Goal: Task Accomplishment & Management: Complete application form

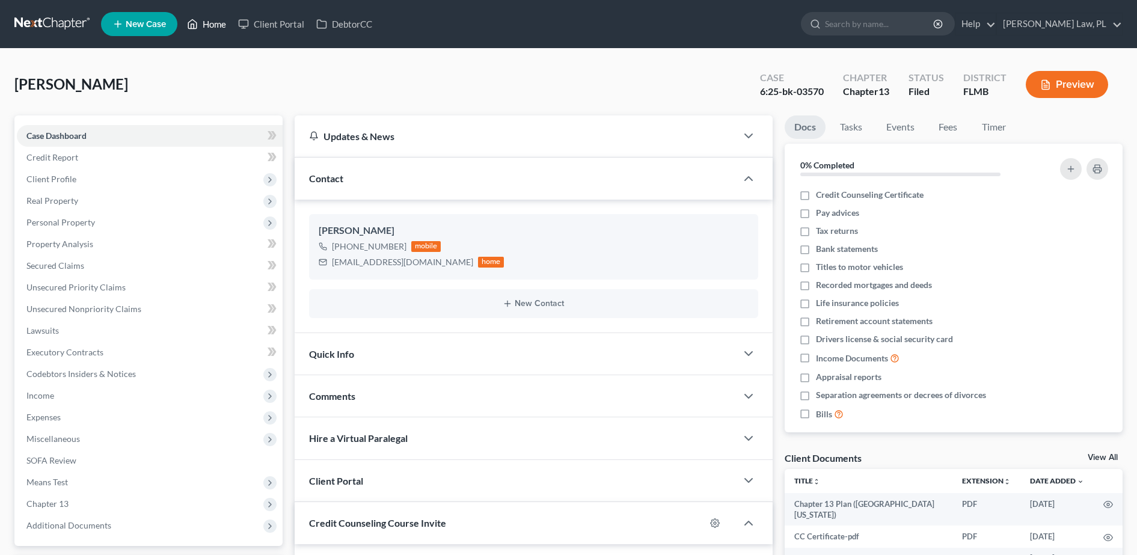
click at [228, 28] on link "Home" at bounding box center [206, 24] width 51 height 22
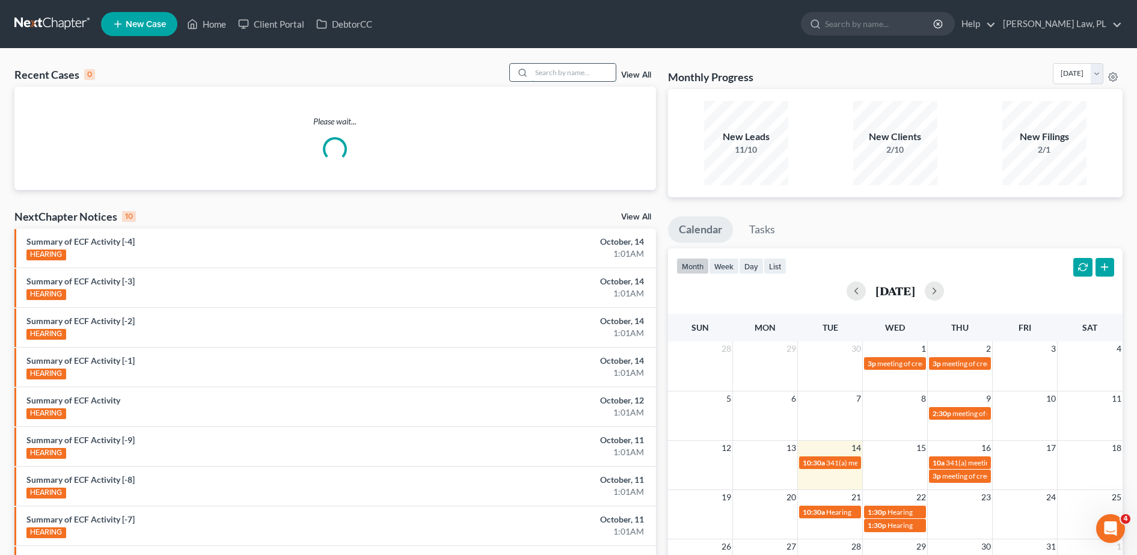
click at [561, 69] on input "search" at bounding box center [574, 72] width 84 height 17
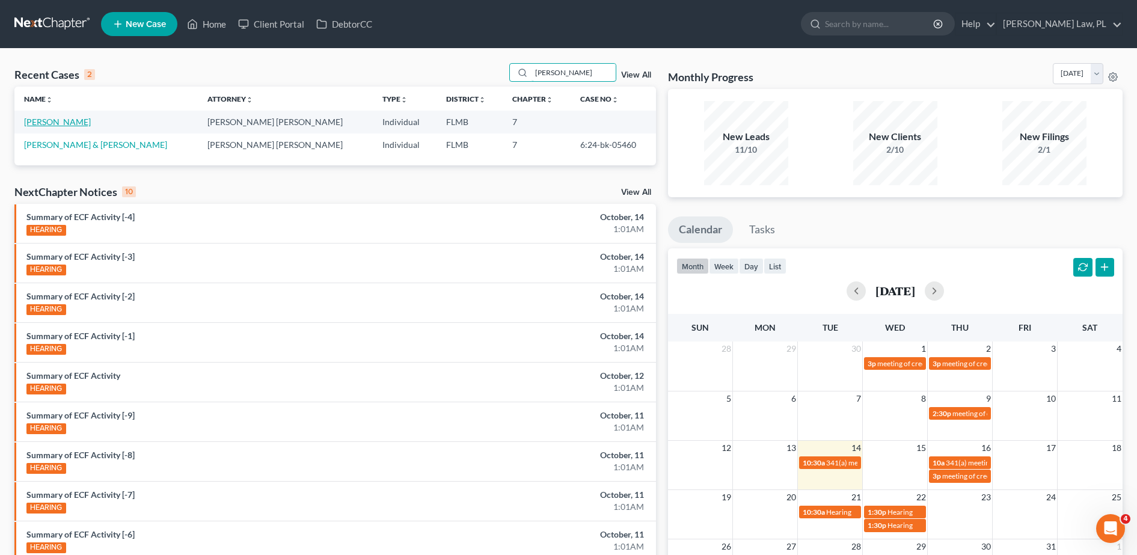
type input "[PERSON_NAME]"
click at [72, 125] on link "[PERSON_NAME]" at bounding box center [57, 122] width 67 height 10
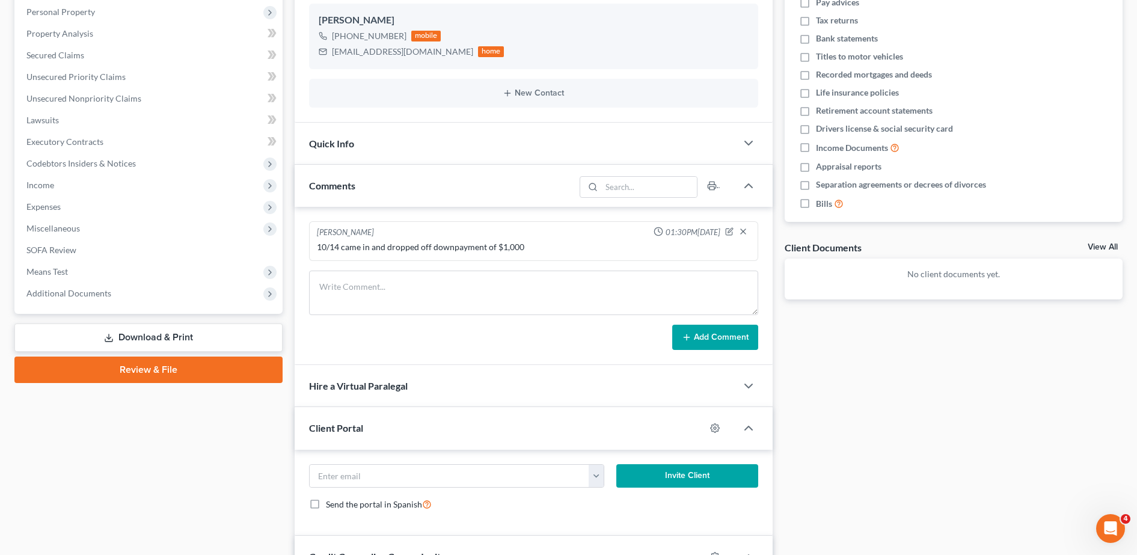
scroll to position [129, 0]
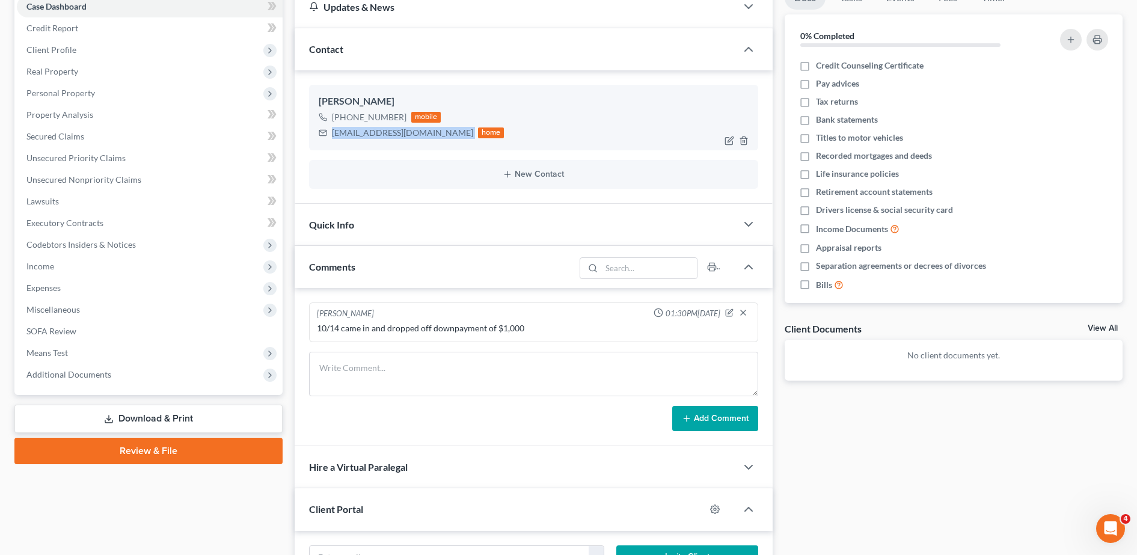
drag, startPoint x: 330, startPoint y: 135, endPoint x: 448, endPoint y: 134, distance: 117.9
click at [448, 134] on div "[EMAIL_ADDRESS][DOMAIN_NAME] home" at bounding box center [412, 133] width 186 height 16
copy div "[EMAIL_ADDRESS][DOMAIN_NAME]"
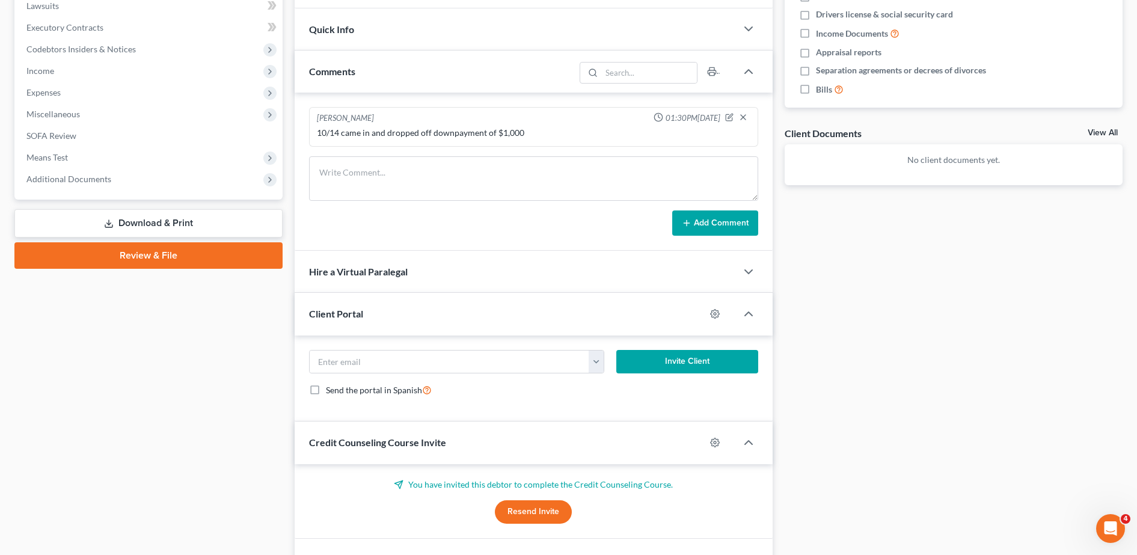
scroll to position [397, 0]
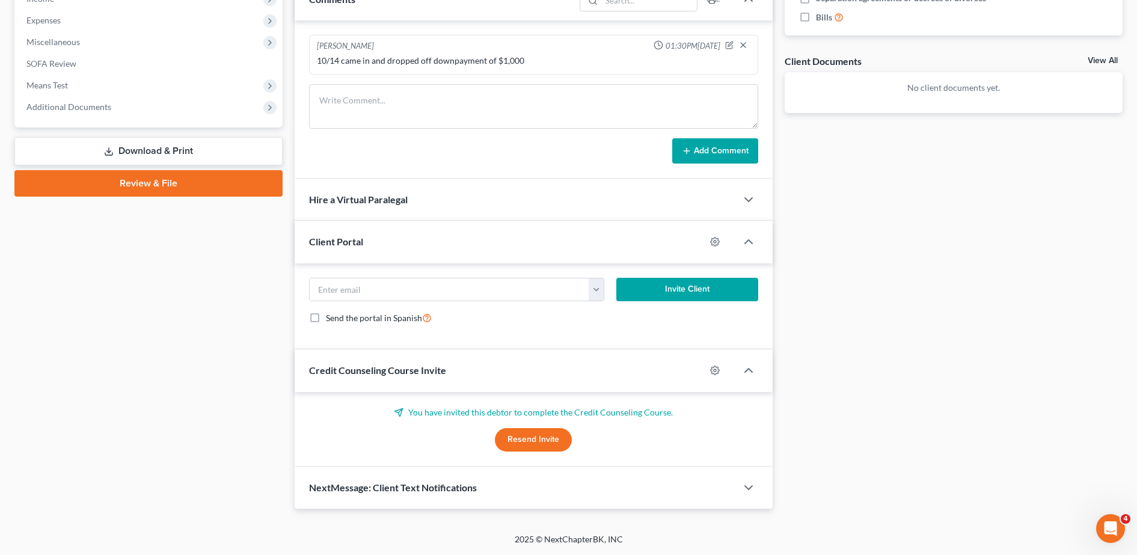
click at [521, 438] on button "Resend Invite" at bounding box center [533, 440] width 77 height 24
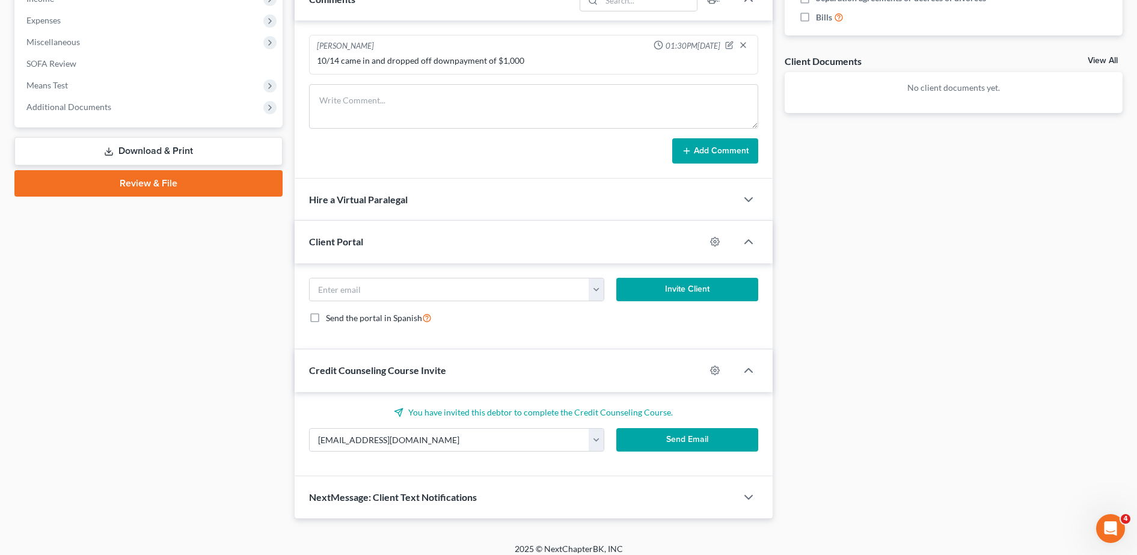
click at [686, 434] on button "Send Email" at bounding box center [688, 440] width 142 height 24
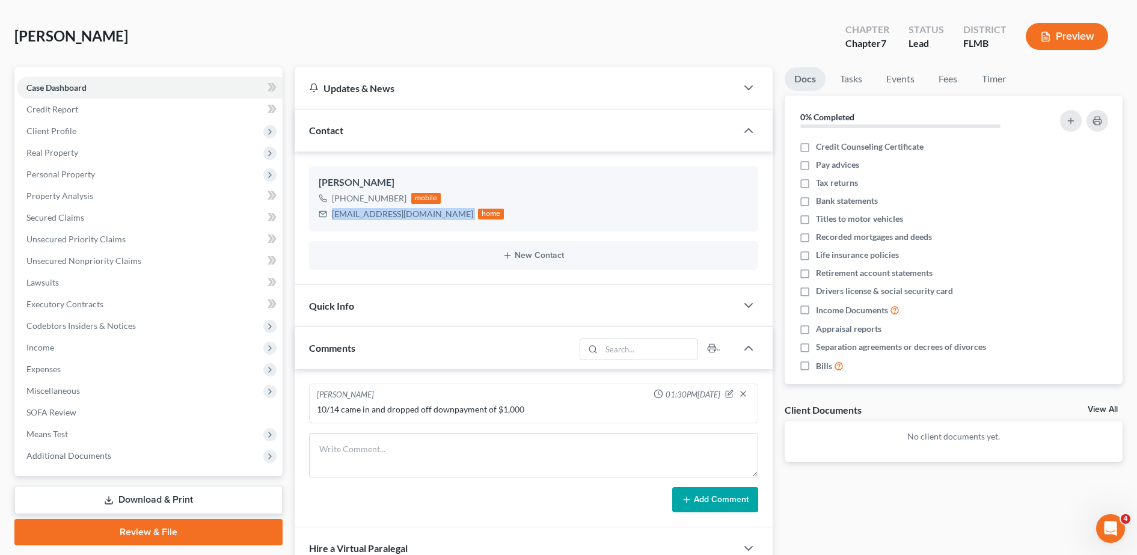
scroll to position [0, 0]
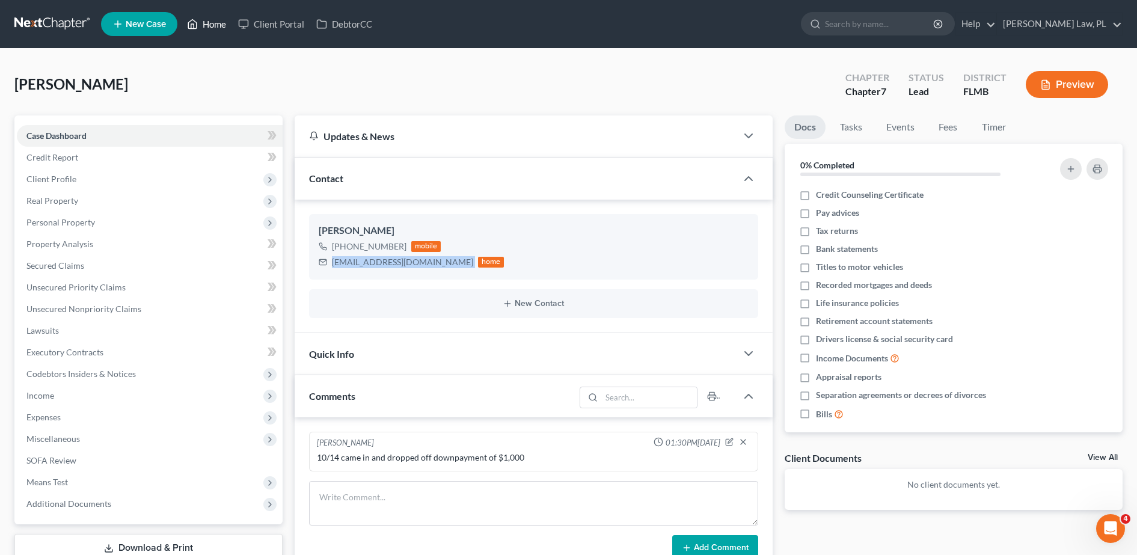
click at [211, 25] on link "Home" at bounding box center [206, 24] width 51 height 22
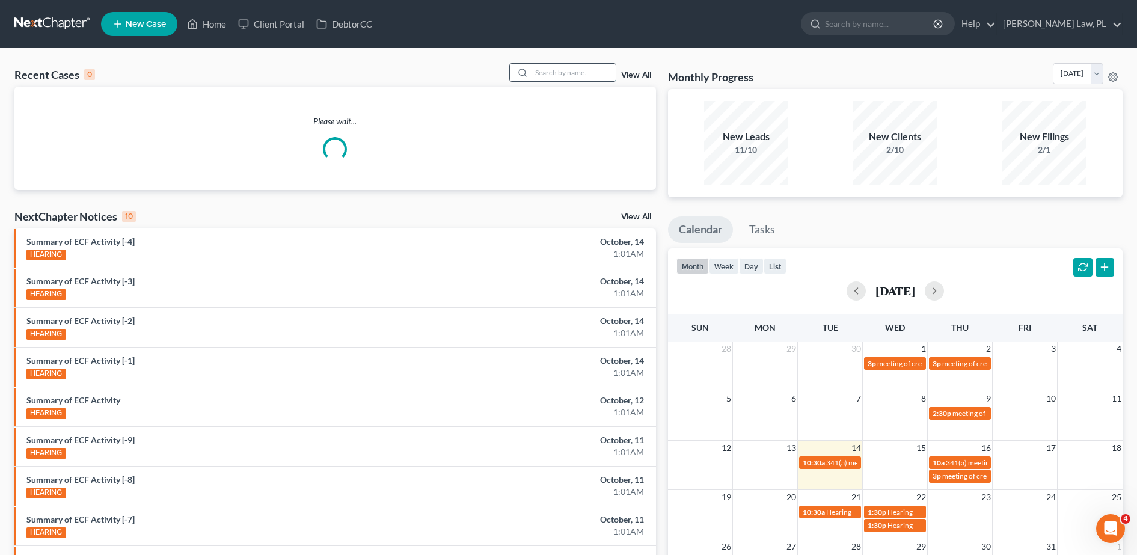
click at [570, 75] on input "search" at bounding box center [574, 72] width 84 height 17
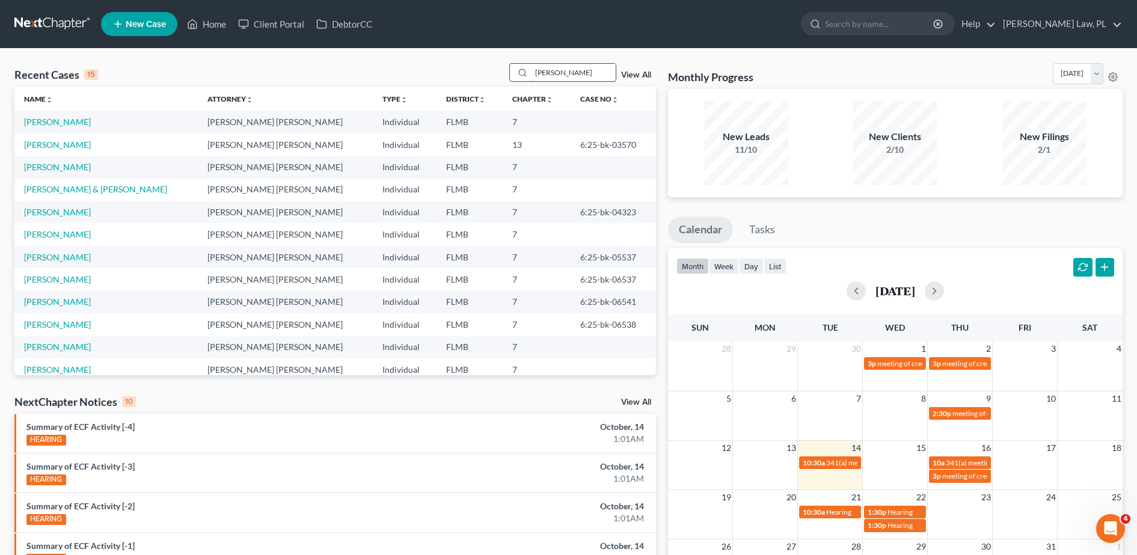
type input "[PERSON_NAME]"
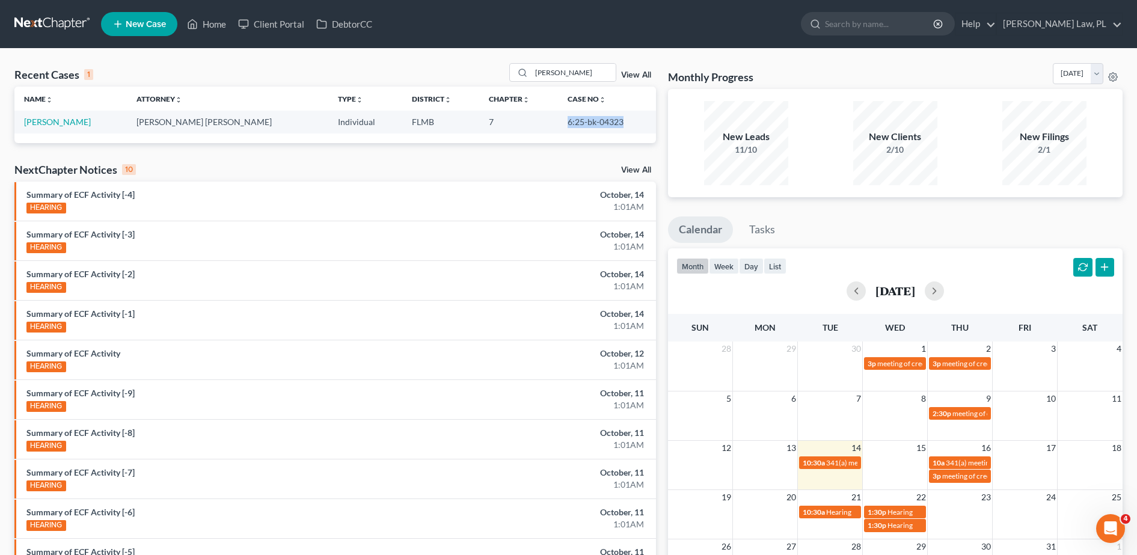
drag, startPoint x: 542, startPoint y: 129, endPoint x: 632, endPoint y: 125, distance: 89.7
click at [632, 125] on td "6:25-bk-04323" at bounding box center [607, 122] width 98 height 22
copy td "6:25-bk-04323"
click at [40, 120] on link "[PERSON_NAME]" at bounding box center [57, 122] width 67 height 10
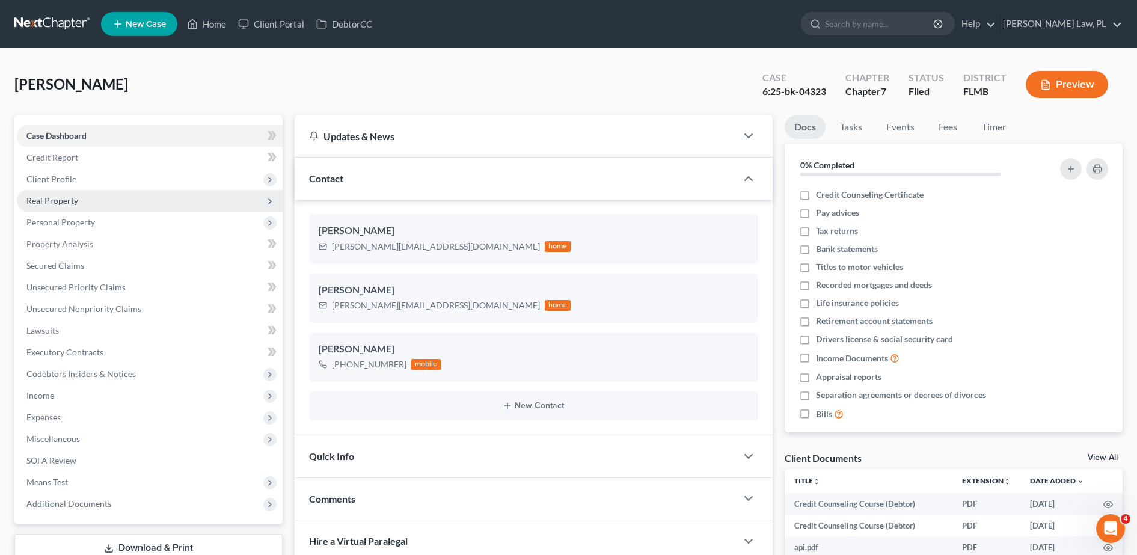
click at [113, 208] on span "Real Property" at bounding box center [150, 201] width 266 height 22
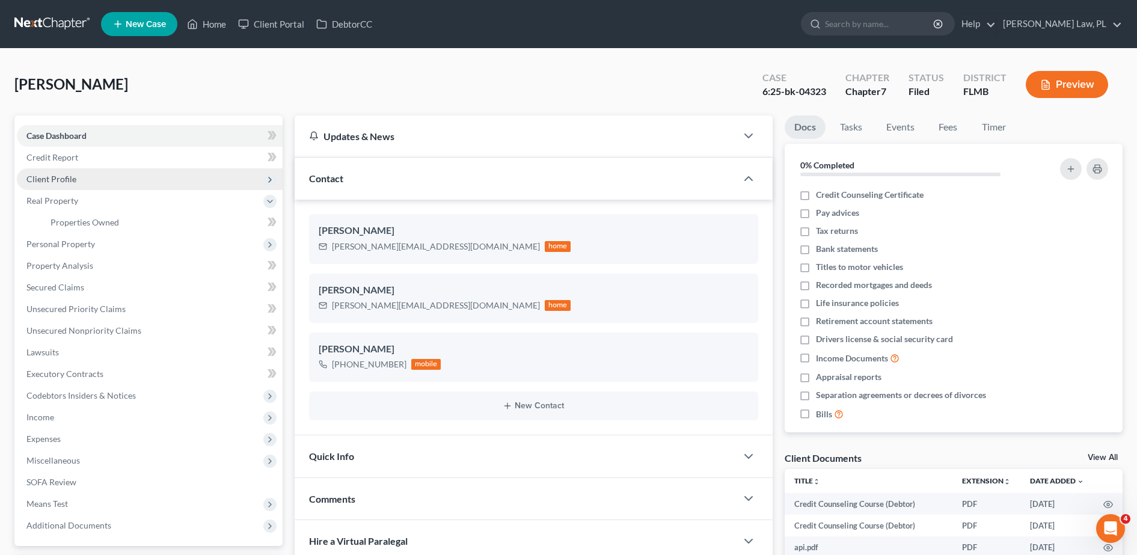
click at [99, 185] on span "Client Profile" at bounding box center [150, 179] width 266 height 22
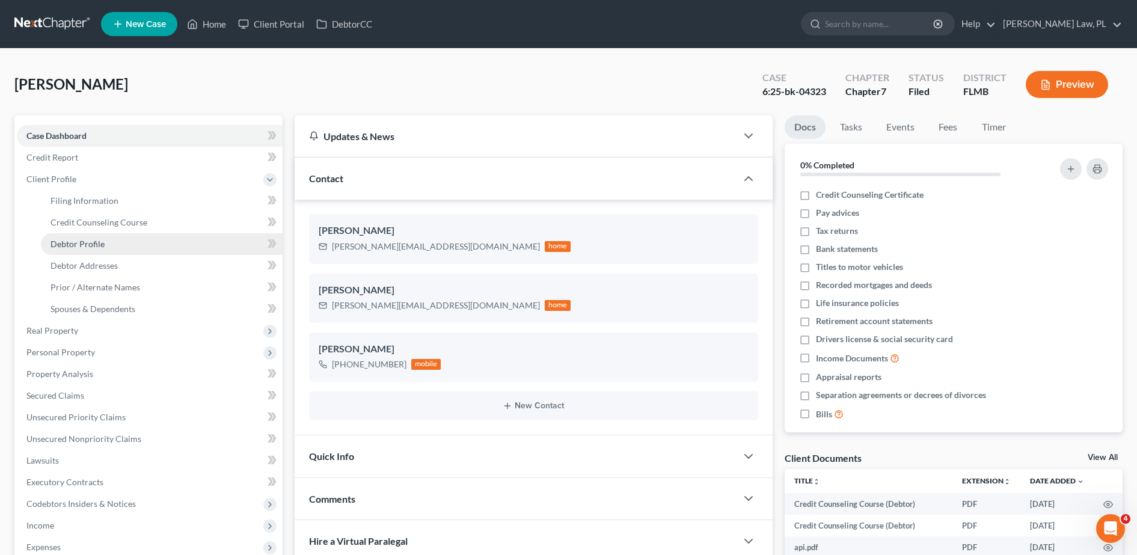
click at [100, 239] on span "Debtor Profile" at bounding box center [78, 244] width 54 height 10
select select "3"
select select "0"
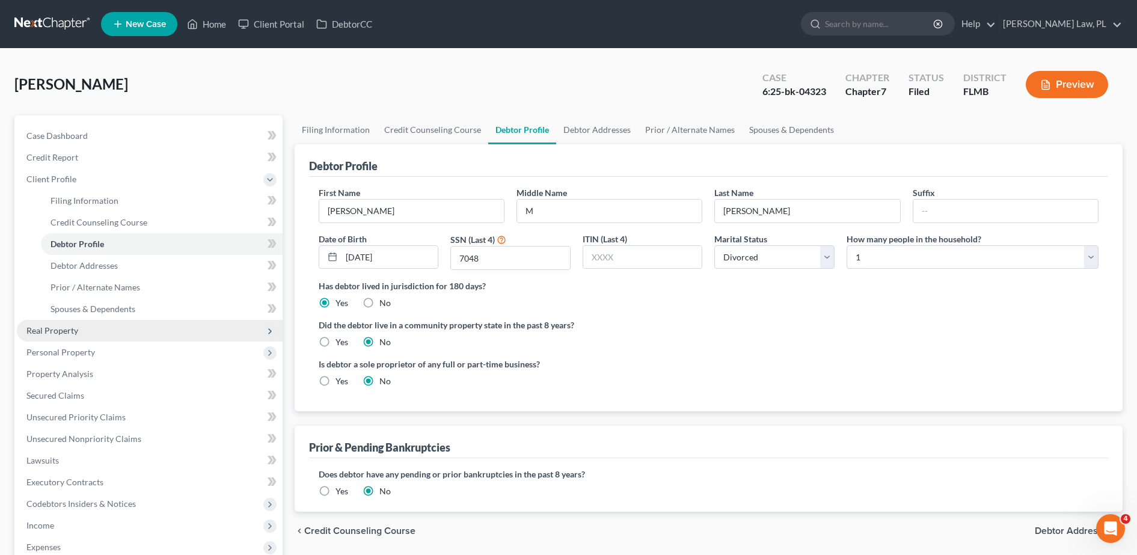
scroll to position [61, 0]
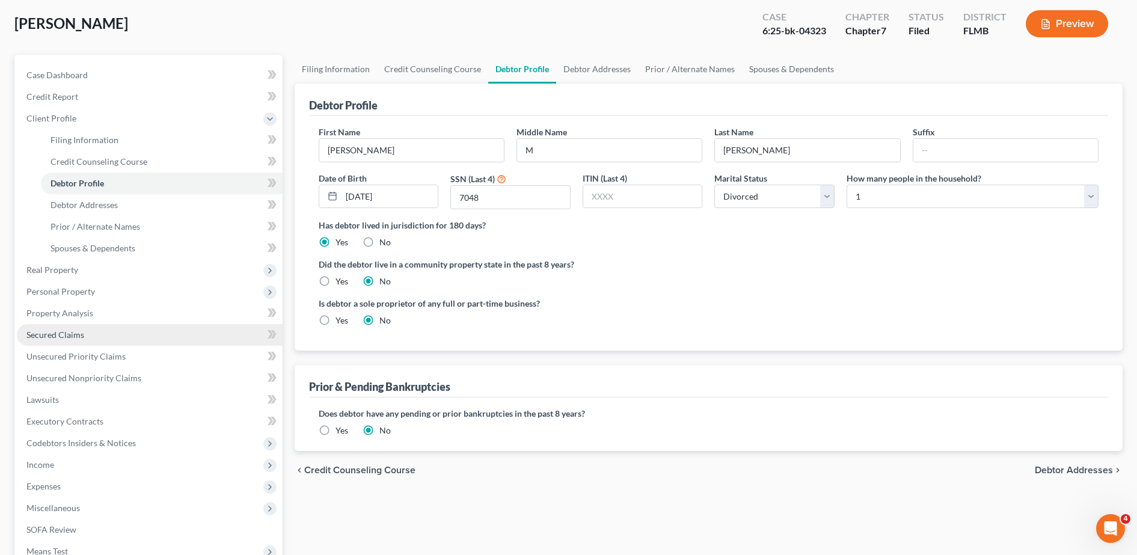
click at [91, 332] on link "Secured Claims" at bounding box center [150, 335] width 266 height 22
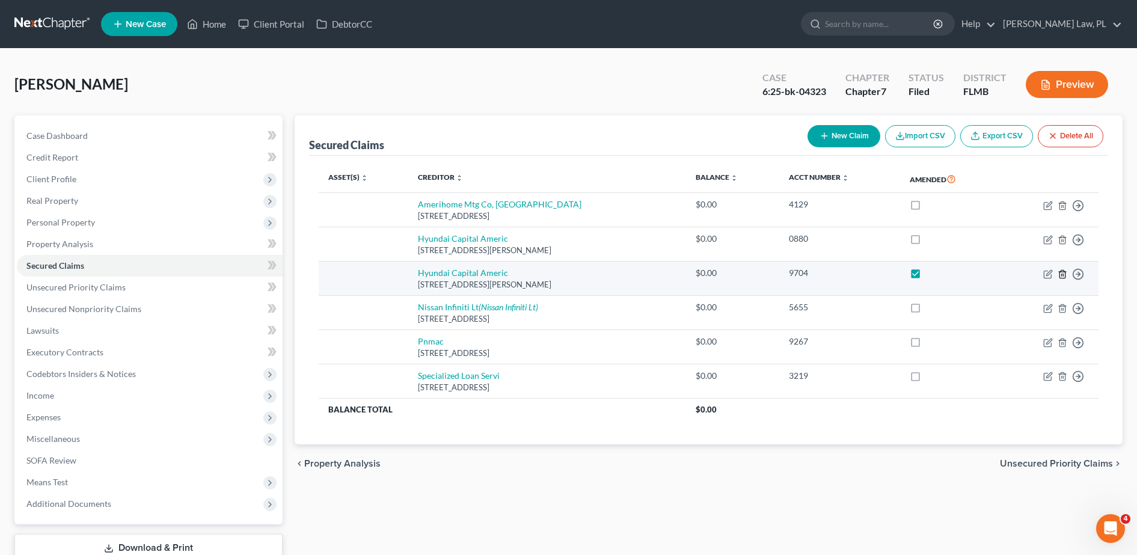
click at [1065, 274] on icon "button" at bounding box center [1062, 274] width 5 height 8
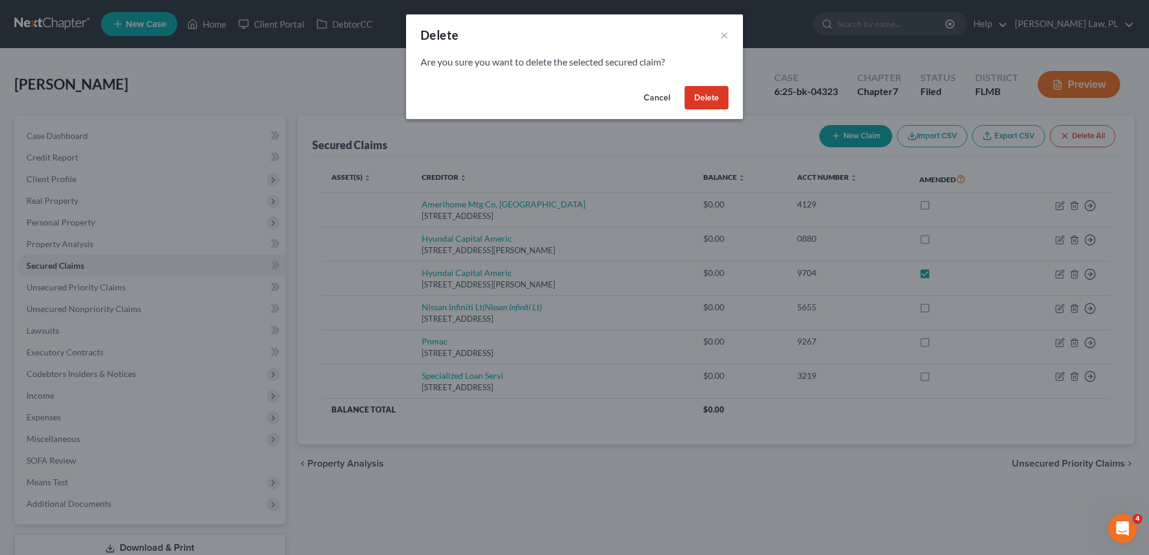
click at [711, 102] on button "Delete" at bounding box center [706, 98] width 44 height 24
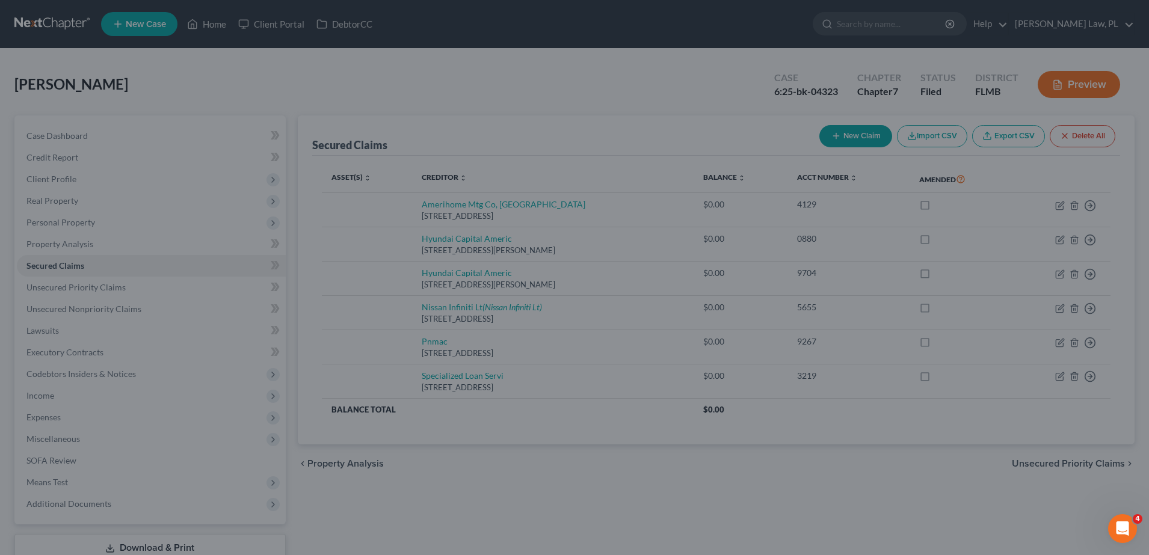
checkbox input "false"
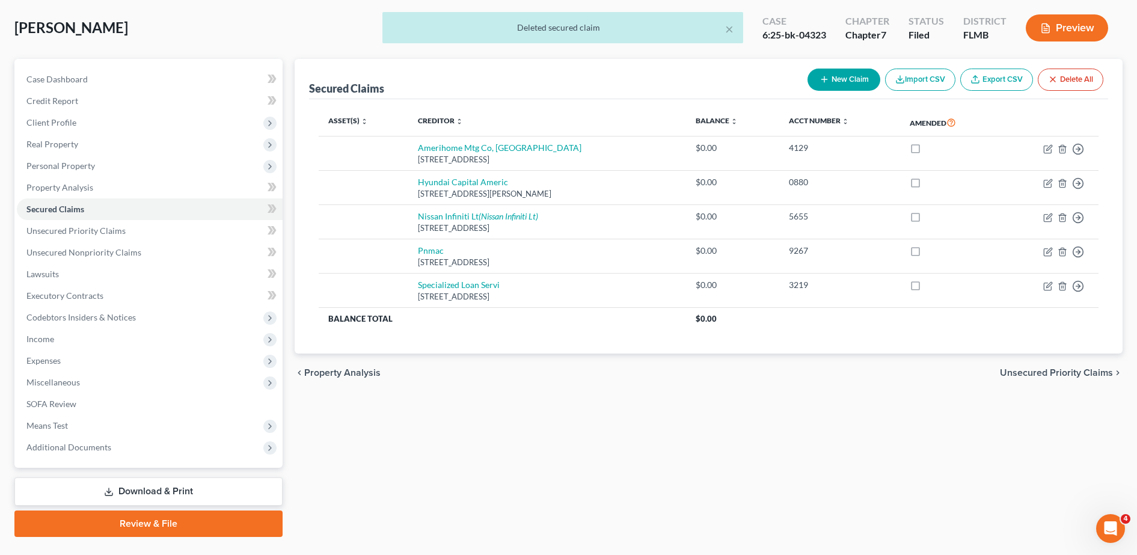
scroll to position [84, 0]
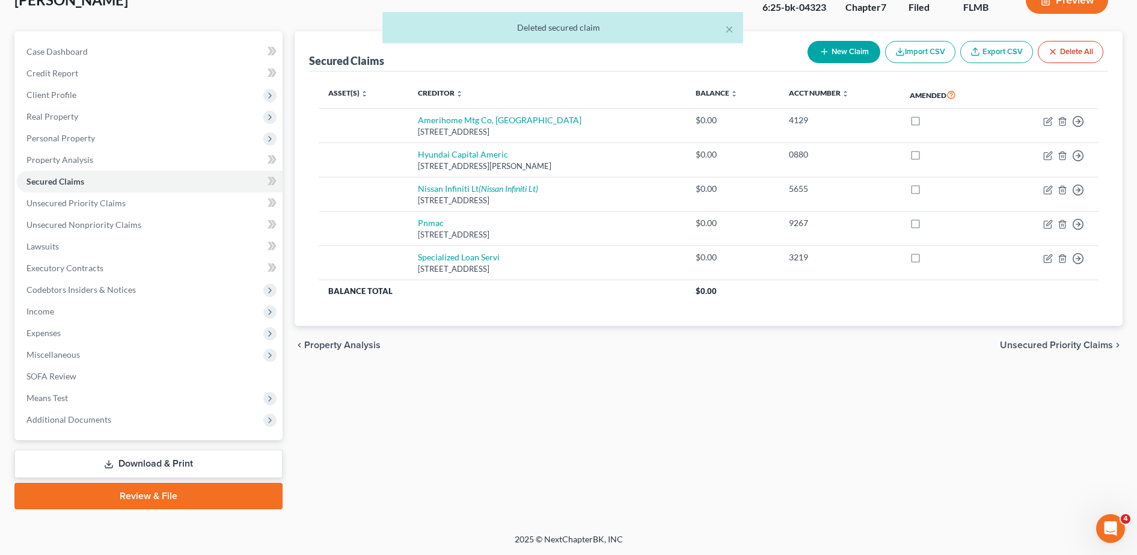
click at [183, 466] on link "Download & Print" at bounding box center [148, 464] width 268 height 28
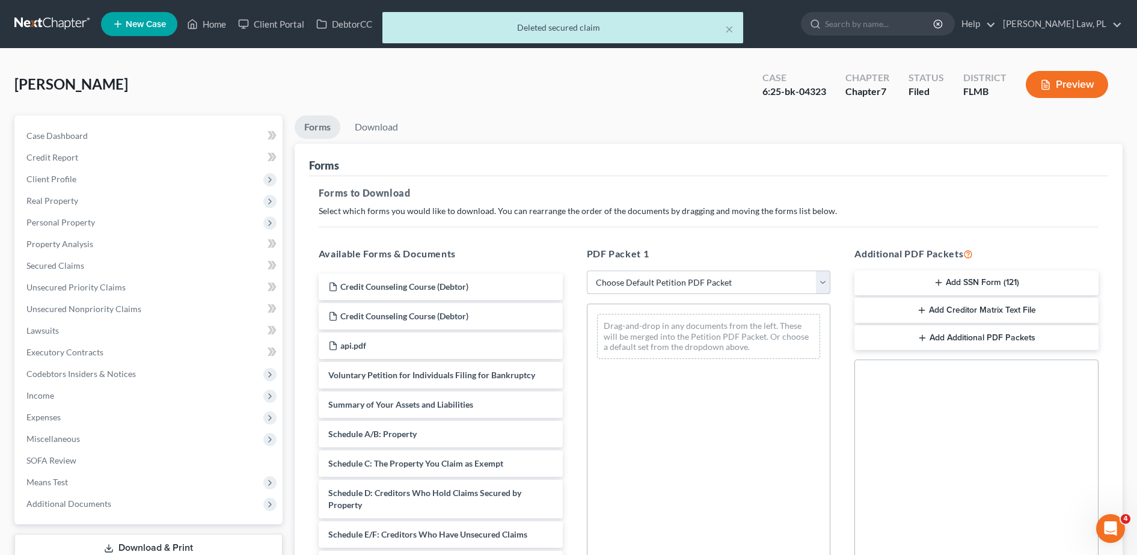
click at [701, 278] on select "Choose Default Petition PDF Packet Complete Bankruptcy Petition (all forms and …" at bounding box center [709, 283] width 244 height 24
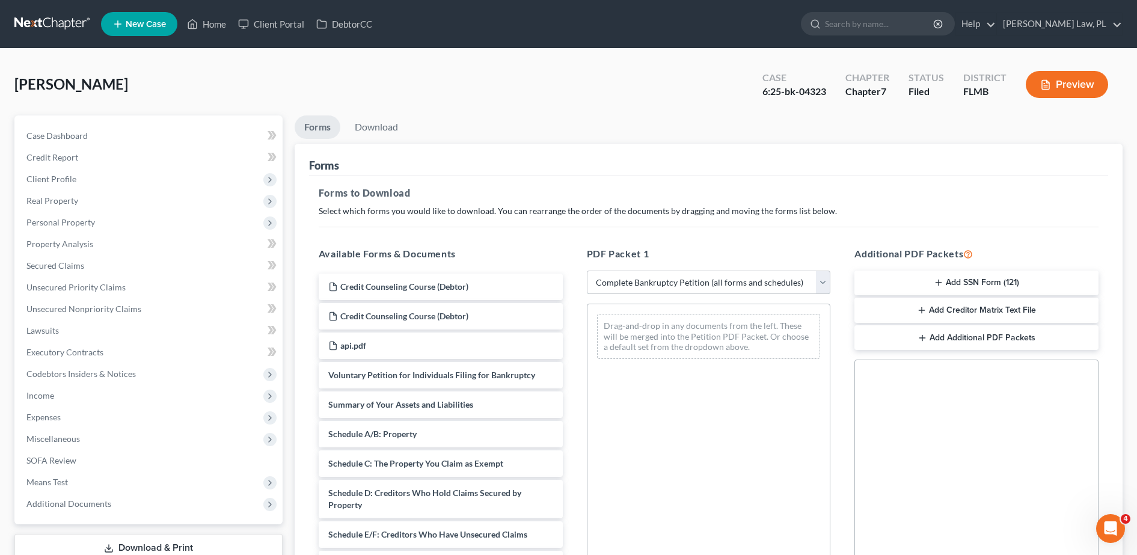
click at [587, 271] on select "Choose Default Petition PDF Packet Complete Bankruptcy Petition (all forms and …" at bounding box center [709, 283] width 244 height 24
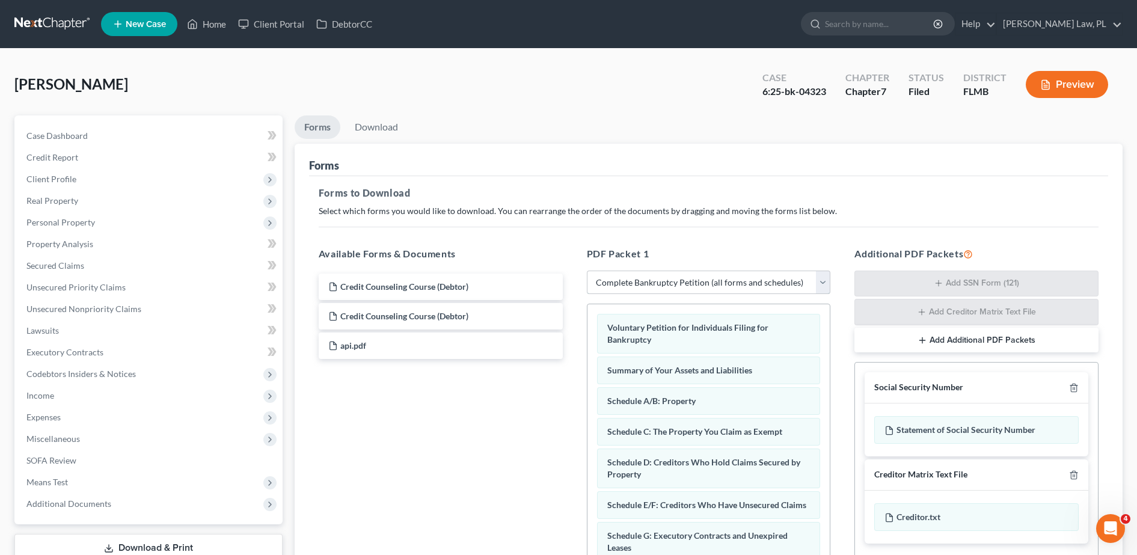
scroll to position [189, 0]
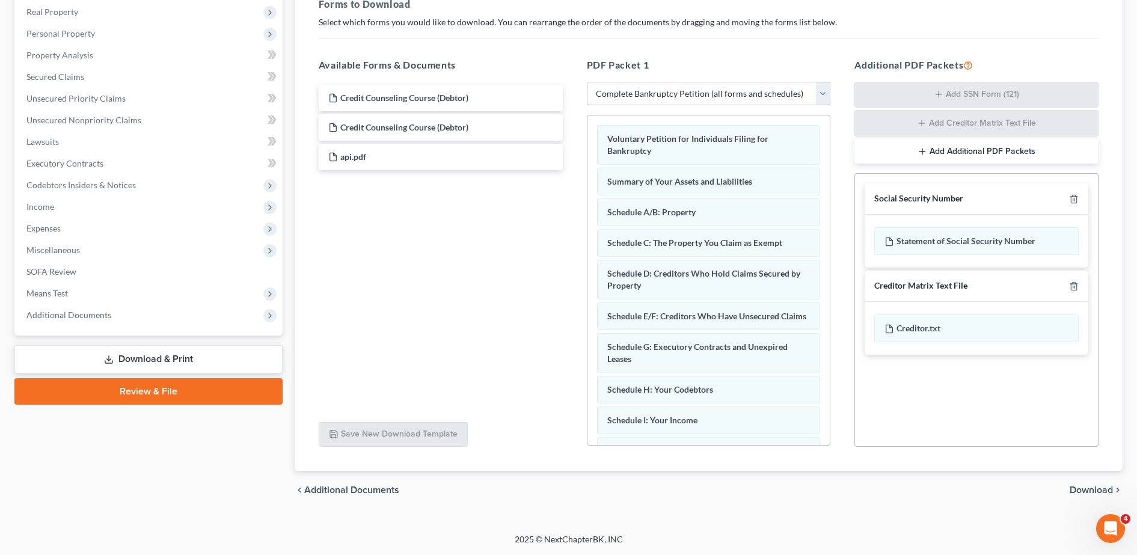
click at [690, 99] on select "Choose Default Petition PDF Packet Complete Bankruptcy Petition (all forms and …" at bounding box center [709, 94] width 244 height 24
click at [587, 82] on select "Choose Default Petition PDF Packet Complete Bankruptcy Petition (all forms and …" at bounding box center [709, 94] width 244 height 24
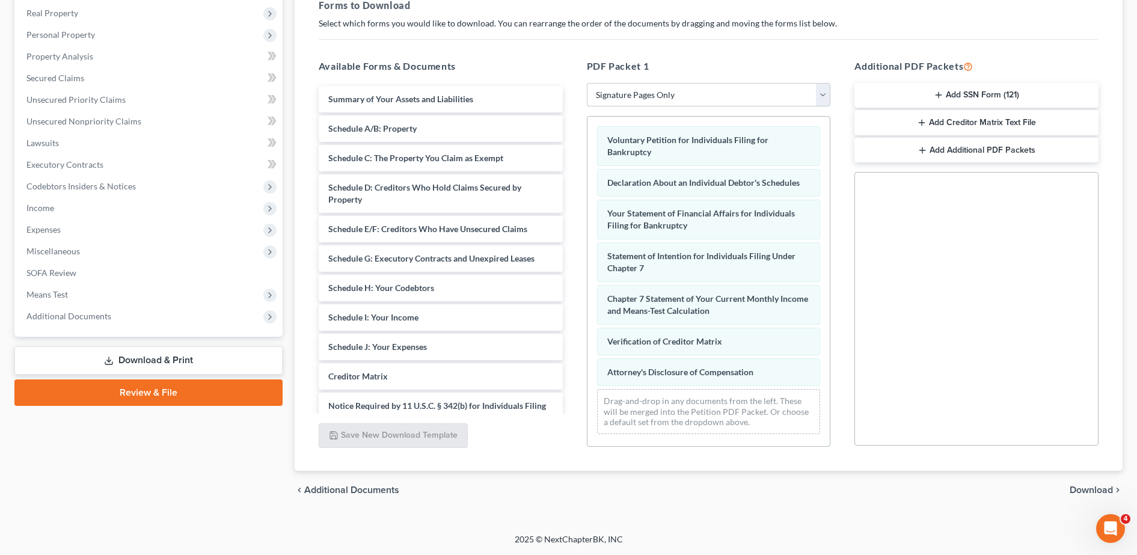
scroll to position [188, 0]
click at [666, 98] on select "Choose Default Petition PDF Packet Complete Bankruptcy Petition (all forms and …" at bounding box center [709, 95] width 244 height 24
select select "2"
click at [587, 83] on select "Choose Default Petition PDF Packet Complete Bankruptcy Petition (all forms and …" at bounding box center [709, 95] width 244 height 24
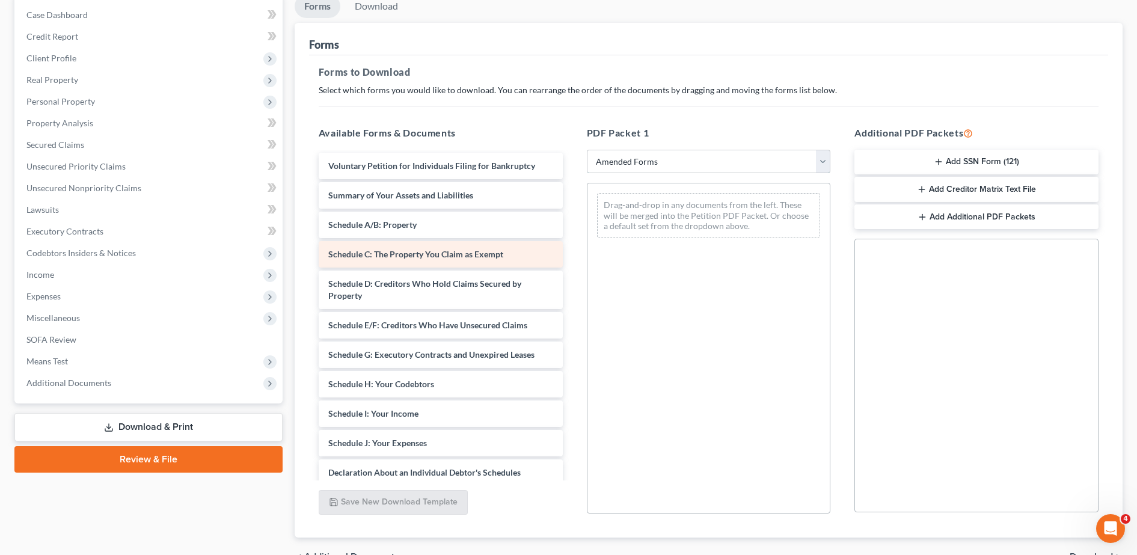
scroll to position [118, 0]
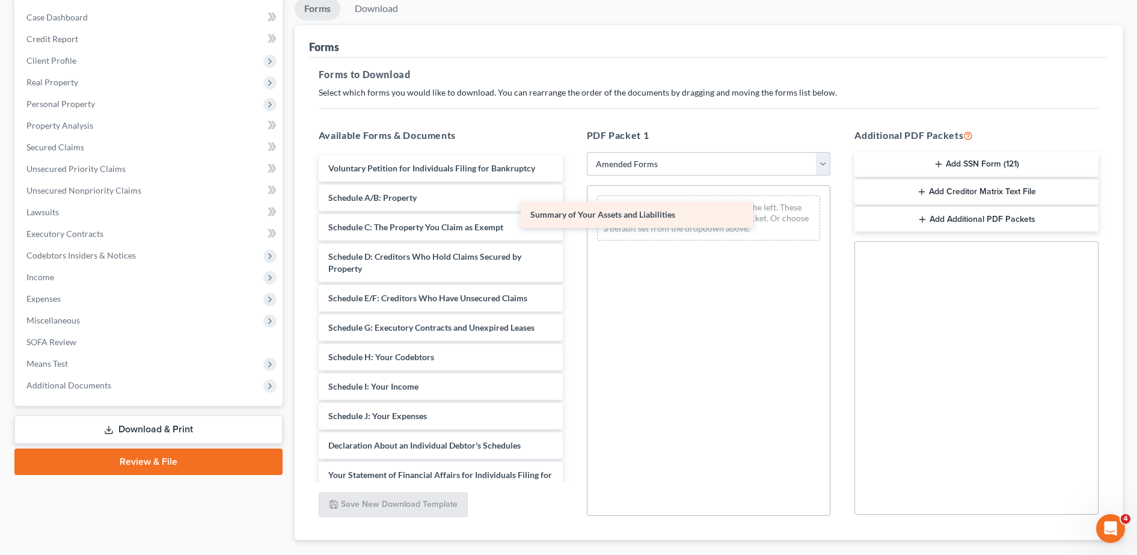
drag, startPoint x: 427, startPoint y: 198, endPoint x: 633, endPoint y: 217, distance: 206.5
click at [573, 217] on div "Summary of Your Assets and Liabilities Voluntary Petition for Individuals Filin…" at bounding box center [440, 434] width 263 height 558
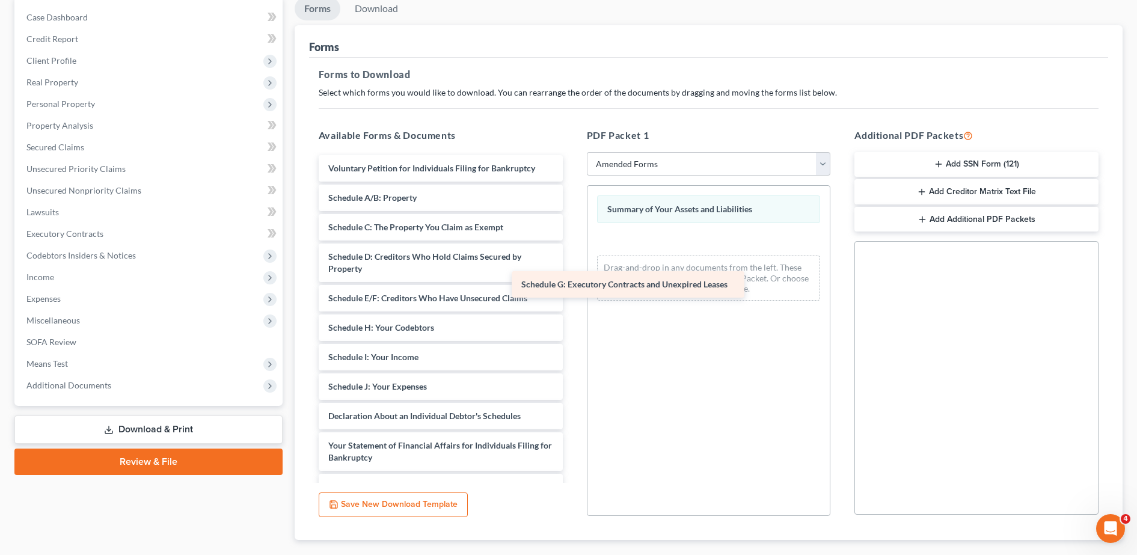
drag, startPoint x: 426, startPoint y: 322, endPoint x: 674, endPoint y: 269, distance: 253.5
click at [573, 269] on div "Schedule G: Executory Contracts and Unexpired Leases Voluntary Petition for Ind…" at bounding box center [440, 419] width 263 height 529
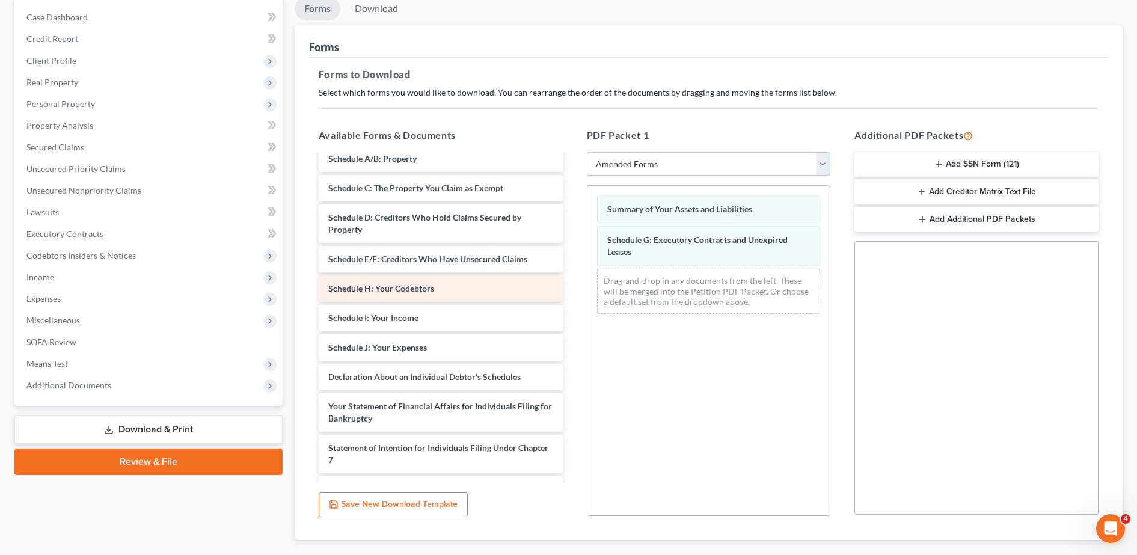
scroll to position [40, 0]
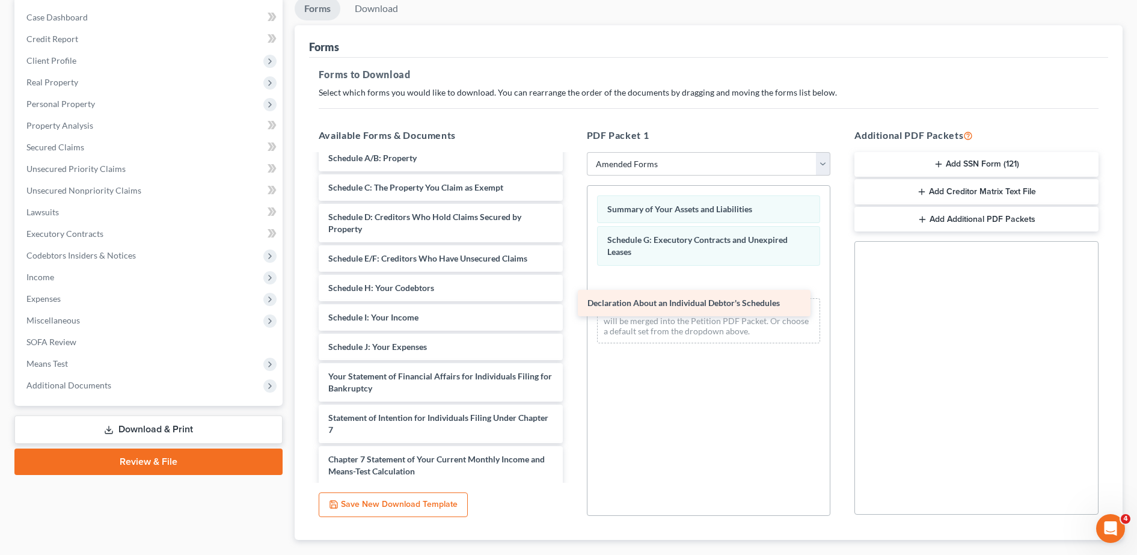
drag, startPoint x: 396, startPoint y: 373, endPoint x: 682, endPoint y: 286, distance: 299.1
click at [573, 286] on div "Declaration About an Individual Debtor's Schedules Voluntary Petition for Indiv…" at bounding box center [440, 364] width 263 height 499
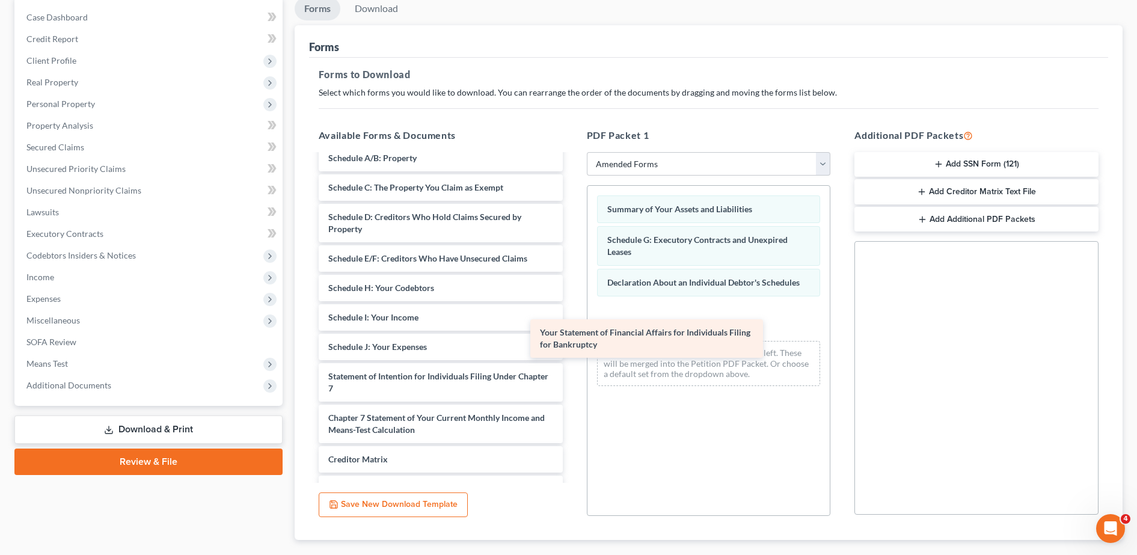
drag, startPoint x: 454, startPoint y: 382, endPoint x: 694, endPoint y: 333, distance: 244.3
click at [573, 333] on div "Your Statement of Financial Affairs for Individuals Filing for Bankruptcy Volun…" at bounding box center [440, 344] width 263 height 458
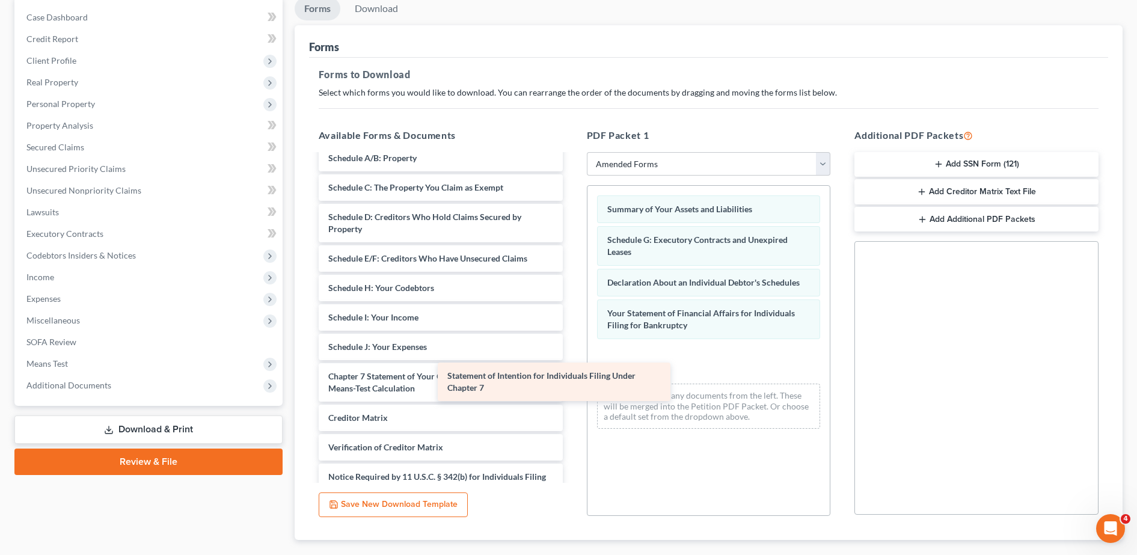
drag, startPoint x: 465, startPoint y: 384, endPoint x: 645, endPoint y: 372, distance: 180.8
click at [573, 372] on div "Statement of Intention for Individuals Filing Under Chapter 7 Voluntary Petitio…" at bounding box center [440, 323] width 263 height 416
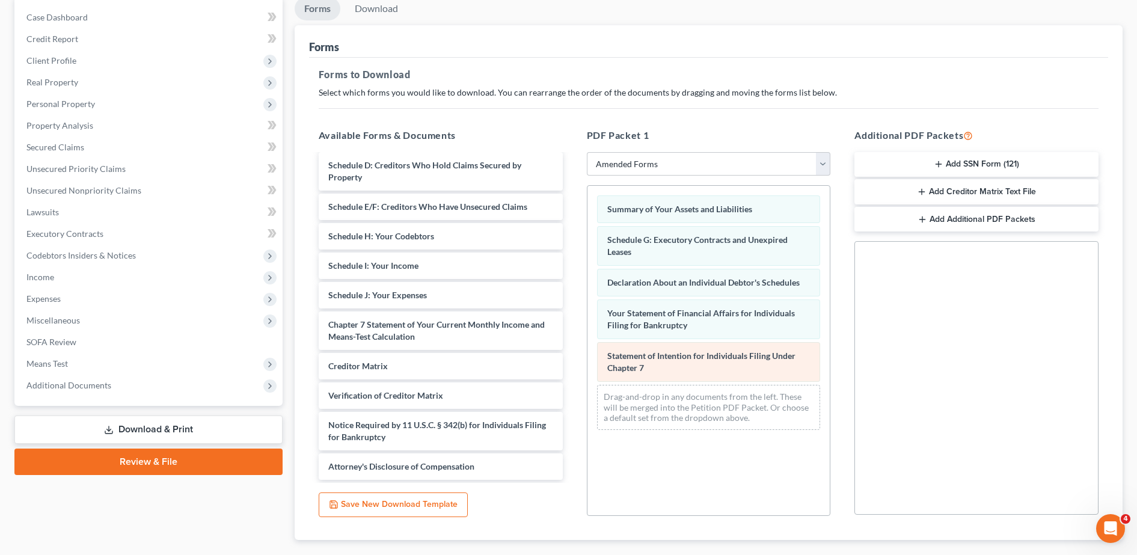
scroll to position [188, 0]
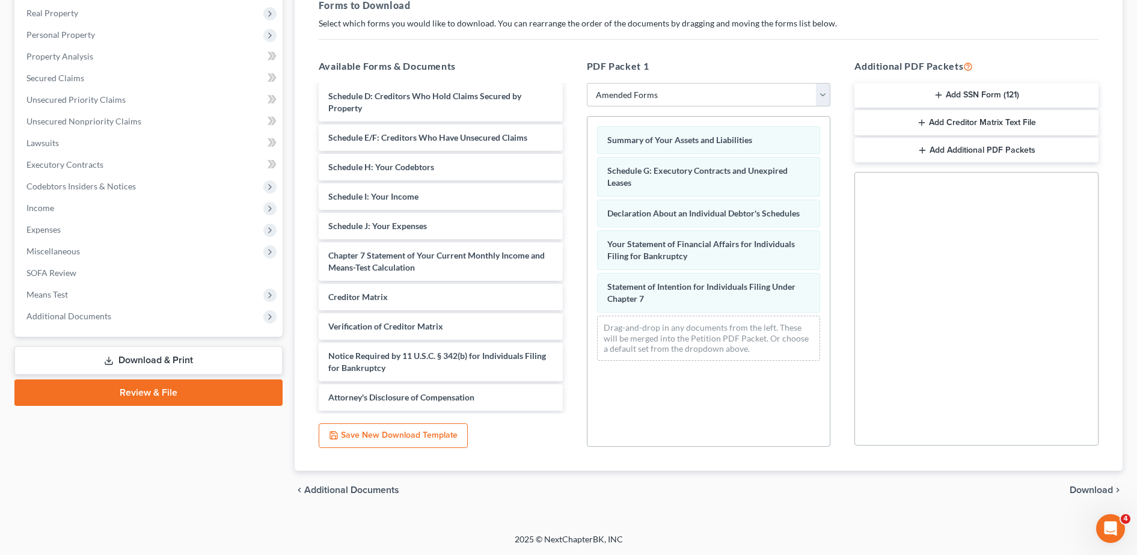
click at [1083, 485] on span "Download" at bounding box center [1091, 490] width 43 height 10
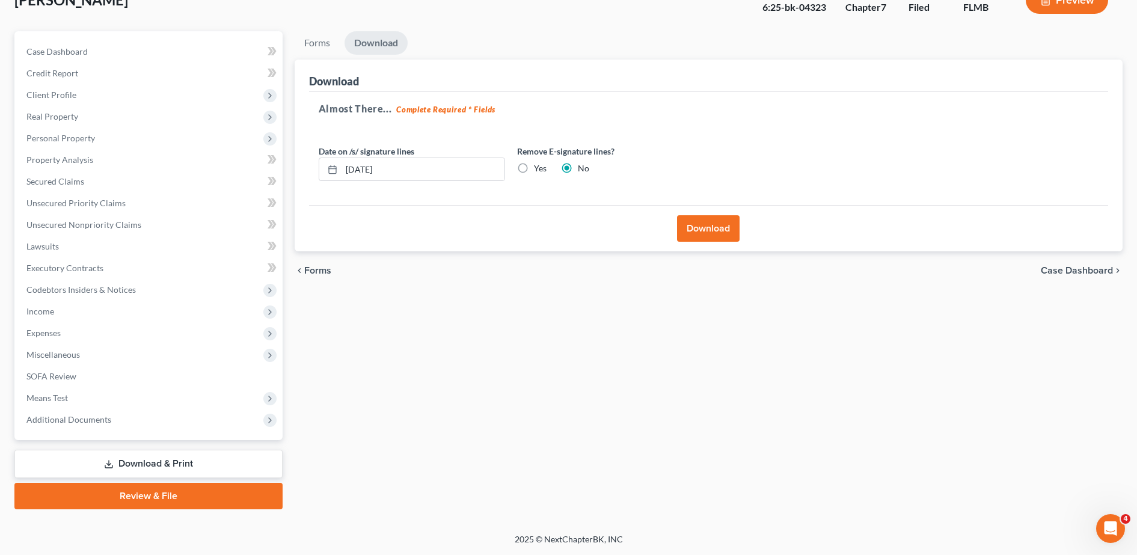
click at [701, 230] on button "Download" at bounding box center [708, 228] width 63 height 26
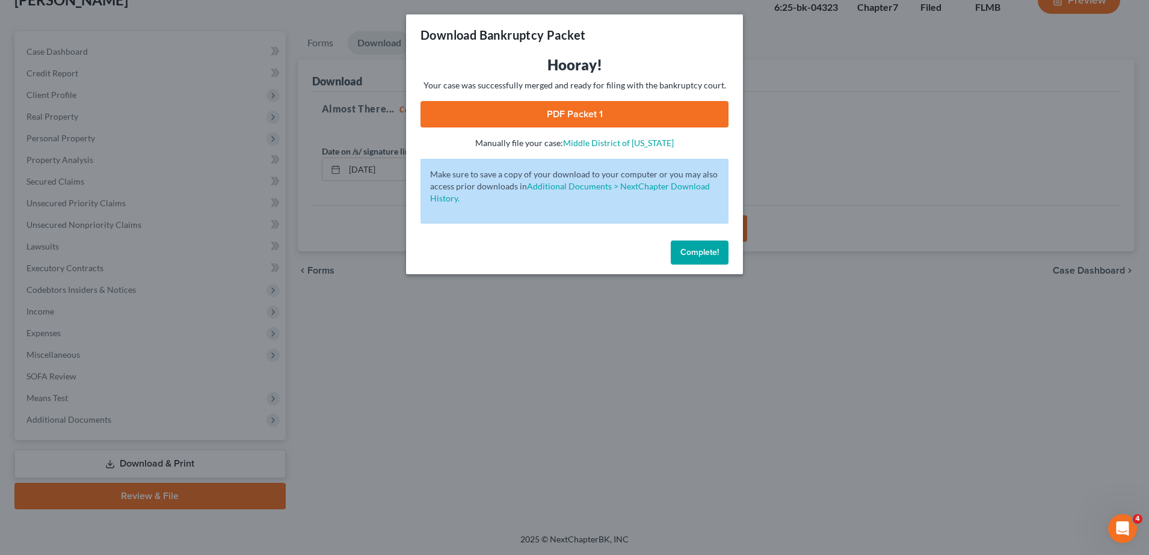
click at [601, 114] on link "PDF Packet 1" at bounding box center [574, 114] width 308 height 26
click at [356, 220] on div "Download Bankruptcy Packet Hooray! Your case was successfully merged and ready …" at bounding box center [574, 277] width 1149 height 555
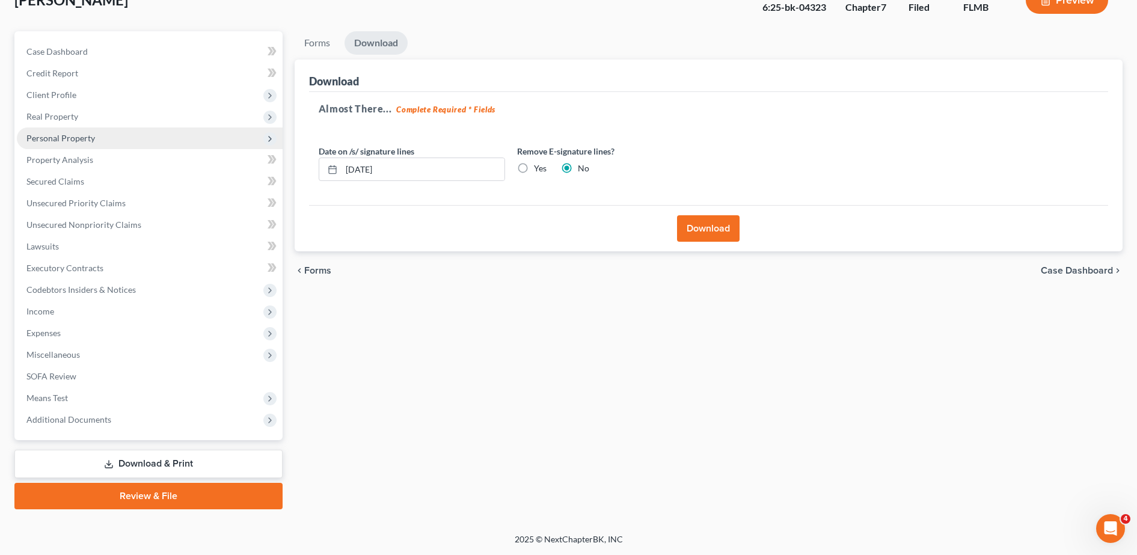
click at [112, 137] on span "Personal Property" at bounding box center [150, 139] width 266 height 22
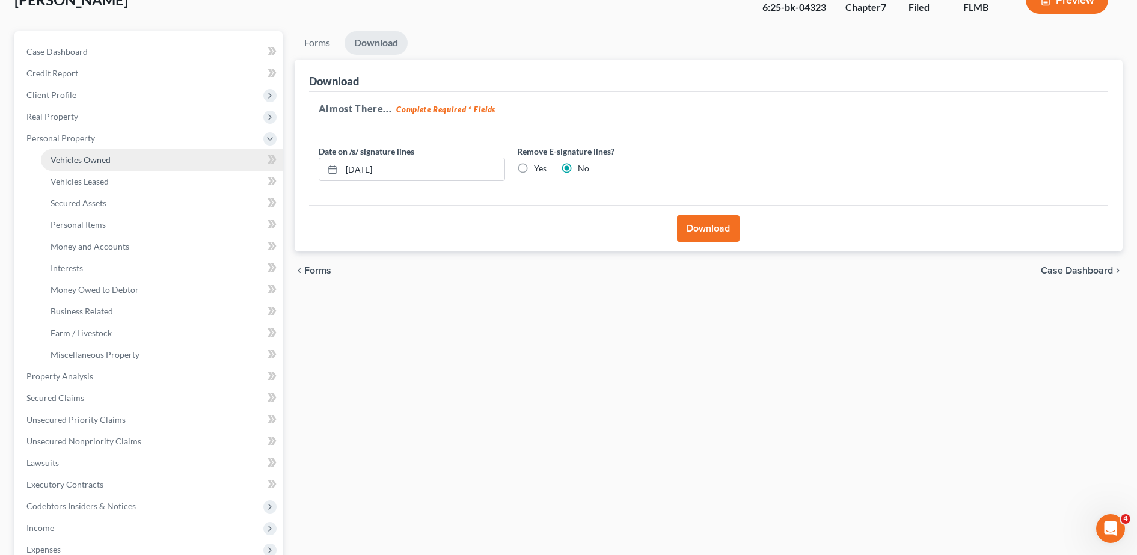
click at [85, 153] on link "Vehicles Owned" at bounding box center [162, 160] width 242 height 22
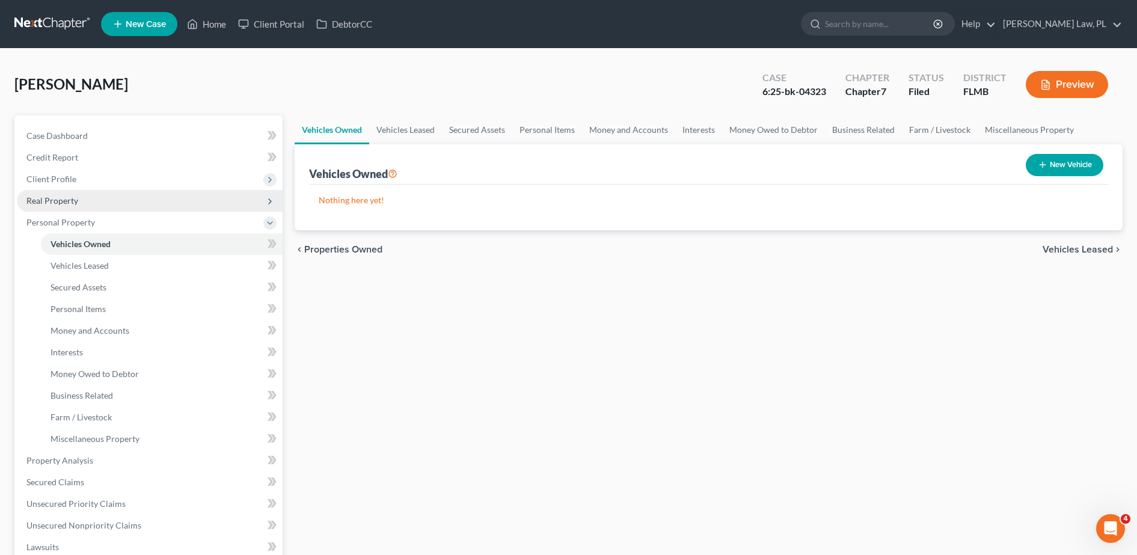
click at [95, 200] on span "Real Property" at bounding box center [150, 201] width 266 height 22
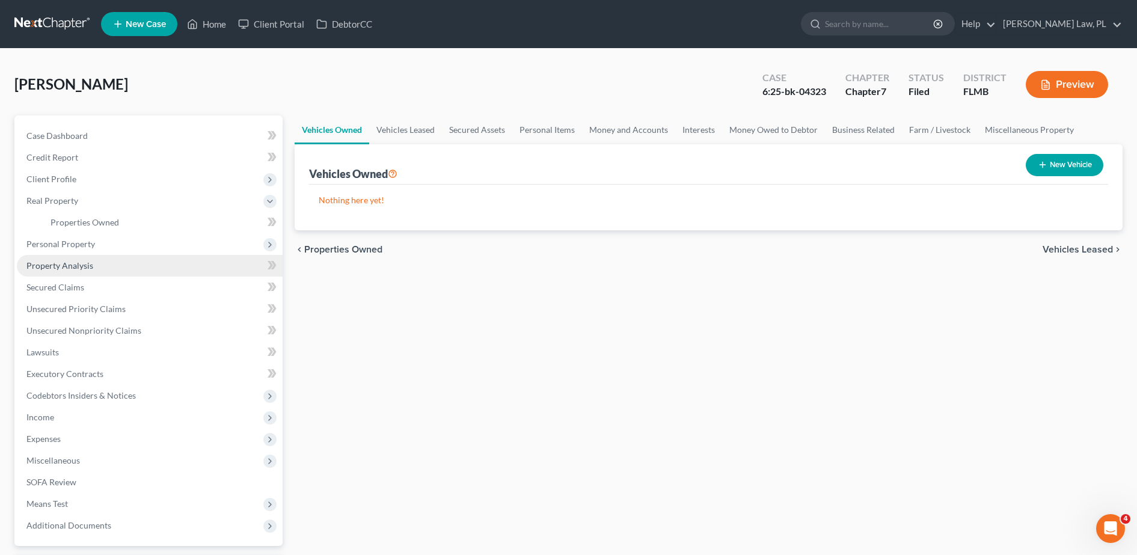
click at [100, 264] on link "Property Analysis" at bounding box center [150, 266] width 266 height 22
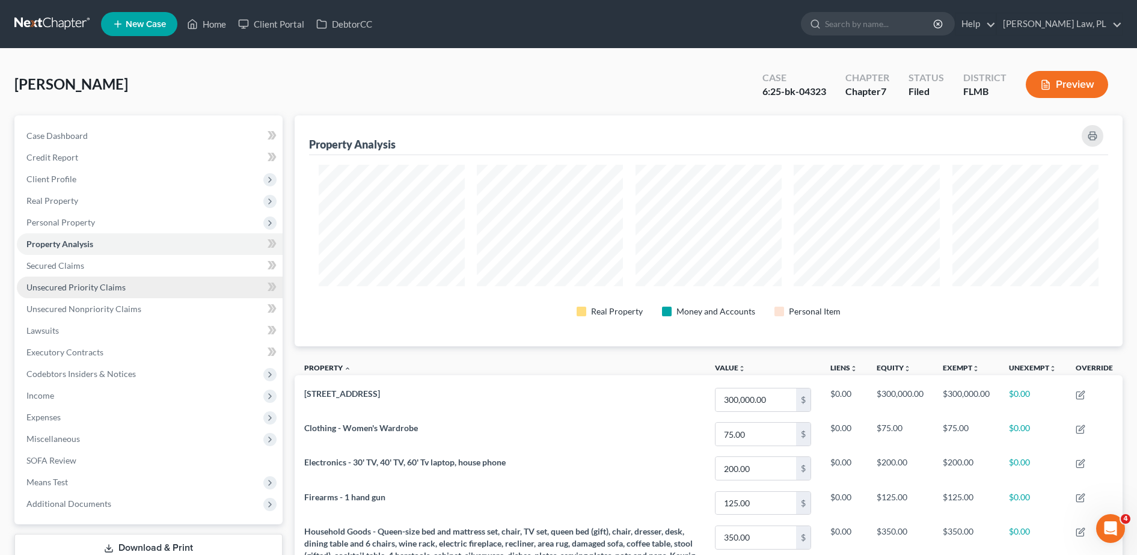
scroll to position [231, 829]
click at [96, 264] on link "Secured Claims" at bounding box center [150, 266] width 266 height 22
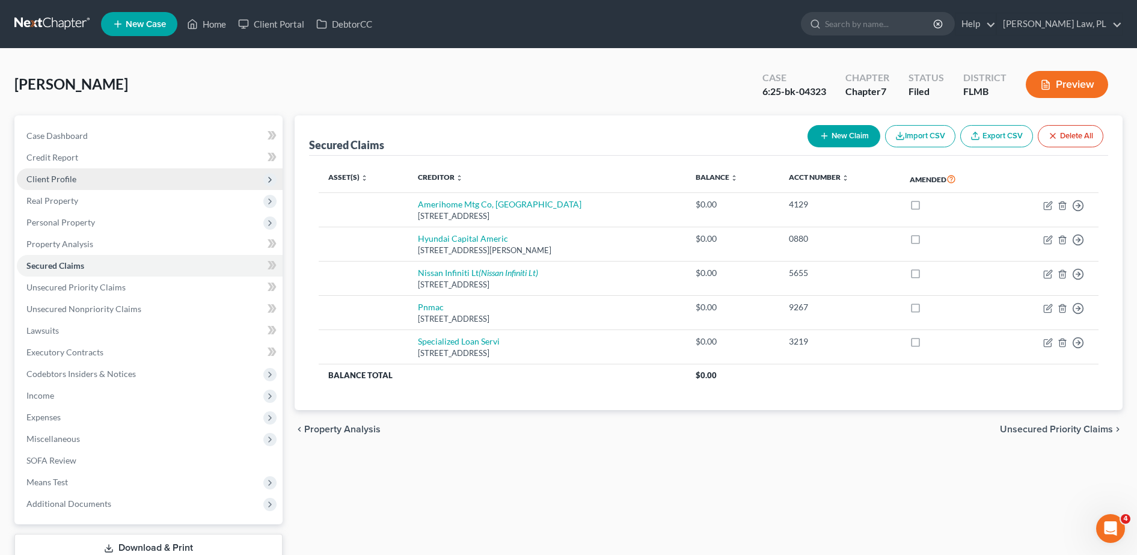
click at [114, 180] on span "Client Profile" at bounding box center [150, 179] width 266 height 22
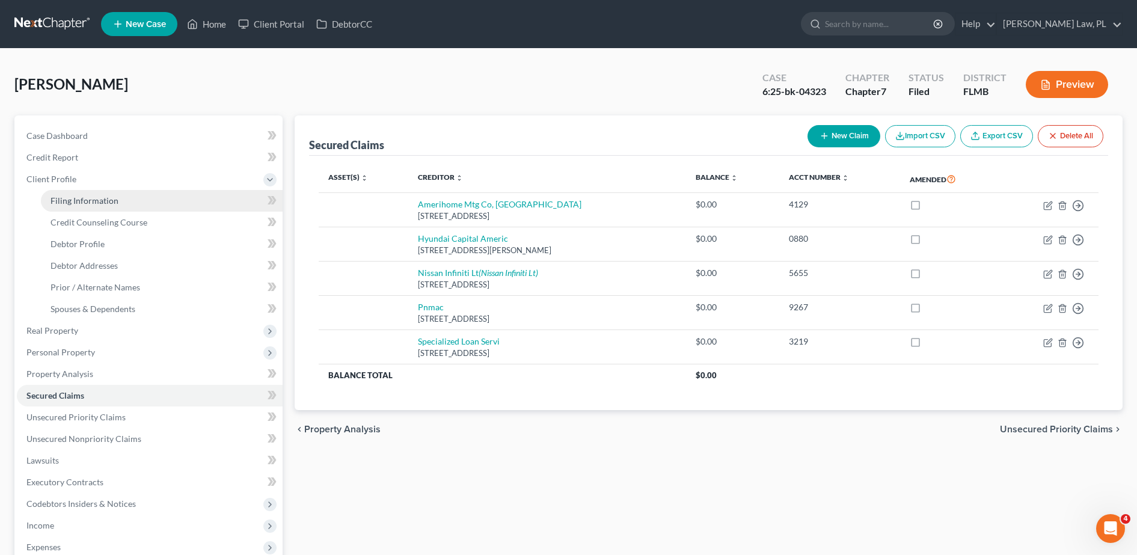
click at [91, 205] on span "Filing Information" at bounding box center [85, 200] width 68 height 10
select select "1"
select select "0"
select select "9"
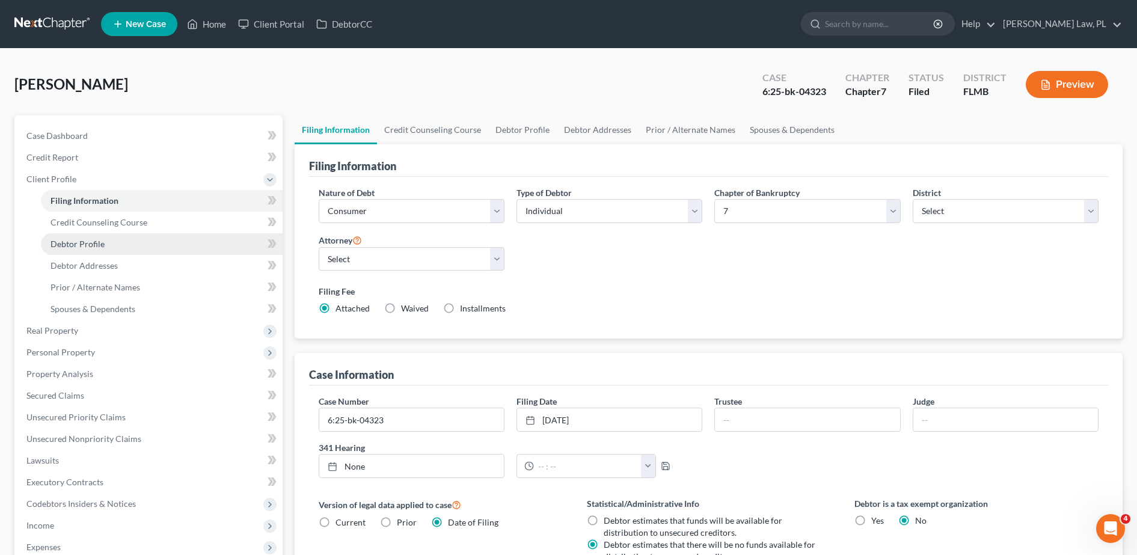
click at [92, 247] on span "Debtor Profile" at bounding box center [78, 244] width 54 height 10
select select "3"
select select "0"
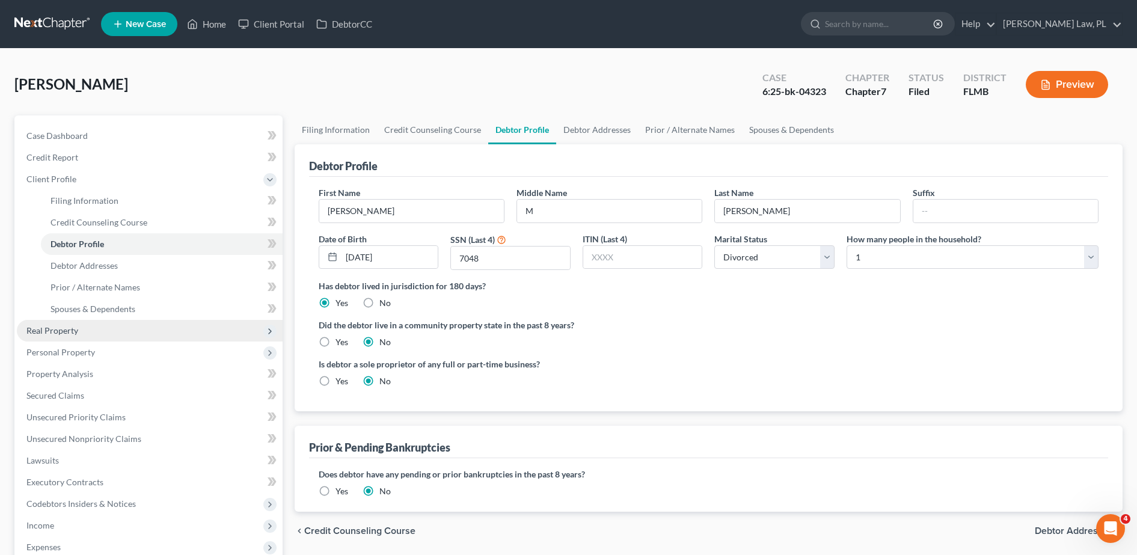
click at [81, 328] on span "Real Property" at bounding box center [150, 331] width 266 height 22
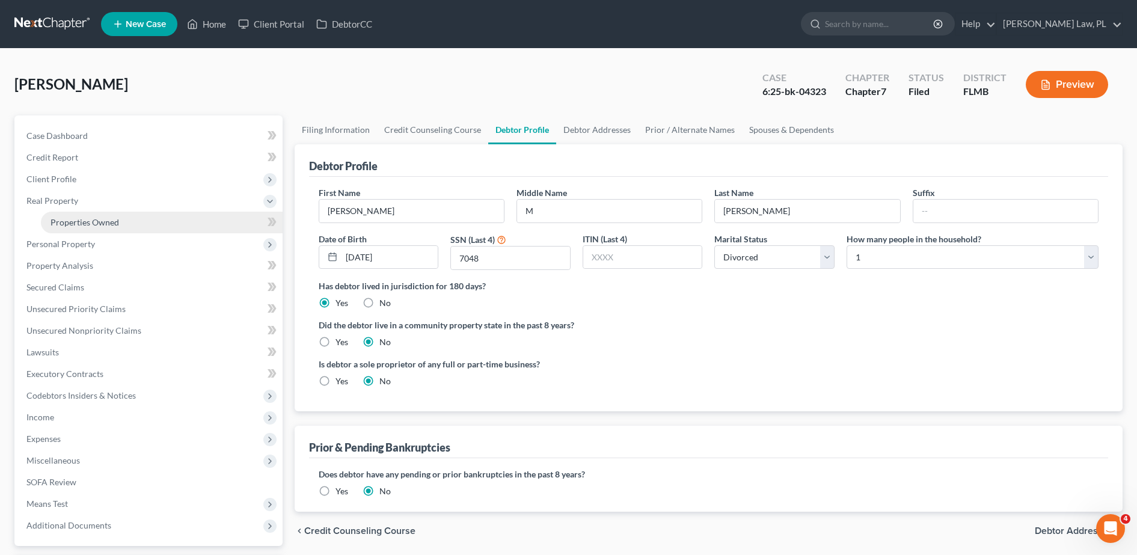
click at [119, 223] on link "Properties Owned" at bounding box center [162, 223] width 242 height 22
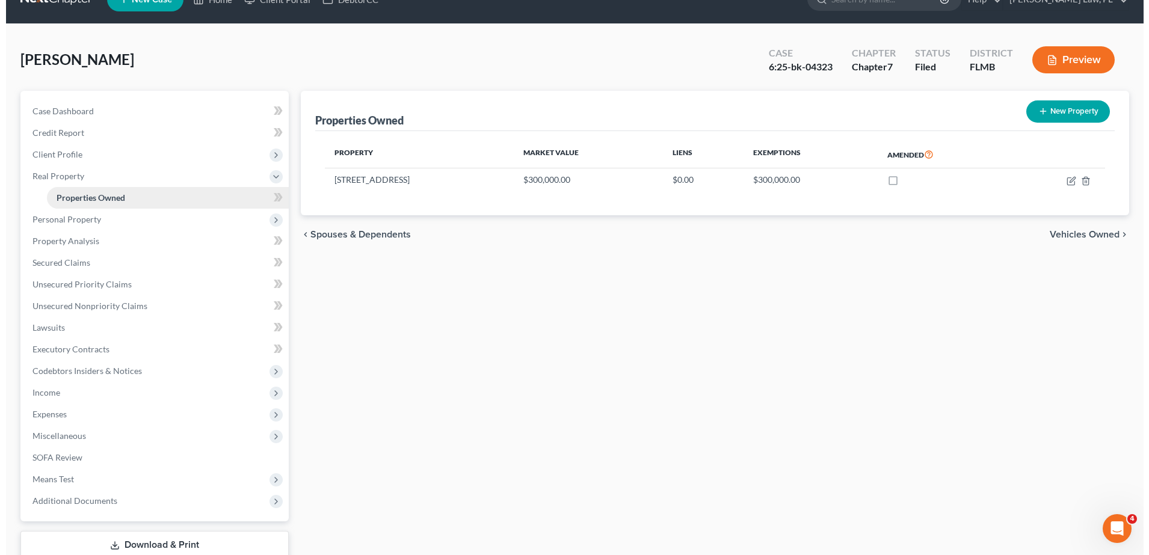
scroll to position [30, 0]
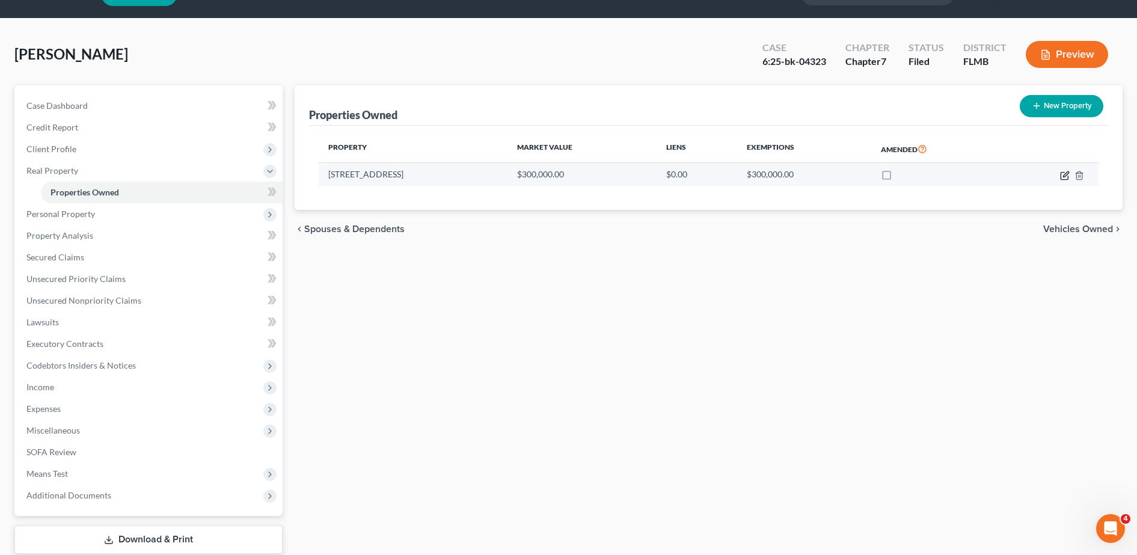
click at [1066, 176] on icon "button" at bounding box center [1065, 173] width 5 height 5
select select "9"
select select "0"
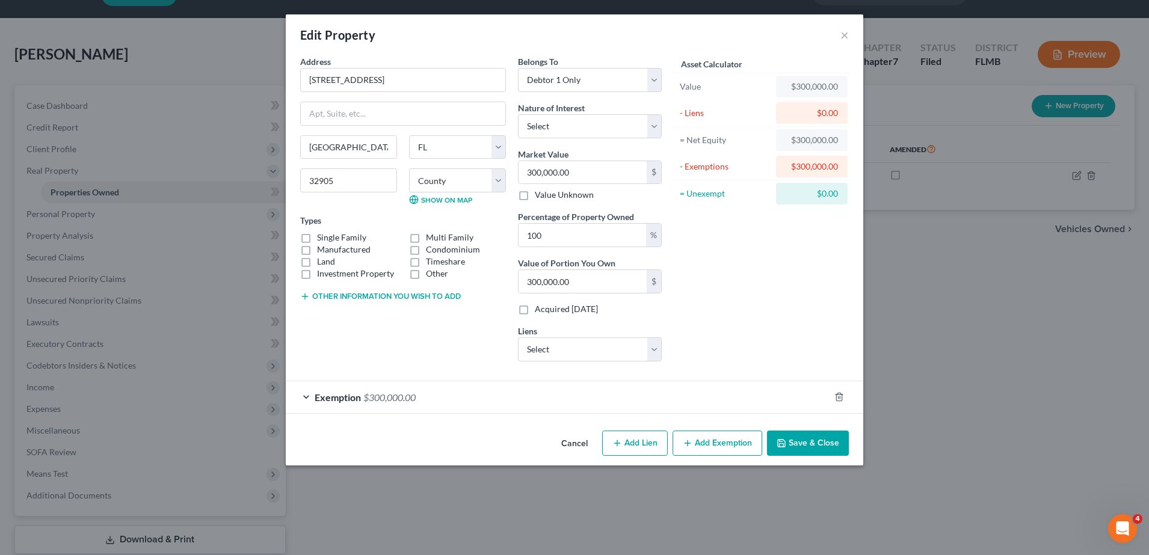
click at [598, 309] on label "Acquired [DATE]" at bounding box center [566, 309] width 63 height 12
click at [547, 309] on input "Acquired [DATE]" at bounding box center [544, 307] width 8 height 8
checkbox input "true"
click at [797, 440] on button "Save & Close" at bounding box center [808, 443] width 82 height 25
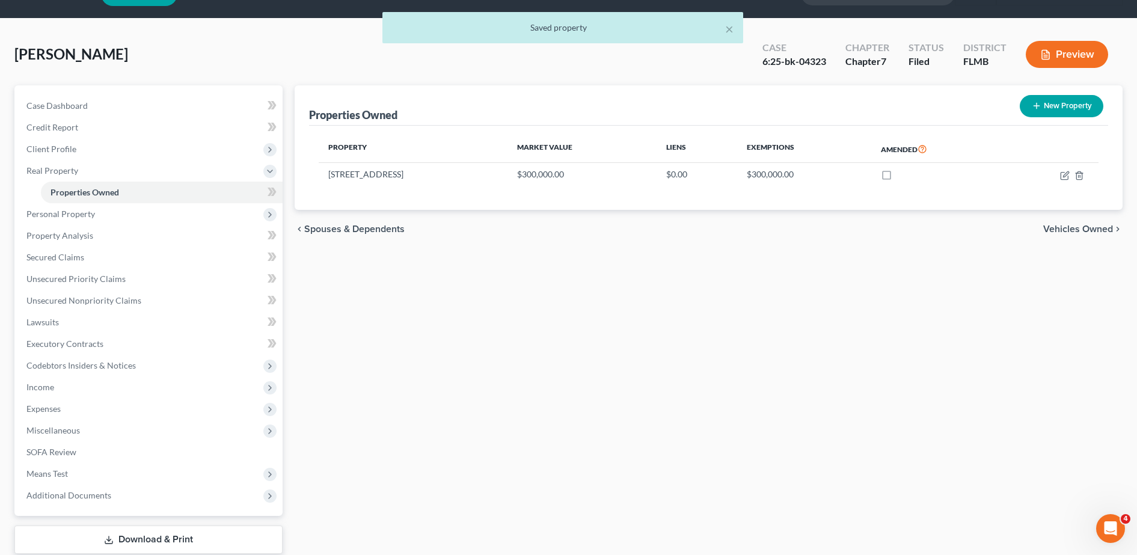
click at [1074, 51] on button "Preview" at bounding box center [1067, 54] width 82 height 27
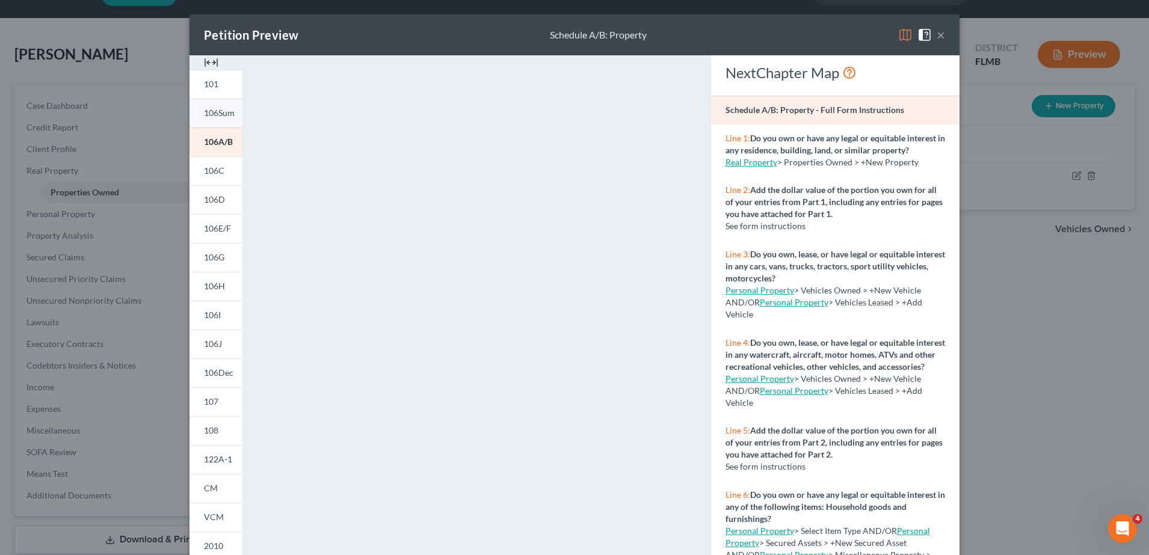
click at [212, 117] on span "106Sum" at bounding box center [219, 113] width 31 height 10
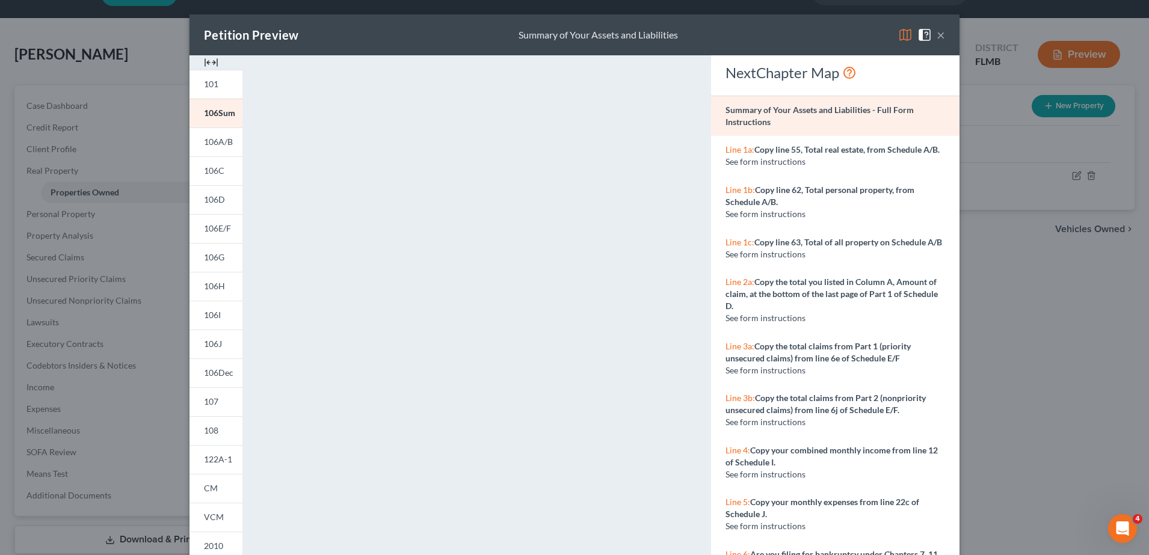
click at [743, 167] on span "See form instructions" at bounding box center [765, 161] width 80 height 10
click at [784, 147] on strong "Copy line 55, Total real estate, from Schedule A/B." at bounding box center [846, 149] width 185 height 10
click at [743, 156] on p "Line 1a: Copy line 55, Total real estate, from Schedule A/B." at bounding box center [835, 150] width 220 height 12
click at [725, 155] on p "Line 1a: Copy line 55, Total real estate, from Schedule A/B." at bounding box center [835, 150] width 220 height 12
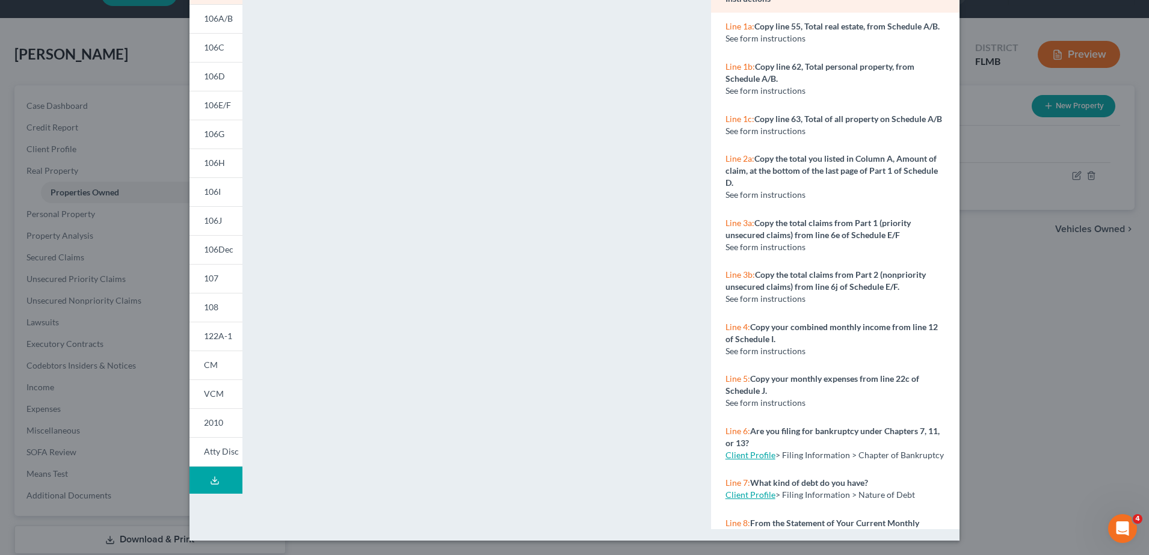
scroll to position [0, 0]
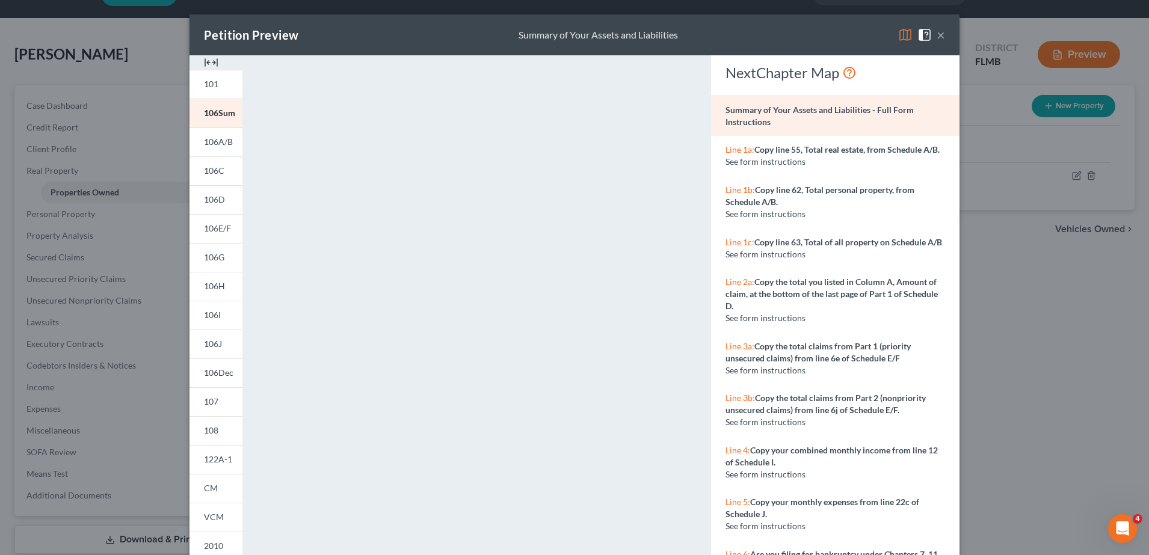
click at [760, 156] on p "Line 1a: Copy line 55, Total real estate, from Schedule A/B." at bounding box center [835, 150] width 220 height 12
click at [929, 38] on span at bounding box center [926, 34] width 19 height 10
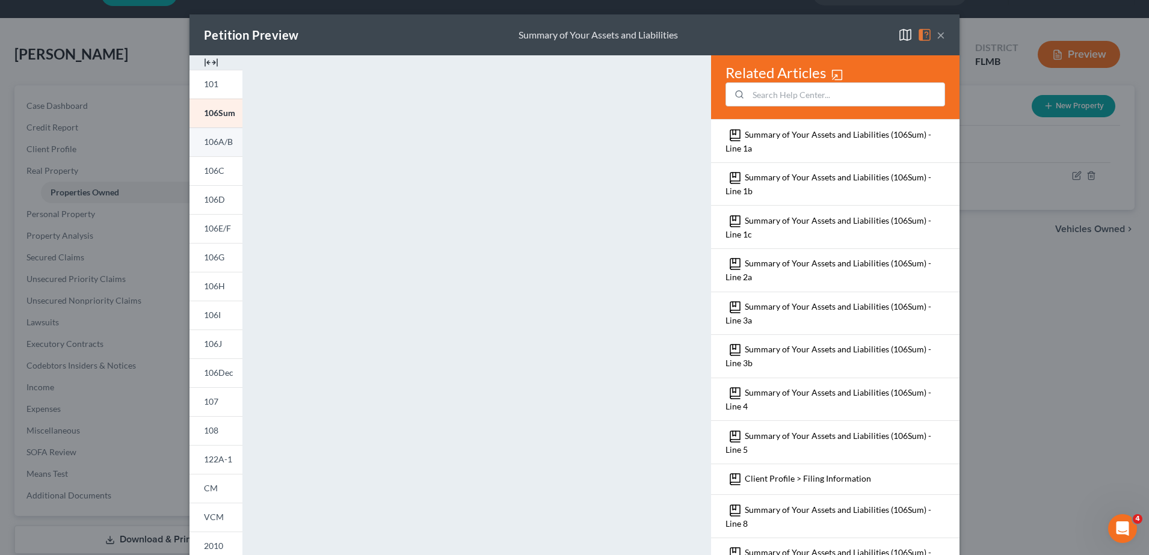
click at [214, 142] on span "106A/B" at bounding box center [218, 142] width 29 height 10
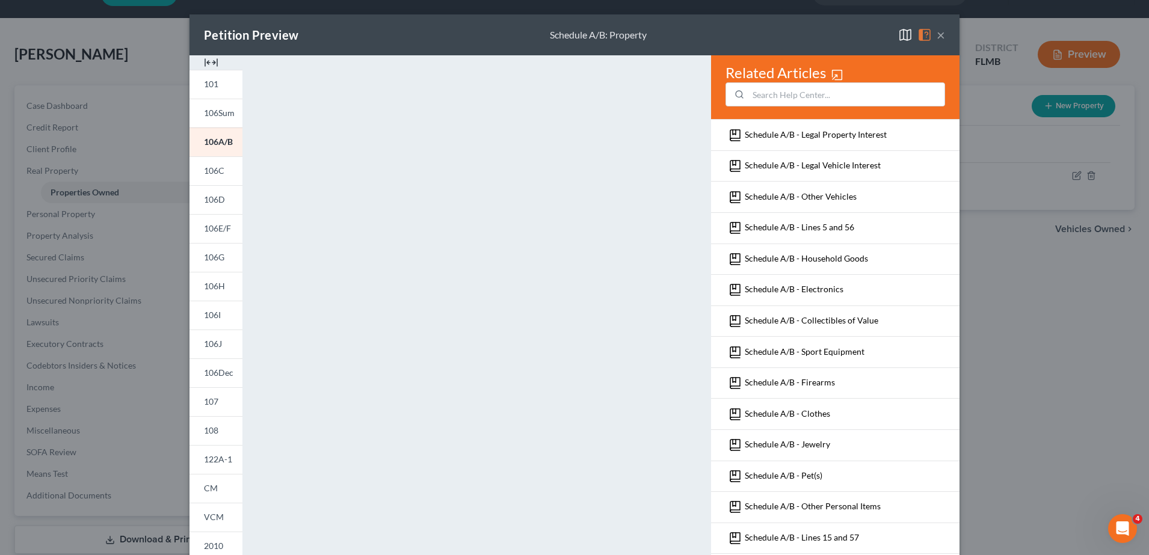
scroll to position [26, 0]
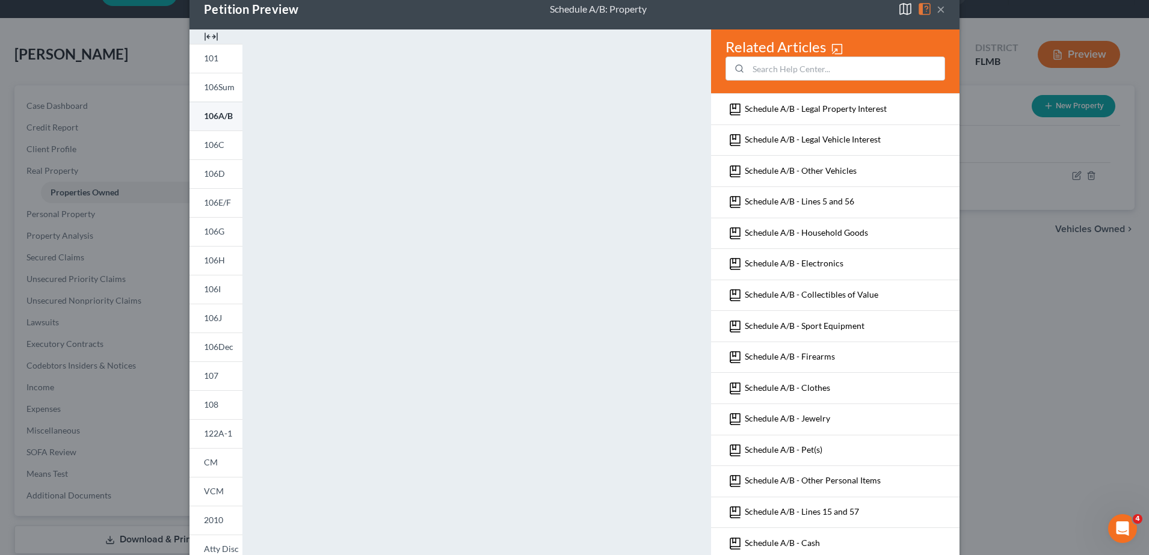
click at [214, 102] on link "106A/B" at bounding box center [215, 116] width 53 height 29
click at [215, 88] on span "106Sum" at bounding box center [219, 87] width 31 height 10
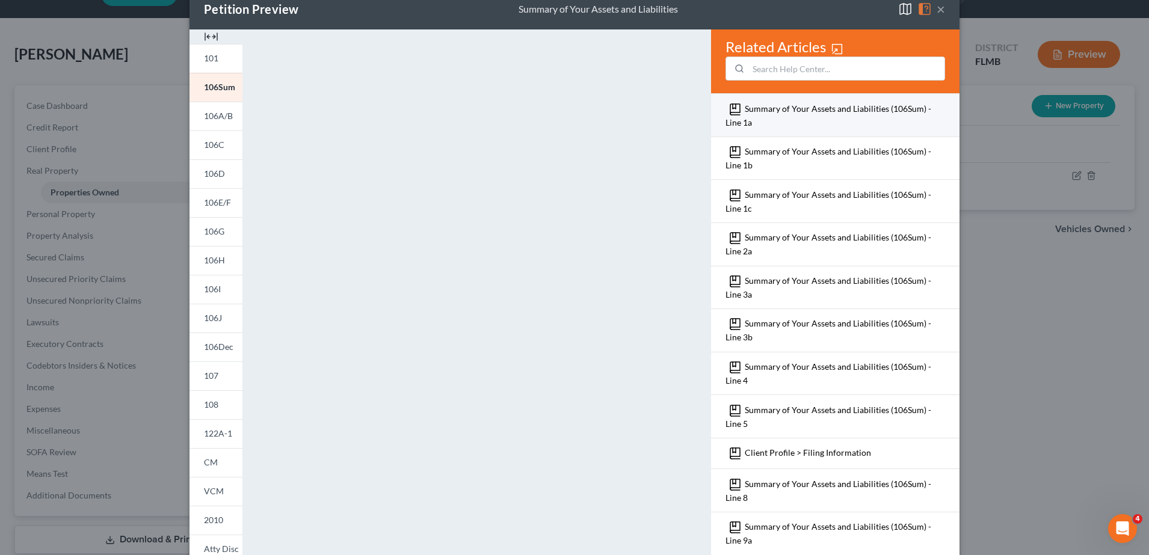
click at [863, 101] on div "Summary of Your Assets and Liabilities (106Sum) - Line 1a" at bounding box center [835, 114] width 248 height 43
click at [849, 108] on link "Summary of Your Assets and Liabilities (106Sum) - Line 1a" at bounding box center [828, 115] width 206 height 24
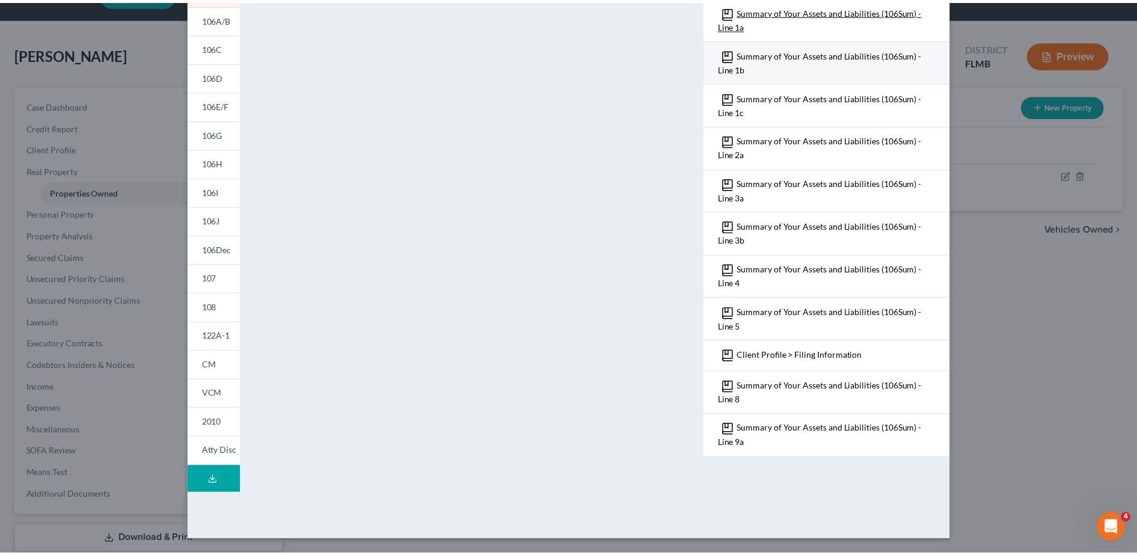
scroll to position [0, 0]
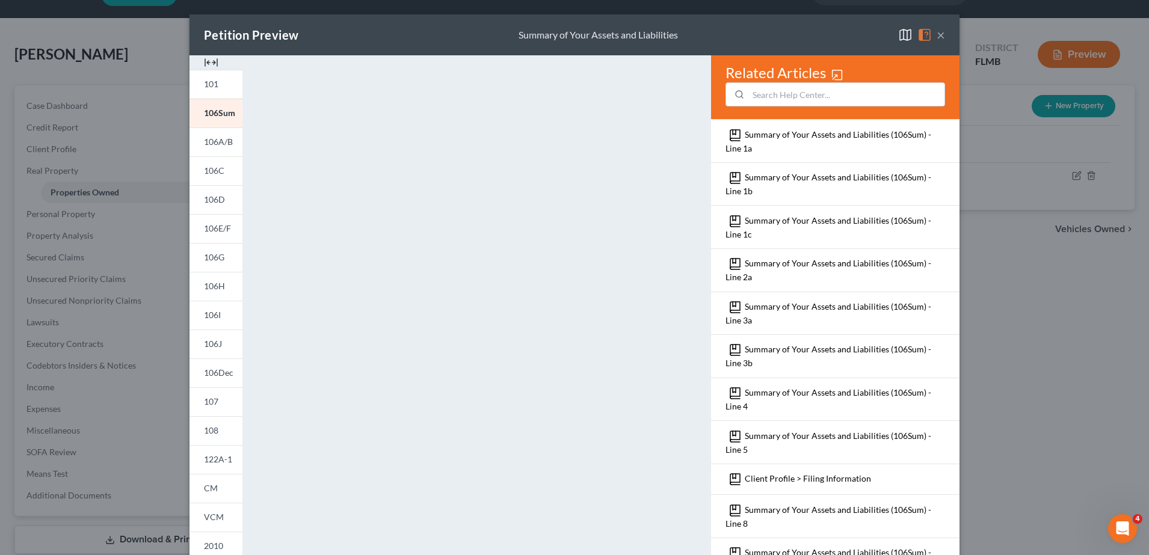
click at [937, 37] on button "×" at bounding box center [941, 35] width 8 height 14
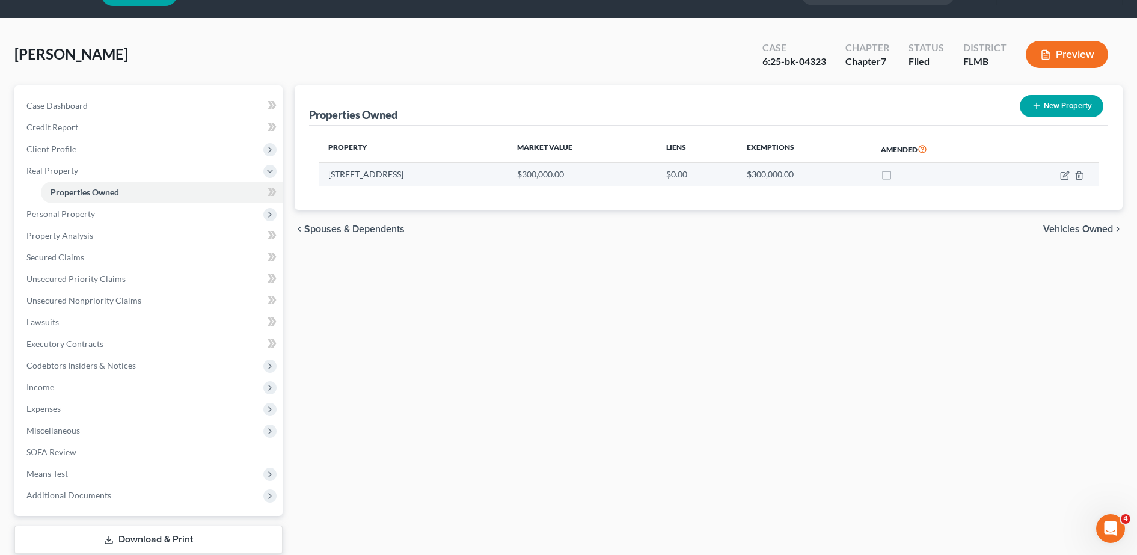
click at [898, 177] on label at bounding box center [898, 177] width 0 height 0
click at [903, 173] on input "checkbox" at bounding box center [907, 172] width 8 height 8
checkbox input "true"
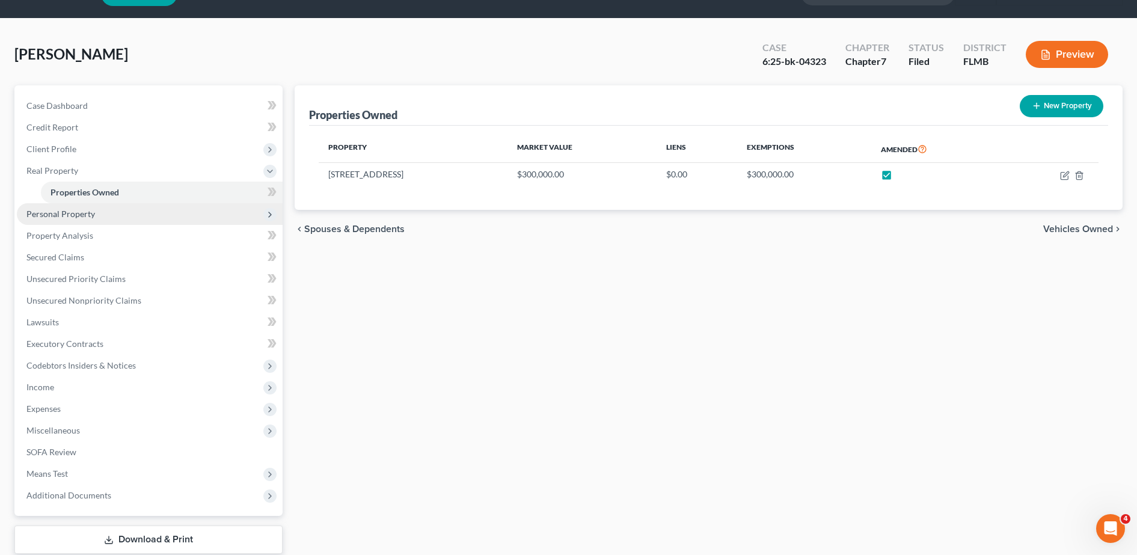
click at [140, 215] on span "Personal Property" at bounding box center [150, 214] width 266 height 22
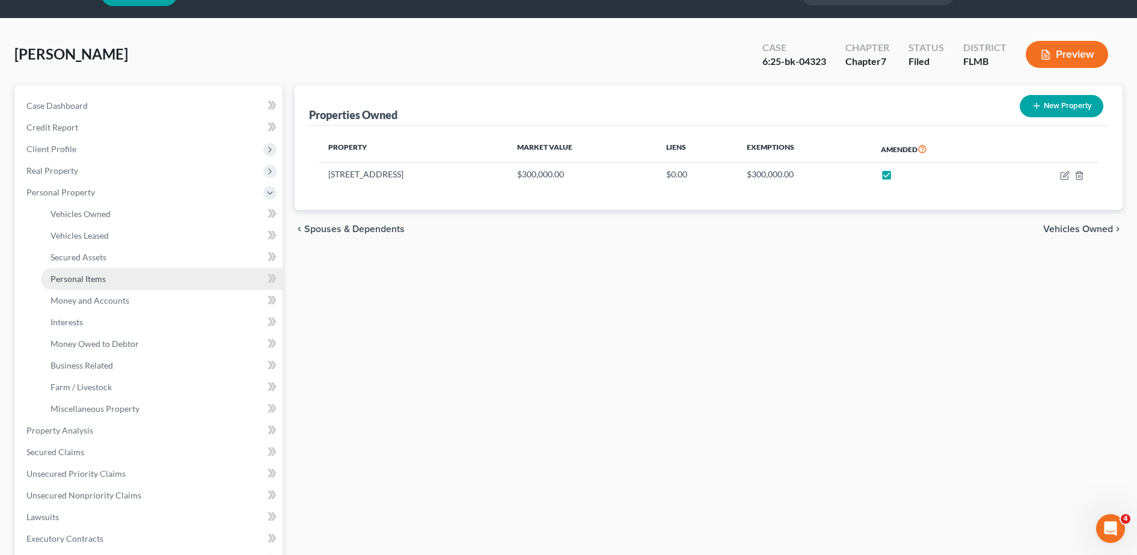
click at [104, 275] on span "Personal Items" at bounding box center [78, 279] width 55 height 10
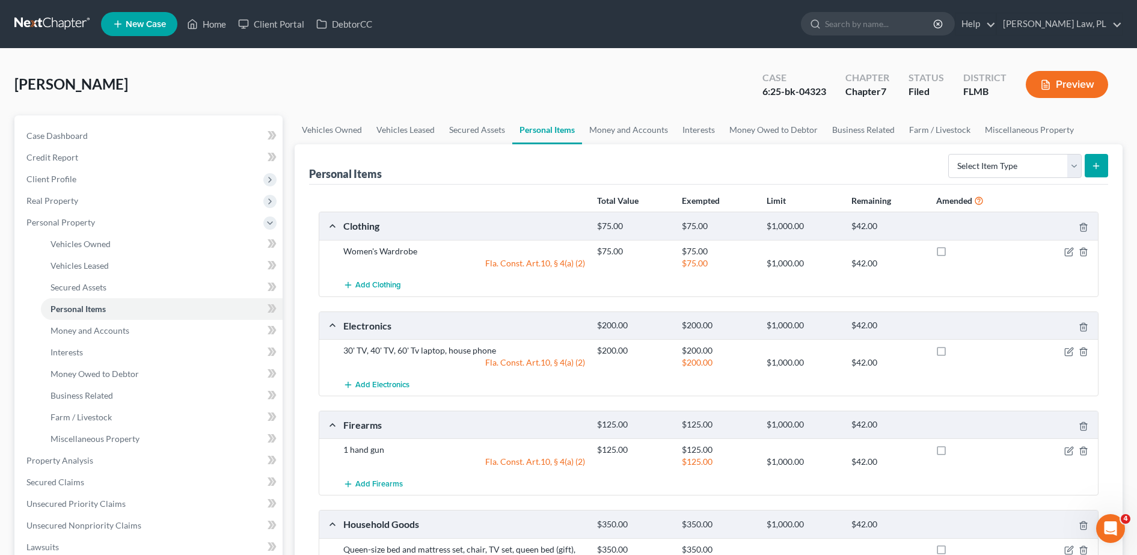
click at [953, 254] on label at bounding box center [953, 254] width 0 height 0
click at [958, 251] on input "checkbox" at bounding box center [962, 249] width 8 height 8
checkbox input "true"
click at [937, 339] on div "30' TV, 40' TV, 60' Tv laptop, house phone $200.00 $200.00 Fla. Const. Art.10, …" at bounding box center [708, 356] width 779 height 34
click at [953, 354] on label at bounding box center [953, 354] width 0 height 0
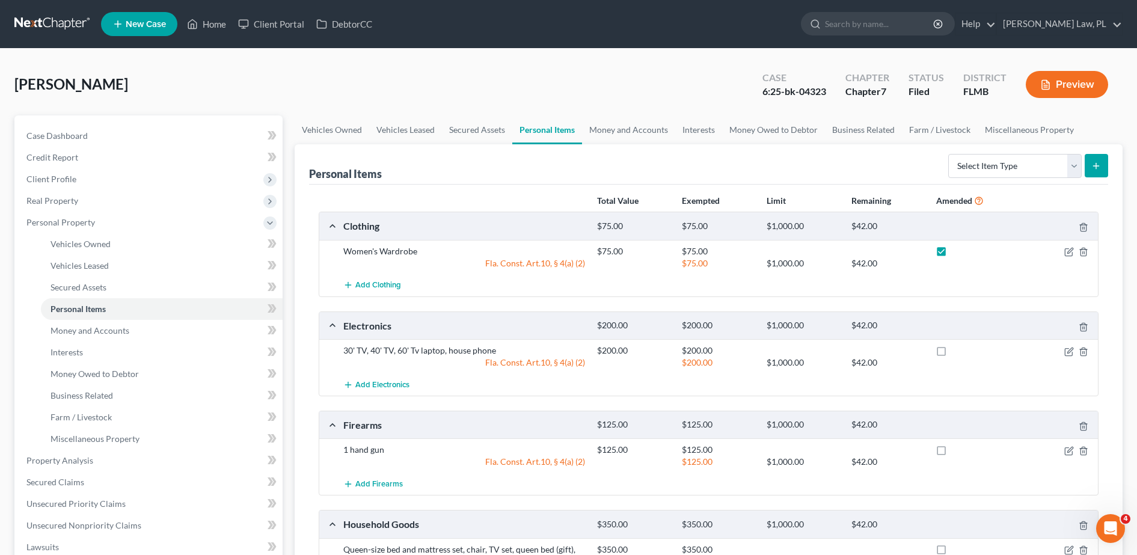
click at [958, 352] on input "checkbox" at bounding box center [962, 349] width 8 height 8
checkbox input "true"
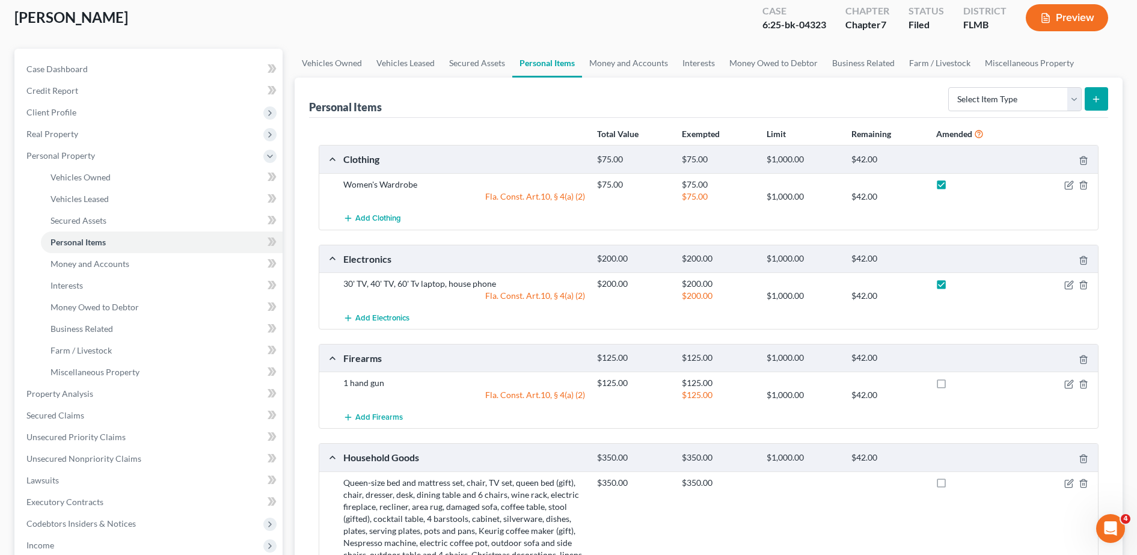
scroll to position [69, 0]
click at [953, 384] on label at bounding box center [953, 384] width 0 height 0
click at [958, 383] on input "checkbox" at bounding box center [962, 379] width 8 height 8
checkbox input "true"
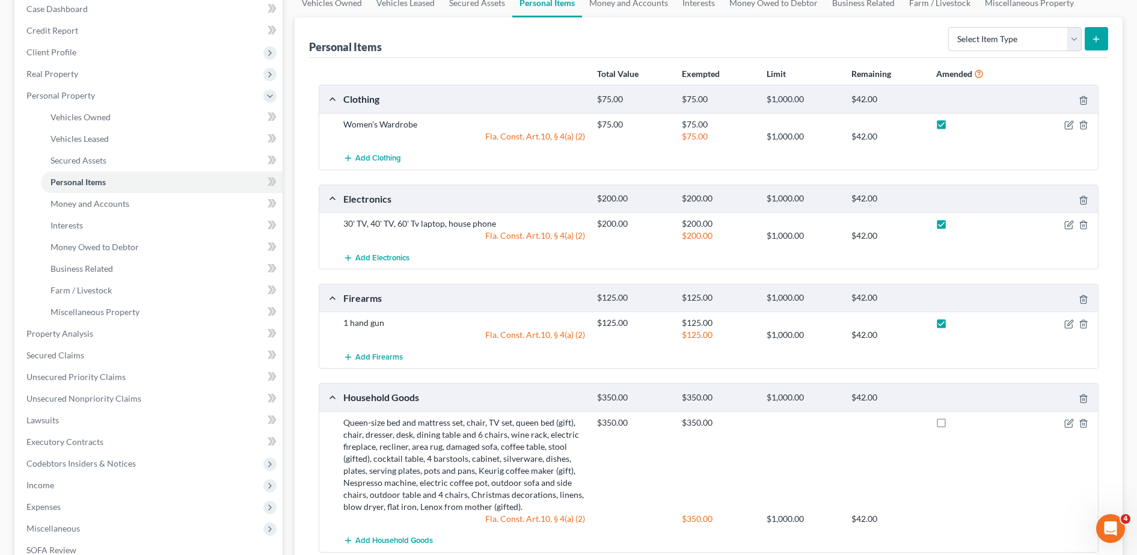
scroll to position [129, 0]
click at [953, 423] on label at bounding box center [953, 423] width 0 height 0
click at [958, 422] on input "checkbox" at bounding box center [962, 418] width 8 height 8
checkbox input "true"
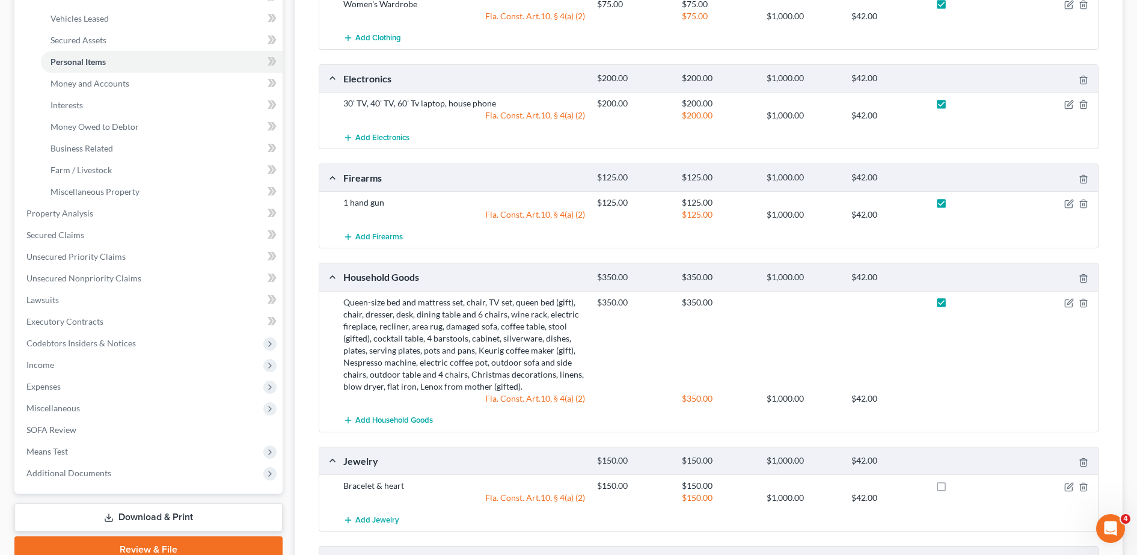
scroll to position [247, 0]
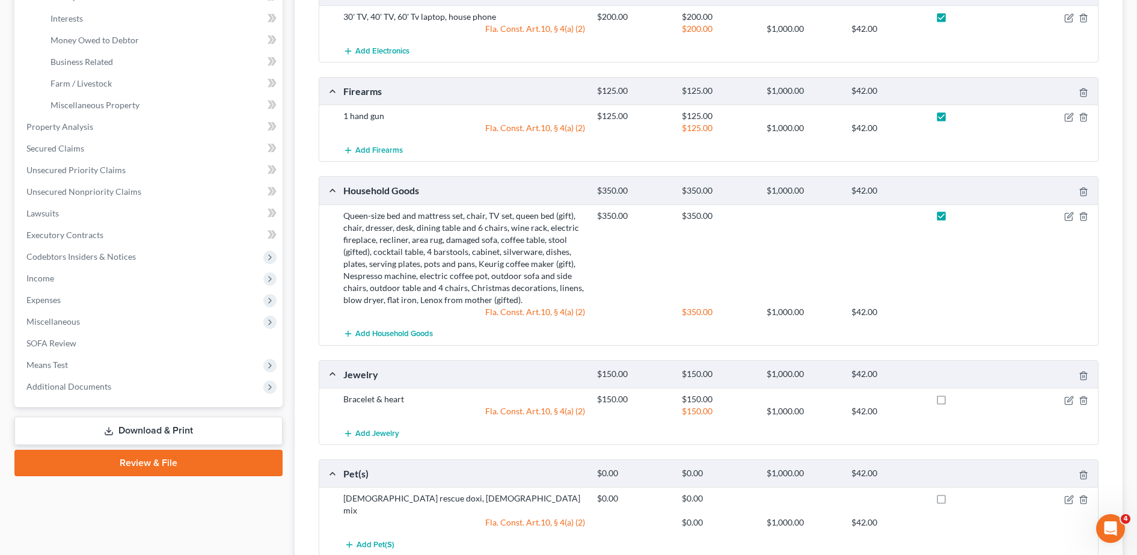
click at [953, 402] on label at bounding box center [953, 402] width 0 height 0
click at [958, 400] on input "checkbox" at bounding box center [962, 397] width 8 height 8
checkbox input "true"
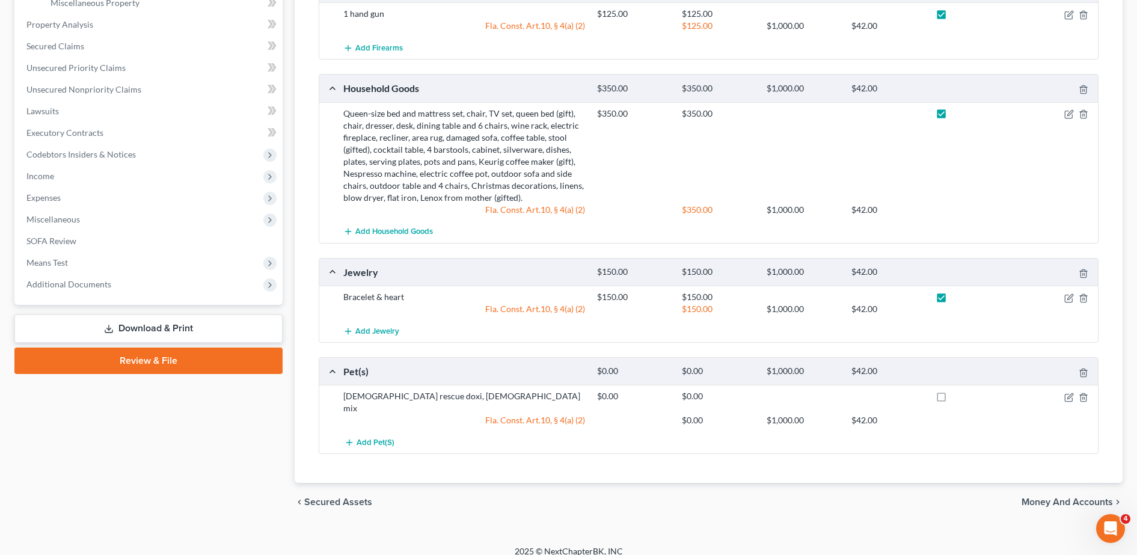
click at [953, 399] on label at bounding box center [953, 399] width 0 height 0
click at [958, 396] on input "checkbox" at bounding box center [962, 394] width 8 height 8
checkbox input "true"
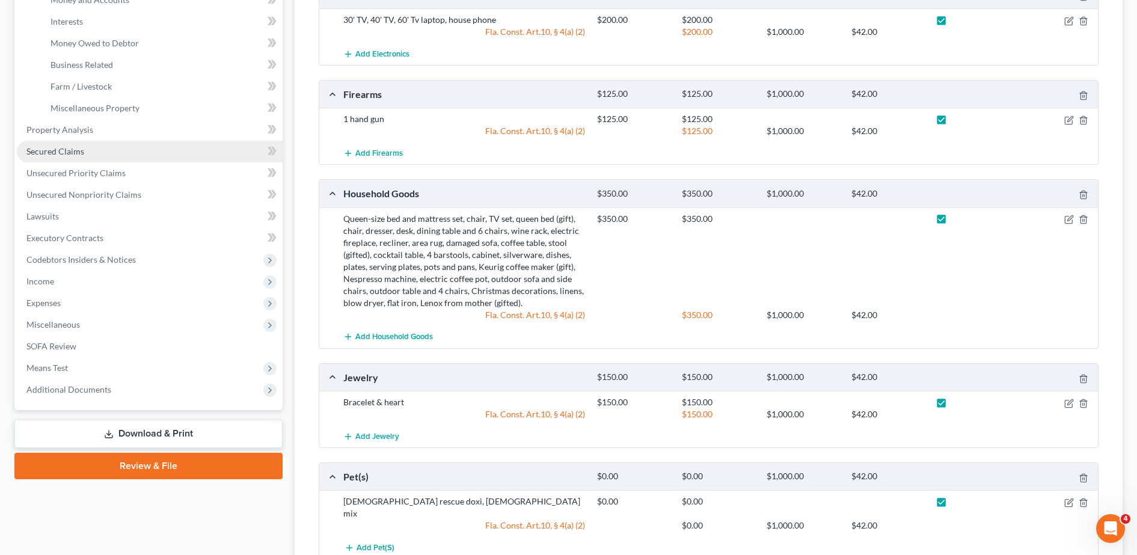
click at [109, 141] on link "Secured Claims" at bounding box center [150, 152] width 266 height 22
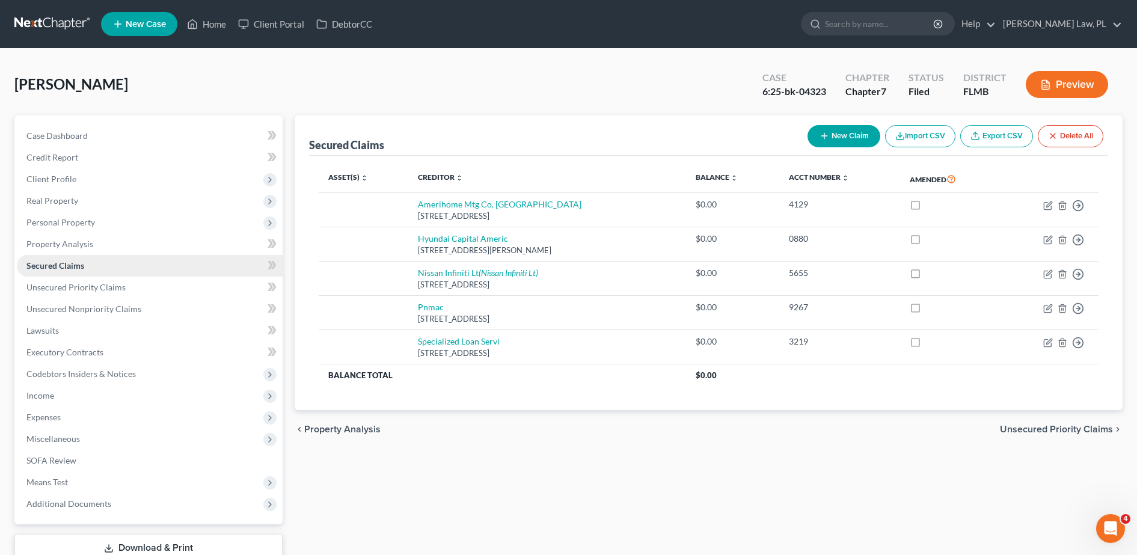
scroll to position [84, 0]
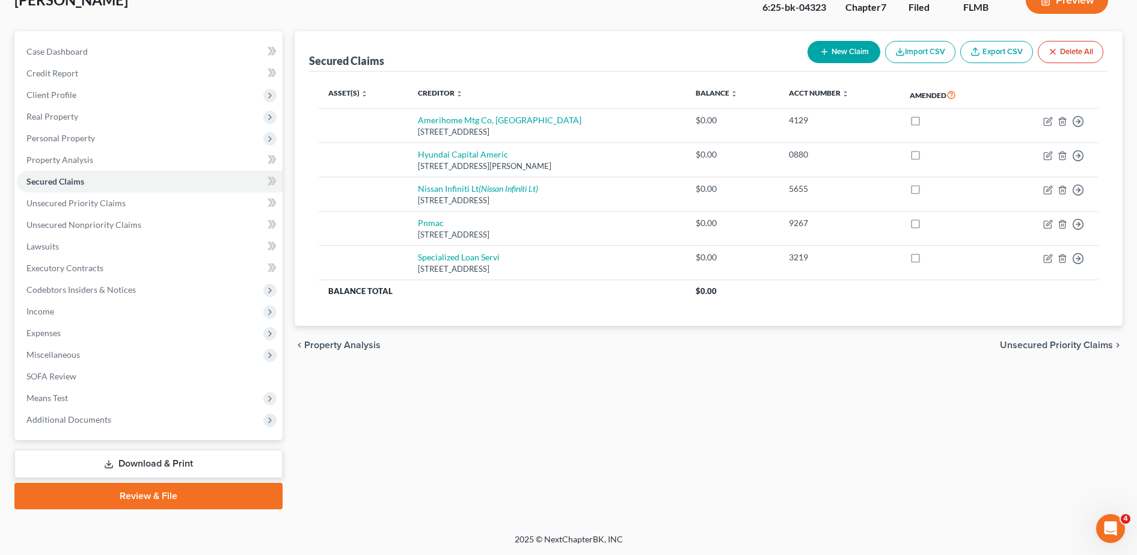
click at [171, 464] on link "Download & Print" at bounding box center [148, 464] width 268 height 28
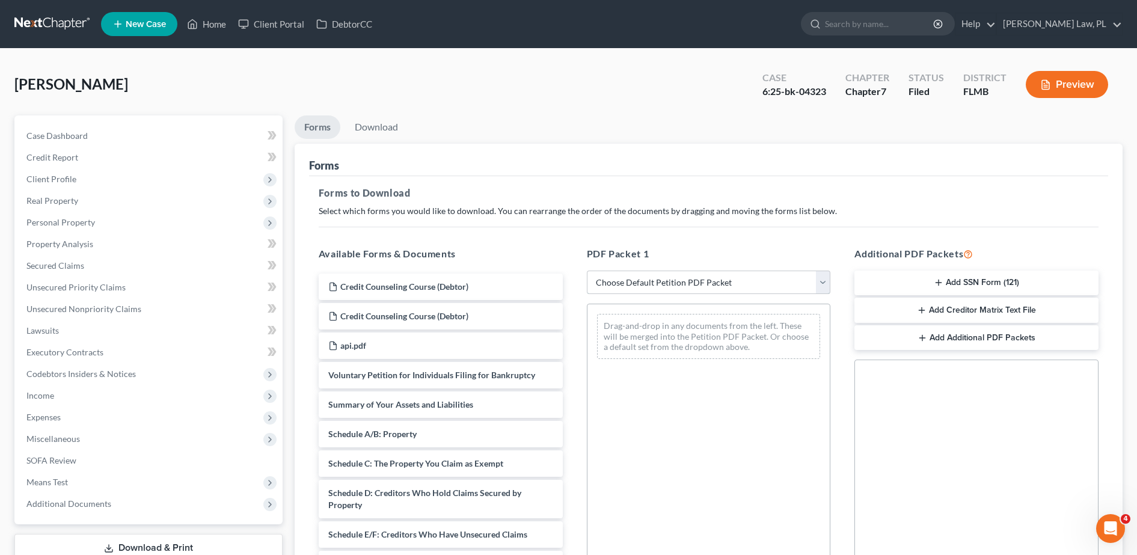
click at [726, 284] on select "Choose Default Petition PDF Packet Complete Bankruptcy Petition (all forms and …" at bounding box center [709, 283] width 244 height 24
select select "2"
click at [587, 271] on select "Choose Default Petition PDF Packet Complete Bankruptcy Petition (all forms and …" at bounding box center [709, 283] width 244 height 24
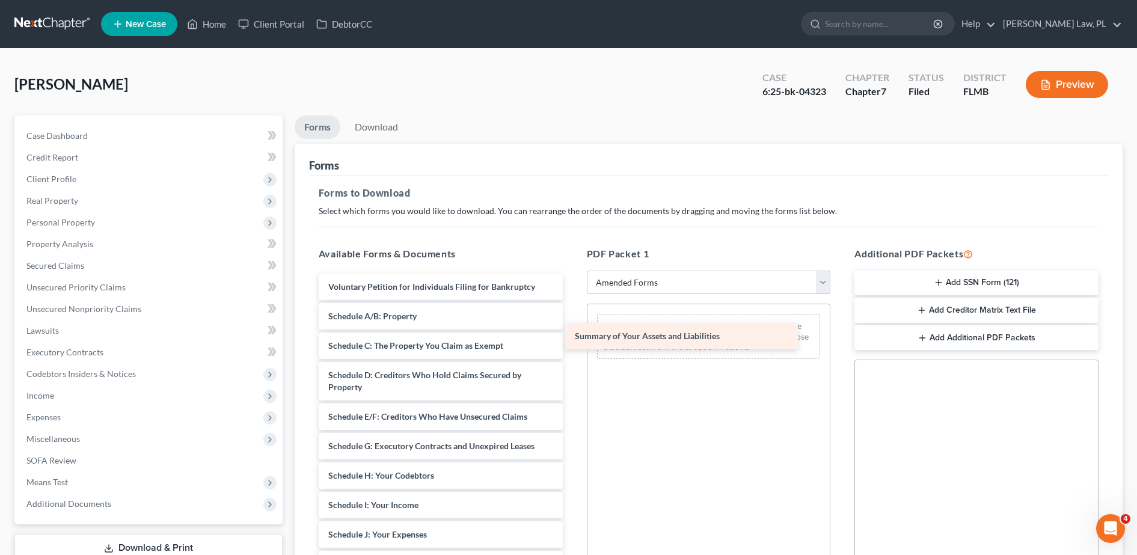
drag, startPoint x: 458, startPoint y: 324, endPoint x: 704, endPoint y: 343, distance: 247.4
click at [573, 343] on div "Summary of Your Assets and Liabilities Voluntary Petition for Individuals Filin…" at bounding box center [440, 553] width 263 height 558
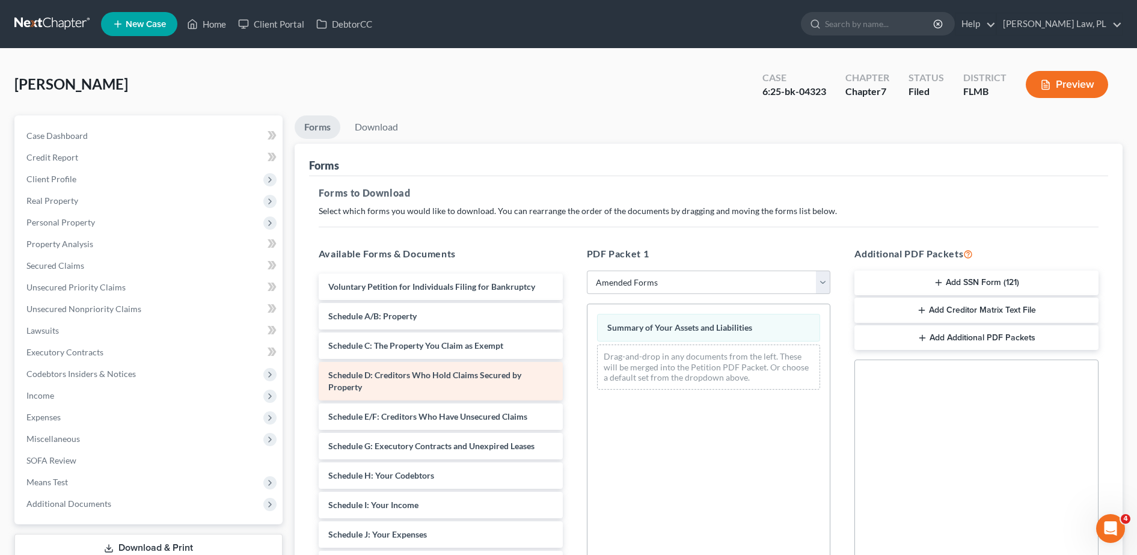
scroll to position [42, 0]
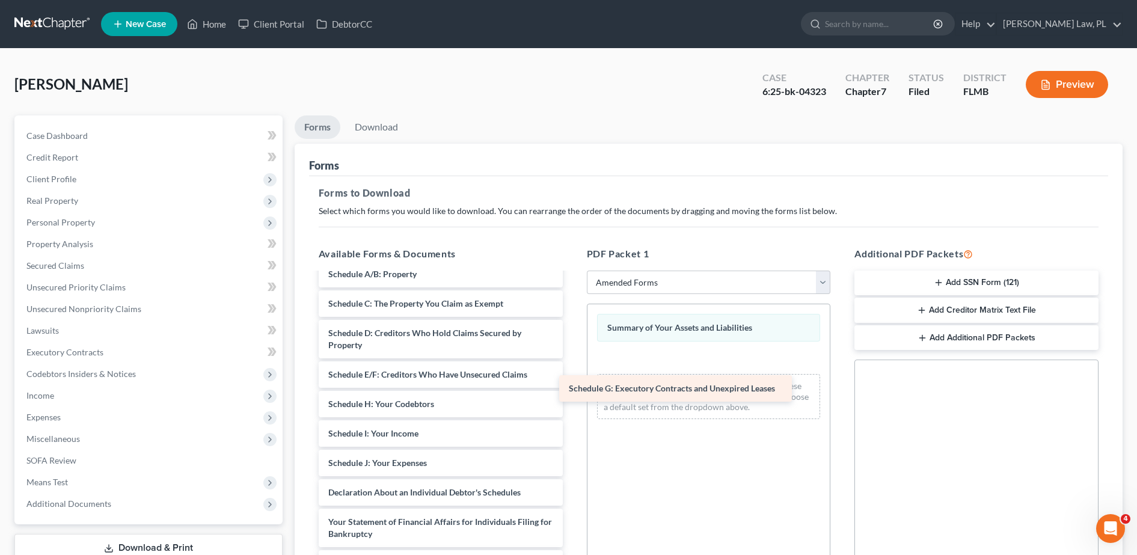
drag, startPoint x: 416, startPoint y: 407, endPoint x: 662, endPoint y: 391, distance: 246.5
click at [573, 391] on div "Schedule G: Executory Contracts and Unexpired Leases Voluntary Petition for Ind…" at bounding box center [440, 496] width 263 height 529
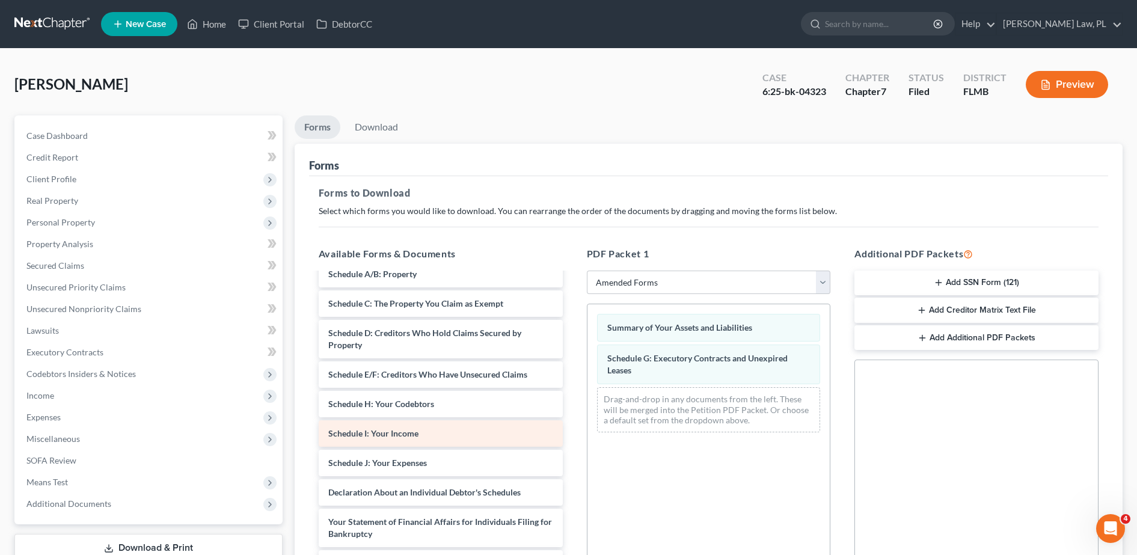
scroll to position [91, 0]
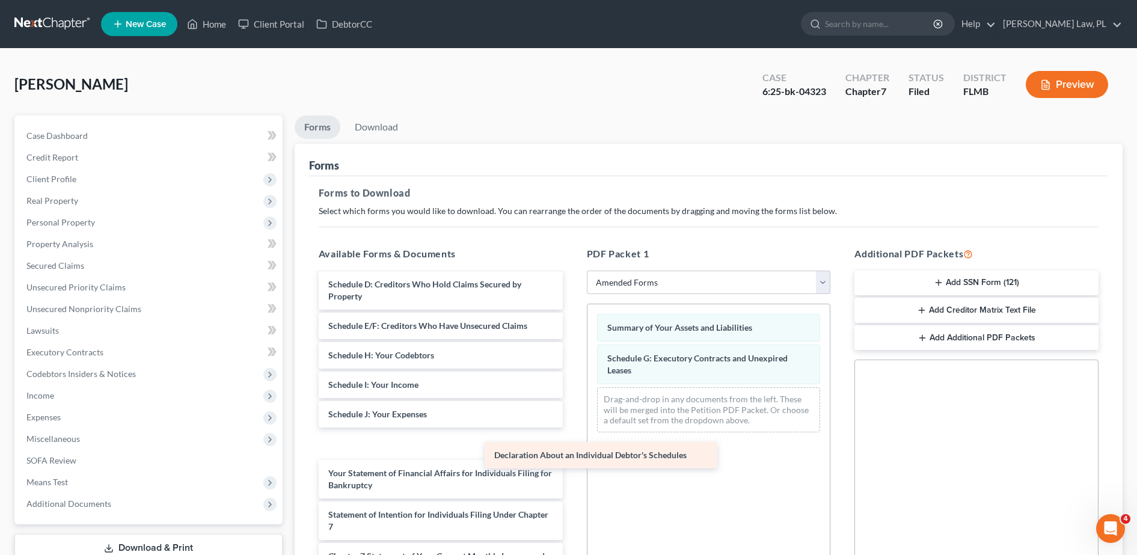
drag, startPoint x: 401, startPoint y: 431, endPoint x: 665, endPoint y: 422, distance: 264.2
click at [573, 422] on div "Declaration About an Individual Debtor's Schedules Voluntary Petition for Indiv…" at bounding box center [440, 447] width 263 height 529
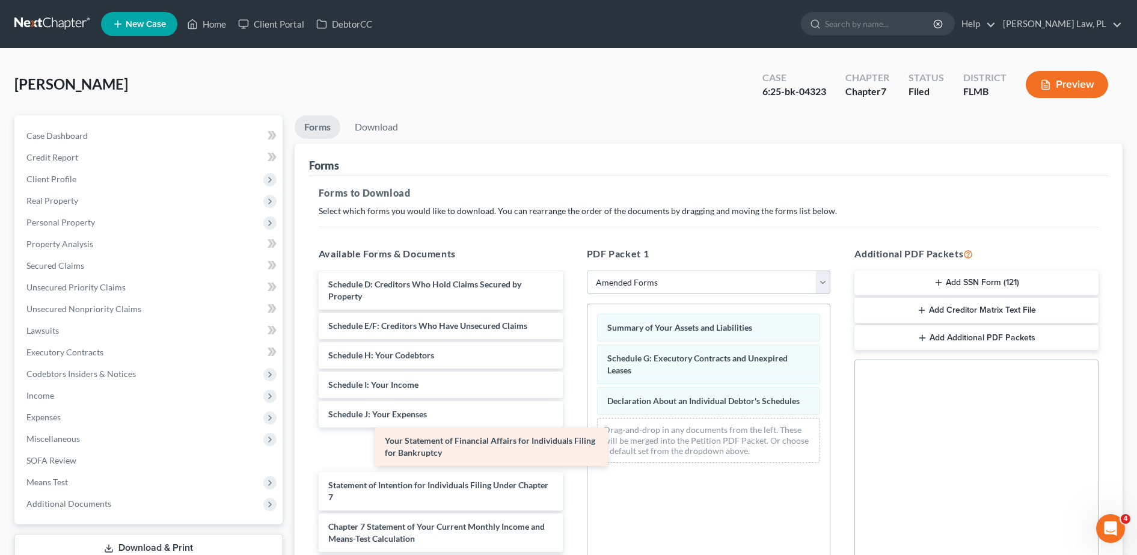
drag, startPoint x: 473, startPoint y: 455, endPoint x: 675, endPoint y: 443, distance: 201.9
click at [573, 443] on div "Your Statement of Financial Affairs for Individuals Filing for Bankruptcy Volun…" at bounding box center [440, 432] width 263 height 499
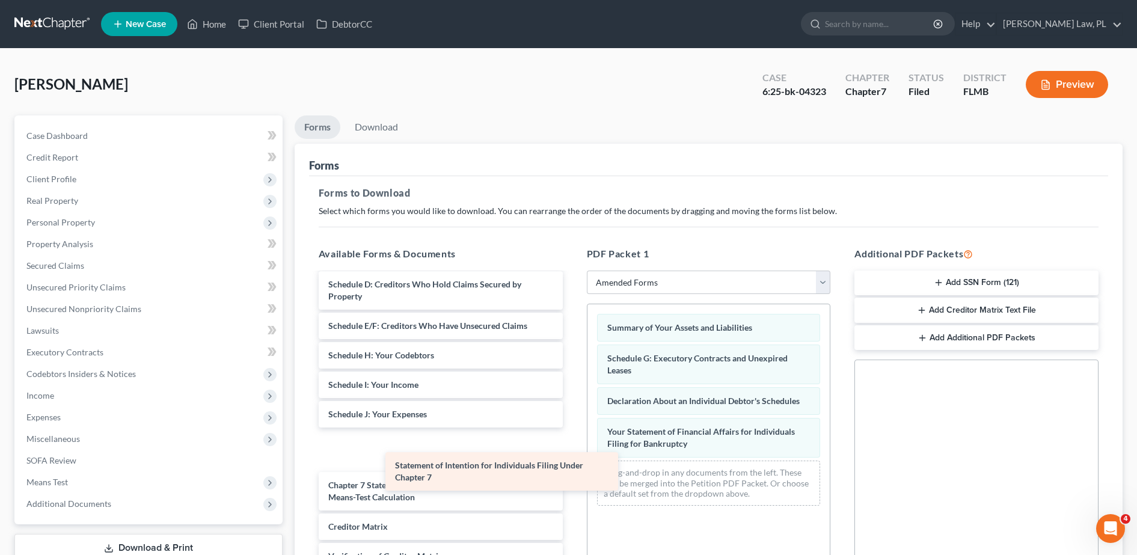
drag, startPoint x: 475, startPoint y: 457, endPoint x: 670, endPoint y: 505, distance: 201.3
click at [573, 505] on div "Statement of Intention for Individuals Filing Under Chapter 7 Voluntary Petitio…" at bounding box center [440, 412] width 263 height 458
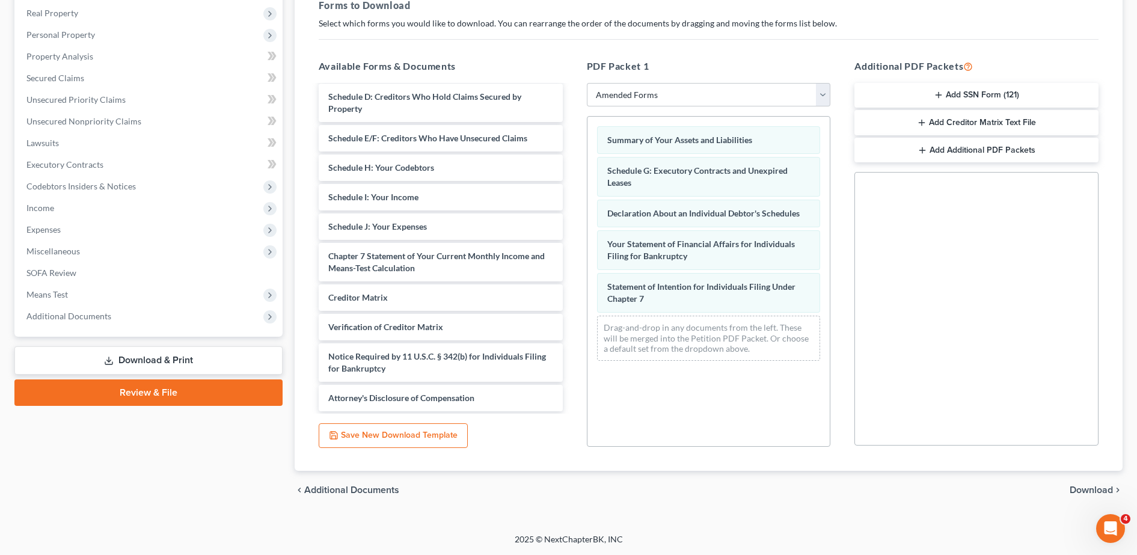
click at [1081, 491] on span "Download" at bounding box center [1091, 490] width 43 height 10
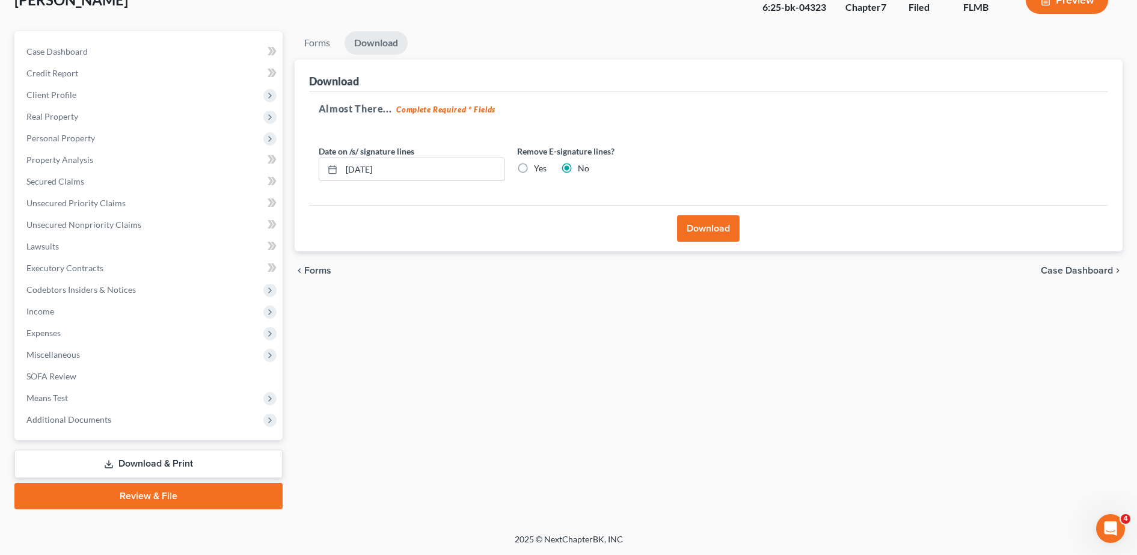
click at [698, 226] on button "Download" at bounding box center [708, 228] width 63 height 26
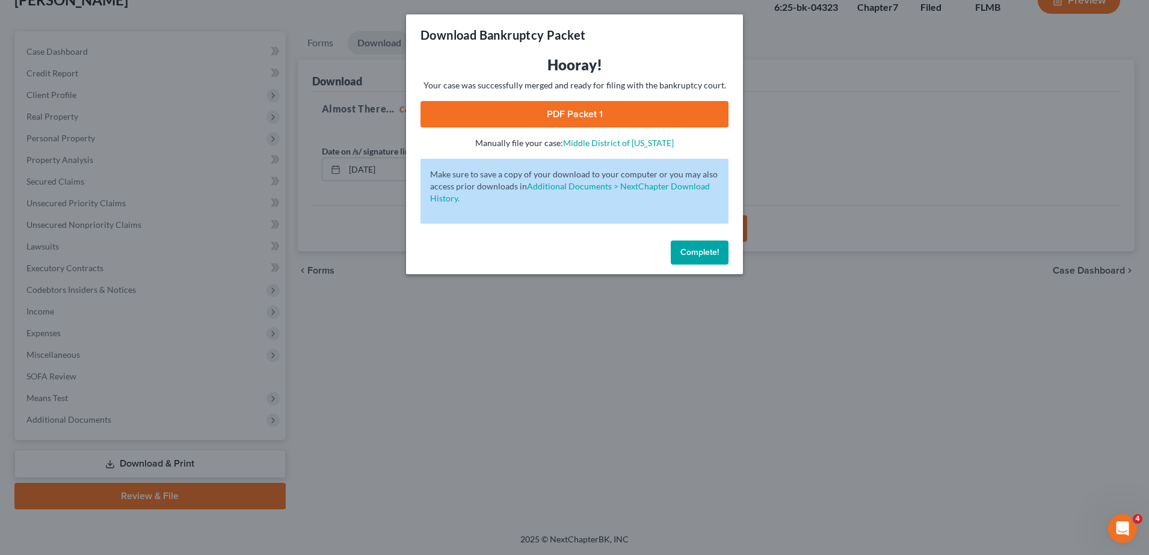
click at [618, 115] on link "PDF Packet 1" at bounding box center [574, 114] width 308 height 26
click at [482, 309] on div "Download Bankruptcy Packet Hooray! Your case was successfully merged and ready …" at bounding box center [574, 277] width 1149 height 555
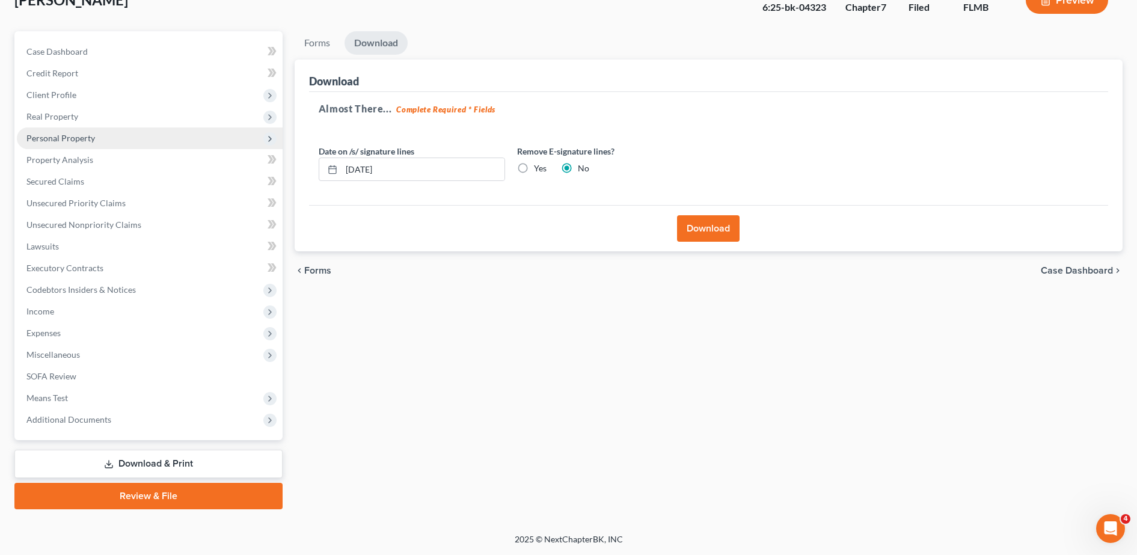
click at [121, 143] on span "Personal Property" at bounding box center [150, 139] width 266 height 22
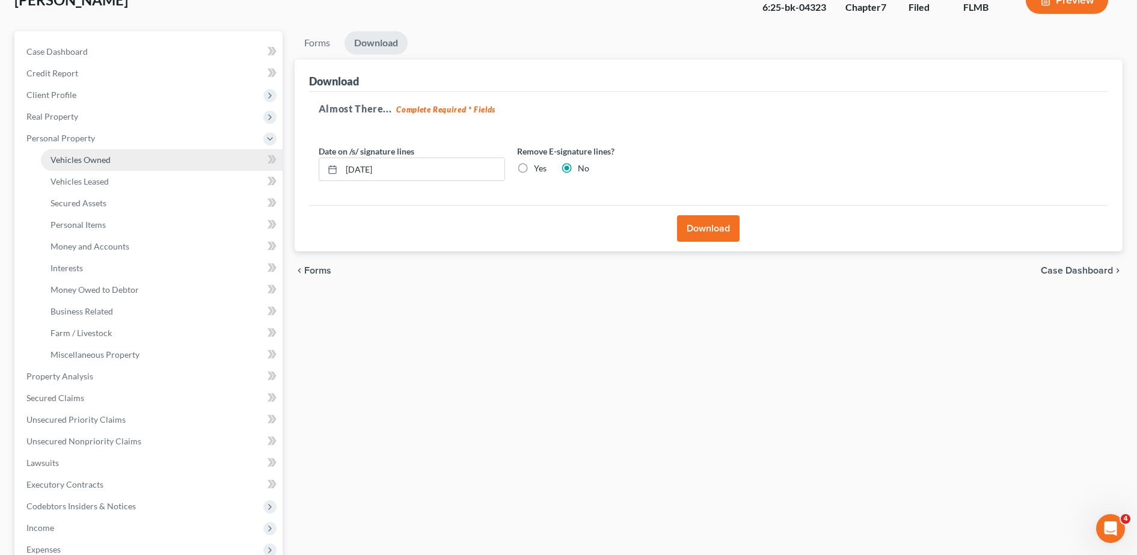
click at [117, 153] on link "Vehicles Owned" at bounding box center [162, 160] width 242 height 22
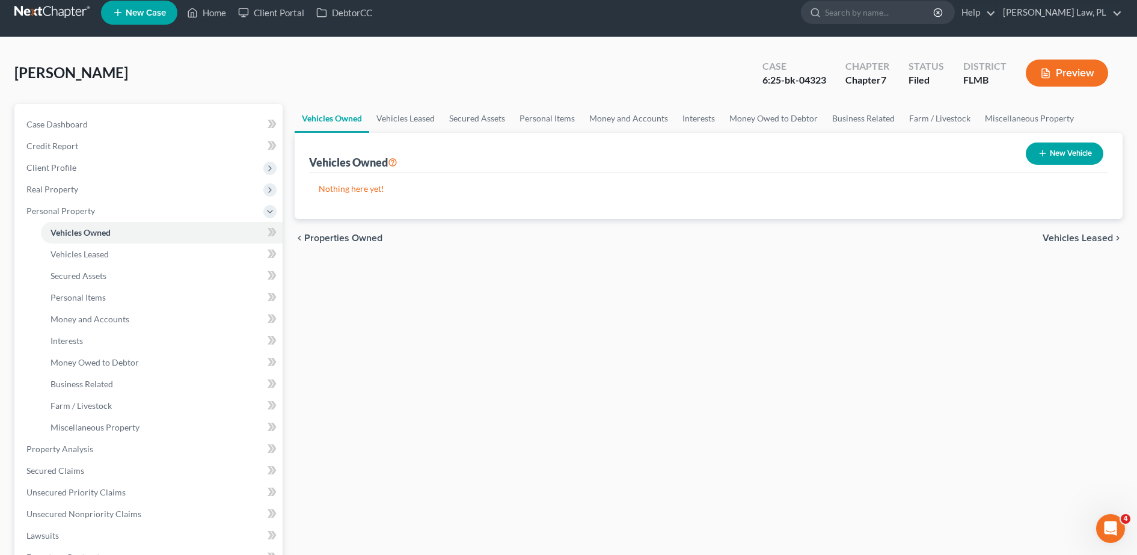
scroll to position [12, 0]
click at [188, 257] on link "Vehicles Leased" at bounding box center [162, 254] width 242 height 22
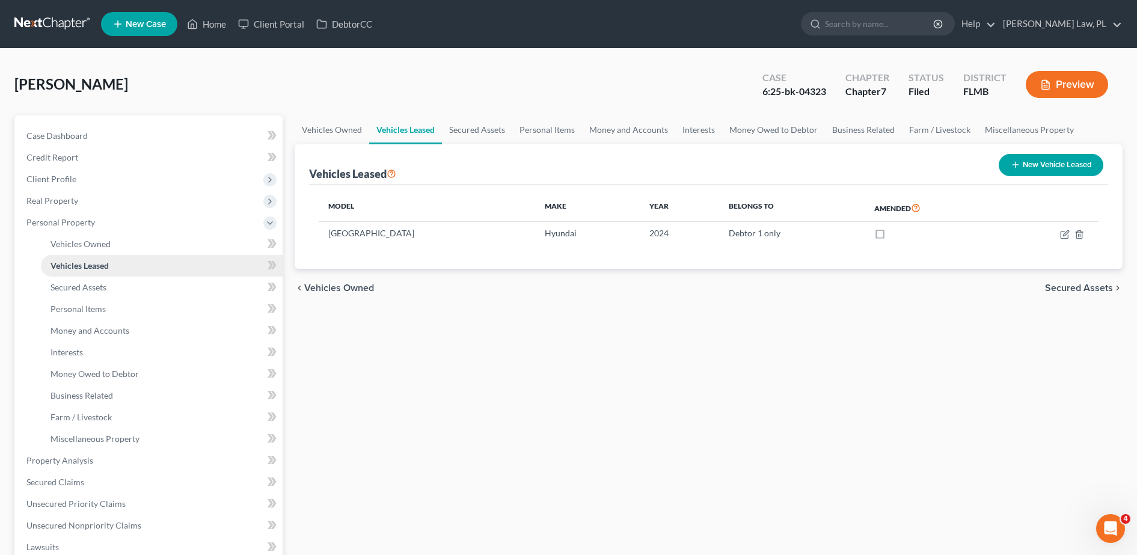
scroll to position [39, 0]
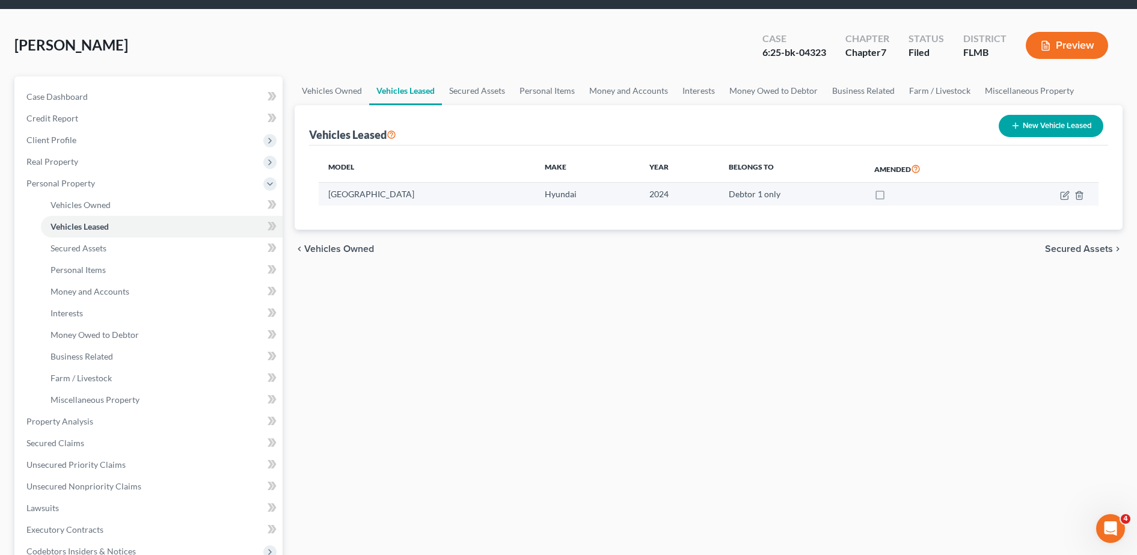
click at [891, 197] on label at bounding box center [891, 197] width 0 height 0
click at [896, 195] on input "checkbox" at bounding box center [900, 192] width 8 height 8
checkbox input "true"
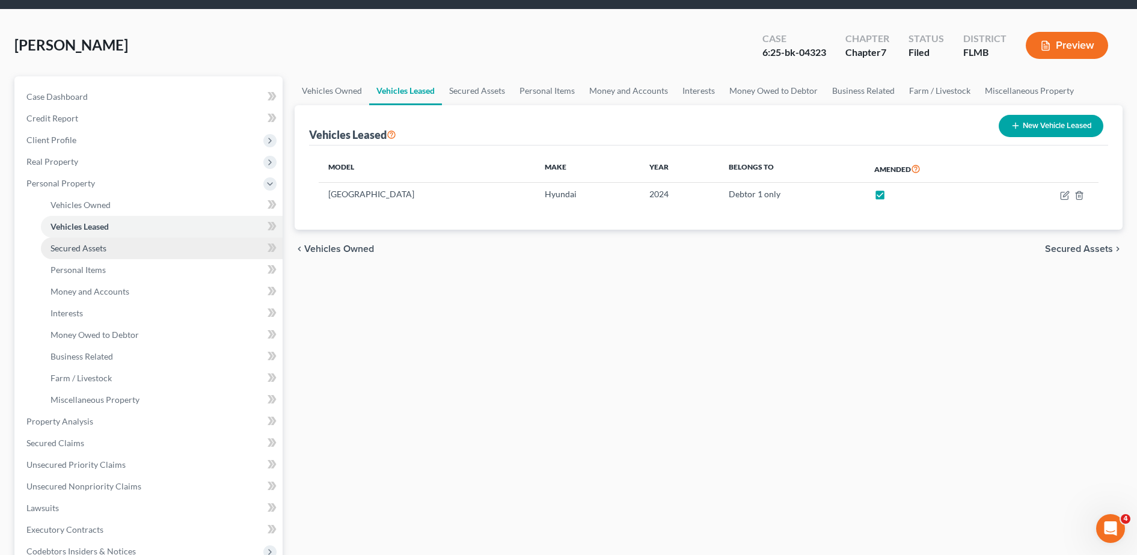
click at [139, 257] on link "Secured Assets" at bounding box center [162, 249] width 242 height 22
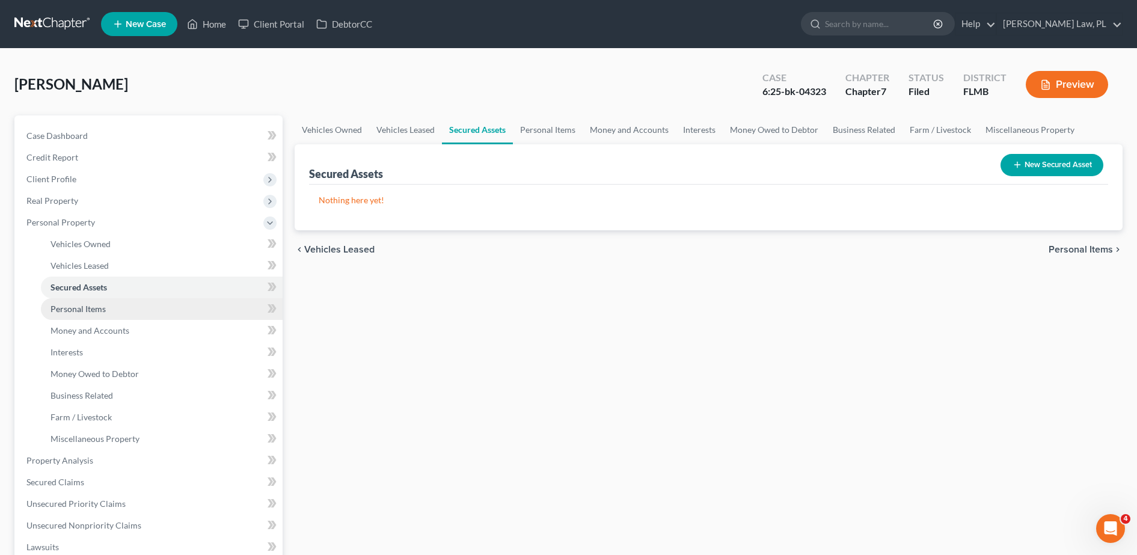
click at [127, 304] on link "Personal Items" at bounding box center [162, 309] width 242 height 22
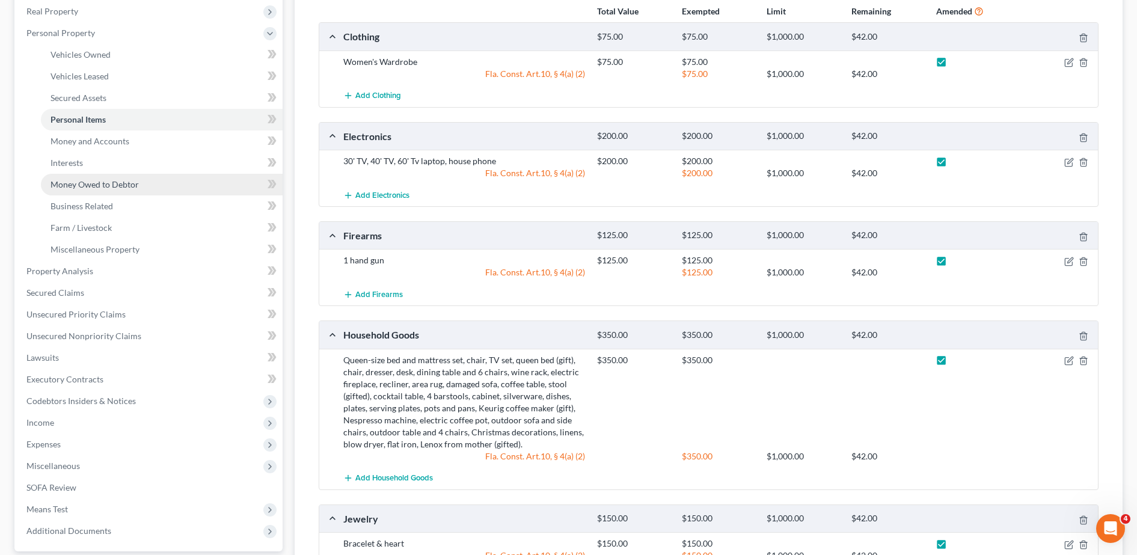
scroll to position [178, 0]
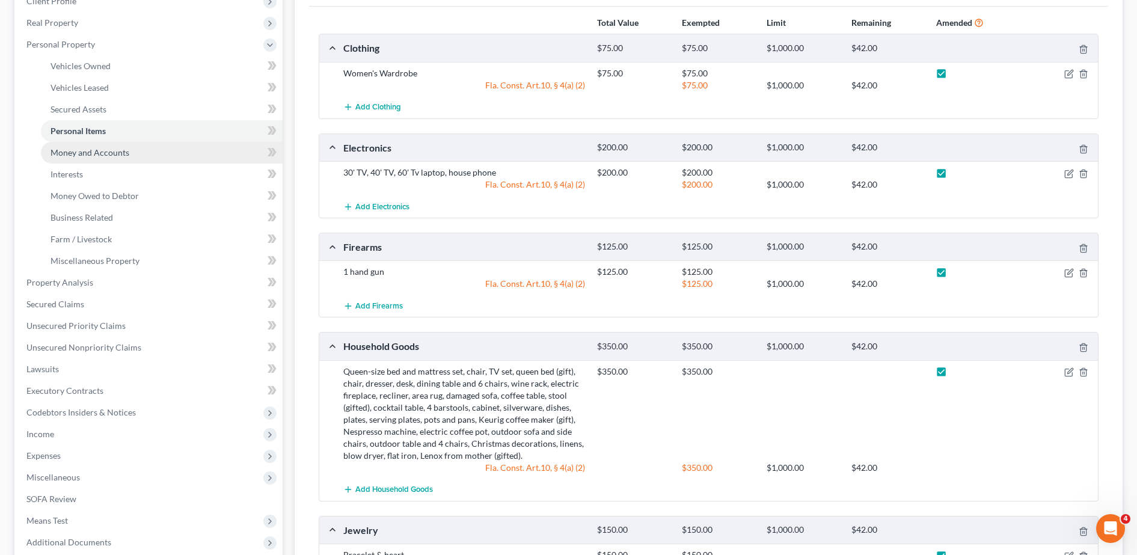
click at [96, 156] on span "Money and Accounts" at bounding box center [90, 152] width 79 height 10
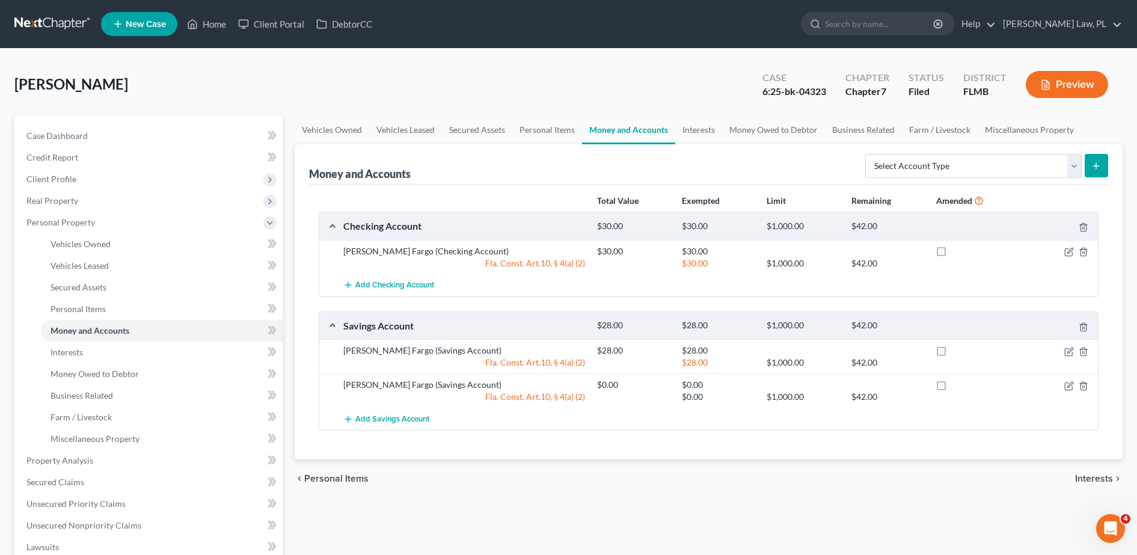
click at [953, 254] on label at bounding box center [953, 254] width 0 height 0
click at [958, 247] on input "checkbox" at bounding box center [962, 249] width 8 height 8
checkbox input "true"
click at [953, 354] on label at bounding box center [953, 354] width 0 height 0
click at [958, 345] on input "checkbox" at bounding box center [962, 349] width 8 height 8
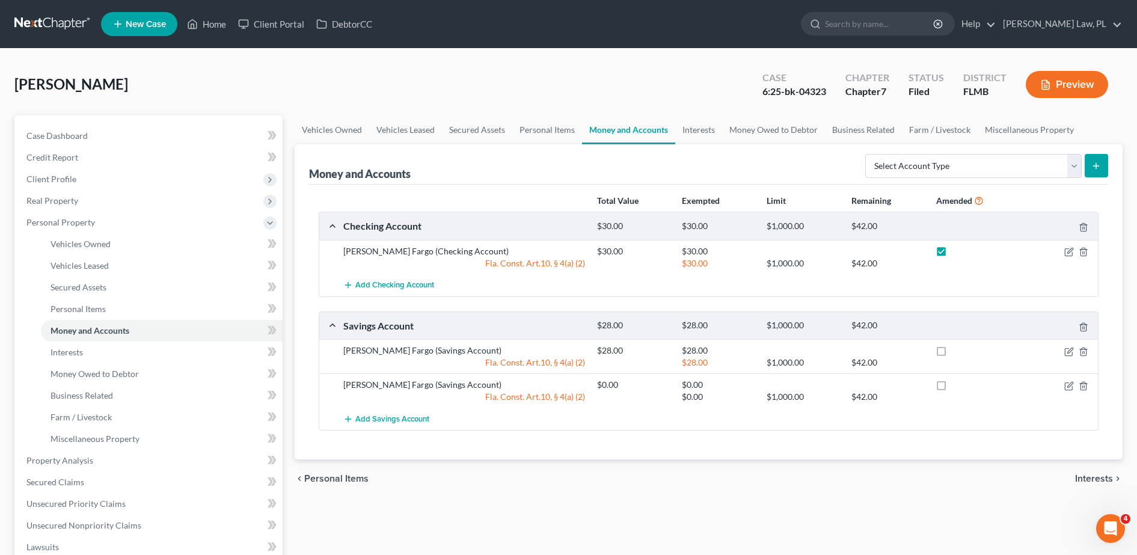
checkbox input "true"
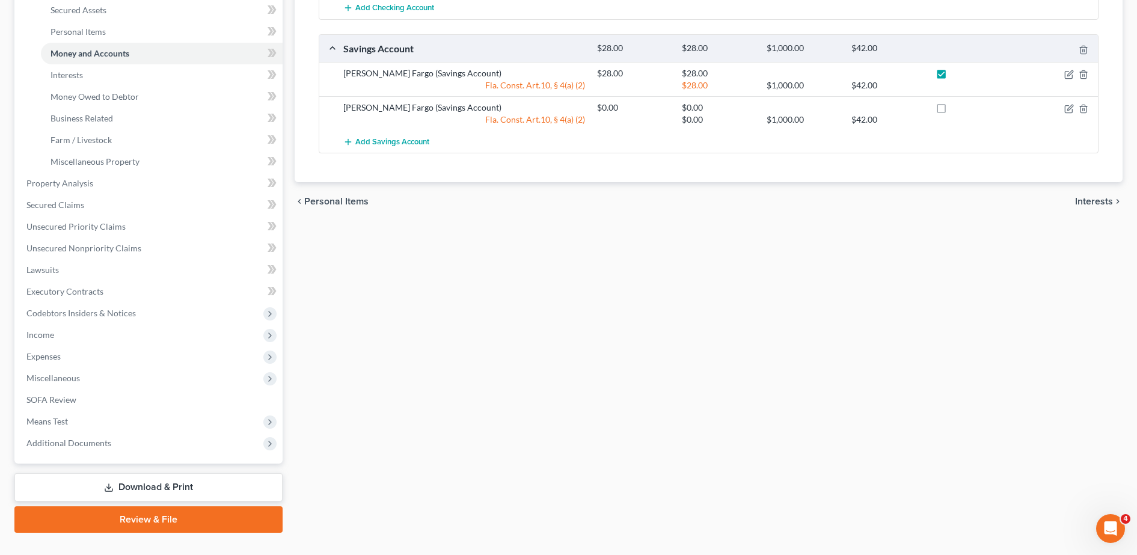
scroll to position [301, 0]
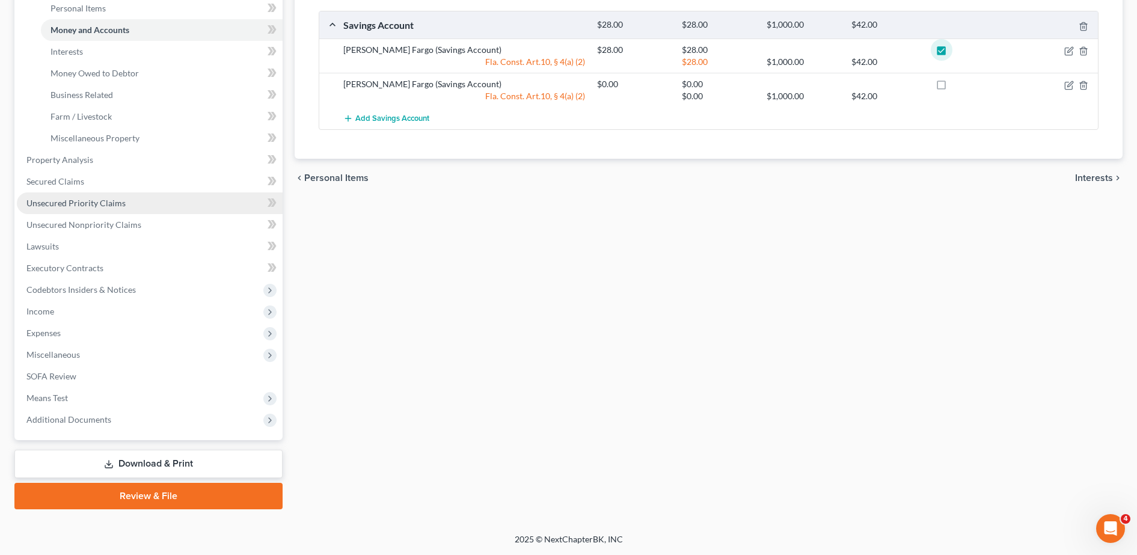
click at [114, 201] on span "Unsecured Priority Claims" at bounding box center [75, 203] width 99 height 10
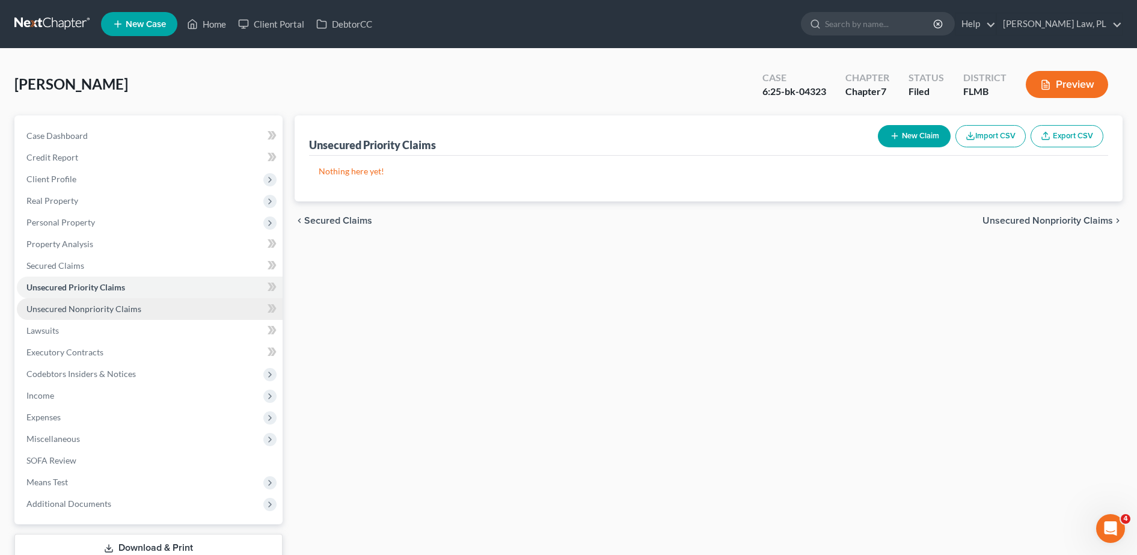
click at [111, 299] on link "Unsecured Nonpriority Claims" at bounding box center [150, 309] width 266 height 22
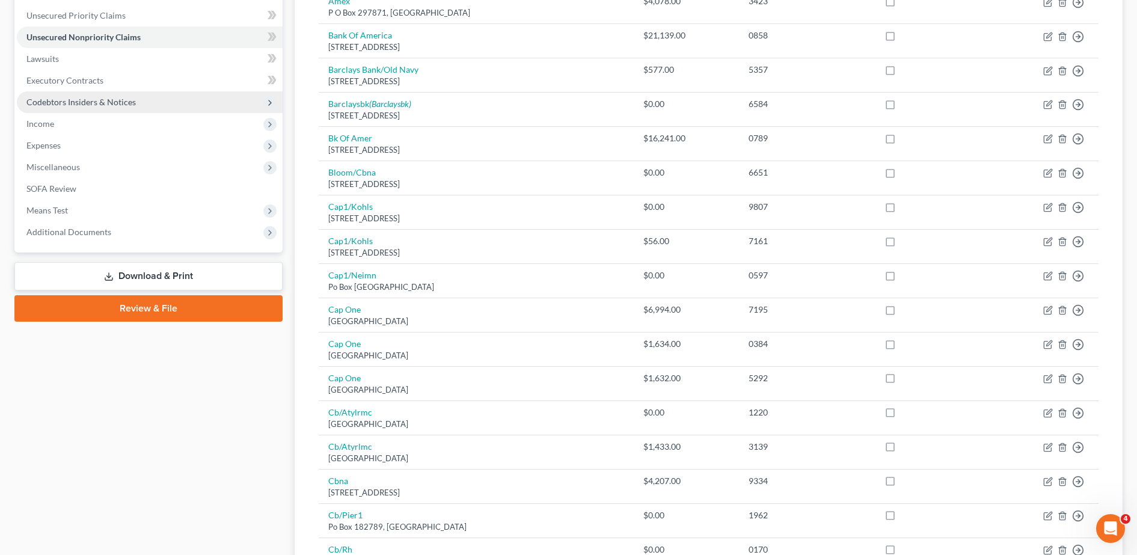
scroll to position [272, 0]
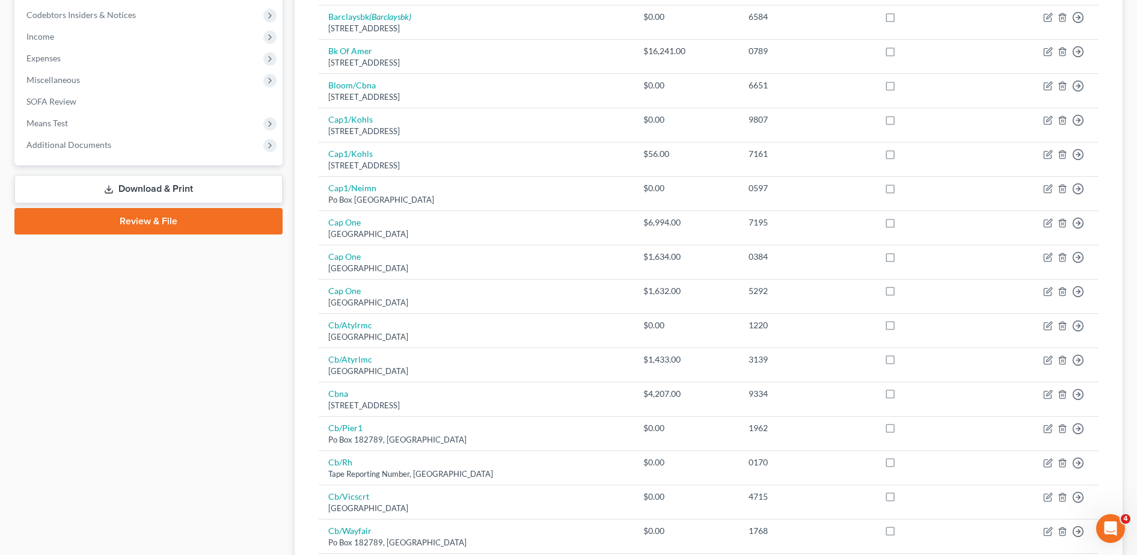
click at [163, 184] on link "Download & Print" at bounding box center [148, 189] width 268 height 28
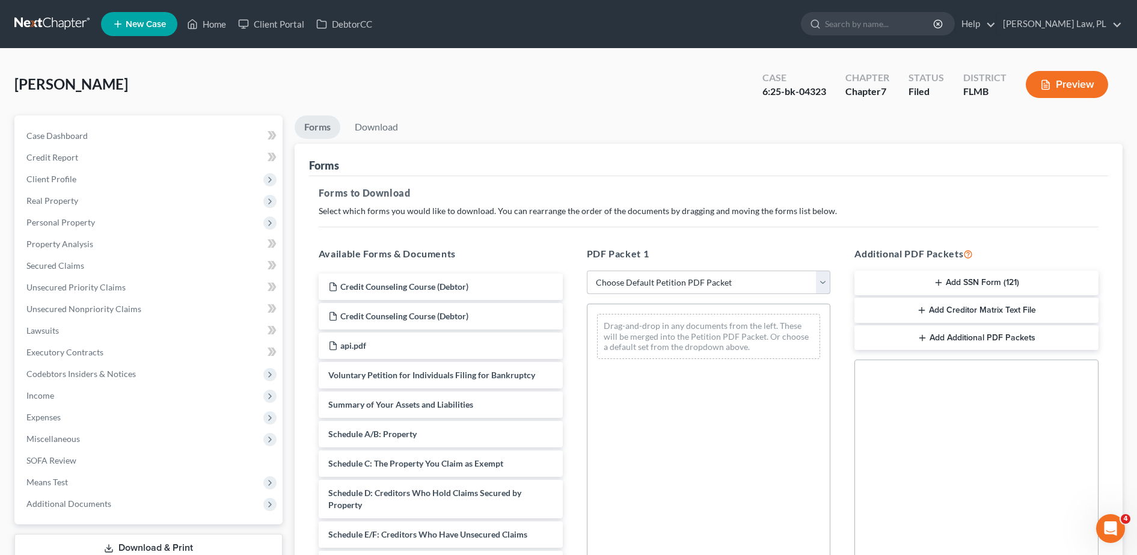
click at [626, 272] on select "Choose Default Petition PDF Packet Complete Bankruptcy Petition (all forms and …" at bounding box center [709, 283] width 244 height 24
select select "2"
click at [587, 271] on select "Choose Default Petition PDF Packet Complete Bankruptcy Petition (all forms and …" at bounding box center [709, 283] width 244 height 24
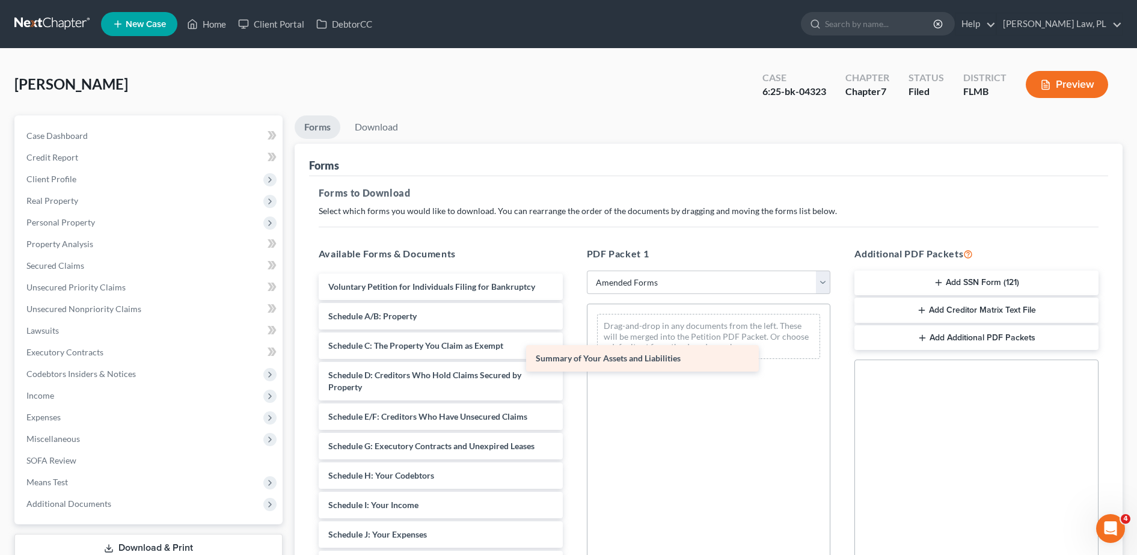
drag, startPoint x: 479, startPoint y: 313, endPoint x: 726, endPoint y: 332, distance: 247.3
click at [573, 332] on div "Summary of Your Assets and Liabilities Voluntary Petition for Individuals Filin…" at bounding box center [440, 553] width 263 height 558
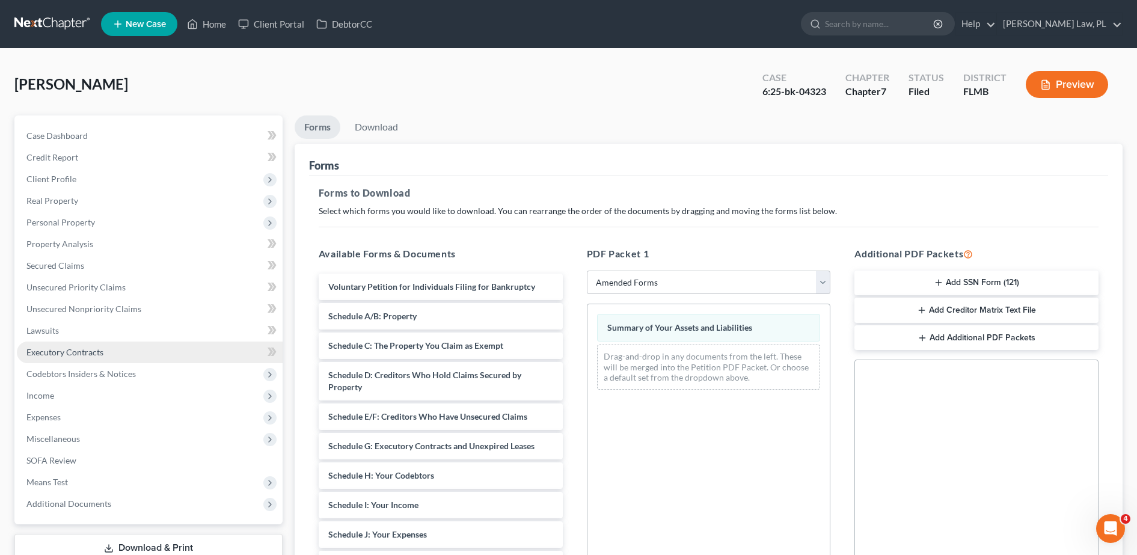
click at [130, 351] on link "Executory Contracts" at bounding box center [150, 353] width 266 height 22
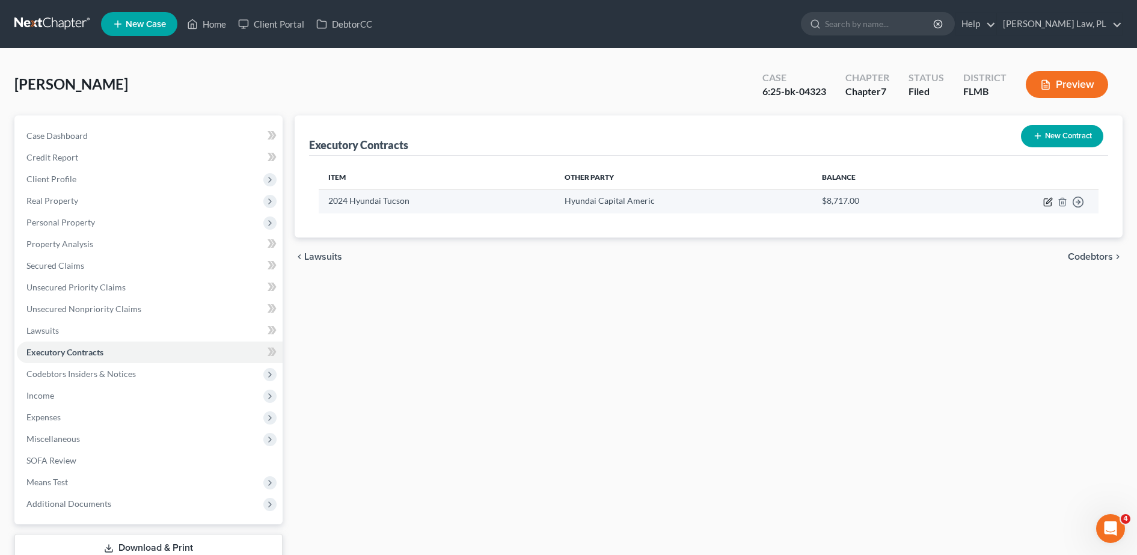
click at [1051, 203] on icon "button" at bounding box center [1047, 202] width 7 height 7
select select "3"
select select "4"
select select "0"
select select "1"
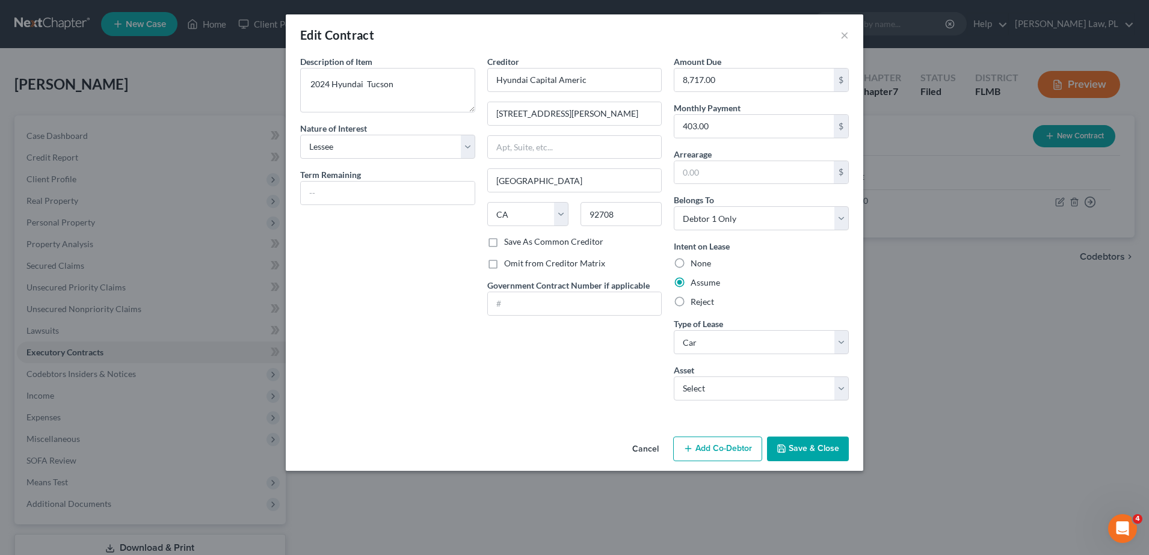
click at [820, 441] on button "Save & Close" at bounding box center [808, 449] width 82 height 25
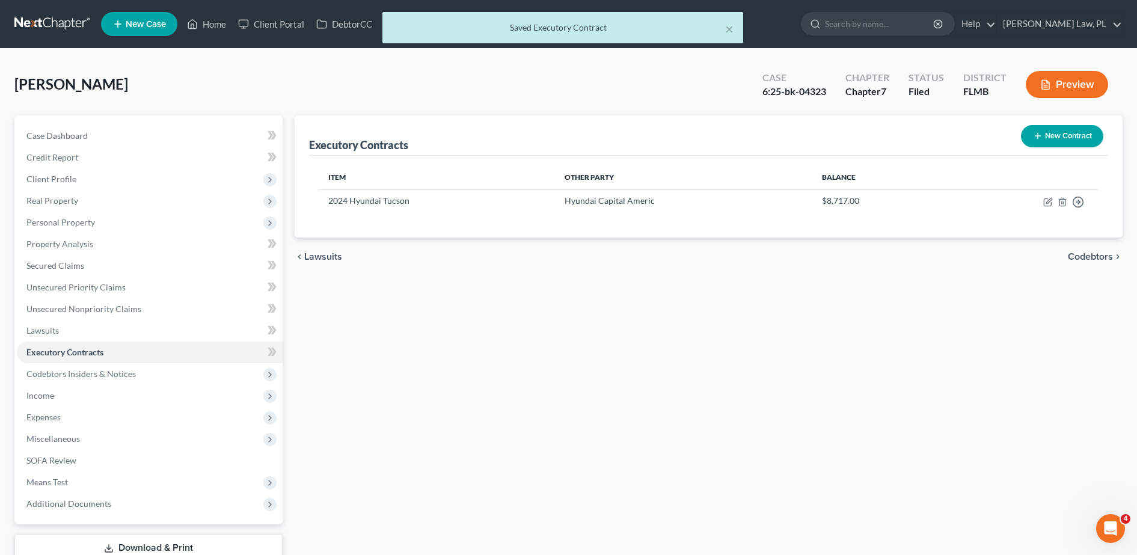
scroll to position [84, 0]
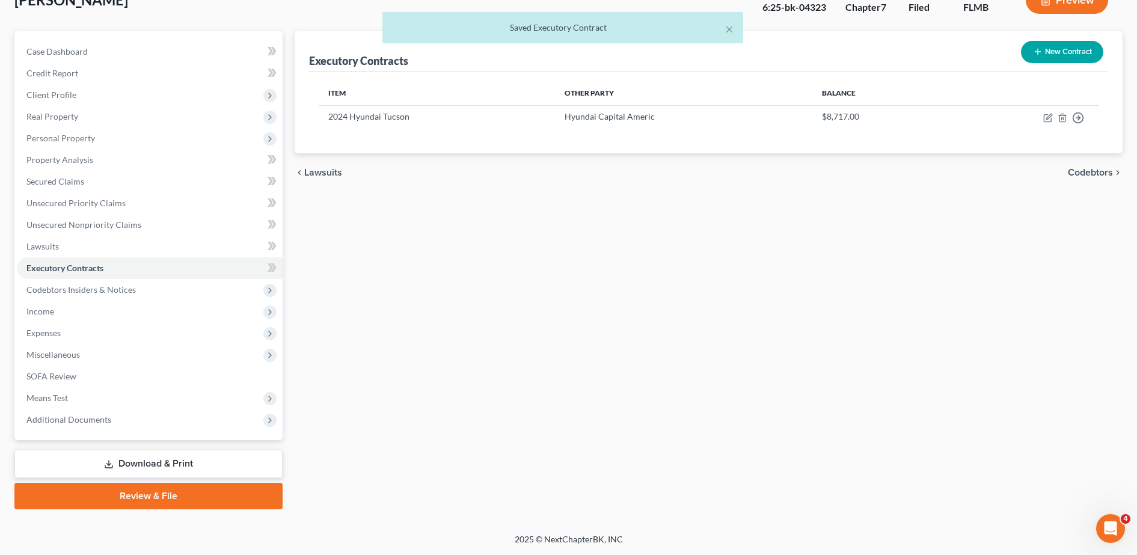
click at [165, 464] on link "Download & Print" at bounding box center [148, 464] width 268 height 28
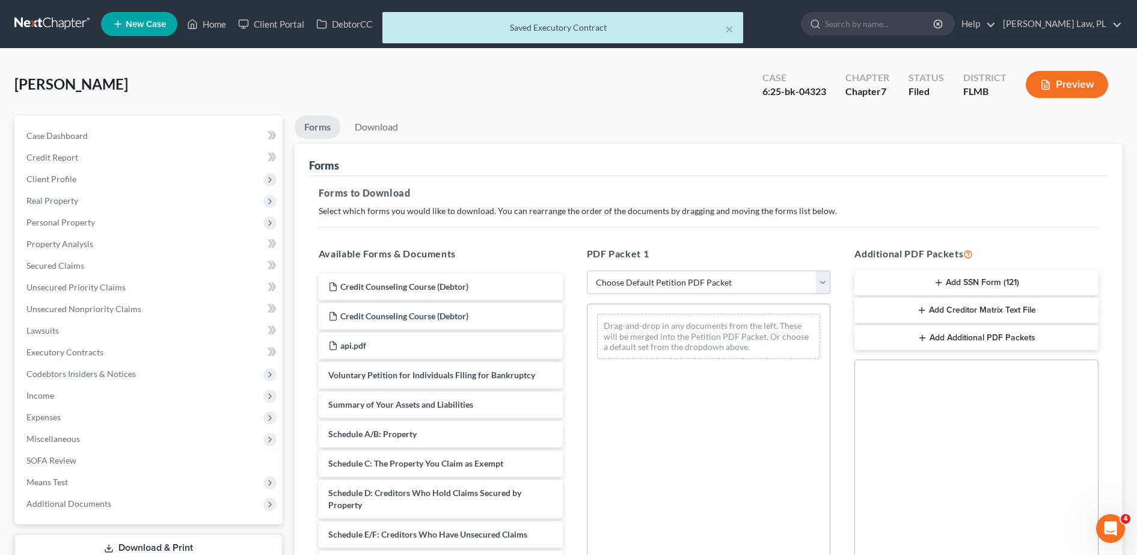
click at [695, 276] on select "Choose Default Petition PDF Packet Complete Bankruptcy Petition (all forms and …" at bounding box center [709, 283] width 244 height 24
select select "2"
click at [587, 271] on select "Choose Default Petition PDF Packet Complete Bankruptcy Petition (all forms and …" at bounding box center [709, 283] width 244 height 24
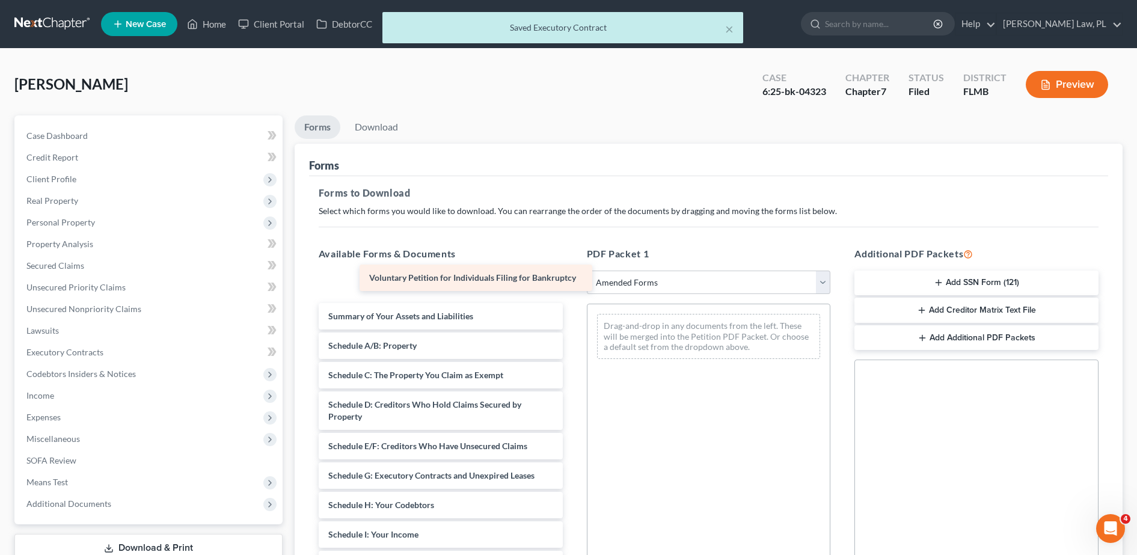
drag, startPoint x: 446, startPoint y: 284, endPoint x: 468, endPoint y: 271, distance: 25.4
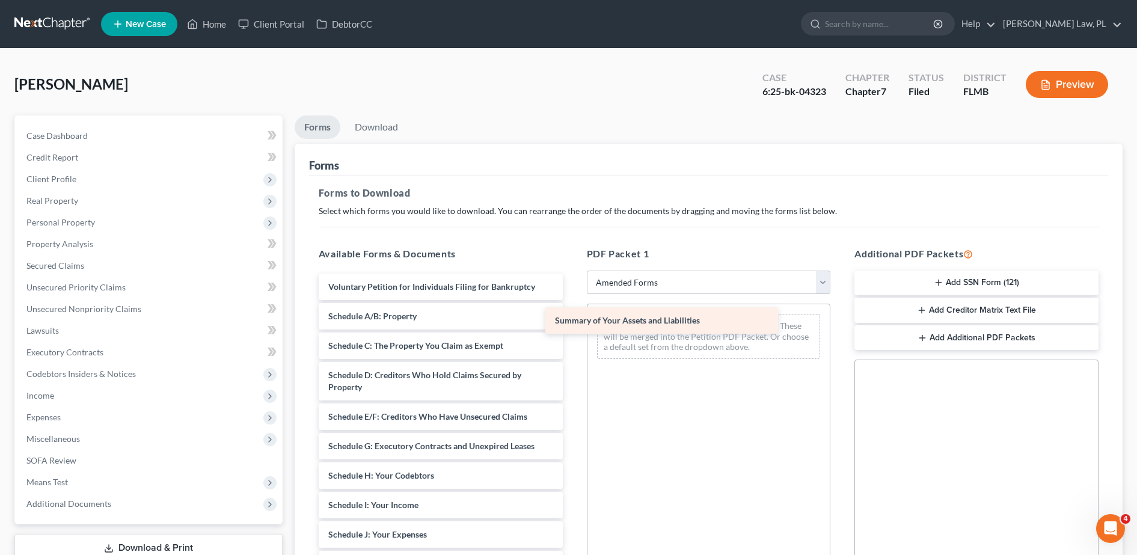
drag, startPoint x: 429, startPoint y: 309, endPoint x: 660, endPoint y: 314, distance: 231.0
click at [573, 314] on div "Summary of Your Assets and Liabilities Voluntary Petition for Individuals Filin…" at bounding box center [440, 553] width 263 height 558
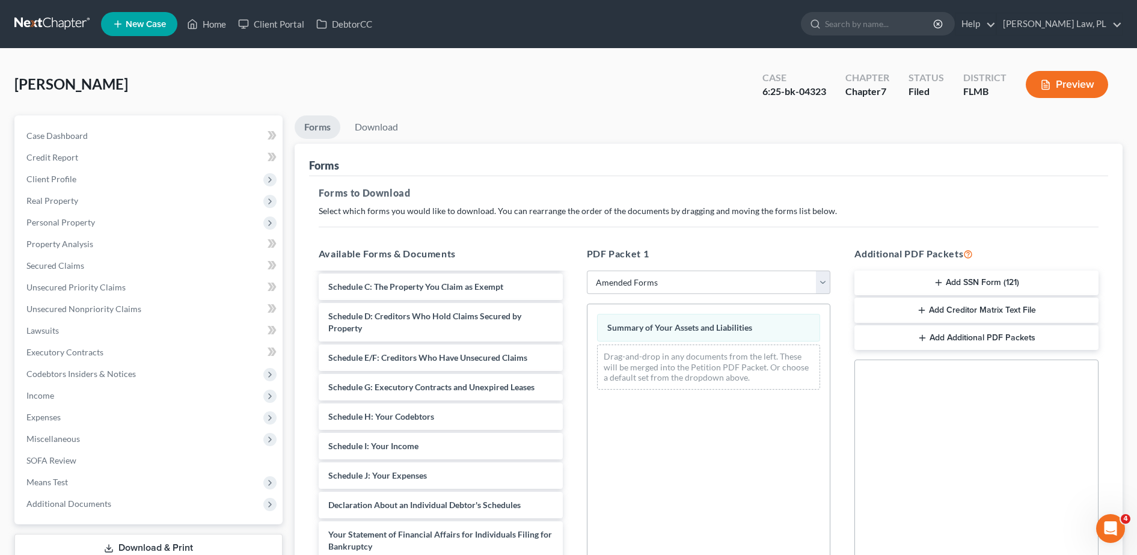
scroll to position [60, 0]
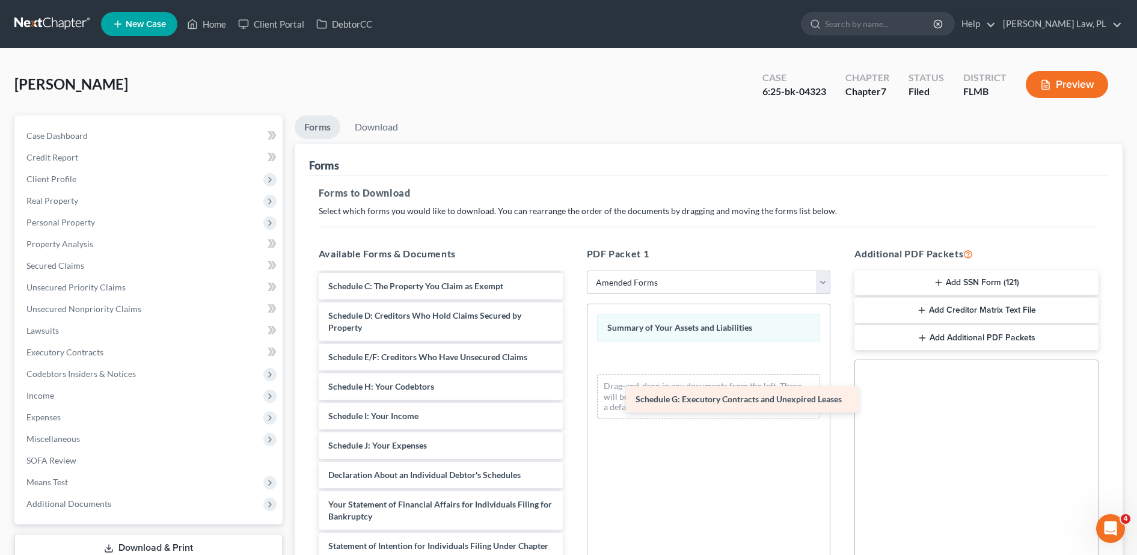
drag, startPoint x: 422, startPoint y: 382, endPoint x: 726, endPoint y: 371, distance: 304.0
click at [573, 371] on div "Schedule G: Executory Contracts and Unexpired Leases Voluntary Petition for Ind…" at bounding box center [440, 478] width 263 height 529
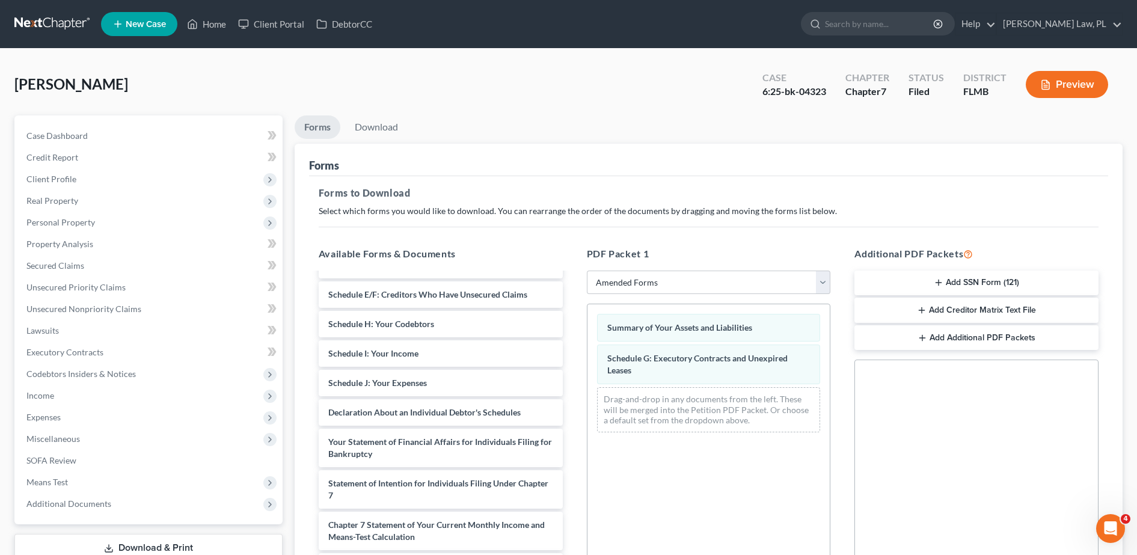
scroll to position [123, 0]
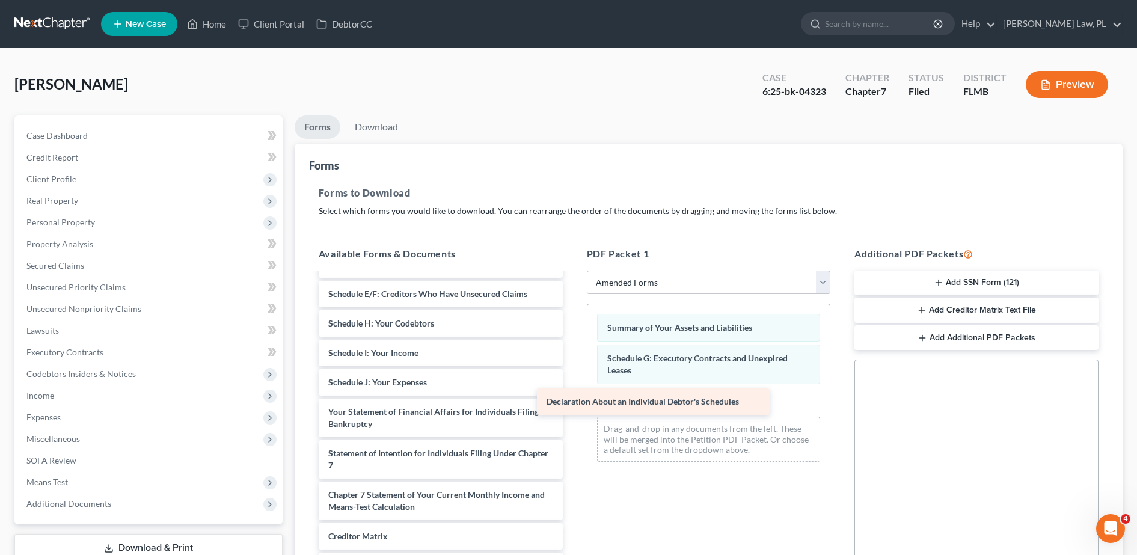
drag, startPoint x: 503, startPoint y: 413, endPoint x: 776, endPoint y: 401, distance: 272.7
click at [573, 401] on div "Declaration About an Individual Debtor's Schedules Voluntary Petition for Indiv…" at bounding box center [440, 400] width 263 height 499
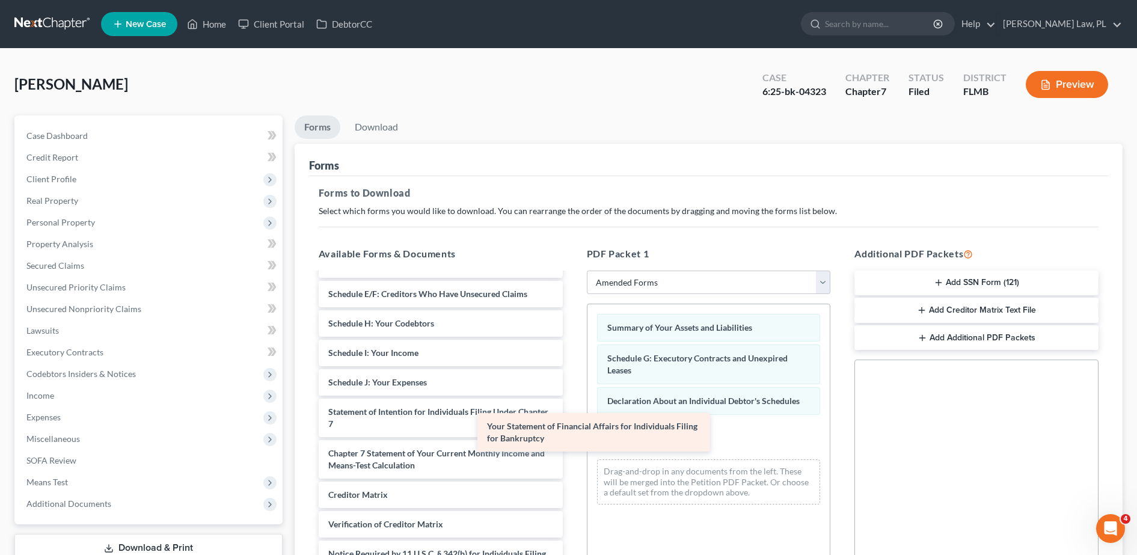
drag, startPoint x: 487, startPoint y: 427, endPoint x: 676, endPoint y: 451, distance: 190.9
click at [573, 451] on div "Your Statement of Financial Affairs for Individuals Filing for Bankruptcy Volun…" at bounding box center [440, 380] width 263 height 458
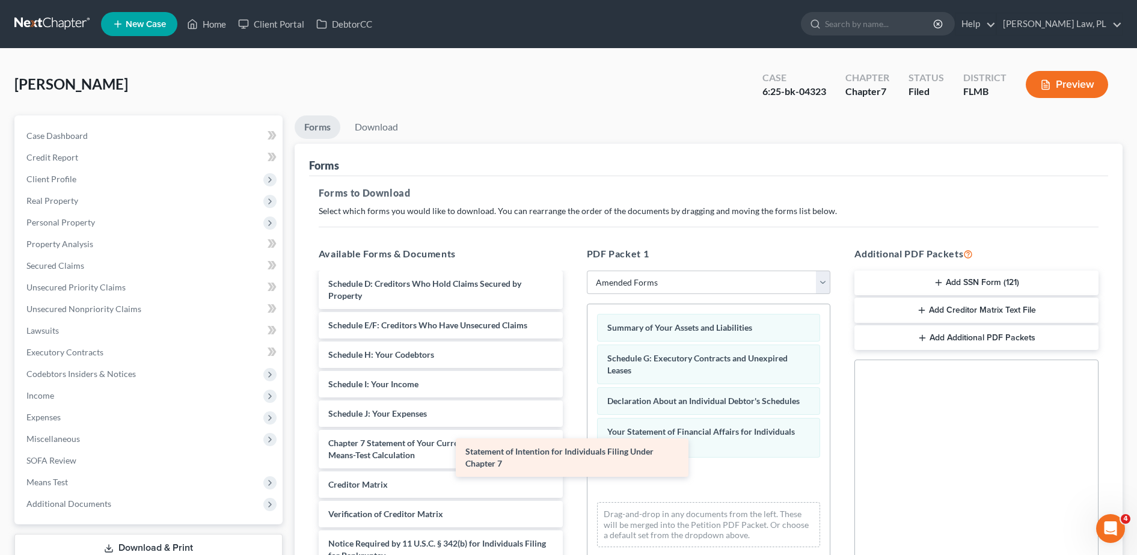
scroll to position [91, 0]
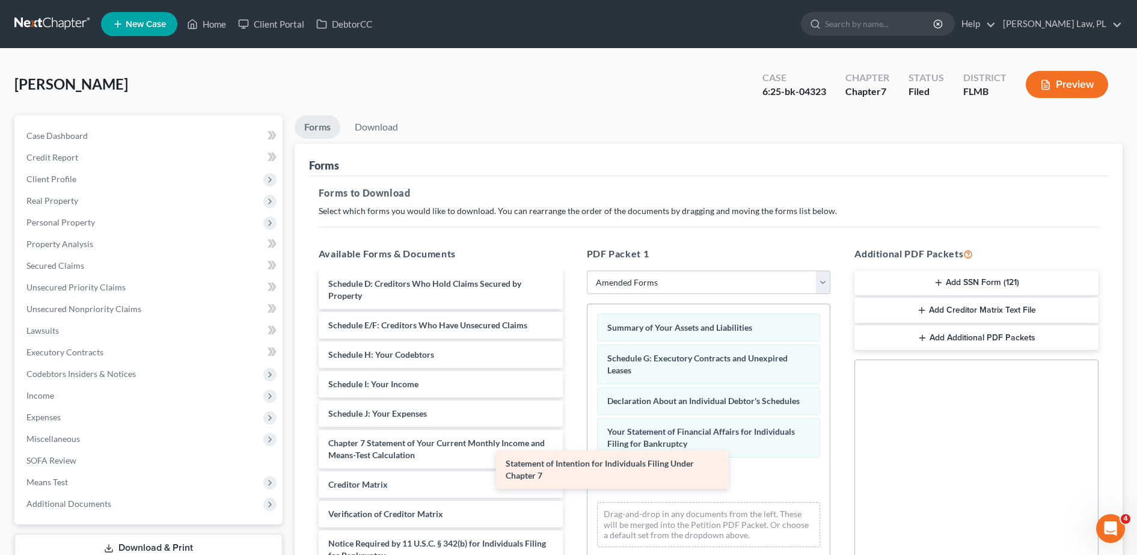
drag, startPoint x: 458, startPoint y: 413, endPoint x: 641, endPoint y: 467, distance: 191.3
click at [573, 467] on div "Statement of Intention for Individuals Filing Under Chapter 7 Voluntary Petitio…" at bounding box center [440, 390] width 263 height 416
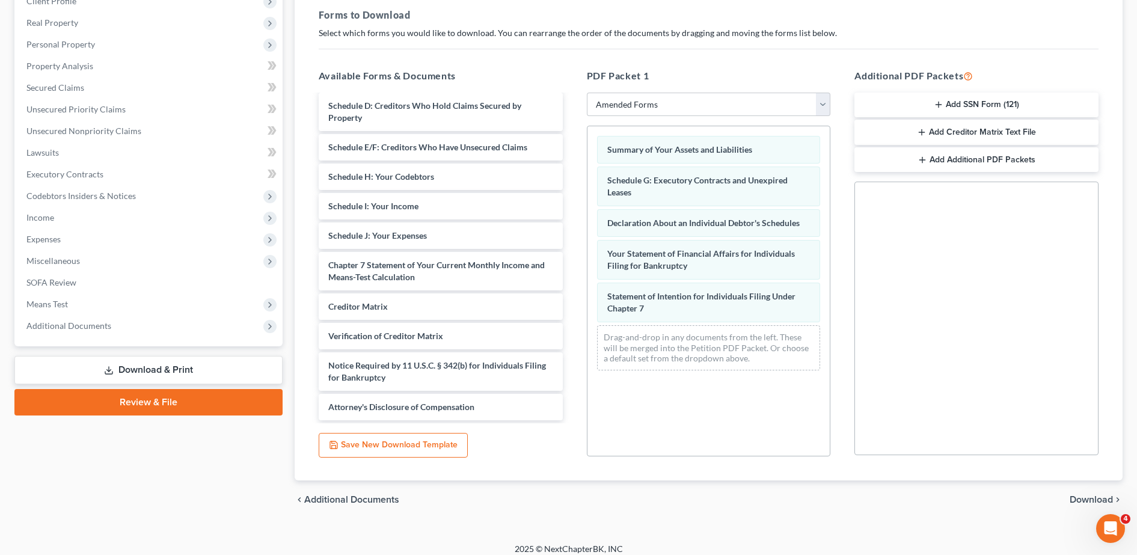
scroll to position [180, 0]
click at [1080, 497] on span "Download" at bounding box center [1091, 498] width 43 height 10
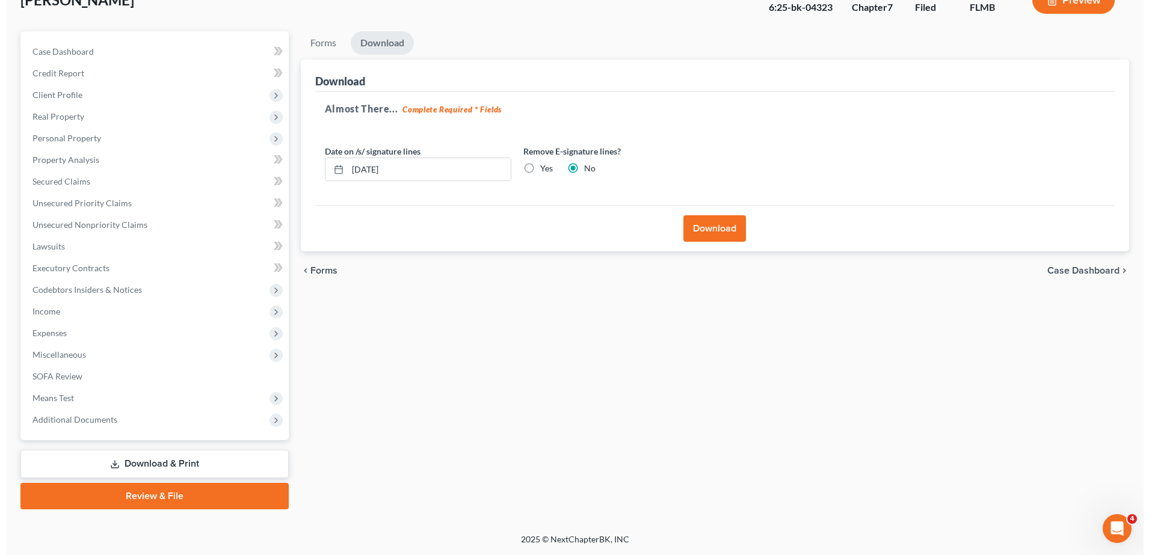
scroll to position [84, 0]
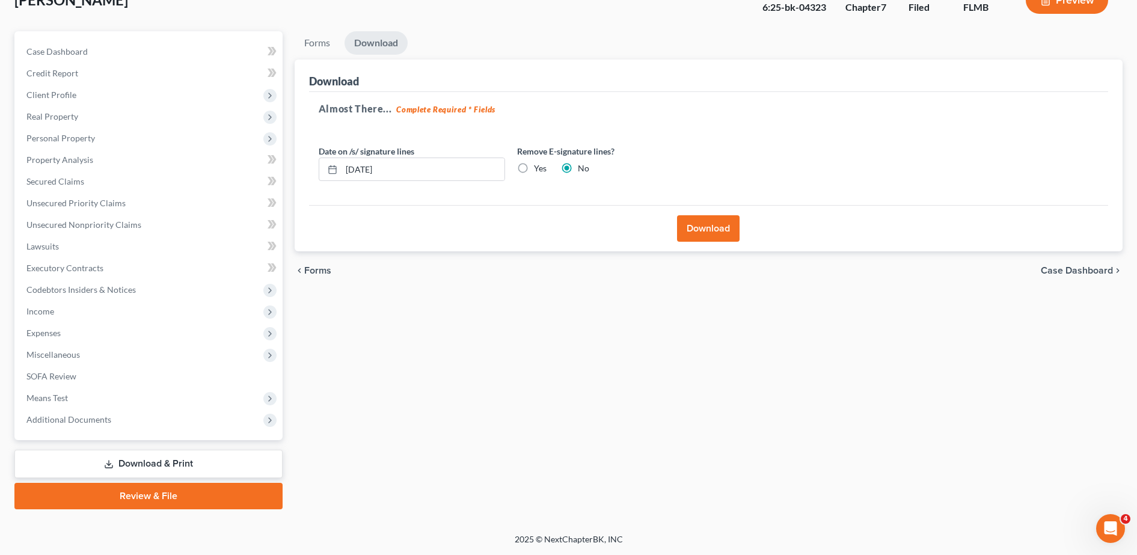
click at [535, 170] on label "Yes" at bounding box center [540, 168] width 13 height 12
click at [539, 170] on input "Yes" at bounding box center [543, 166] width 8 height 8
radio input "true"
click at [578, 164] on label "No" at bounding box center [583, 168] width 11 height 12
click at [583, 164] on input "No" at bounding box center [587, 166] width 8 height 8
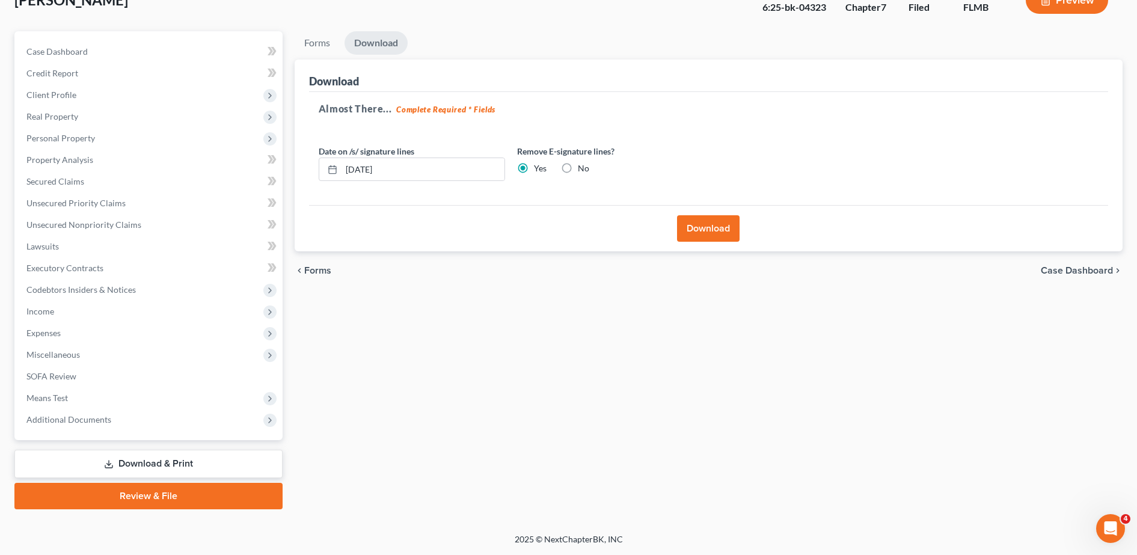
radio input "true"
radio input "false"
click at [701, 229] on button "Download" at bounding box center [708, 228] width 63 height 26
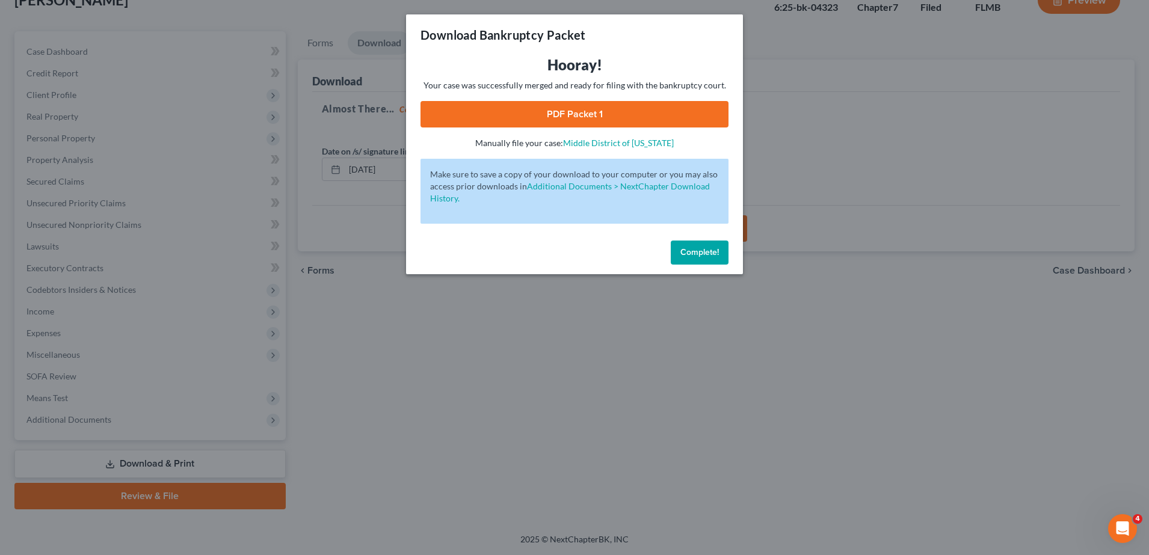
click at [588, 122] on link "PDF Packet 1" at bounding box center [574, 114] width 308 height 26
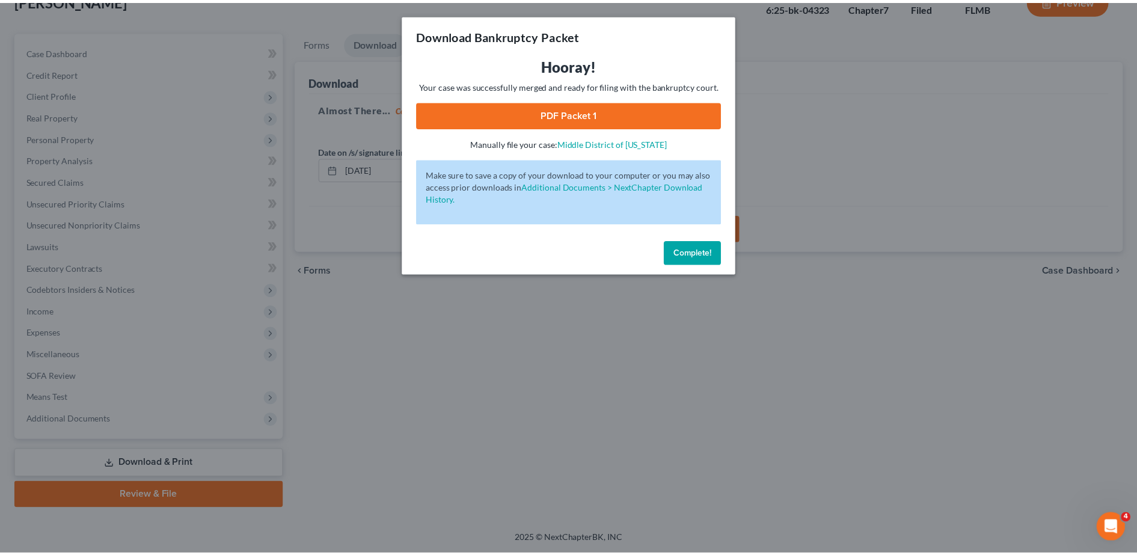
scroll to position [0, 0]
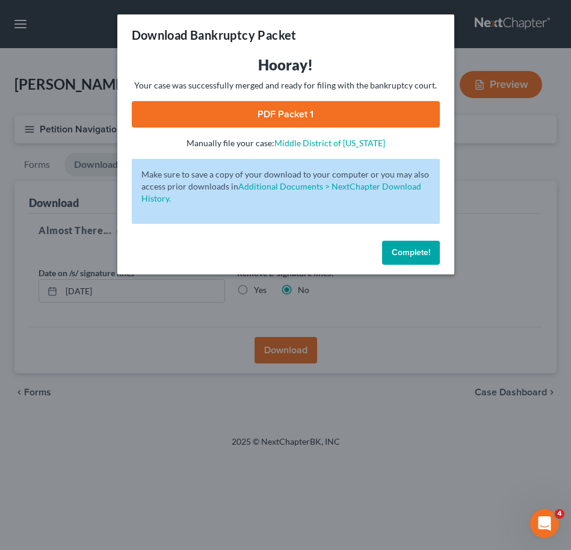
click at [208, 384] on div "Download Bankruptcy Packet Hooray! Your case was successfully merged and ready …" at bounding box center [285, 275] width 571 height 550
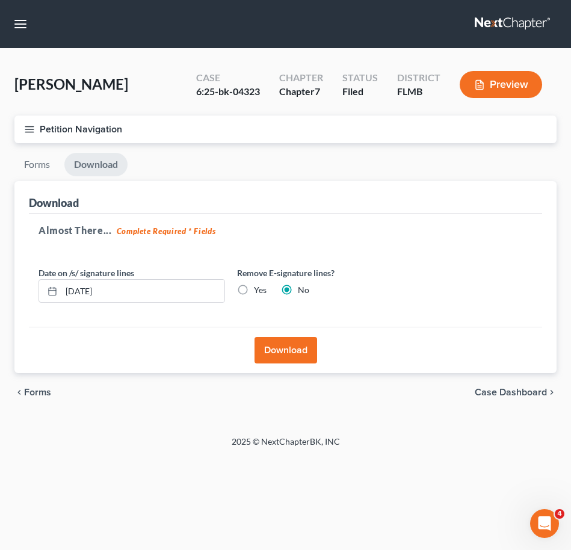
click at [23, 132] on button "Petition Navigation" at bounding box center [285, 129] width 542 height 28
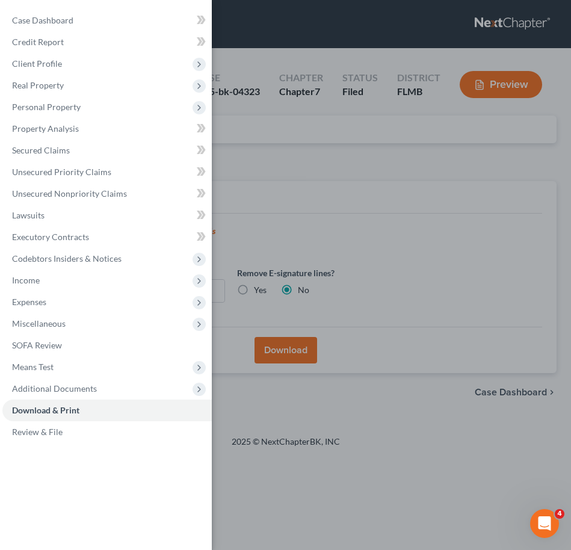
click at [344, 221] on div "Case Dashboard Payments Invoices Payments Payments Credit Report Client Profile" at bounding box center [285, 275] width 571 height 550
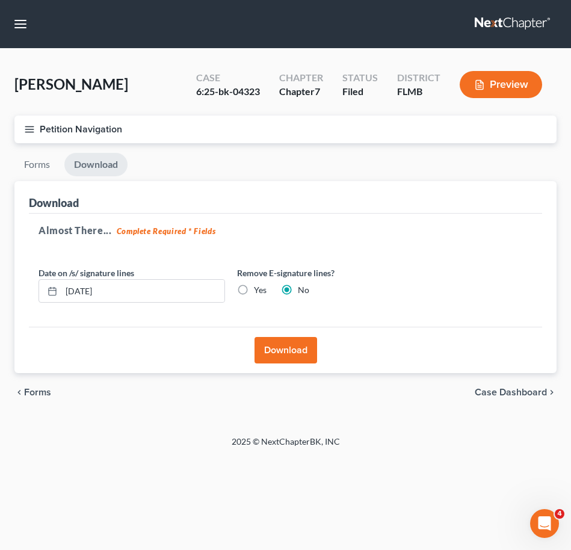
click at [33, 122] on button "Petition Navigation" at bounding box center [285, 129] width 542 height 28
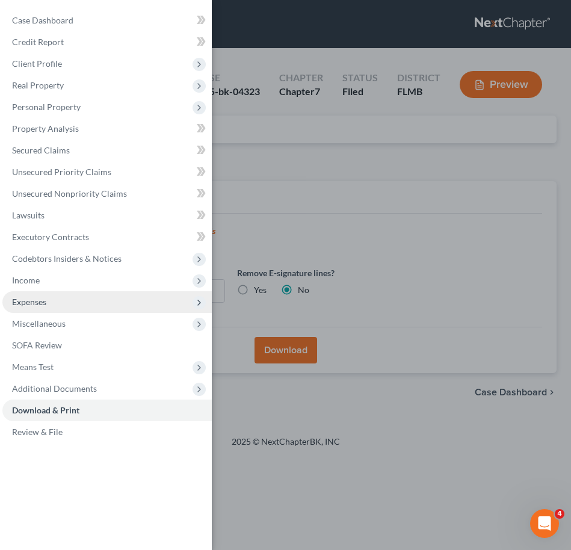
click at [68, 303] on span "Expenses" at bounding box center [106, 302] width 209 height 22
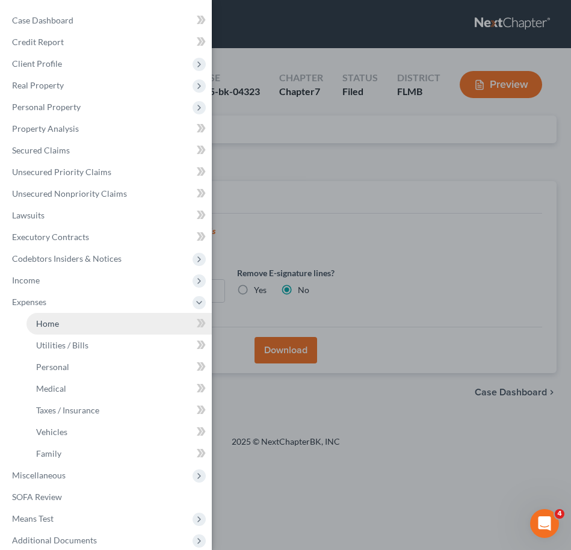
click at [72, 313] on link "Home" at bounding box center [118, 324] width 185 height 22
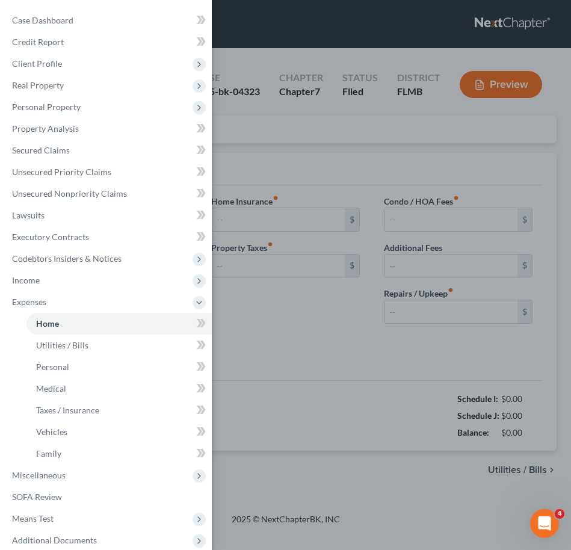
type input "0.00"
radio input "true"
type input "0.00"
type input "450.00"
type input "279.00"
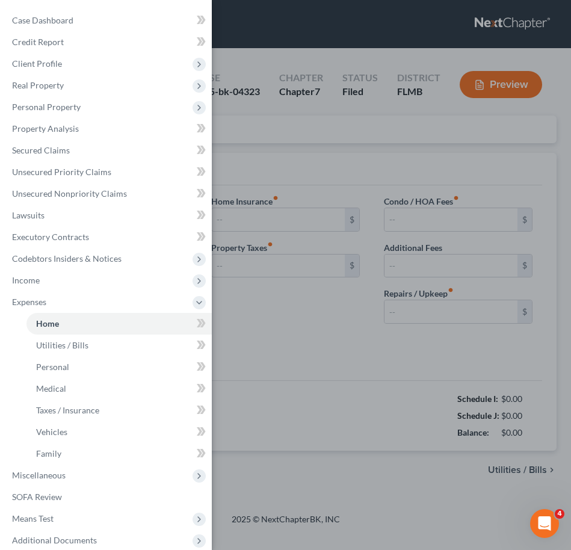
type input "0.00"
type input "50.00"
click at [322, 348] on div "Case Dashboard Payments Invoices Payments Payments Credit Report Client Profile" at bounding box center [285, 275] width 571 height 550
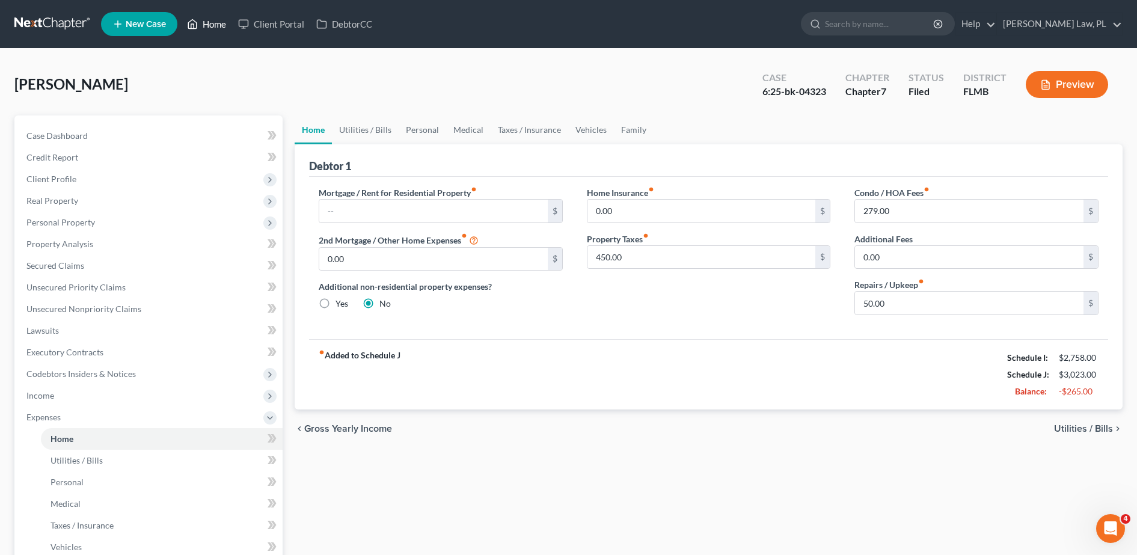
click at [208, 26] on link "Home" at bounding box center [206, 24] width 51 height 22
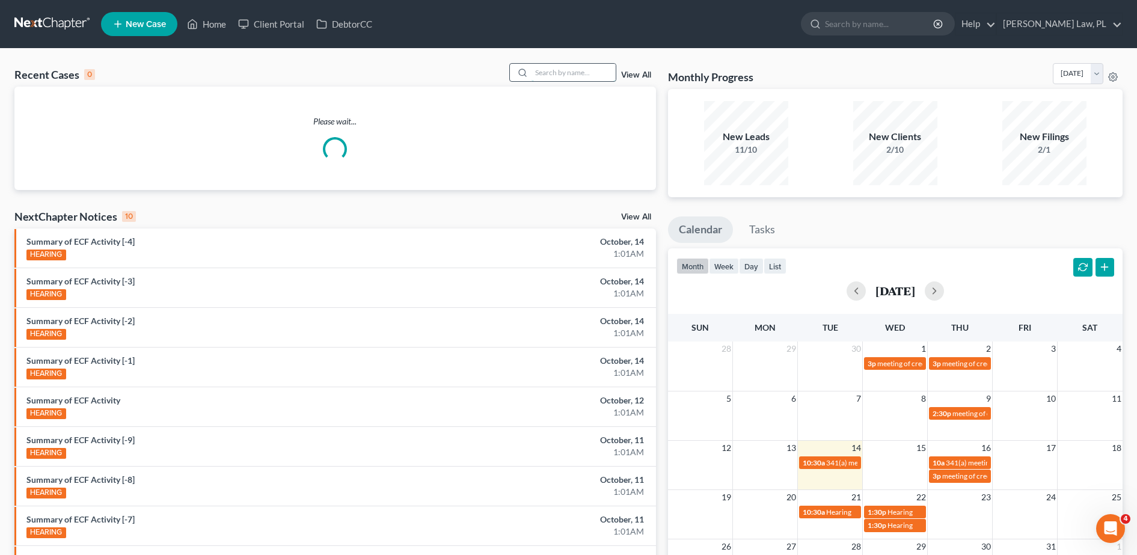
click at [582, 70] on input "search" at bounding box center [574, 72] width 84 height 17
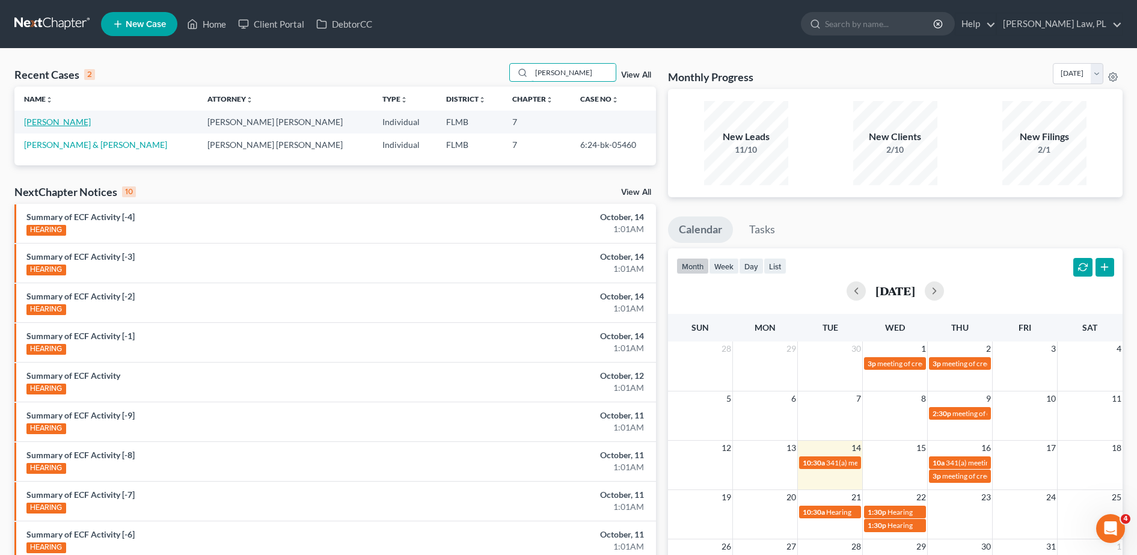
type input "[PERSON_NAME]"
click at [63, 122] on link "[PERSON_NAME]" at bounding box center [57, 122] width 67 height 10
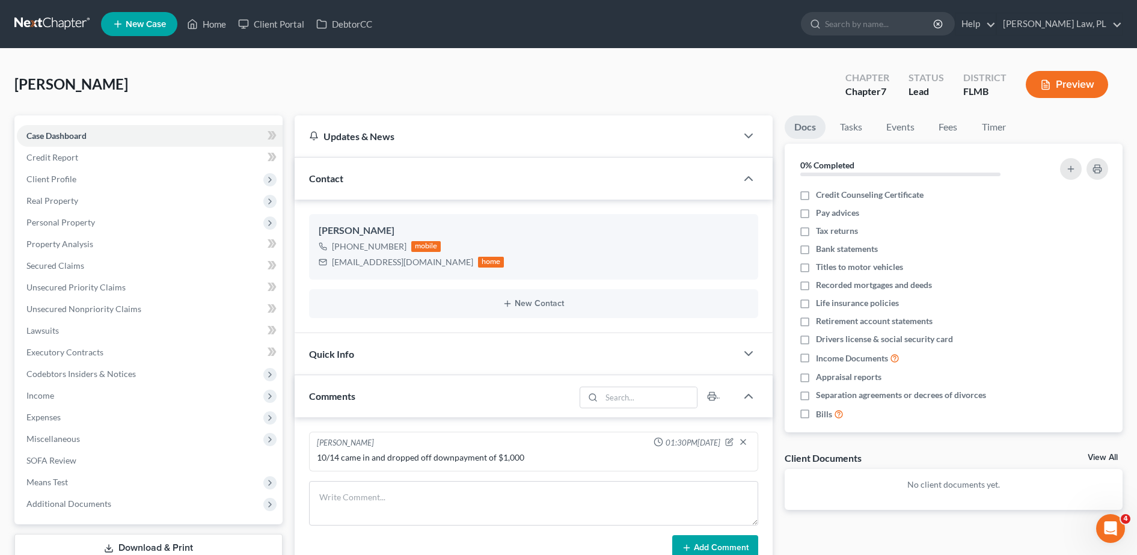
click at [573, 93] on div "[PERSON_NAME] Upgraded Chapter Chapter 7 Status Lead District [GEOGRAPHIC_DATA]…" at bounding box center [568, 89] width 1109 height 52
click at [223, 165] on link "Credit Report" at bounding box center [150, 158] width 266 height 22
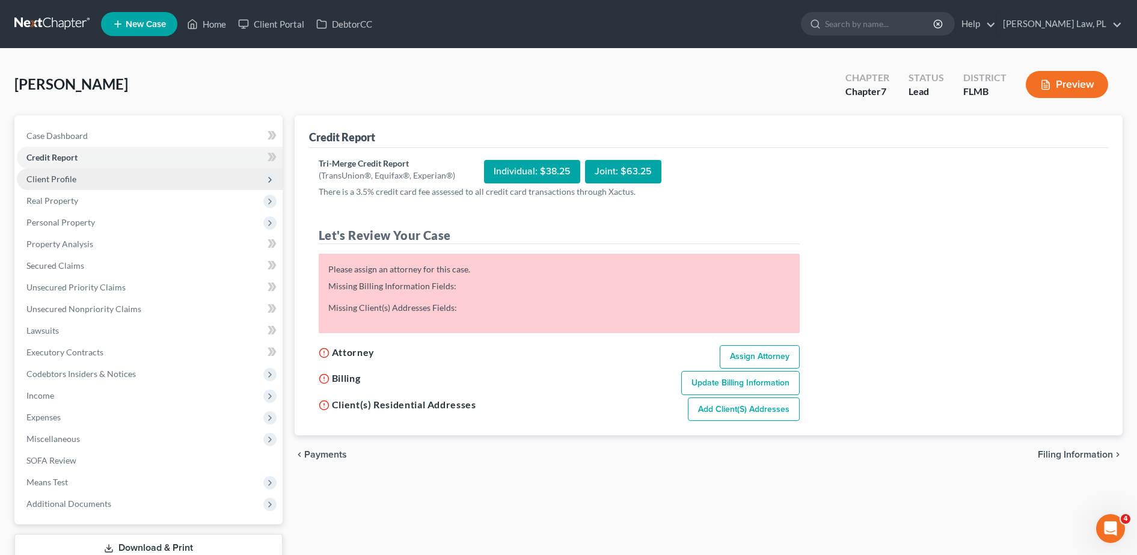
click at [176, 180] on span "Client Profile" at bounding box center [150, 179] width 266 height 22
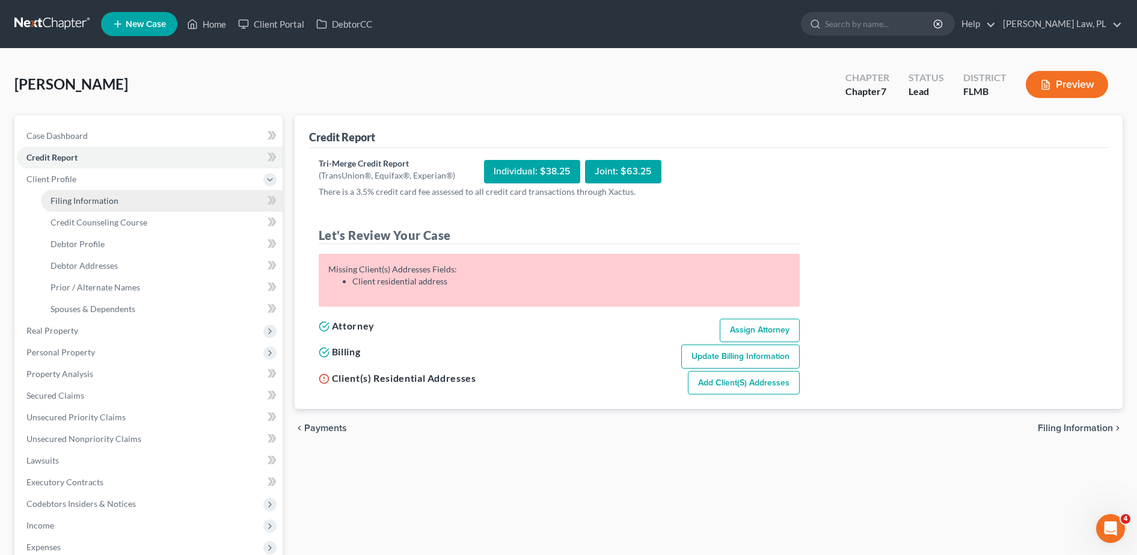
click at [152, 191] on link "Filing Information" at bounding box center [162, 201] width 242 height 22
select select "1"
select select "0"
select select "15"
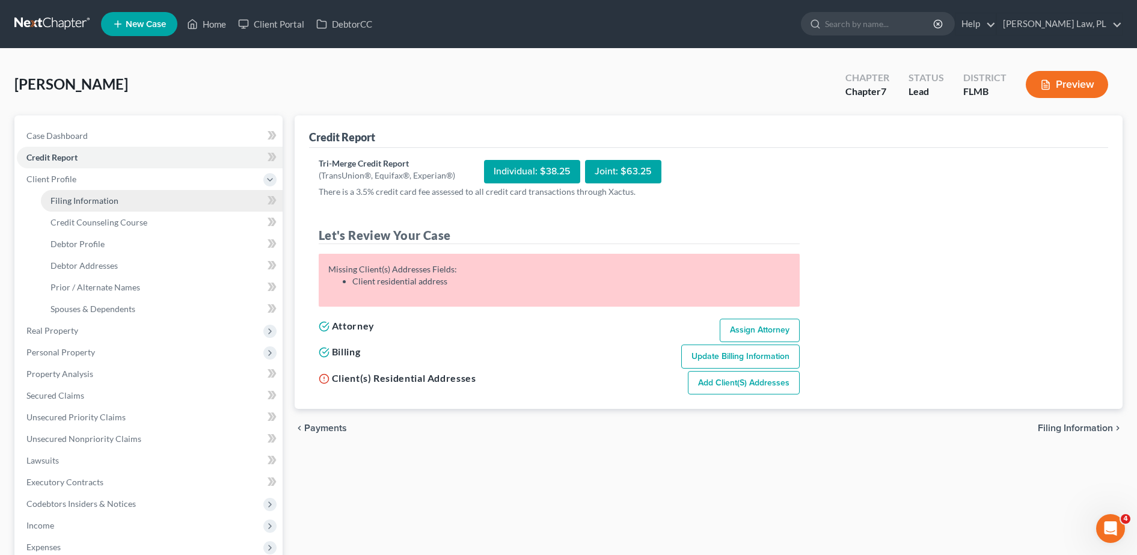
select select "0"
select select "9"
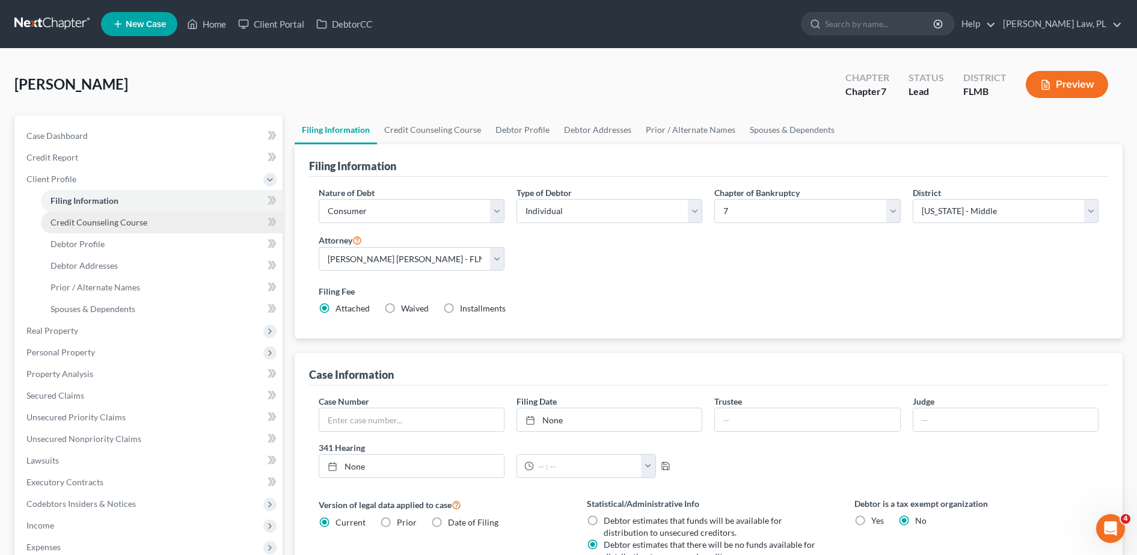
click at [150, 220] on link "Credit Counseling Course" at bounding box center [162, 223] width 242 height 22
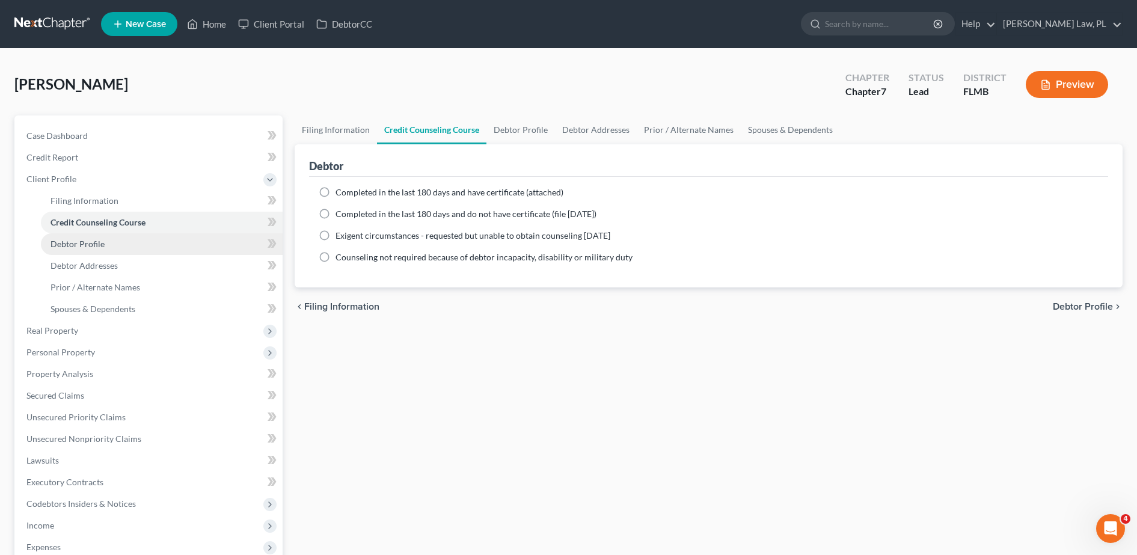
click at [121, 237] on link "Debtor Profile" at bounding box center [162, 244] width 242 height 22
select select "0"
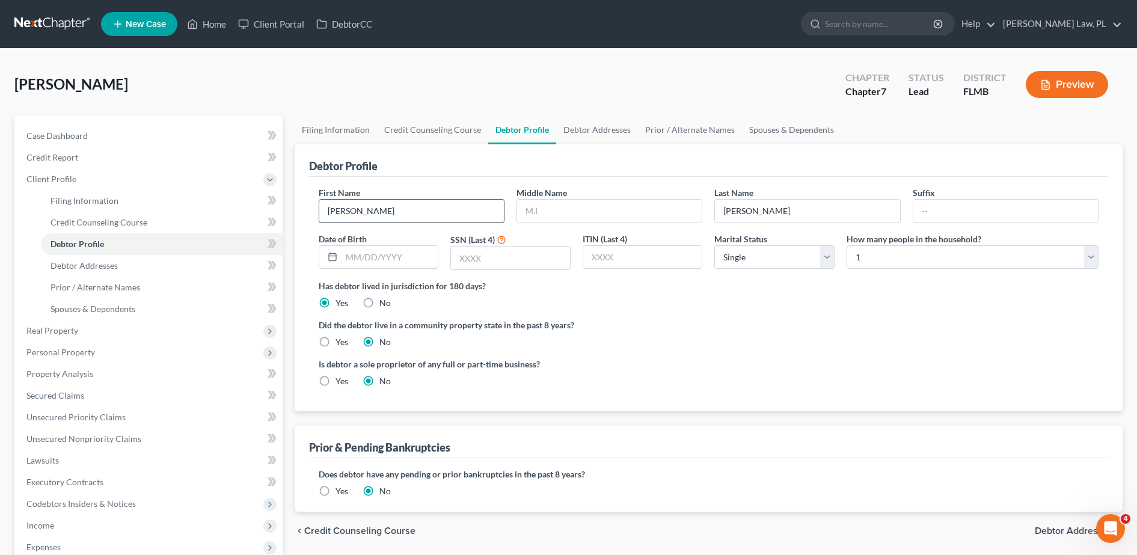
click at [370, 214] on input "[PERSON_NAME]" at bounding box center [411, 211] width 185 height 23
type input "[PERSON_NAME]"
click at [410, 261] on input "text" at bounding box center [390, 257] width 97 height 23
type input "[DATE]"
click at [964, 210] on input "text" at bounding box center [1006, 211] width 185 height 23
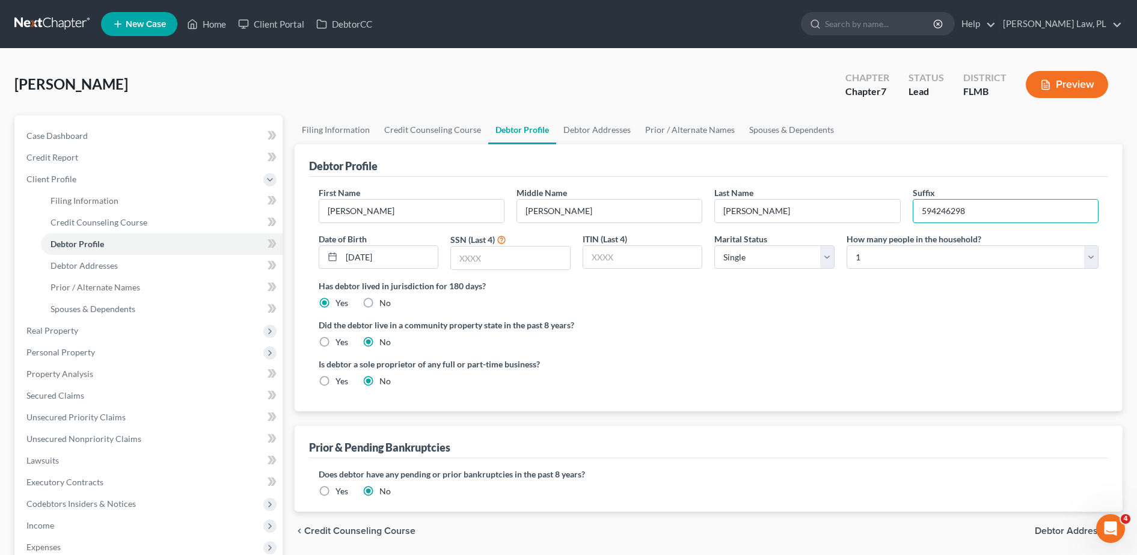
type input "594246298"
click at [828, 321] on label "Did the debtor live in a community property state in the past 8 years?" at bounding box center [709, 325] width 780 height 13
click at [757, 255] on select "Select Single Married Separated Divorced Widowed" at bounding box center [775, 257] width 120 height 24
select select "2"
click at [715, 245] on select "Select Single Married Separated Divorced Widowed" at bounding box center [775, 257] width 120 height 24
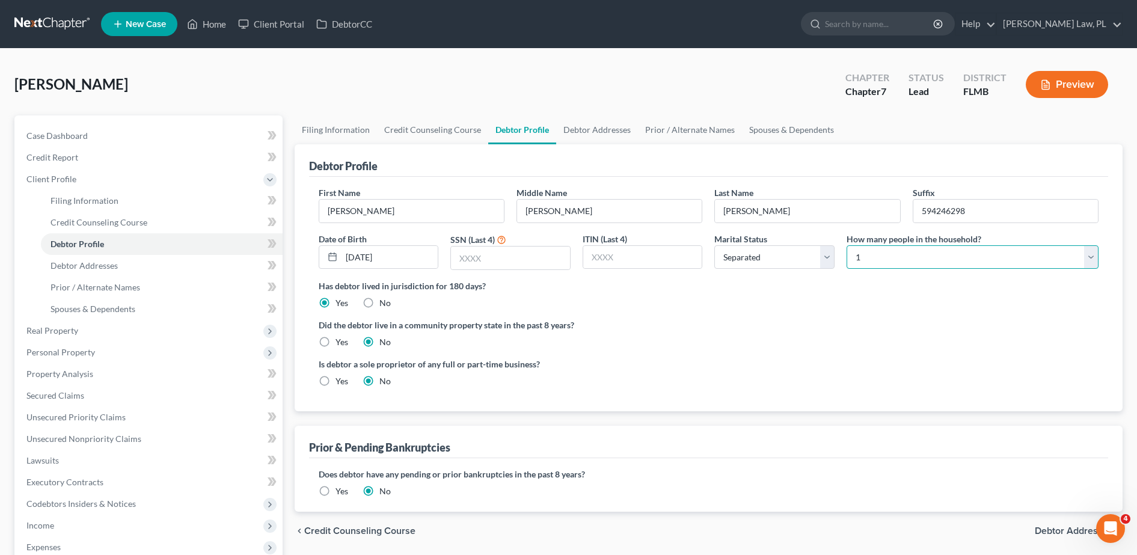
click at [884, 265] on select "Select 1 2 3 4 5 6 7 8 9 10 11 12 13 14 15 16 17 18 19 20" at bounding box center [973, 257] width 252 height 24
click at [847, 245] on select "Select 1 2 3 4 5 6 7 8 9 10 11 12 13 14 15 16 17 18 19 20" at bounding box center [973, 257] width 252 height 24
click at [811, 327] on label "Did the debtor live in a community property state in the past 8 years?" at bounding box center [709, 325] width 780 height 13
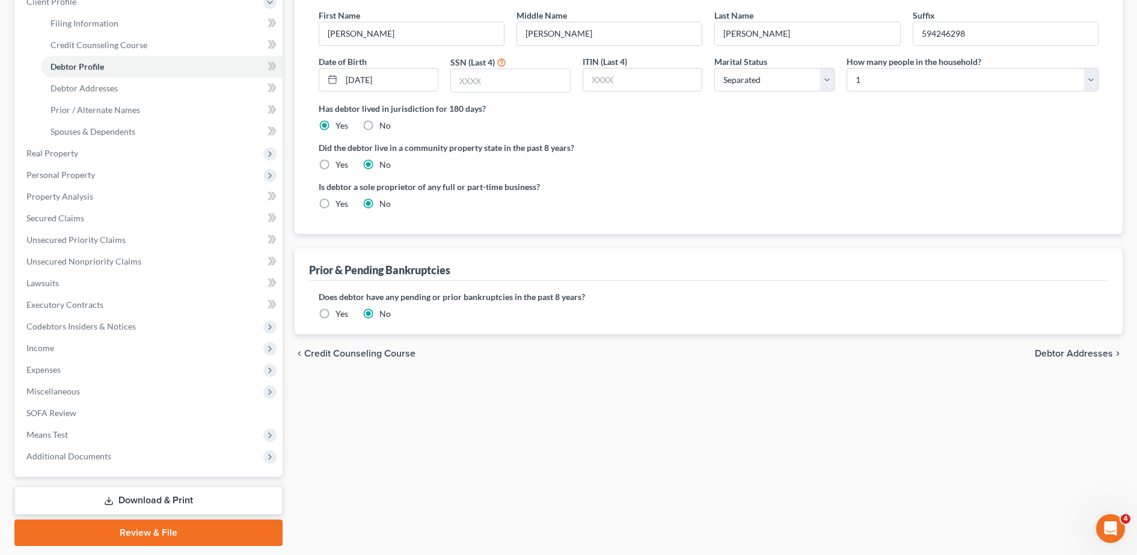
scroll to position [178, 0]
click at [141, 92] on link "Debtor Addresses" at bounding box center [162, 88] width 242 height 22
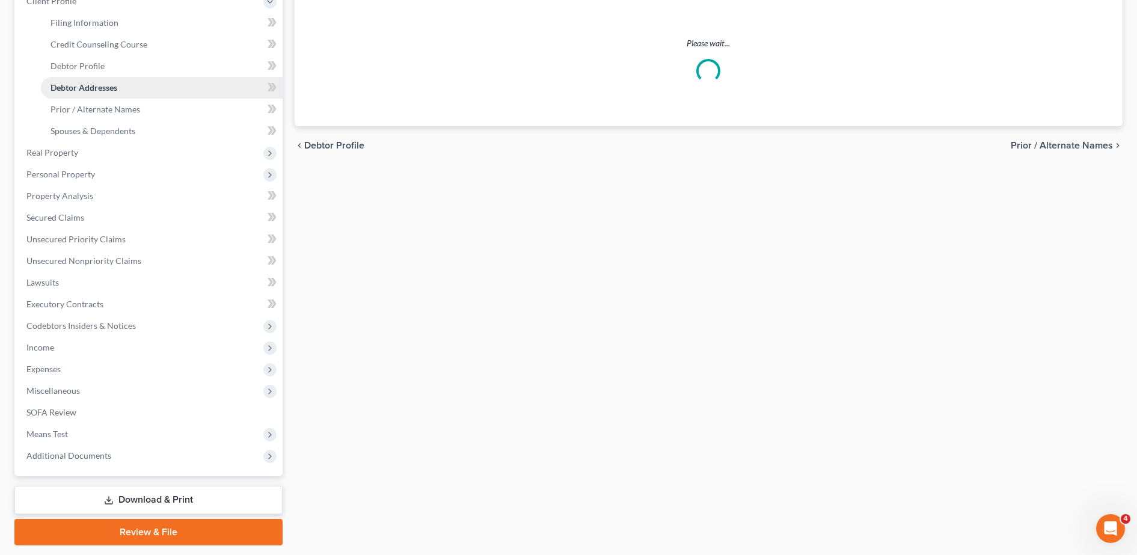
scroll to position [117, 0]
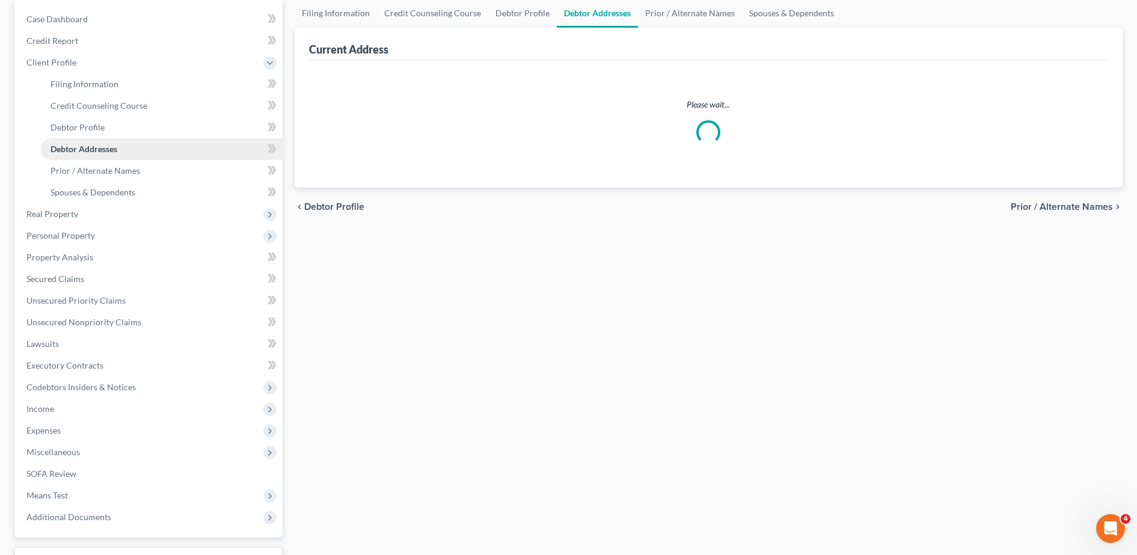
select select "0"
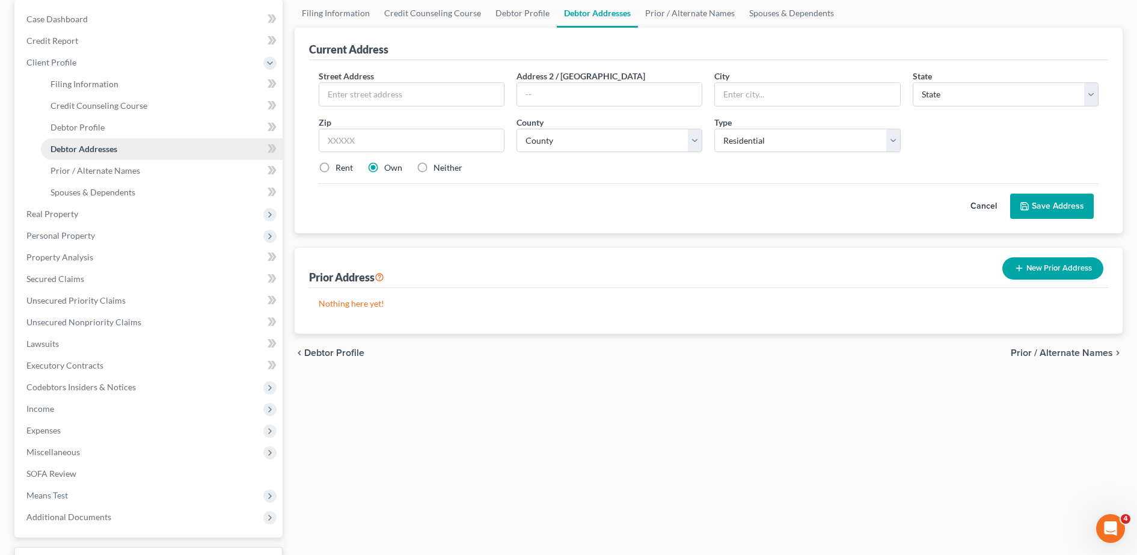
scroll to position [0, 0]
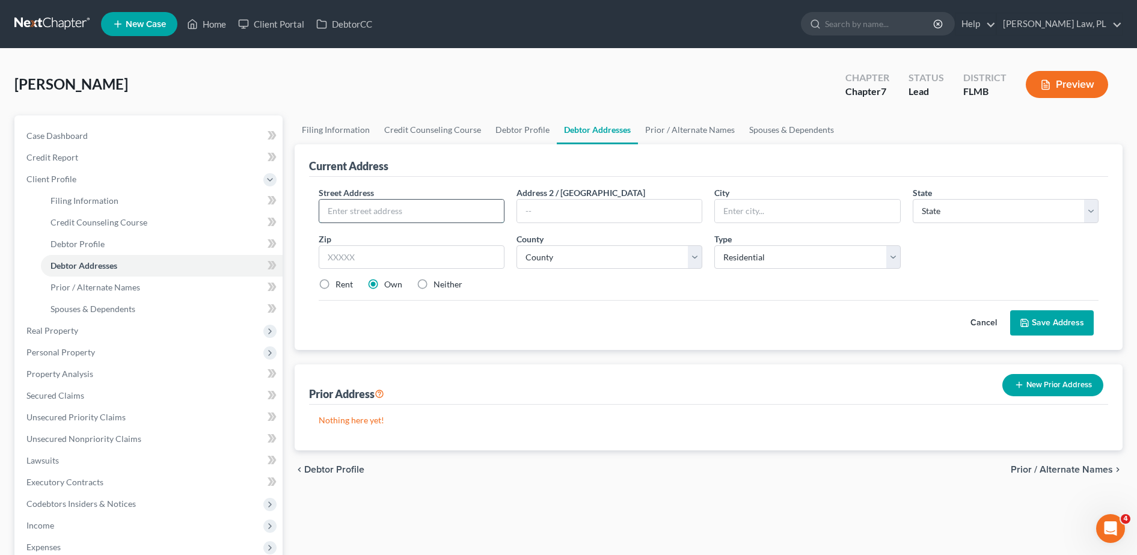
click at [363, 216] on input "text" at bounding box center [411, 211] width 185 height 23
type input "2006 [GEOGRAPHIC_DATA]"
click at [444, 255] on input "text" at bounding box center [412, 257] width 186 height 24
type input "32905"
click at [684, 309] on div "Cancel Save Address" at bounding box center [709, 317] width 780 height 35
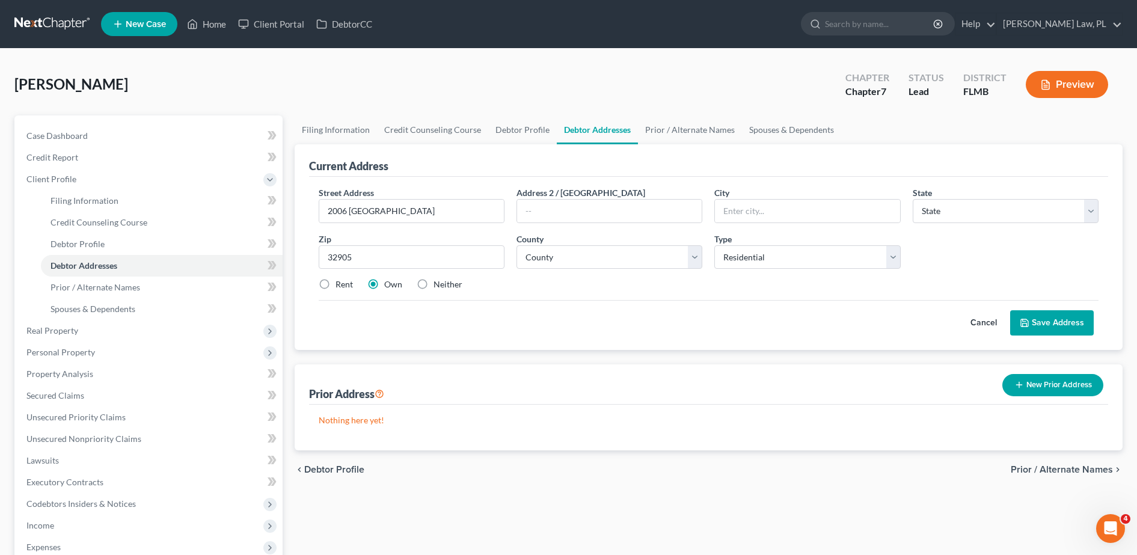
type input "[GEOGRAPHIC_DATA]"
select select "9"
click at [607, 262] on select "County" at bounding box center [610, 257] width 186 height 24
select select "4"
click at [517, 245] on select "County [GEOGRAPHIC_DATA] [GEOGRAPHIC_DATA] [GEOGRAPHIC_DATA] [GEOGRAPHIC_DATA] …" at bounding box center [610, 257] width 186 height 24
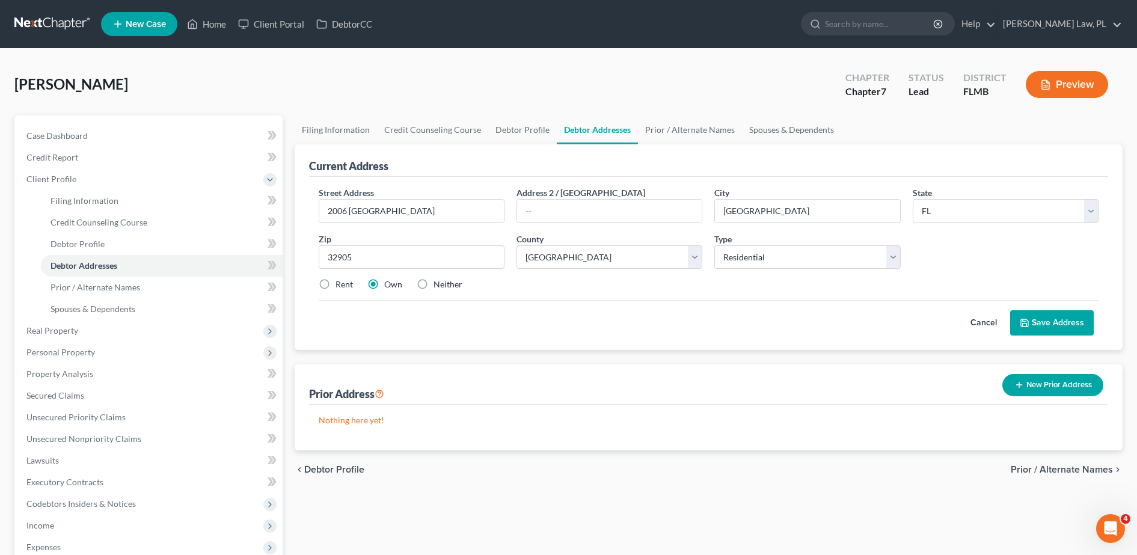
click at [507, 310] on div "Cancel Save Address" at bounding box center [709, 317] width 780 height 35
click at [434, 283] on label "Neither" at bounding box center [448, 284] width 29 height 12
click at [438, 283] on input "Neither" at bounding box center [442, 282] width 8 height 8
radio input "true"
click at [1029, 314] on button "Save Address" at bounding box center [1052, 322] width 84 height 25
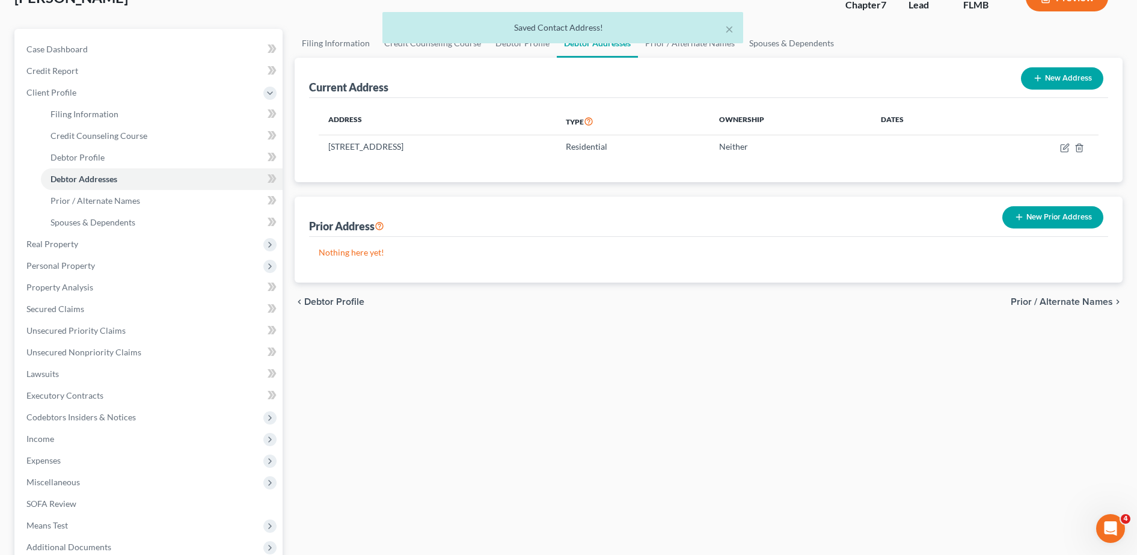
scroll to position [87, 0]
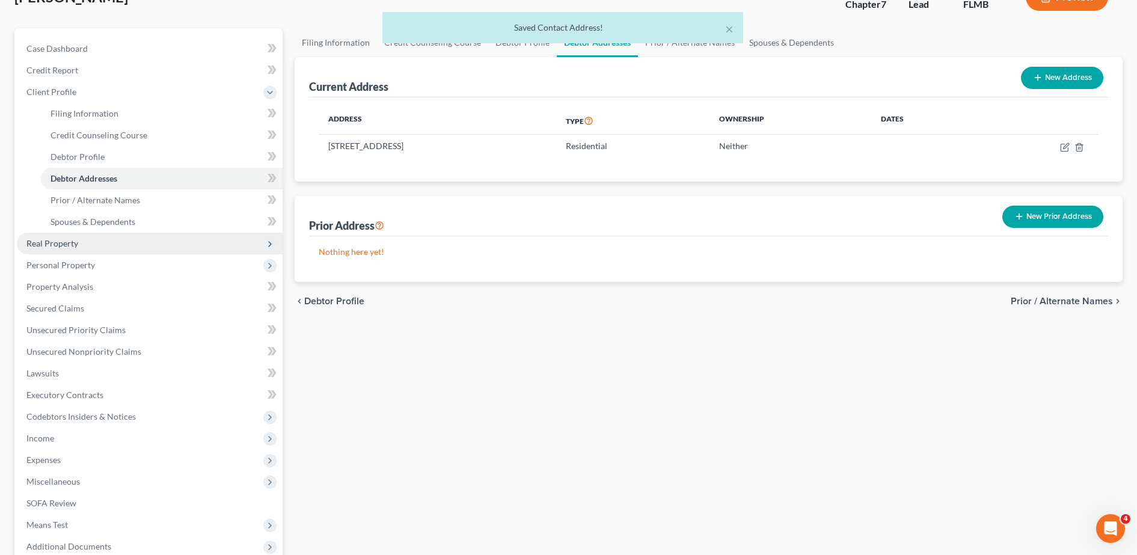
click at [119, 241] on span "Real Property" at bounding box center [150, 244] width 266 height 22
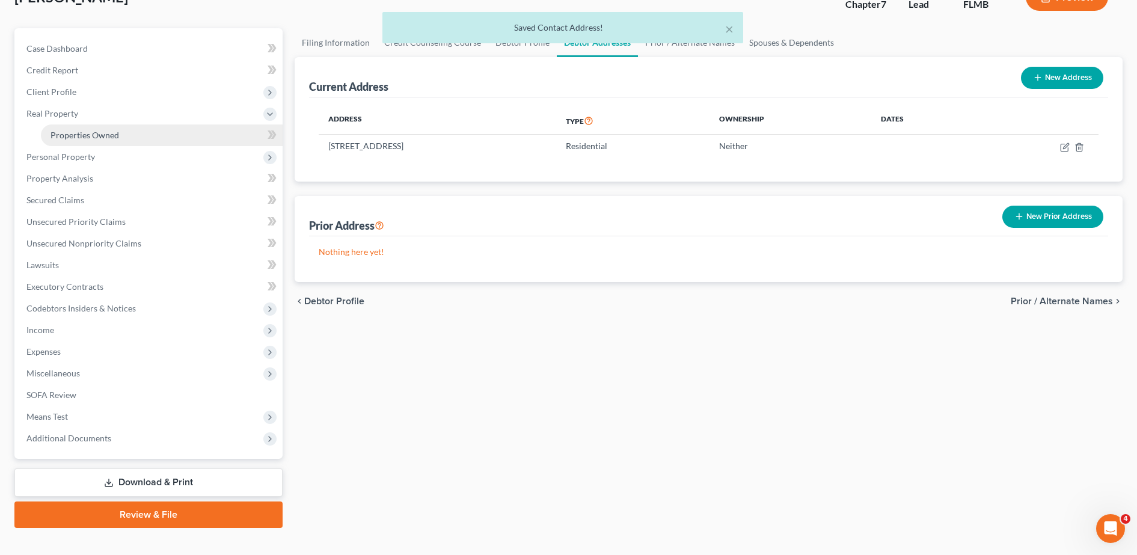
click at [90, 142] on link "Properties Owned" at bounding box center [162, 136] width 242 height 22
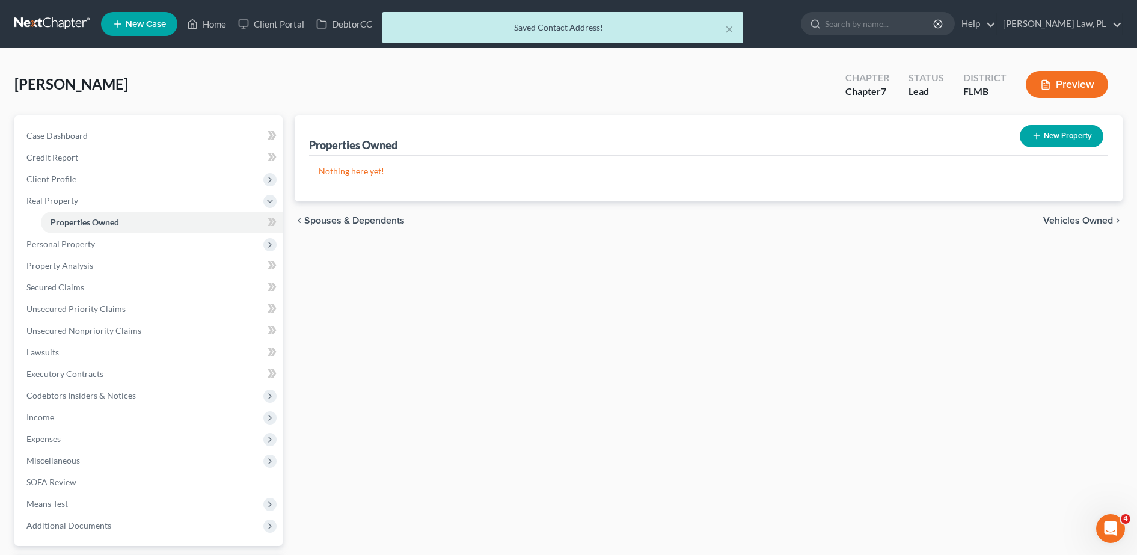
click at [1076, 141] on button "New Property" at bounding box center [1062, 136] width 84 height 22
select select "9"
select select "4"
select select "0"
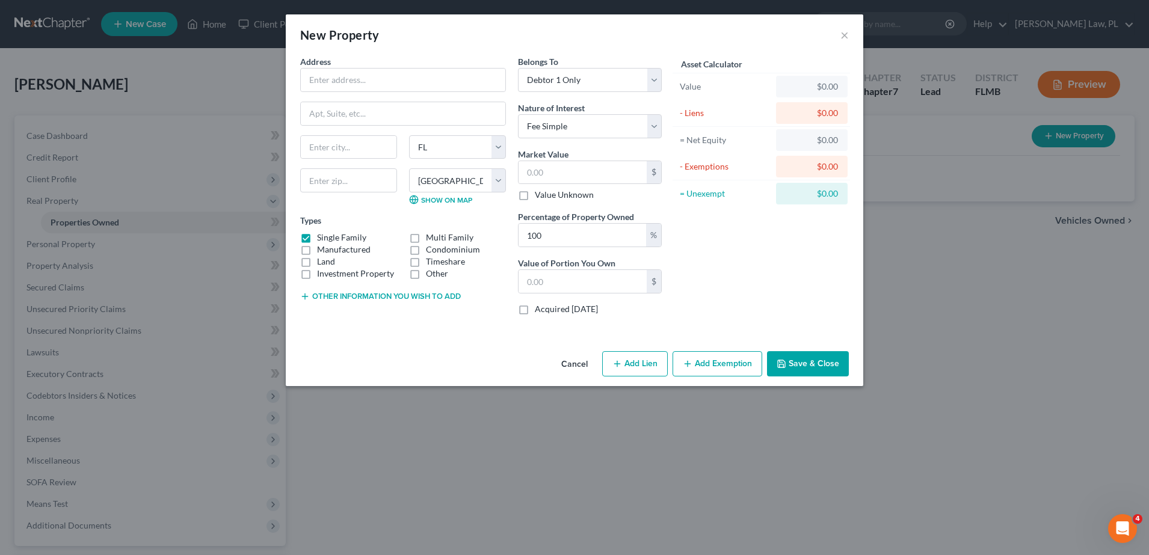
click at [365, 96] on div "Address * State [US_STATE] AK [GEOGRAPHIC_DATA] [GEOGRAPHIC_DATA] [GEOGRAPHIC_D…" at bounding box center [403, 189] width 218 height 269
click at [354, 86] on input "text" at bounding box center [403, 80] width 205 height 23
type input "[STREET_ADDRESS][PERSON_NAME]"
click at [362, 168] on input "text" at bounding box center [348, 180] width 97 height 24
type input "32905"
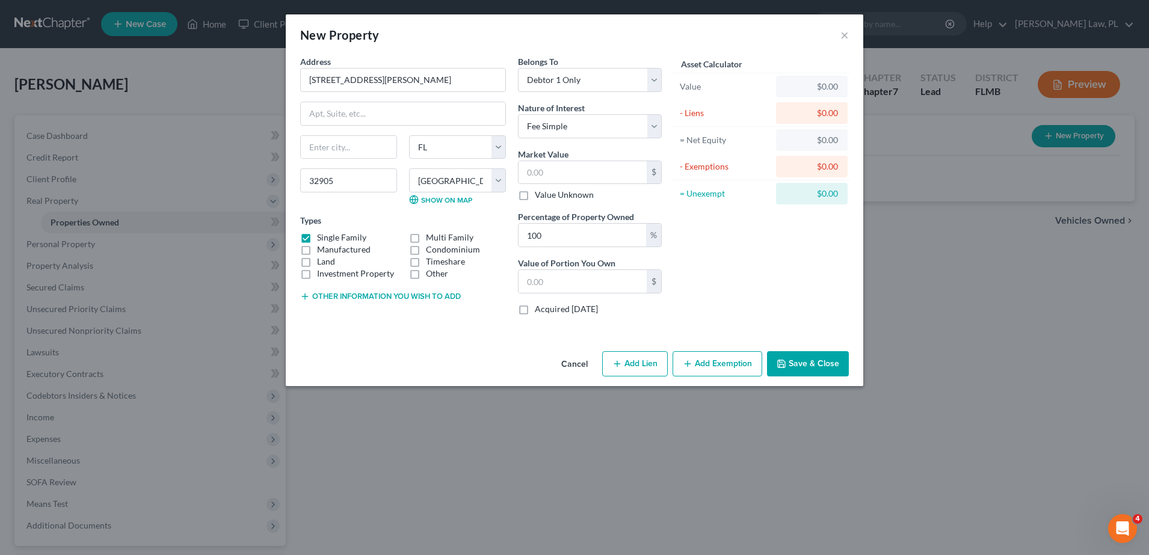
click at [427, 48] on div "New Property ×" at bounding box center [574, 34] width 577 height 41
type input "[GEOGRAPHIC_DATA]"
click at [817, 359] on button "Save & Close" at bounding box center [808, 363] width 82 height 25
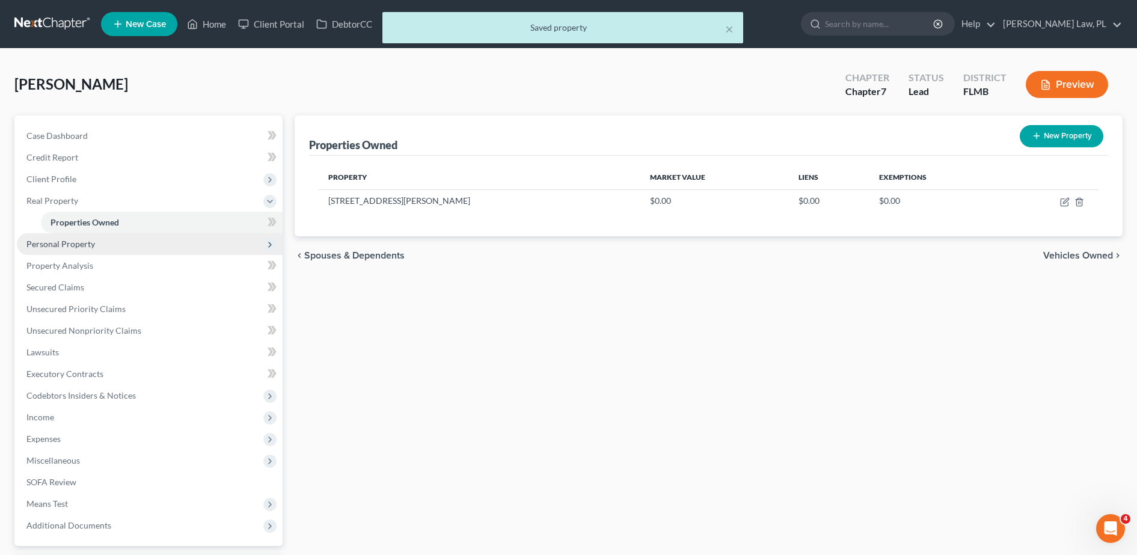
click at [137, 245] on span "Personal Property" at bounding box center [150, 244] width 266 height 22
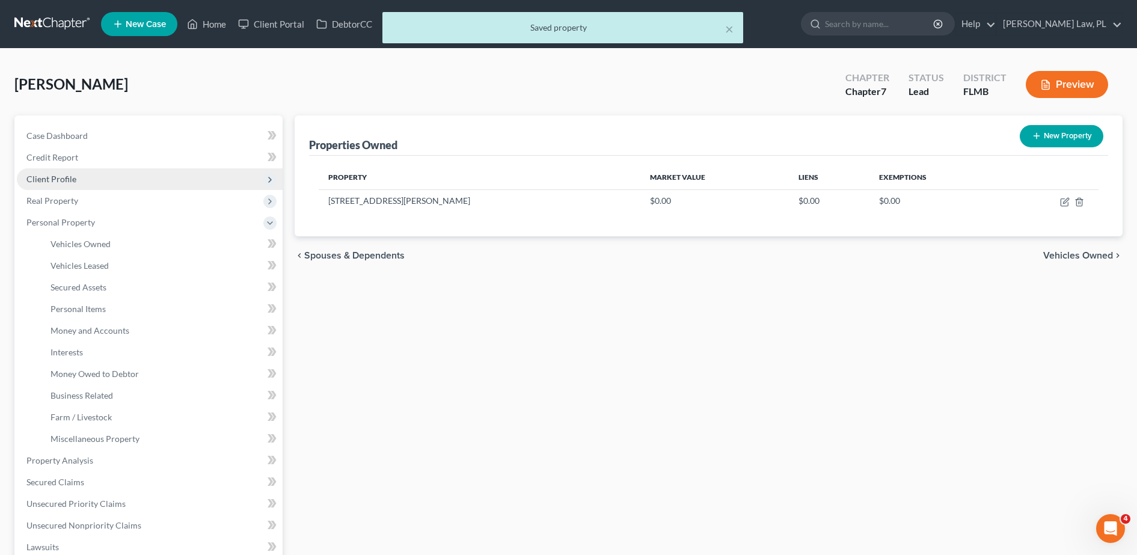
click at [69, 182] on span "Client Profile" at bounding box center [51, 179] width 50 height 10
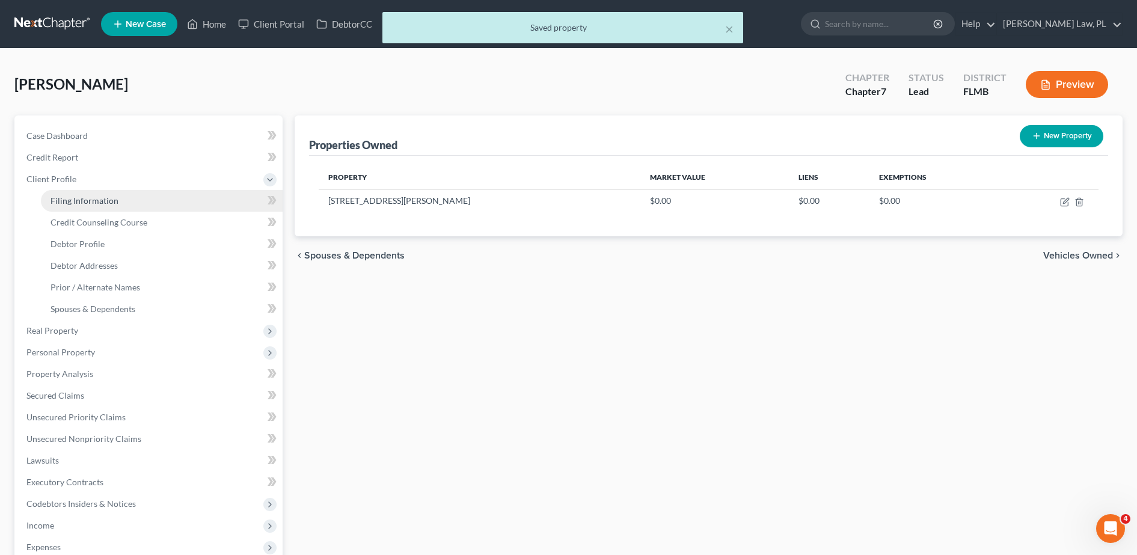
click at [108, 201] on span "Filing Information" at bounding box center [85, 200] width 68 height 10
select select "1"
select select "0"
select select "15"
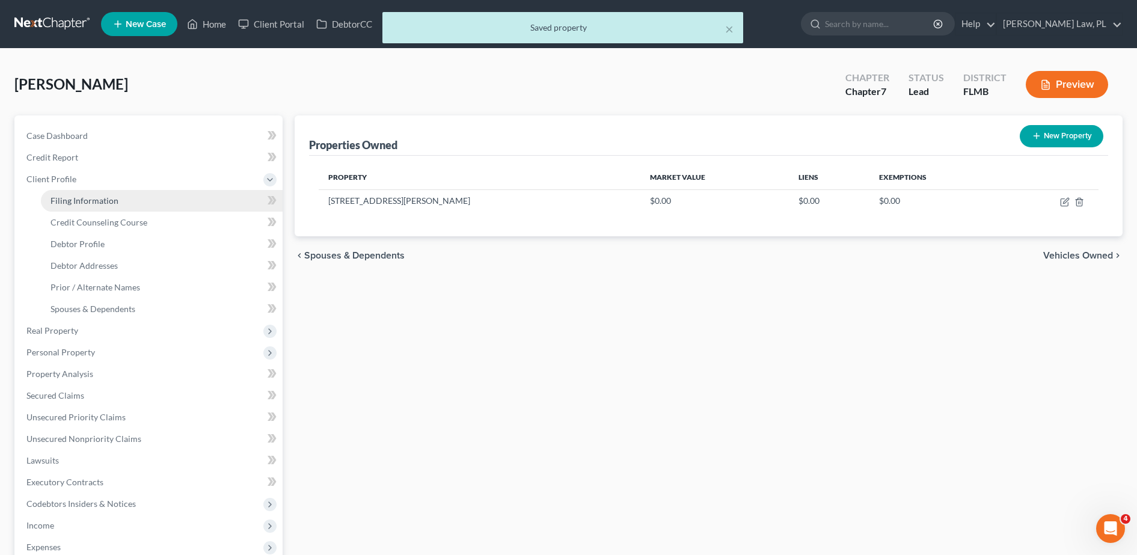
select select "0"
select select "9"
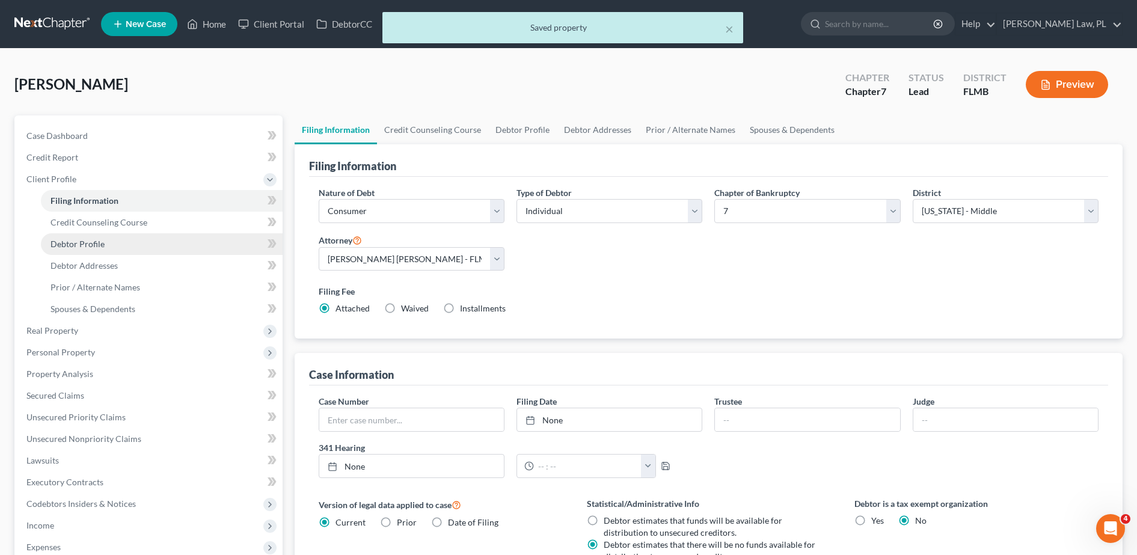
click at [111, 243] on link "Debtor Profile" at bounding box center [162, 244] width 242 height 22
select select "2"
select select "0"
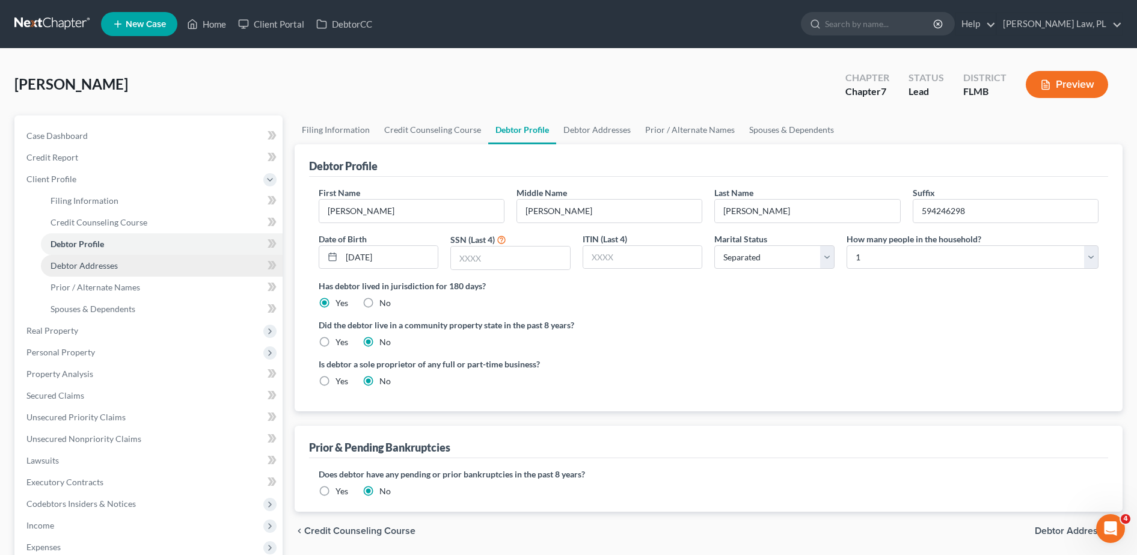
click at [102, 271] on link "Debtor Addresses" at bounding box center [162, 266] width 242 height 22
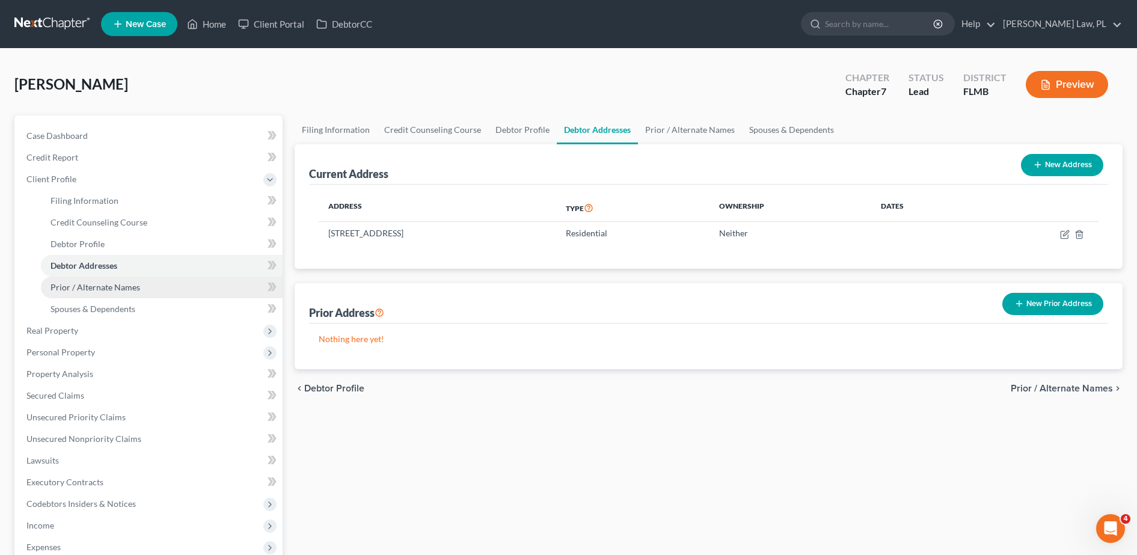
click at [120, 296] on link "Prior / Alternate Names" at bounding box center [162, 288] width 242 height 22
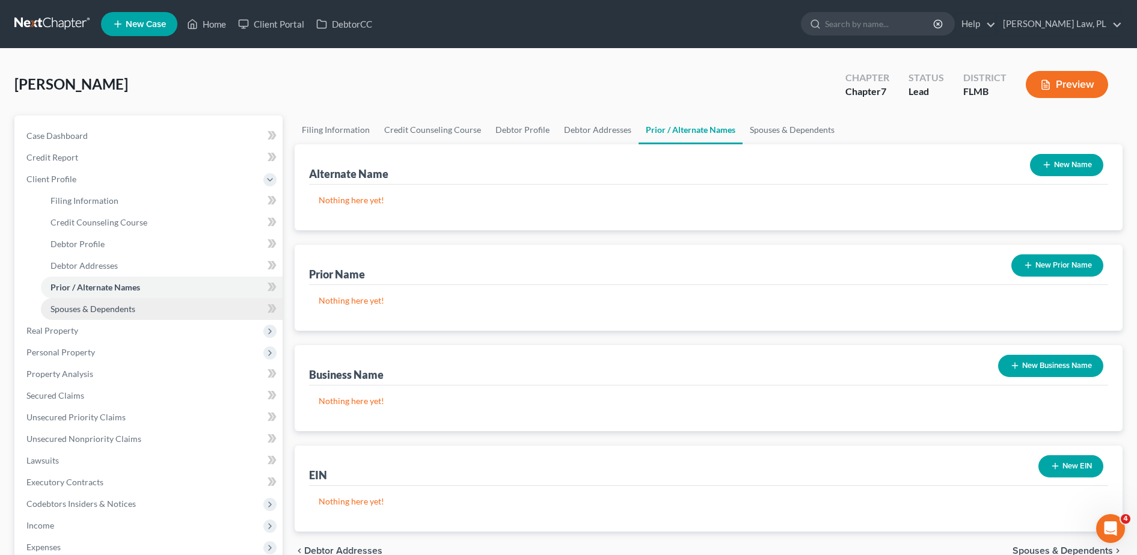
click at [123, 304] on span "Spouses & Dependents" at bounding box center [93, 309] width 85 height 10
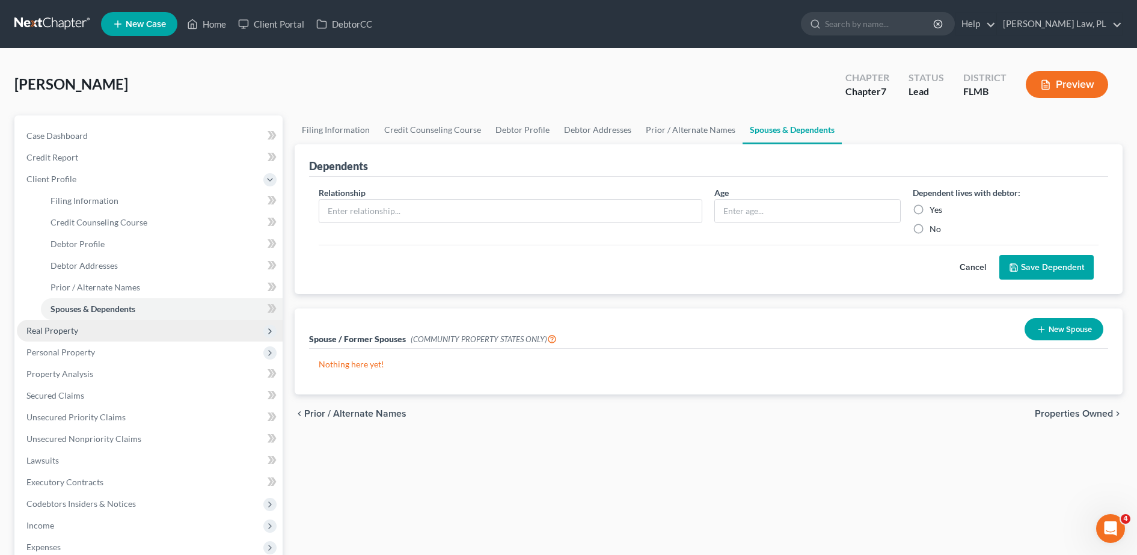
click at [86, 323] on span "Real Property" at bounding box center [150, 331] width 266 height 22
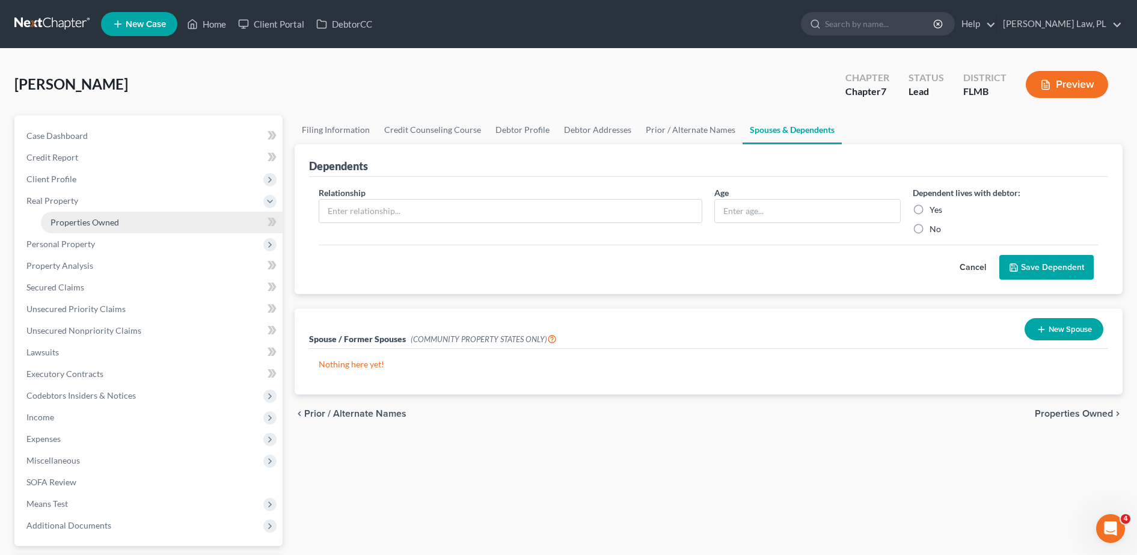
click at [99, 225] on span "Properties Owned" at bounding box center [85, 222] width 69 height 10
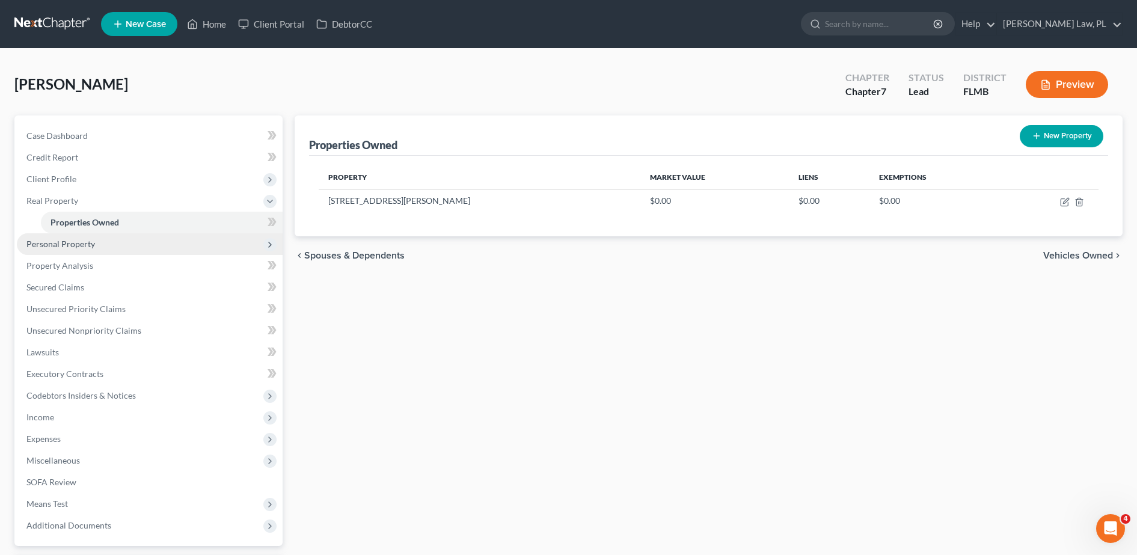
click at [75, 247] on span "Personal Property" at bounding box center [60, 244] width 69 height 10
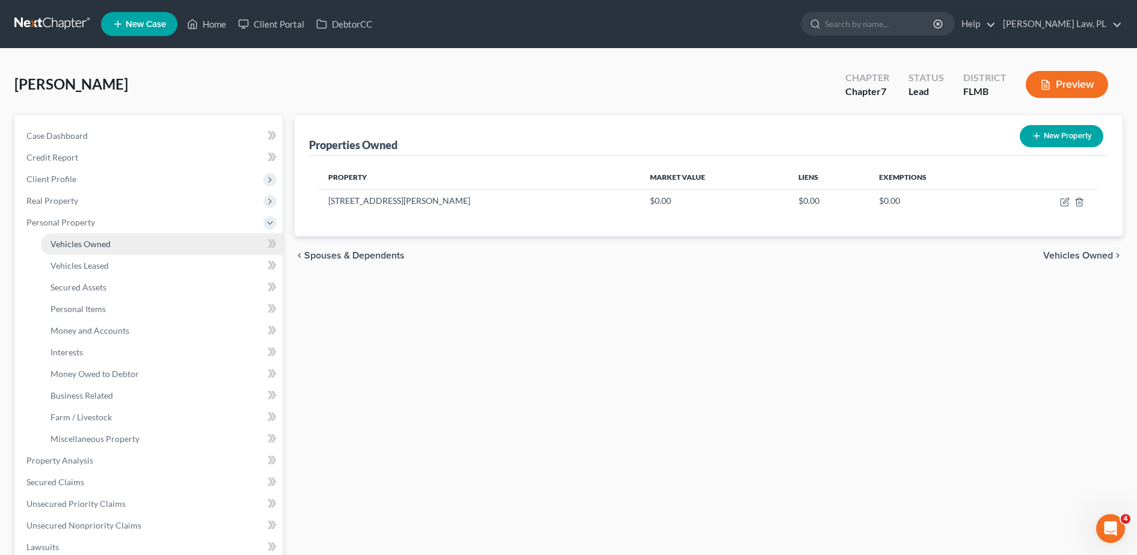
click at [96, 247] on span "Vehicles Owned" at bounding box center [81, 244] width 60 height 10
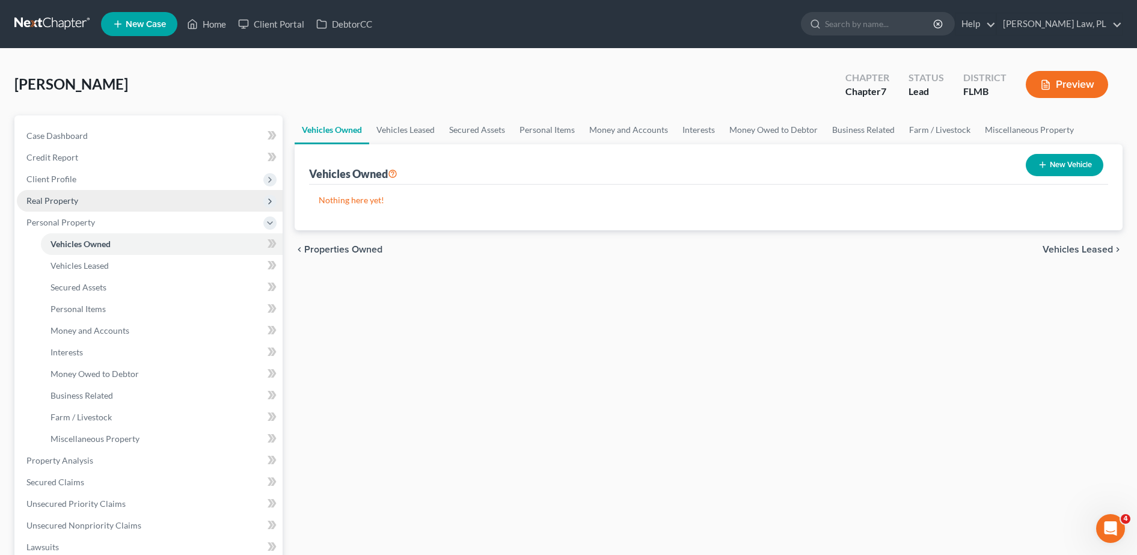
click at [105, 209] on span "Real Property" at bounding box center [150, 201] width 266 height 22
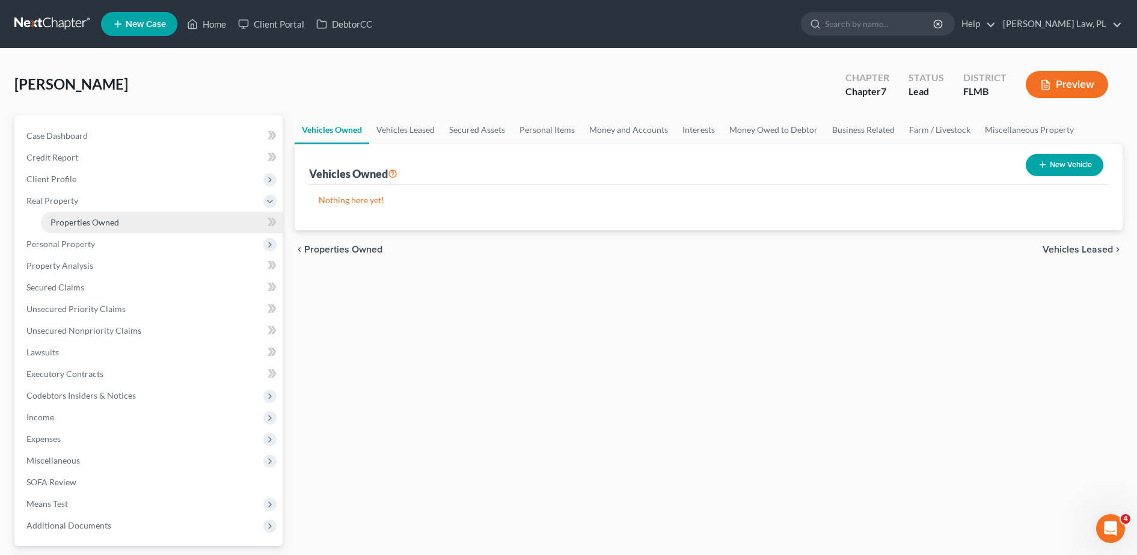
click at [94, 219] on span "Properties Owned" at bounding box center [85, 222] width 69 height 10
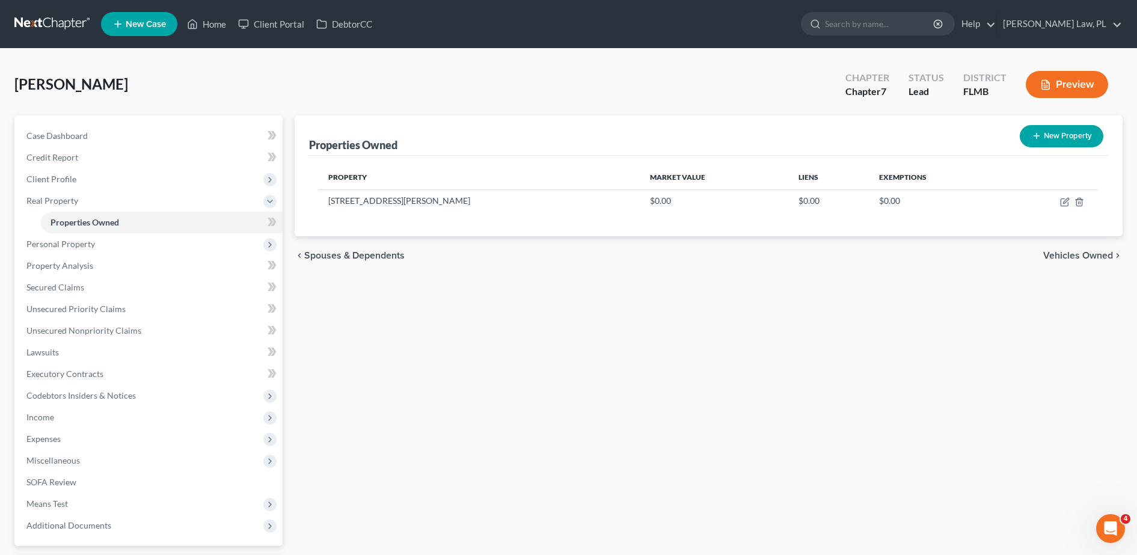
click at [1030, 130] on button "New Property" at bounding box center [1062, 136] width 84 height 22
select select "9"
select select "4"
select select "0"
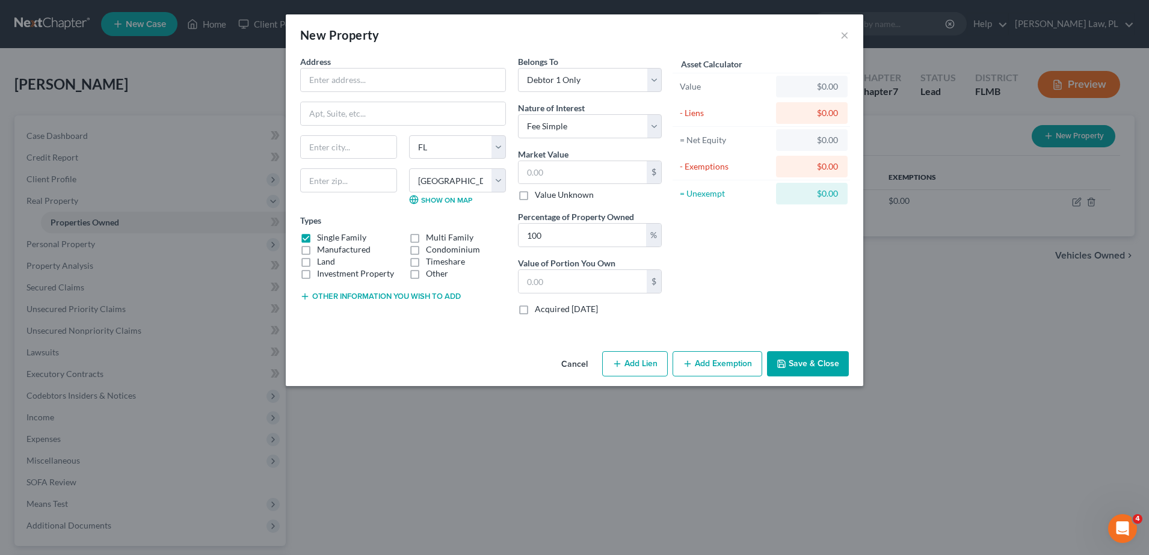
click at [426, 268] on label "Other" at bounding box center [437, 274] width 22 height 12
click at [431, 268] on input "Other" at bounding box center [435, 272] width 8 height 8
checkbox input "true"
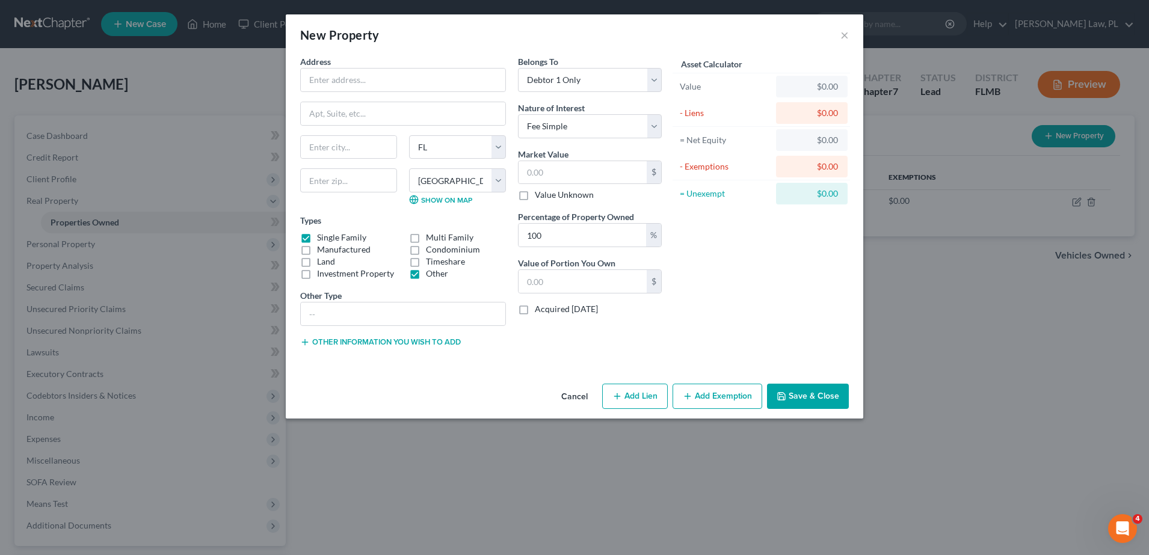
click at [426, 262] on label "Timeshare" at bounding box center [445, 262] width 39 height 12
click at [431, 262] on input "Timeshare" at bounding box center [435, 260] width 8 height 8
checkbox input "true"
click at [426, 269] on label "Other" at bounding box center [437, 274] width 22 height 12
click at [431, 269] on input "Other" at bounding box center [435, 272] width 8 height 8
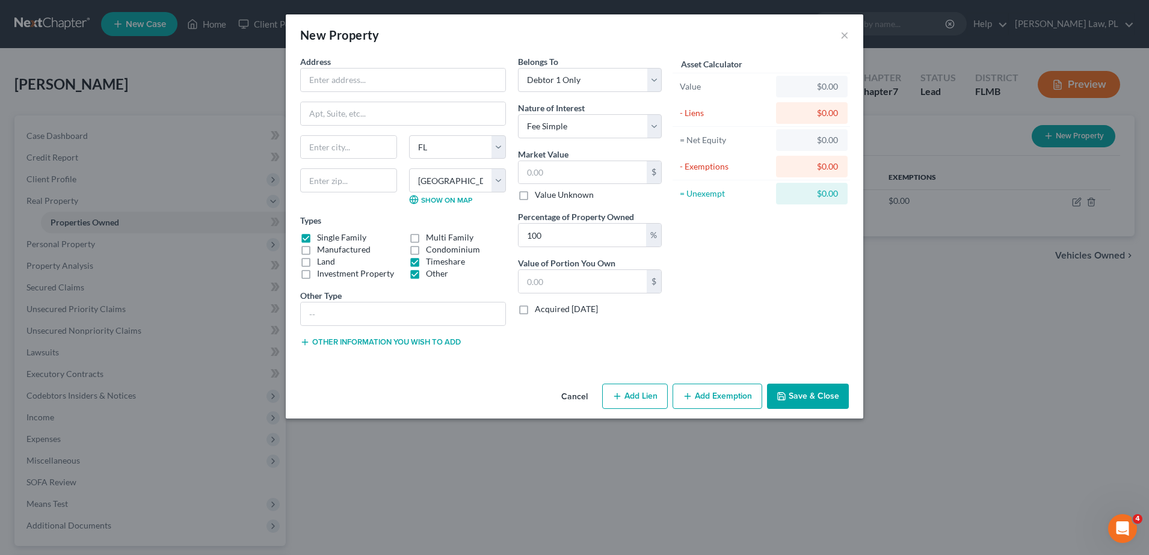
checkbox input "false"
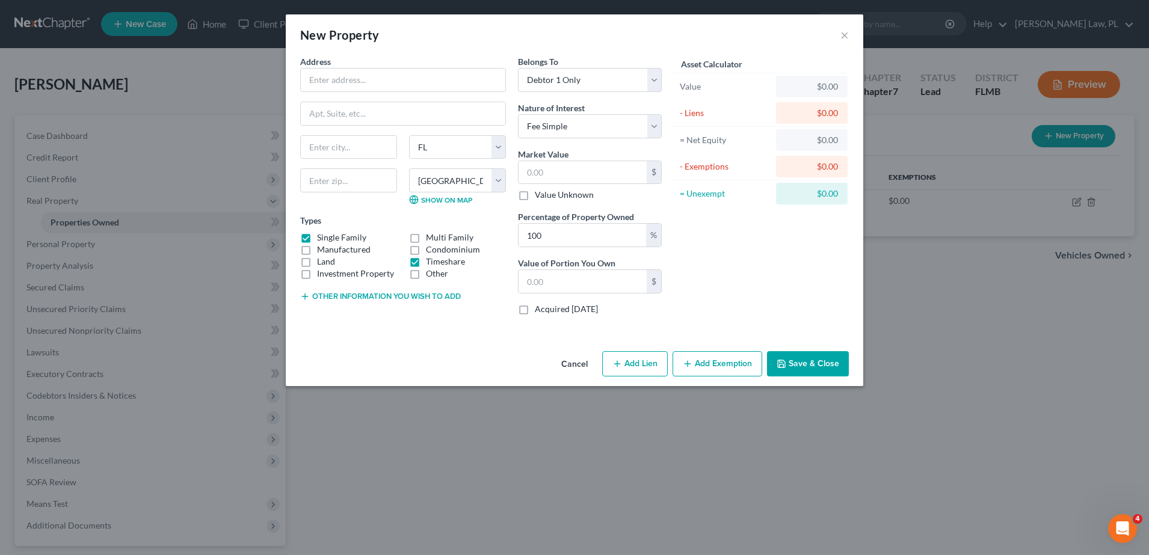
click at [317, 237] on label "Single Family" at bounding box center [341, 238] width 49 height 12
click at [322, 237] on input "Single Family" at bounding box center [326, 236] width 8 height 8
checkbox input "false"
click at [369, 81] on input "text" at bounding box center [403, 80] width 205 height 23
click at [403, 54] on div "New Property ×" at bounding box center [574, 34] width 577 height 41
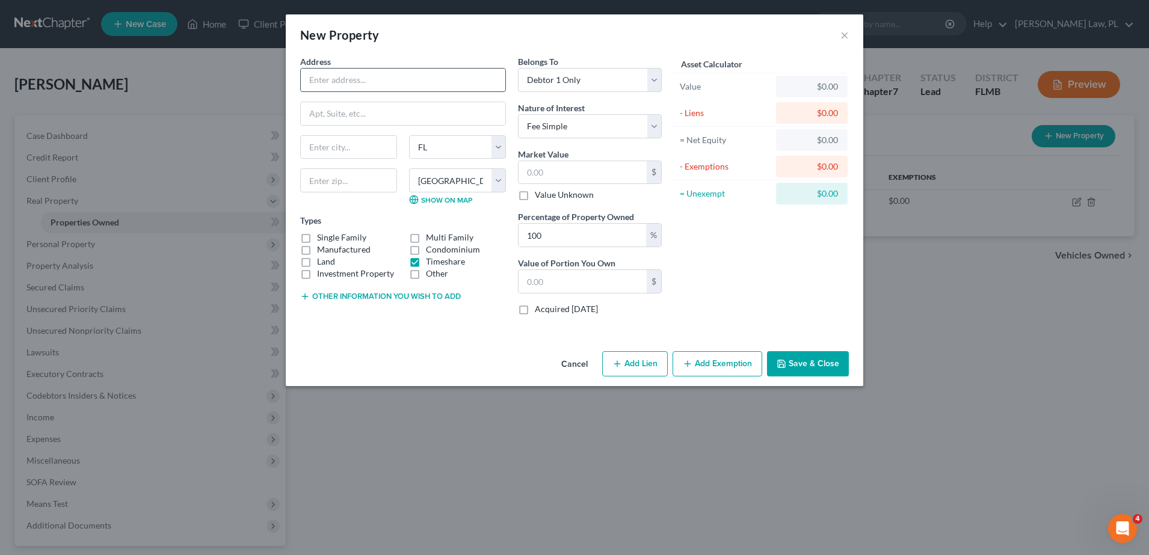
click at [384, 71] on input "text" at bounding box center [403, 80] width 205 height 23
click at [396, 58] on div "Address *" at bounding box center [403, 73] width 206 height 37
click at [362, 81] on input "text" at bounding box center [403, 80] width 205 height 23
click at [381, 55] on div "Address *" at bounding box center [403, 73] width 206 height 37
click at [369, 75] on input "text" at bounding box center [403, 80] width 205 height 23
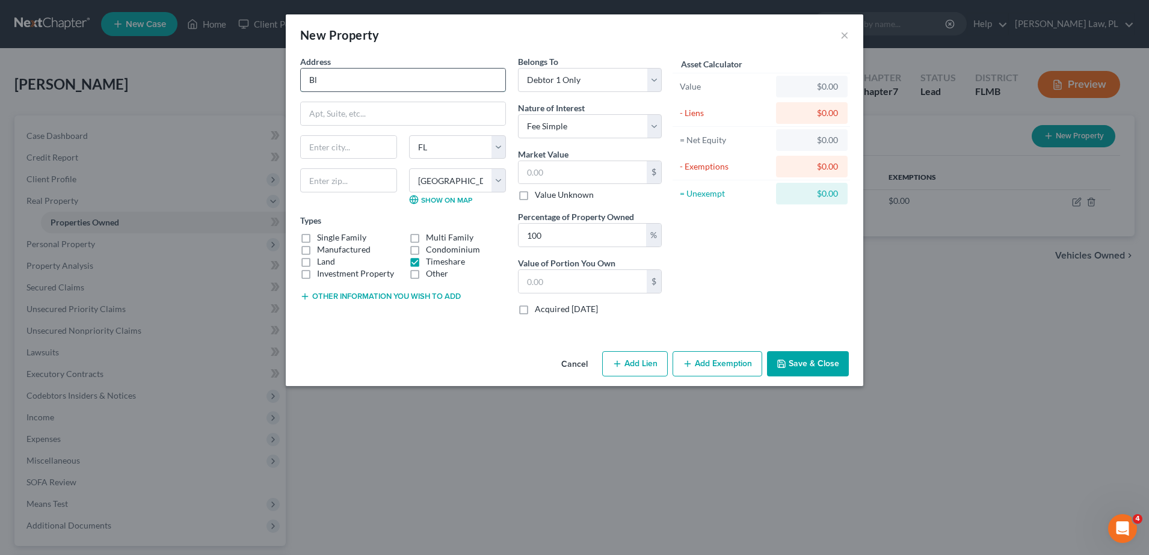
type input "B"
type input "Used to be blue green/ hilton"
click at [487, 55] on div "Address * Used to be blue green/ hilton" at bounding box center [403, 73] width 206 height 37
click at [789, 363] on button "Save & Close" at bounding box center [808, 363] width 82 height 25
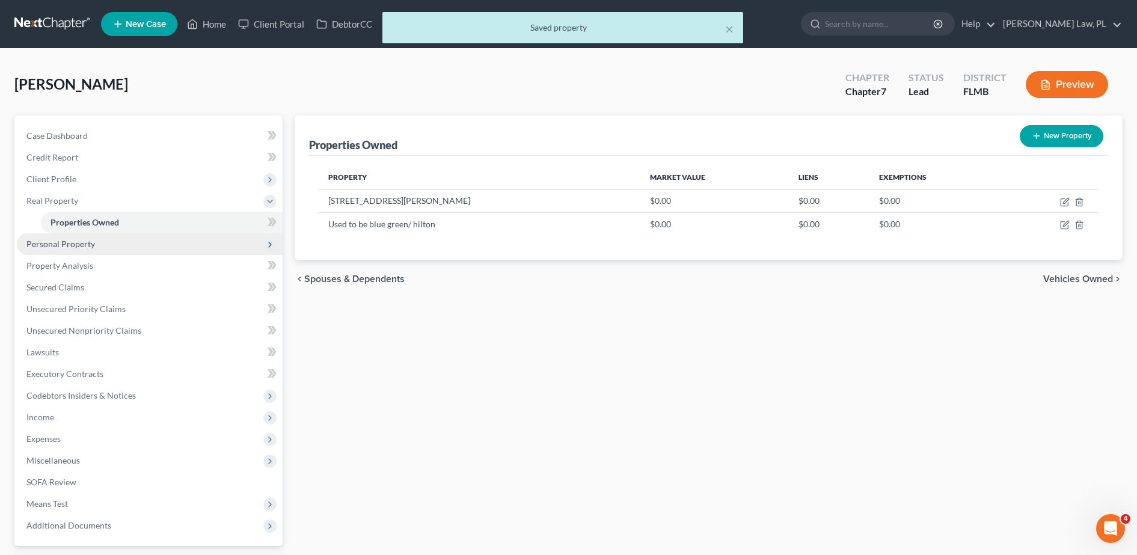
click at [176, 248] on span "Personal Property" at bounding box center [150, 244] width 266 height 22
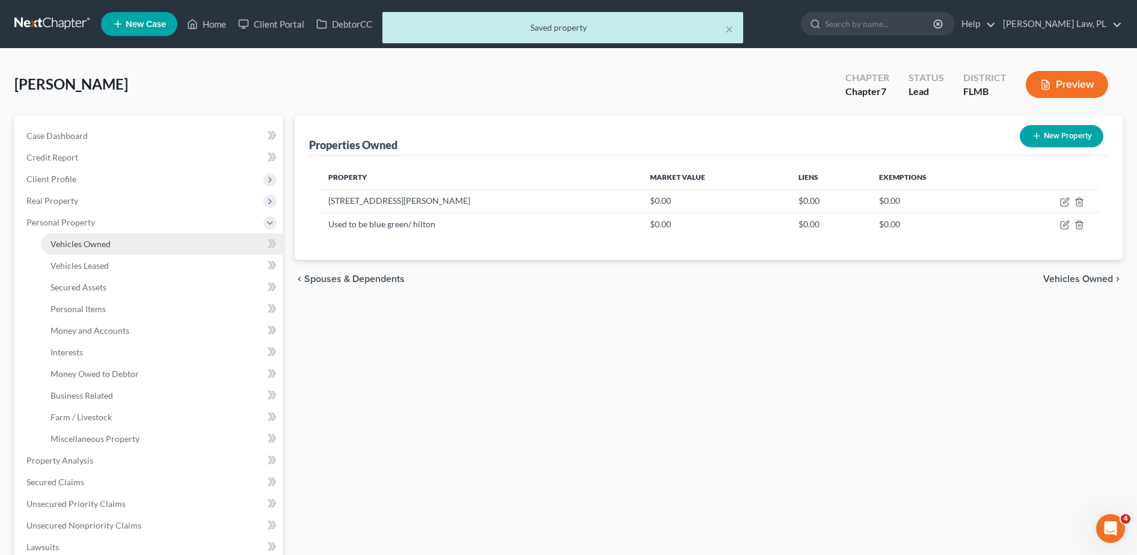
click at [108, 244] on span "Vehicles Owned" at bounding box center [81, 244] width 60 height 10
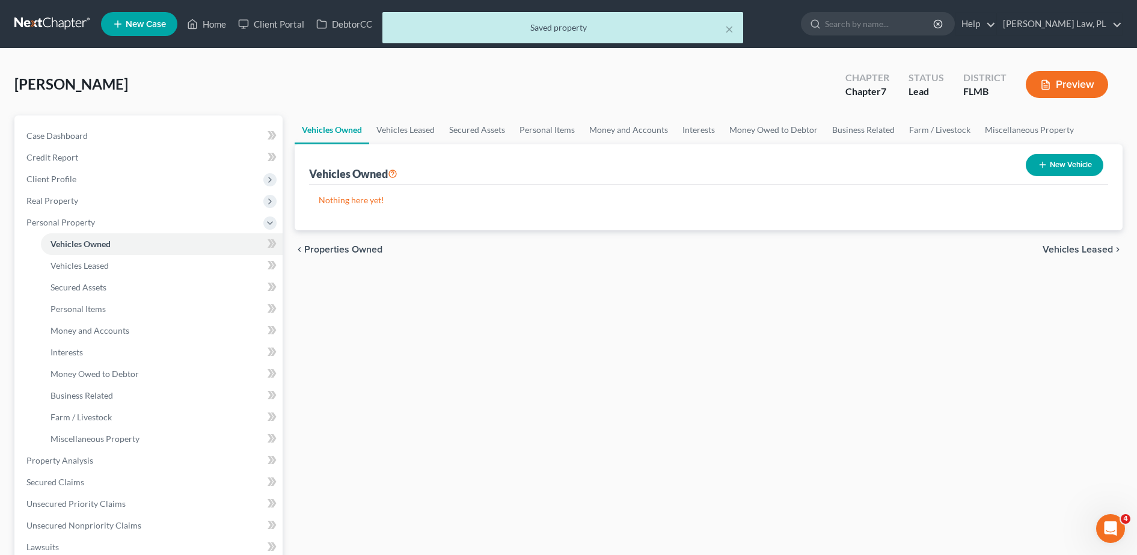
click at [1066, 170] on button "New Vehicle" at bounding box center [1065, 165] width 78 height 22
select select "0"
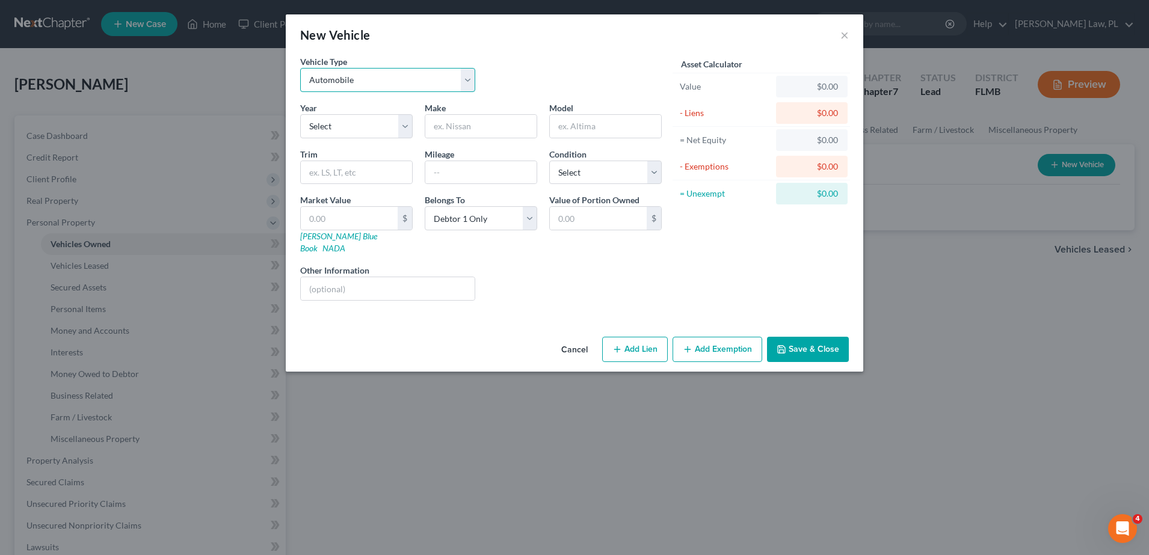
click at [395, 90] on select "Select Automobile Truck Trailer Watercraft Aircraft Motor Home Atv Other Vehicle" at bounding box center [387, 80] width 175 height 24
click at [364, 54] on div "New Vehicle ×" at bounding box center [574, 34] width 577 height 41
click at [371, 128] on select "Select 2026 2025 2024 2023 2022 2021 2020 2019 2018 2017 2016 2015 2014 2013 20…" at bounding box center [356, 126] width 112 height 24
select select "12"
click at [300, 114] on select "Select 2026 2025 2024 2023 2022 2021 2020 2019 2018 2017 2016 2015 2014 2013 20…" at bounding box center [356, 126] width 112 height 24
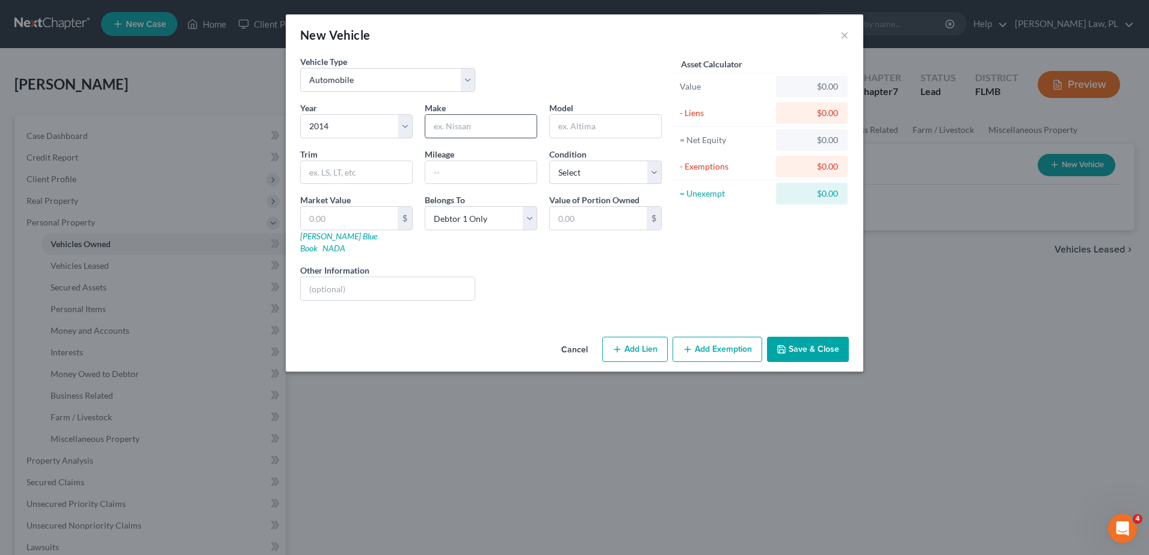
click at [487, 134] on input "text" at bounding box center [480, 126] width 111 height 23
type input "dodge"
type input "Ram"
drag, startPoint x: 496, startPoint y: 124, endPoint x: 483, endPoint y: 124, distance: 12.6
click at [483, 124] on input "dodge" at bounding box center [480, 126] width 111 height 23
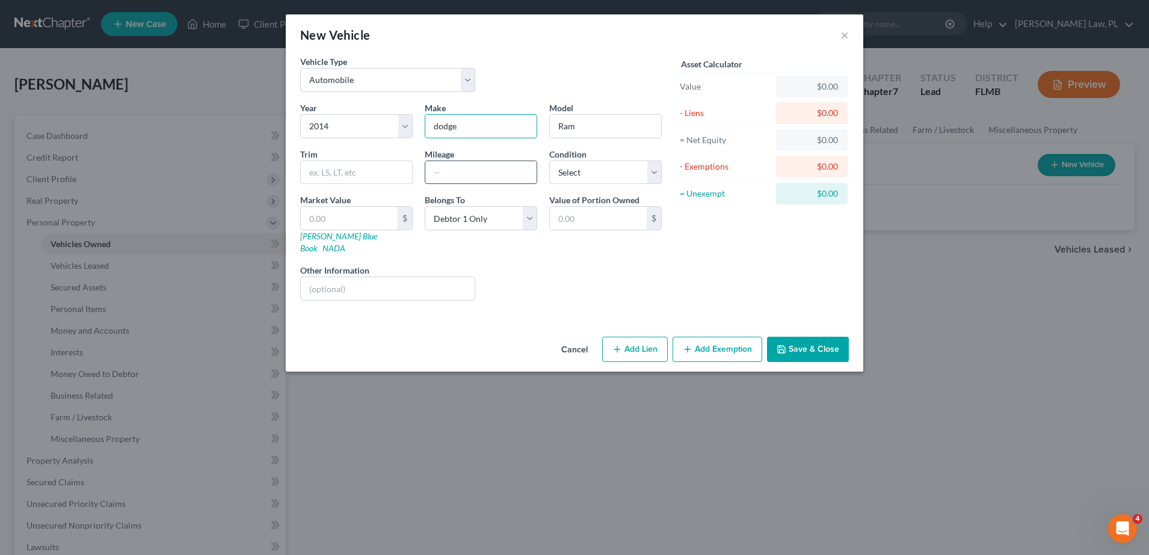
click at [444, 170] on input "text" at bounding box center [480, 172] width 111 height 23
type input "41255"
click at [629, 171] on select "Select Excellent Very Good Good Fair Poor" at bounding box center [605, 173] width 112 height 24
select select "1"
click at [549, 161] on select "Select Excellent Very Good Good Fair Poor" at bounding box center [605, 173] width 112 height 24
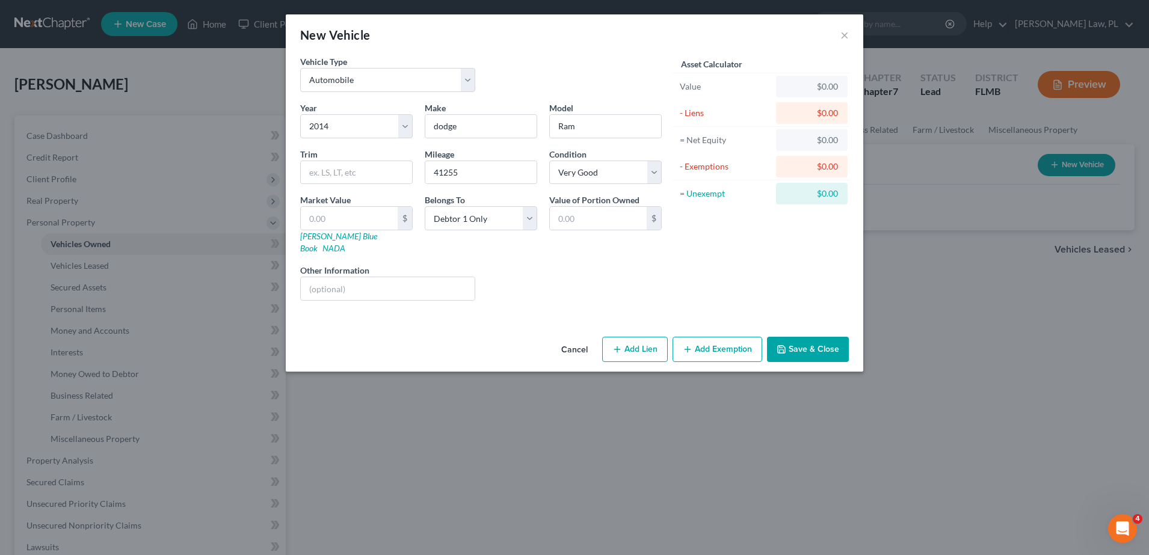
click at [630, 337] on button "Add Lien" at bounding box center [635, 349] width 66 height 25
select select "0"
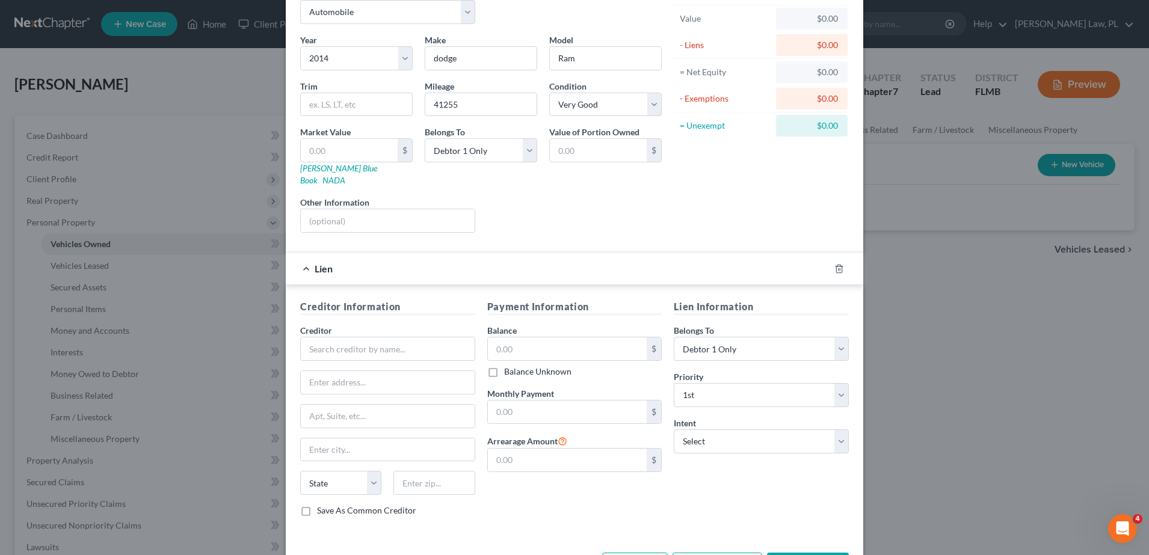
scroll to position [87, 0]
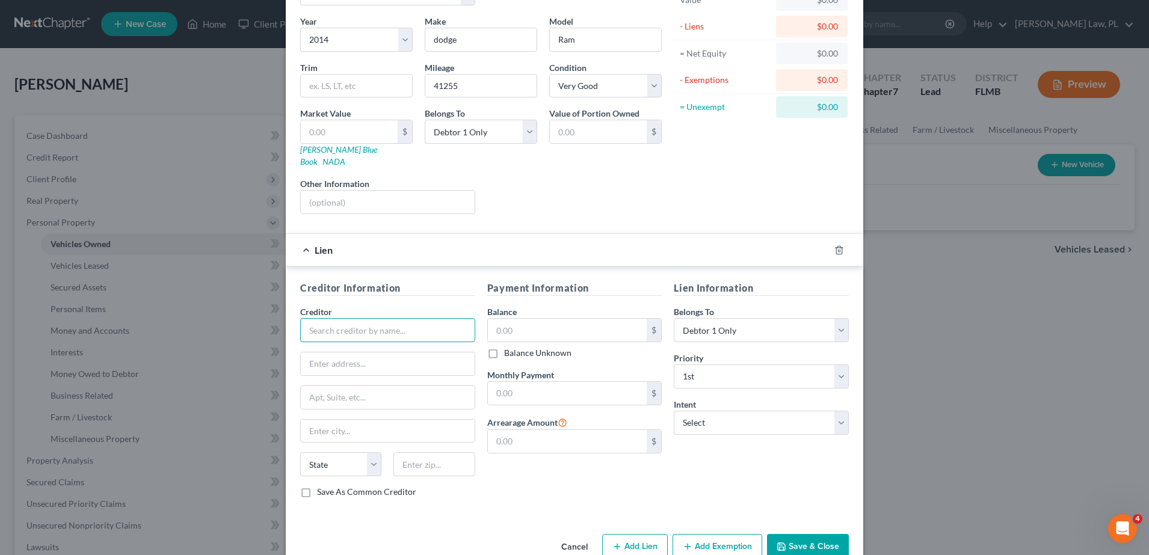
click at [401, 324] on input "text" at bounding box center [387, 330] width 175 height 24
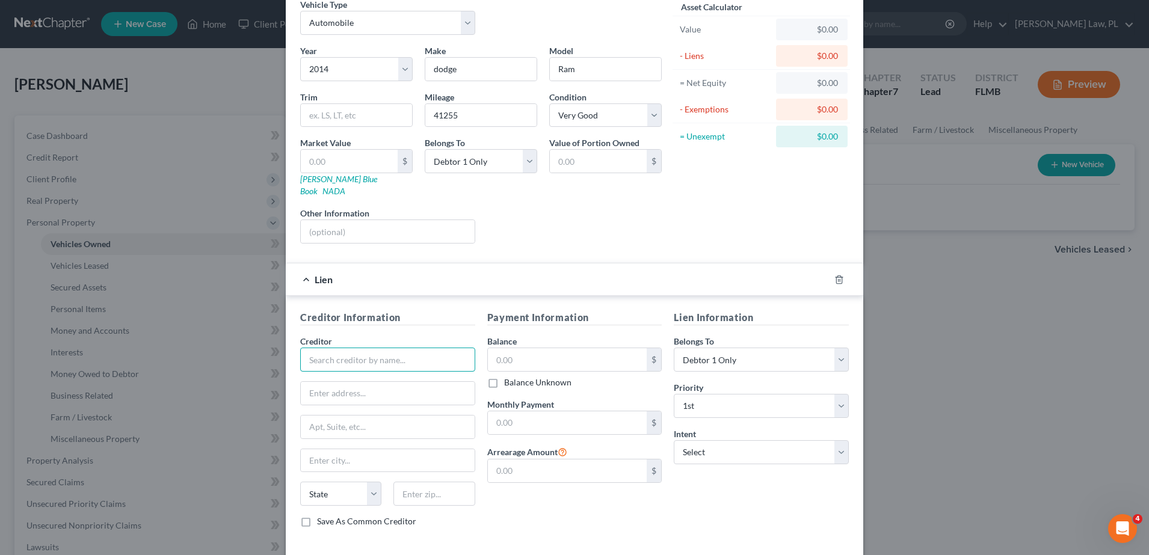
scroll to position [27, 0]
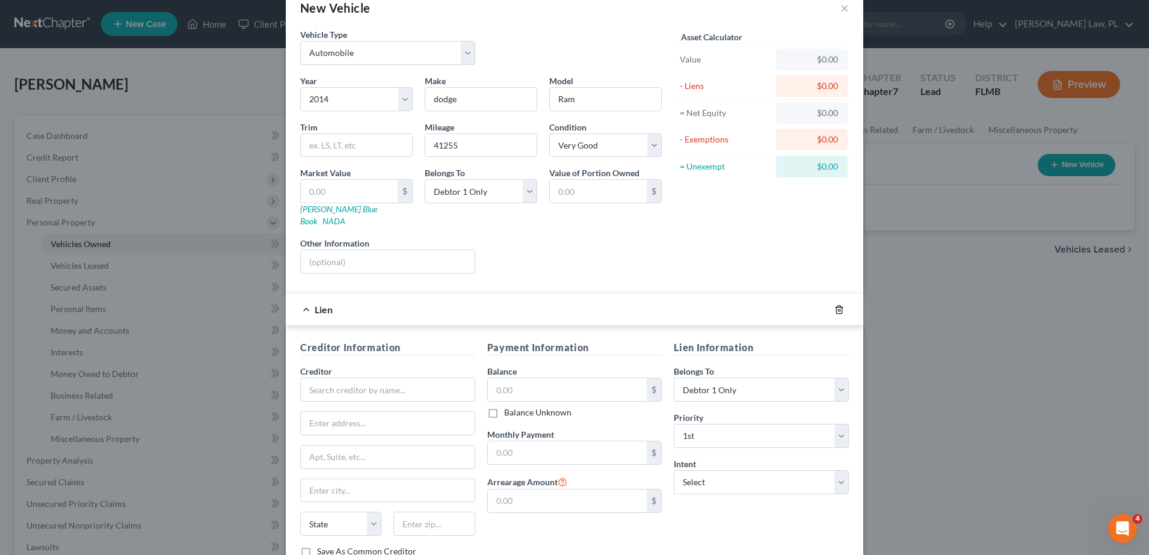
click at [837, 305] on icon "button" at bounding box center [839, 310] width 10 height 10
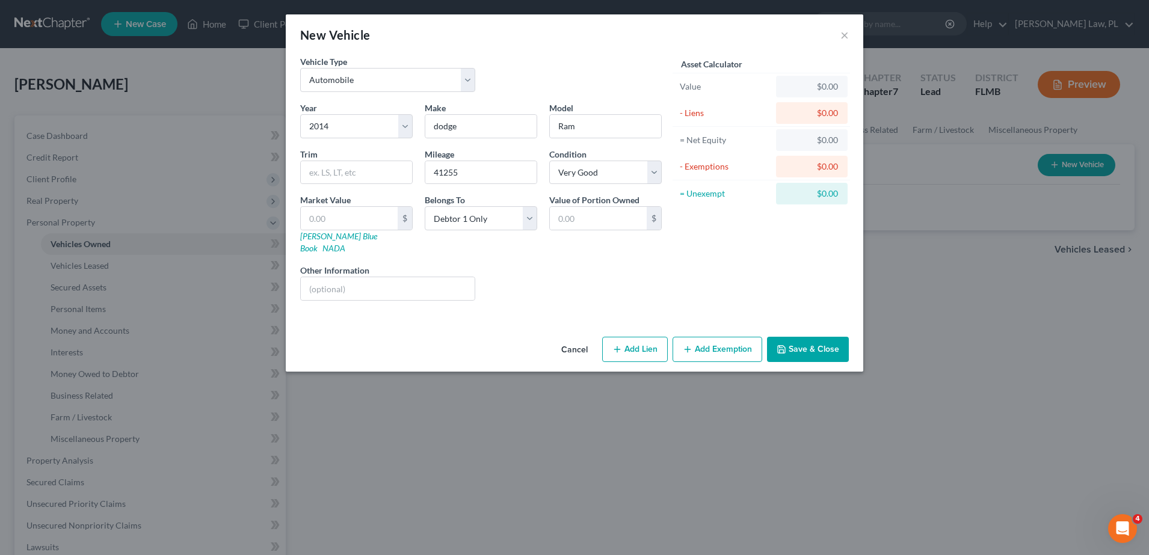
scroll to position [0, 0]
click at [652, 345] on button "Add Lien" at bounding box center [635, 349] width 66 height 25
select select "0"
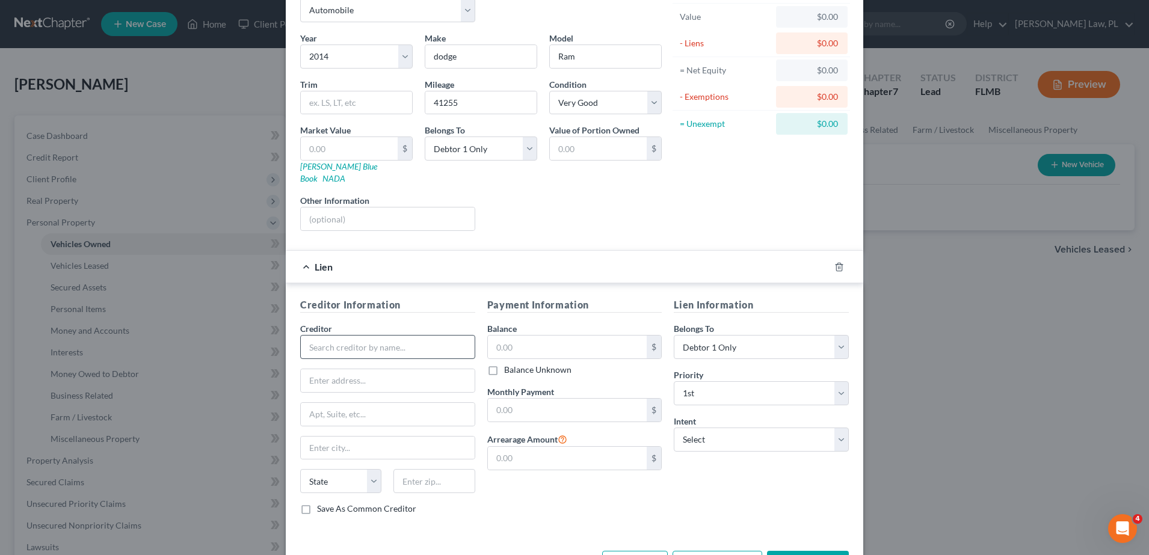
scroll to position [71, 0]
click at [383, 334] on input "text" at bounding box center [387, 346] width 175 height 24
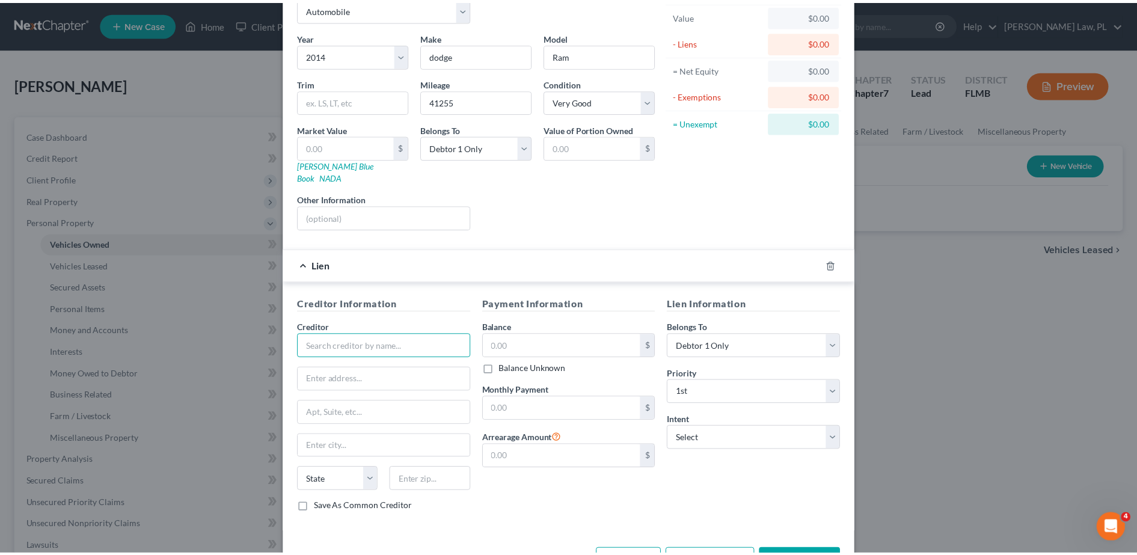
scroll to position [103, 0]
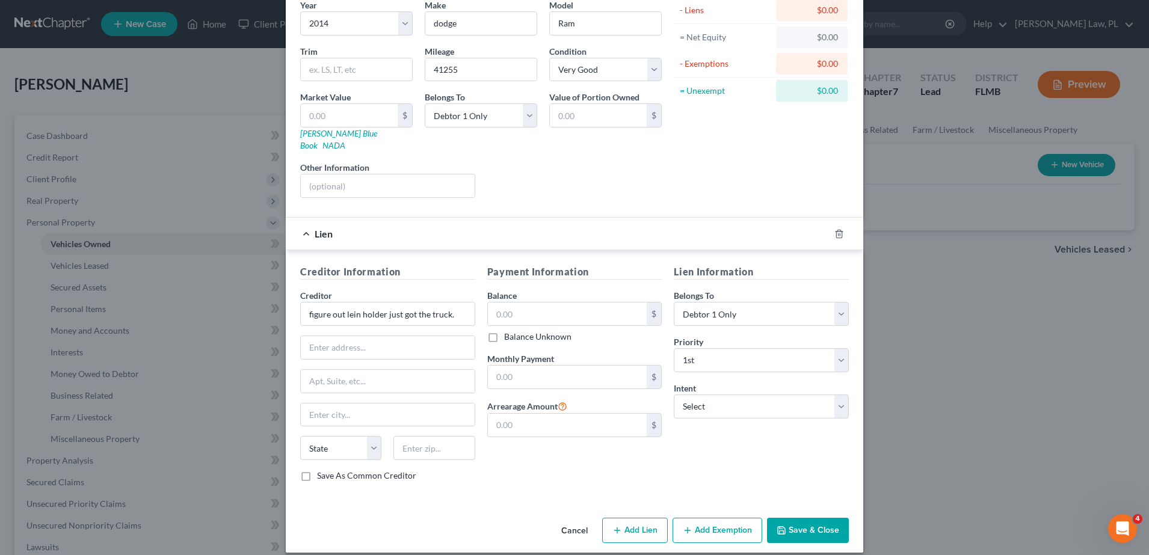
click at [686, 420] on div "Lien Information Belongs To * Select Debtor 1 Only Debtor 2 Only Debtor 1 And D…" at bounding box center [761, 378] width 187 height 227
type input "figure out lein holder just got the truck."
click at [551, 366] on input "text" at bounding box center [567, 377] width 159 height 23
type input "420.00"
click at [780, 480] on div "Creditor Information Creditor * figure out lein holder just got the truck. Stat…" at bounding box center [574, 375] width 577 height 251
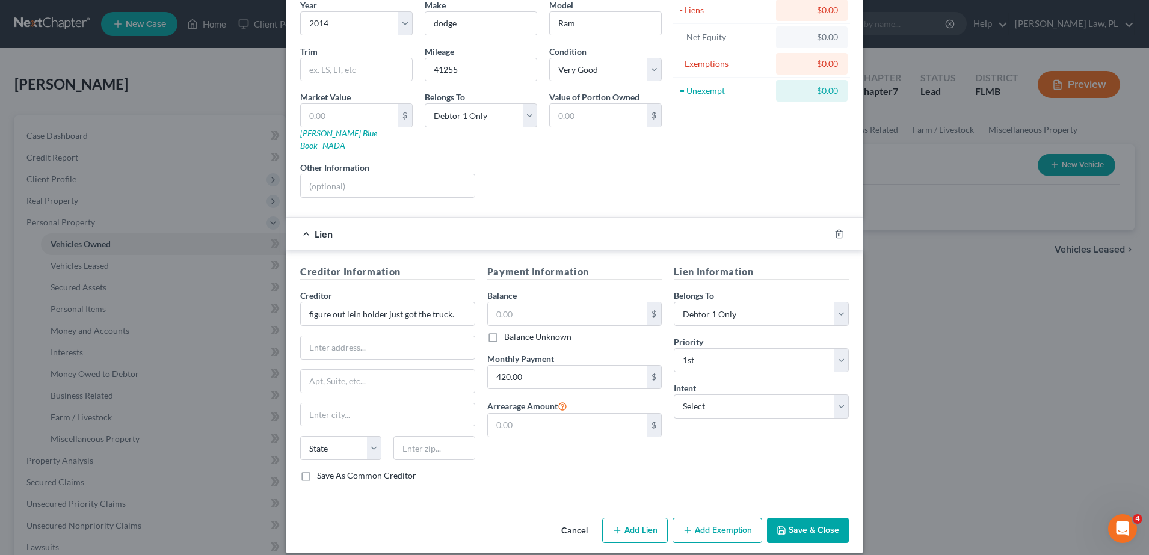
click at [796, 518] on button "Save & Close" at bounding box center [808, 530] width 82 height 25
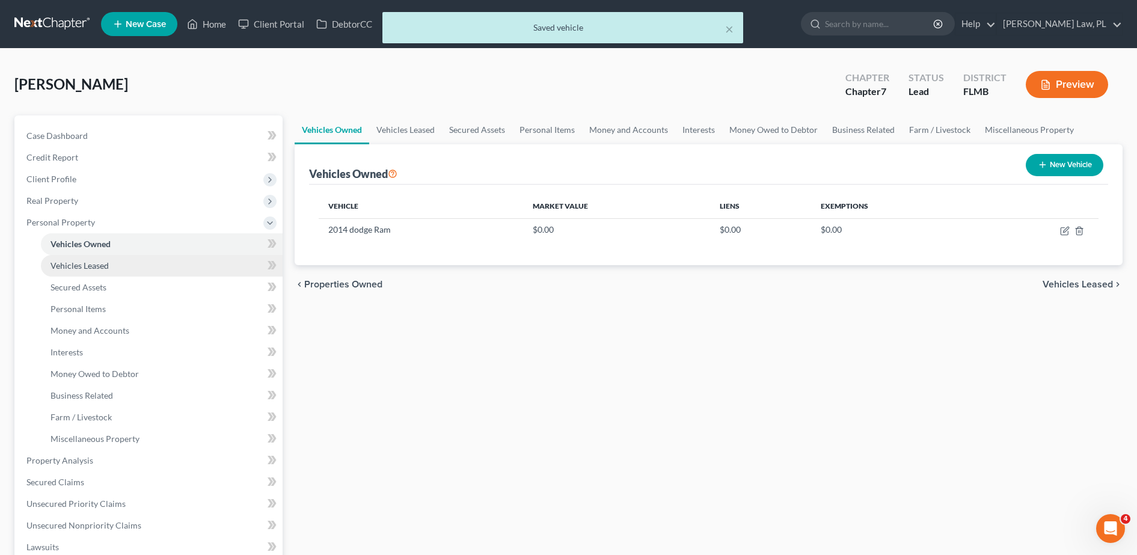
click at [127, 263] on link "Vehicles Leased" at bounding box center [162, 266] width 242 height 22
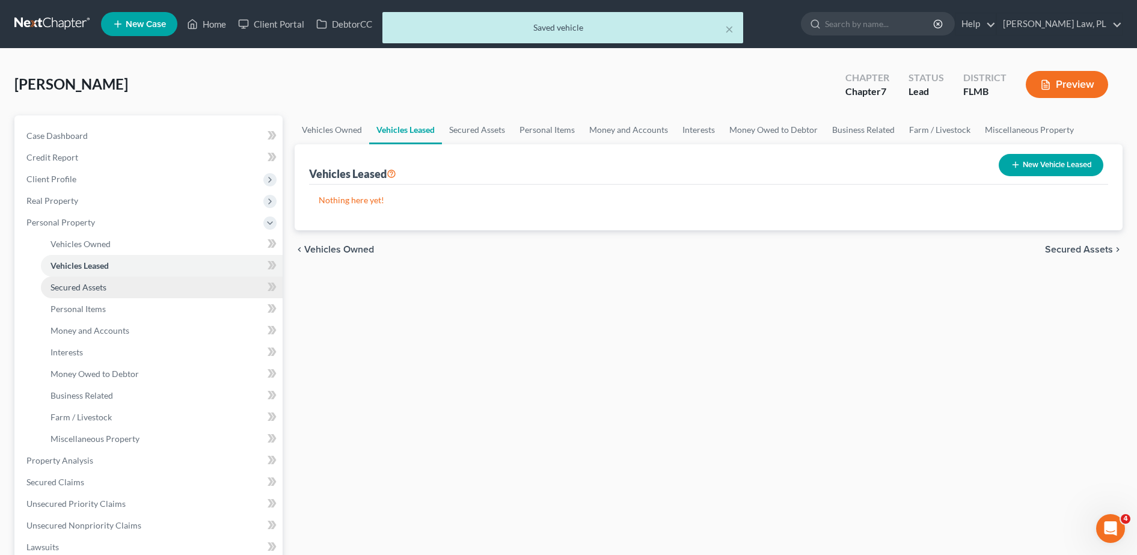
click at [112, 289] on link "Secured Assets" at bounding box center [162, 288] width 242 height 22
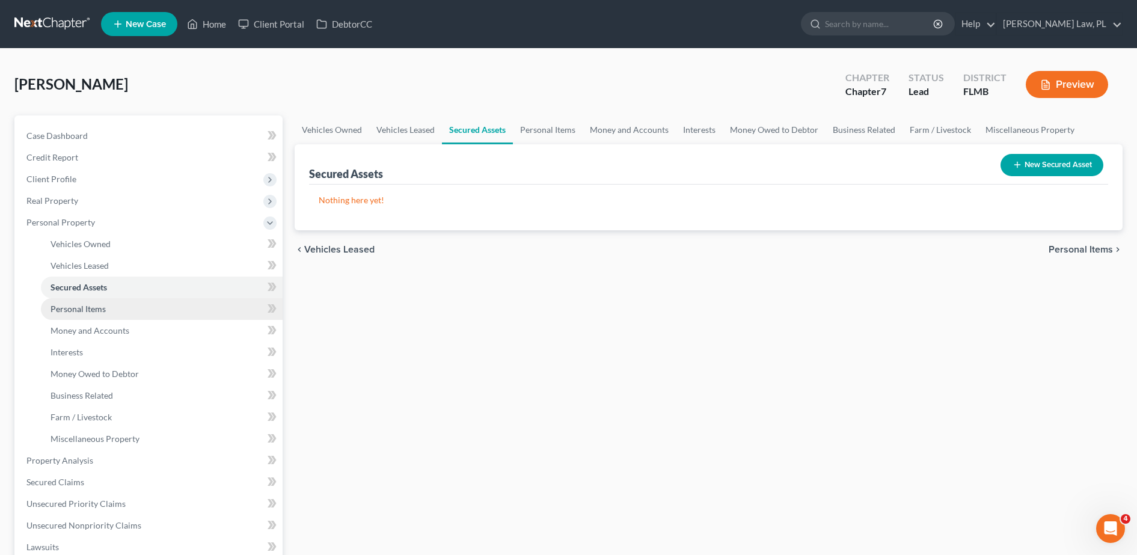
click at [155, 315] on link "Personal Items" at bounding box center [162, 309] width 242 height 22
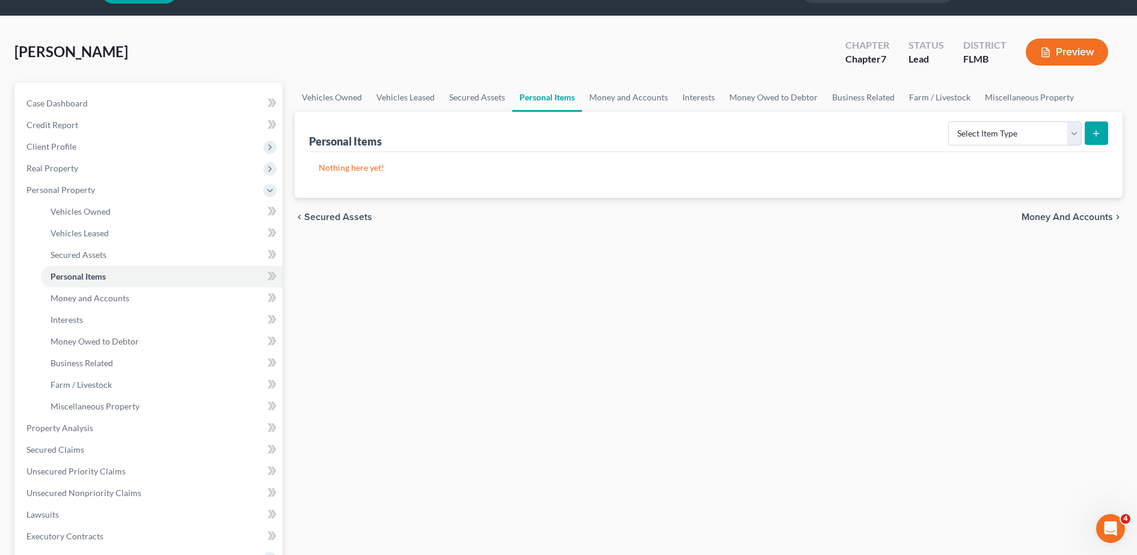
scroll to position [33, 0]
click at [1020, 135] on select "Select Item Type Clothing Collectibles Of Value Electronics Firearms Household …" at bounding box center [1016, 133] width 134 height 24
select select "clothing"
click at [950, 121] on select "Select Item Type Clothing Collectibles Of Value Electronics Firearms Household …" at bounding box center [1016, 133] width 134 height 24
click at [1093, 134] on icon "submit" at bounding box center [1097, 133] width 10 height 10
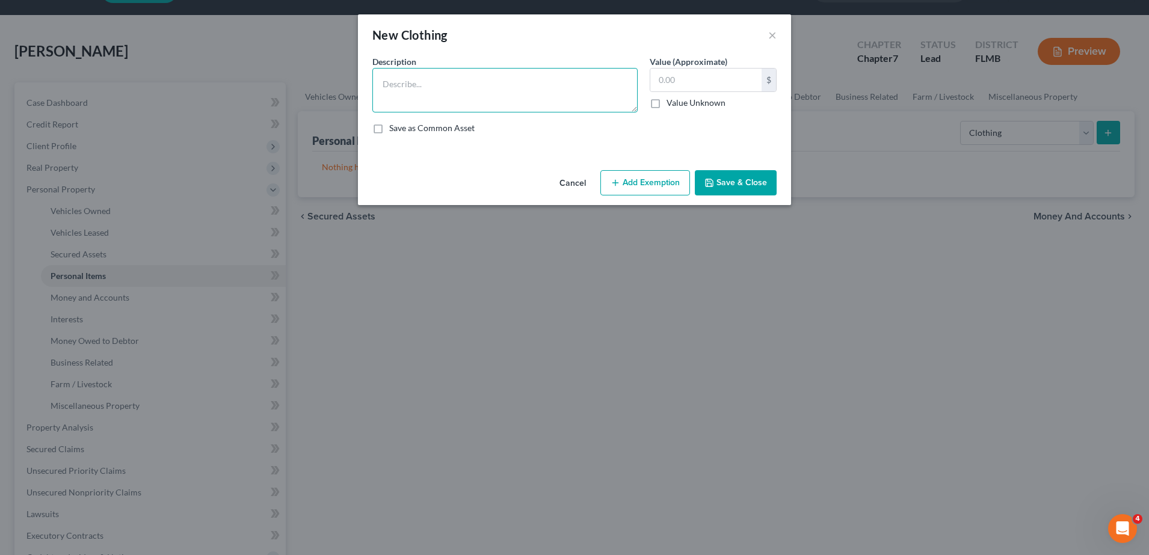
click at [531, 97] on textarea at bounding box center [504, 90] width 265 height 45
type textarea "Mens wardrobe"
click at [746, 192] on button "Save & Close" at bounding box center [736, 182] width 82 height 25
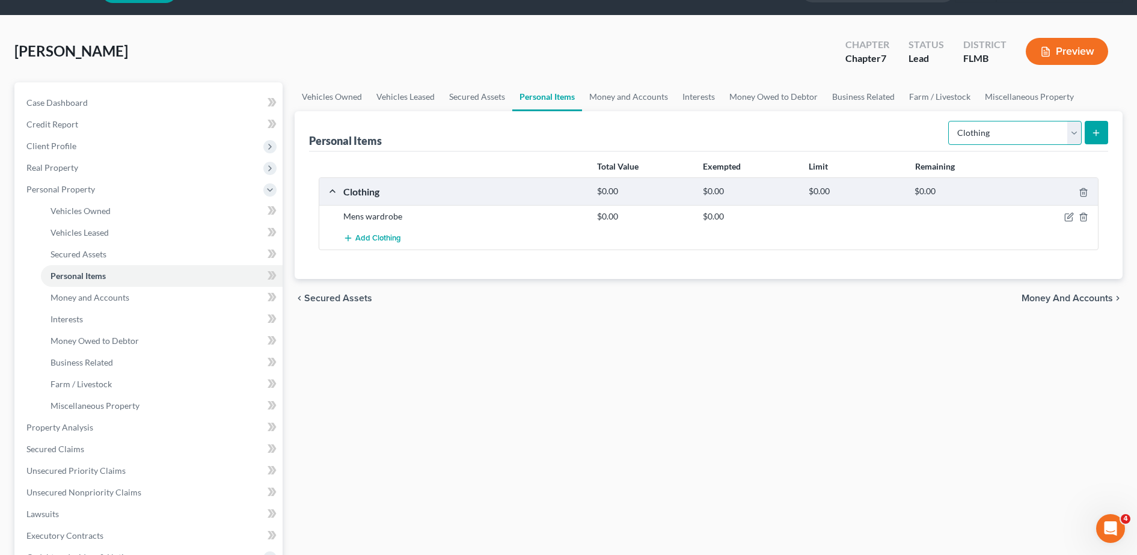
click at [954, 144] on select "Select Item Type Clothing Collectibles Of Value Electronics Firearms Household …" at bounding box center [1016, 133] width 134 height 24
select select "electronics"
click at [950, 121] on select "Select Item Type Clothing Collectibles Of Value Electronics Firearms Household …" at bounding box center [1016, 133] width 134 height 24
click at [1098, 135] on icon "submit" at bounding box center [1097, 133] width 10 height 10
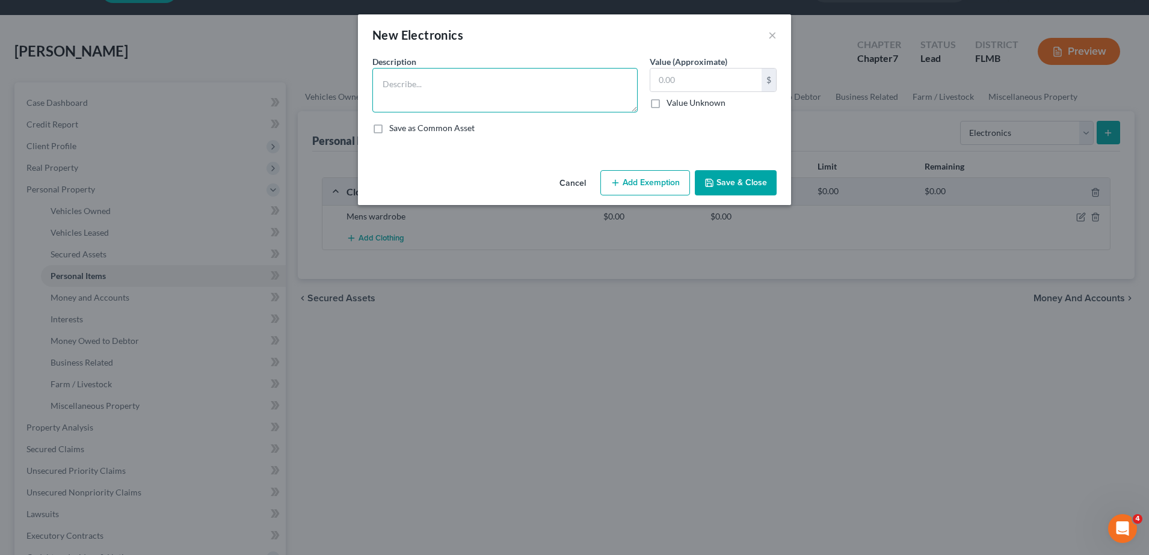
click at [437, 73] on textarea at bounding box center [504, 90] width 265 height 45
type textarea "cell phone, 32' Tv"
click at [746, 182] on button "Save & Close" at bounding box center [736, 182] width 82 height 25
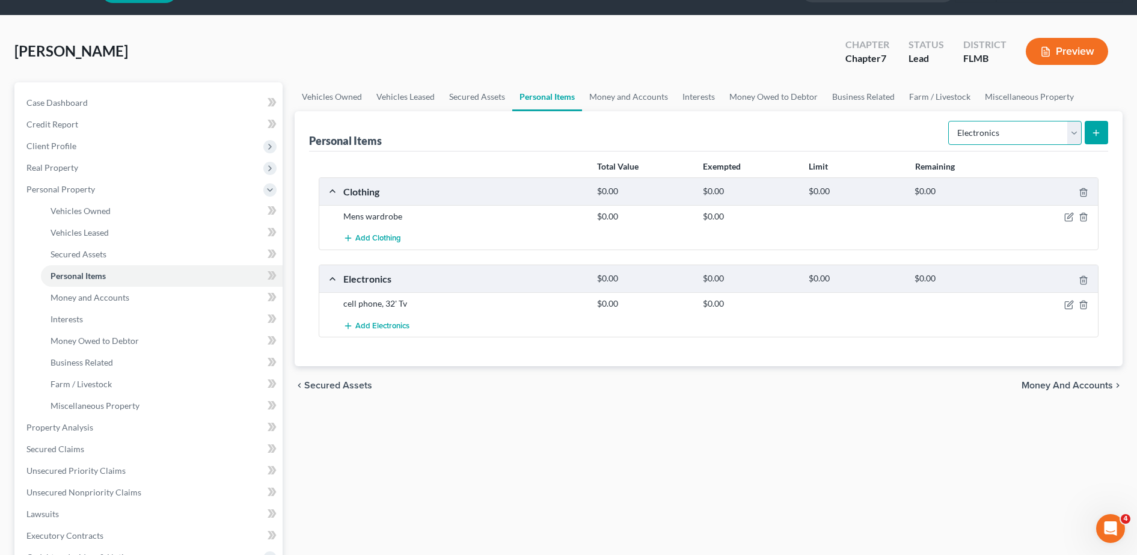
click at [1015, 135] on select "Select Item Type Clothing Collectibles Of Value Electronics Firearms Household …" at bounding box center [1016, 133] width 134 height 24
click at [950, 121] on select "Select Item Type Clothing Collectibles Of Value Electronics Firearms Household …" at bounding box center [1016, 133] width 134 height 24
click at [1099, 131] on icon "submit" at bounding box center [1097, 133] width 10 height 10
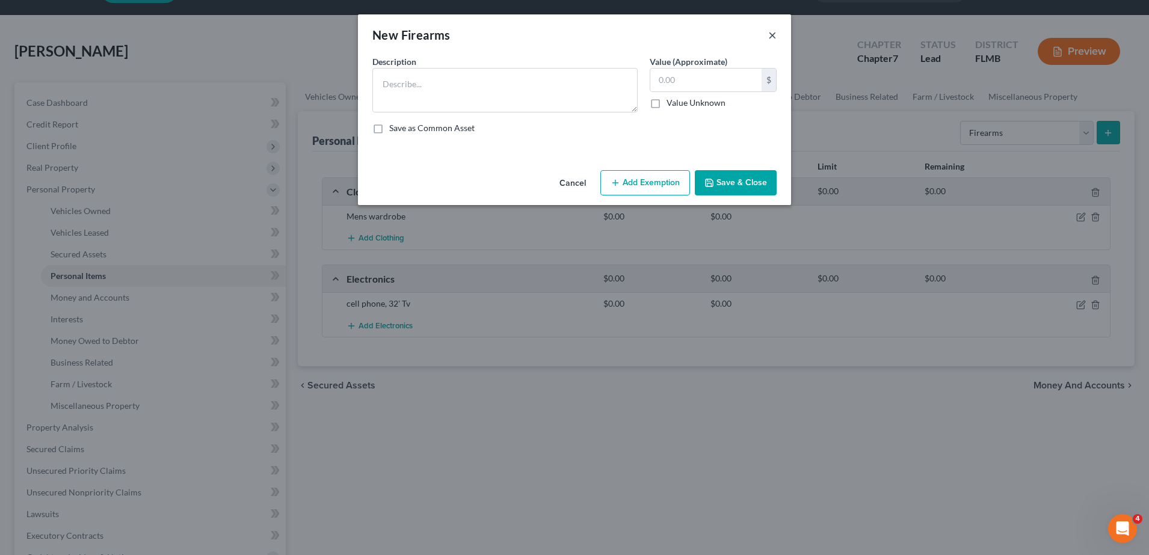
click at [770, 40] on button "×" at bounding box center [772, 35] width 8 height 14
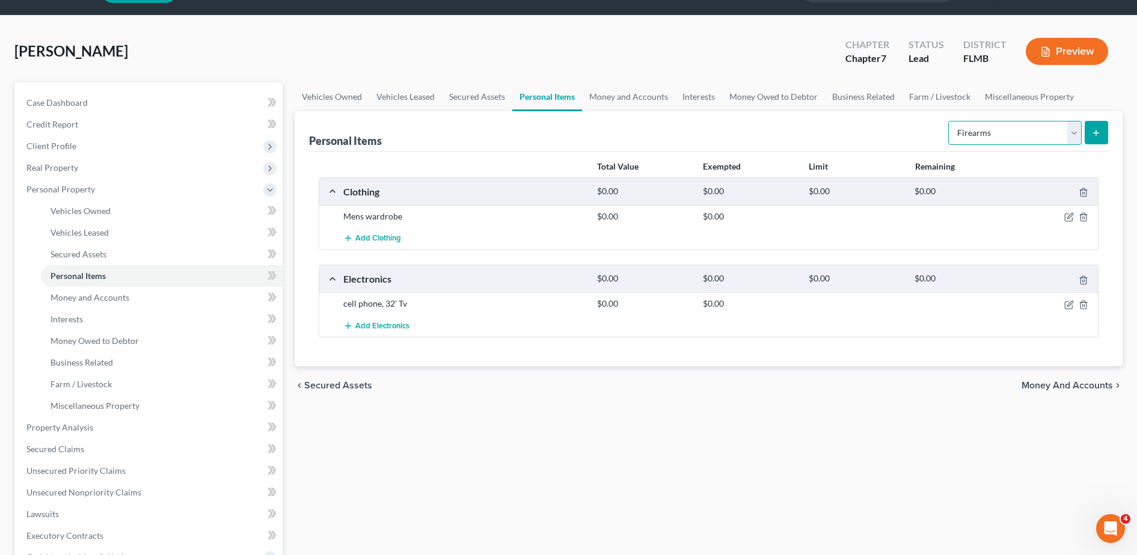
click at [1003, 139] on select "Select Item Type Clothing Collectibles Of Value Electronics Firearms Household …" at bounding box center [1016, 133] width 134 height 24
select select "household_goods"
click at [950, 121] on select "Select Item Type Clothing Collectibles Of Value Electronics Firearms Household …" at bounding box center [1016, 133] width 134 height 24
click at [1100, 135] on icon "submit" at bounding box center [1097, 133] width 10 height 10
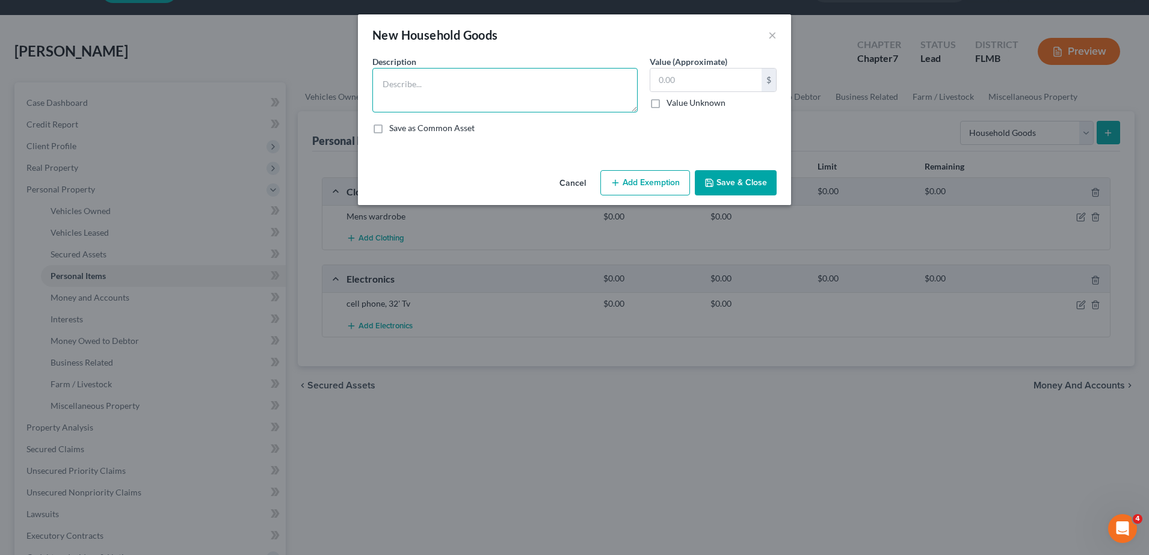
click at [480, 96] on textarea at bounding box center [504, 90] width 265 height 45
click at [555, 82] on textarea "Living with family in a furnished home." at bounding box center [504, 90] width 265 height 45
type textarea "Living with family in a furnished home. pull out bed"
click at [747, 179] on button "Save & Close" at bounding box center [736, 182] width 82 height 25
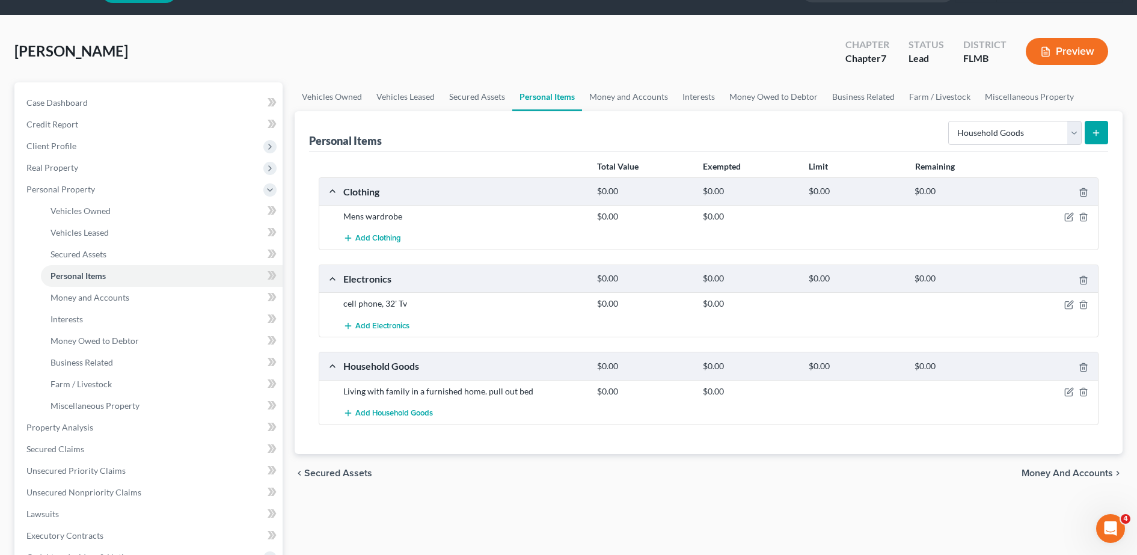
scroll to position [66, 0]
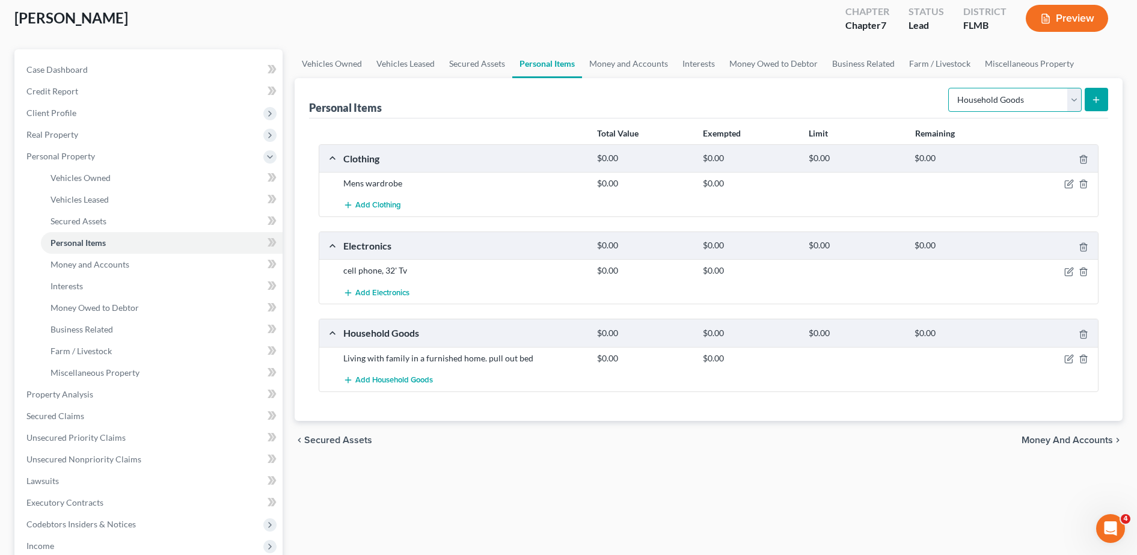
click at [974, 89] on select "Select Item Type Clothing Collectibles Of Value Electronics Firearms Household …" at bounding box center [1016, 100] width 134 height 24
select select "jewelry"
click at [950, 88] on select "Select Item Type Clothing Collectibles Of Value Electronics Firearms Household …" at bounding box center [1016, 100] width 134 height 24
click at [1092, 94] on button "submit" at bounding box center [1096, 99] width 23 height 23
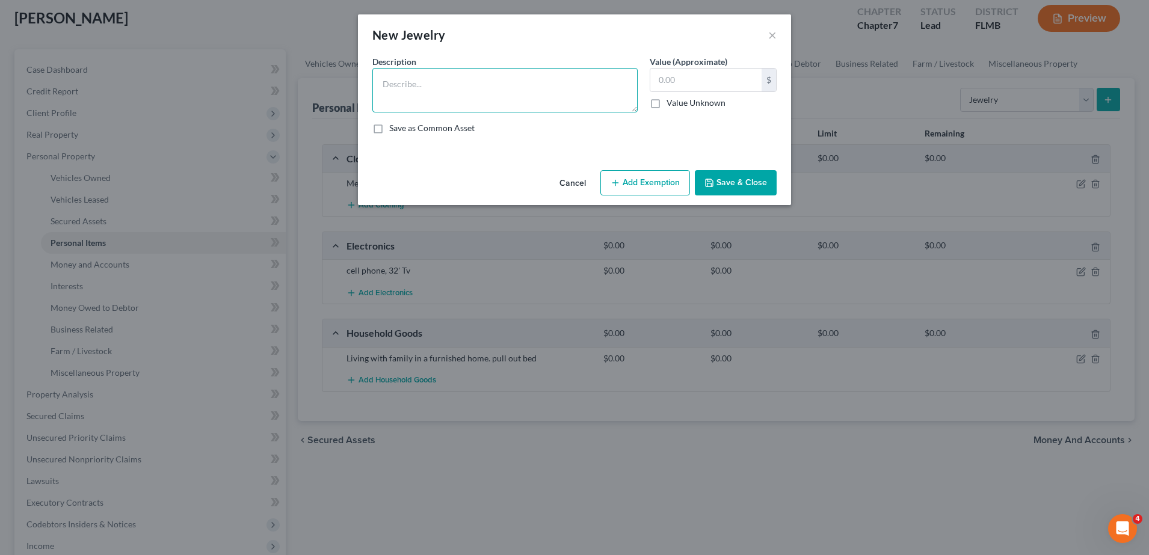
click at [503, 93] on textarea at bounding box center [504, 90] width 265 height 45
click at [770, 38] on button "×" at bounding box center [772, 35] width 8 height 14
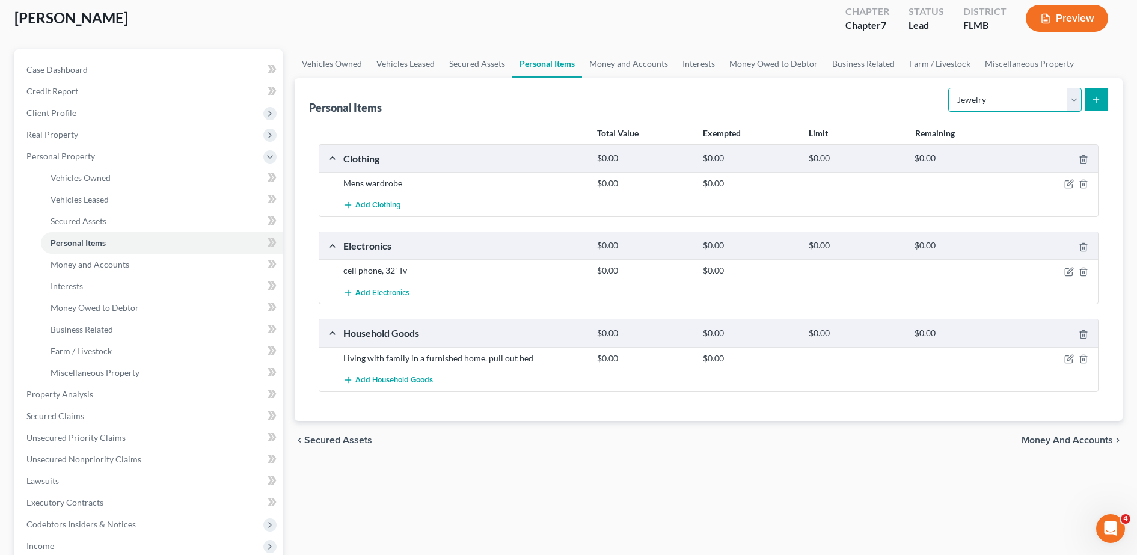
click at [1011, 96] on select "Select Item Type Clothing Collectibles Of Value Electronics Firearms Household …" at bounding box center [1016, 100] width 134 height 24
click at [675, 96] on div "Personal Items Select Item Type Clothing Collectibles Of Value Electronics Fire…" at bounding box center [708, 98] width 799 height 40
click at [1068, 190] on div "Mens wardrobe $0.00 $0.00" at bounding box center [708, 183] width 779 height 22
click at [1068, 186] on icon "button" at bounding box center [1070, 182] width 5 height 5
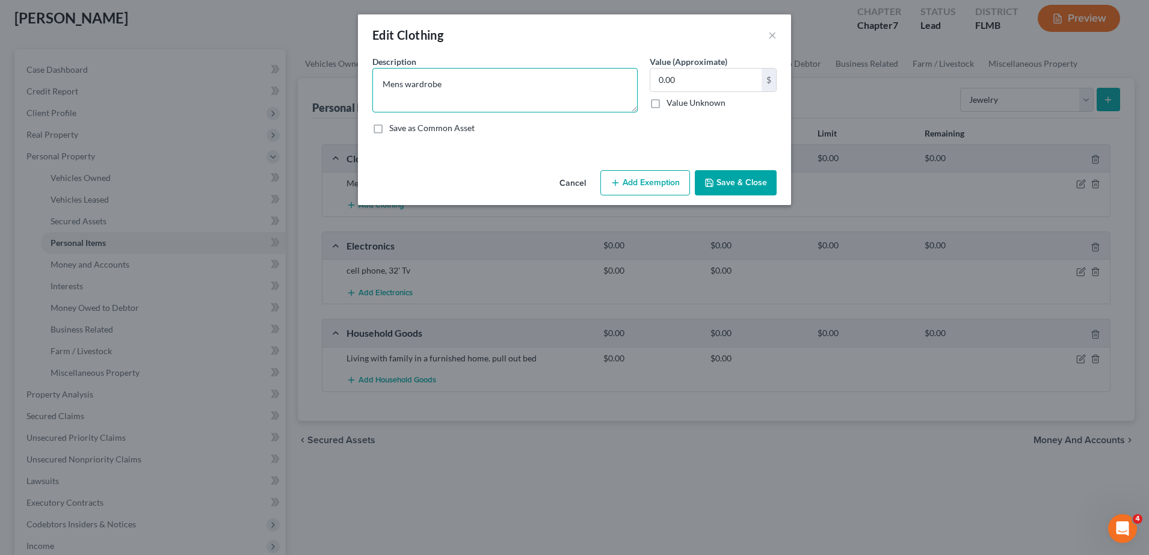
click at [552, 99] on textarea "Mens wardrobe" at bounding box center [504, 90] width 265 height 45
type textarea "Mens wardrobe, work [PERSON_NAME] tenis"
click at [719, 176] on button "Save & Close" at bounding box center [736, 182] width 82 height 25
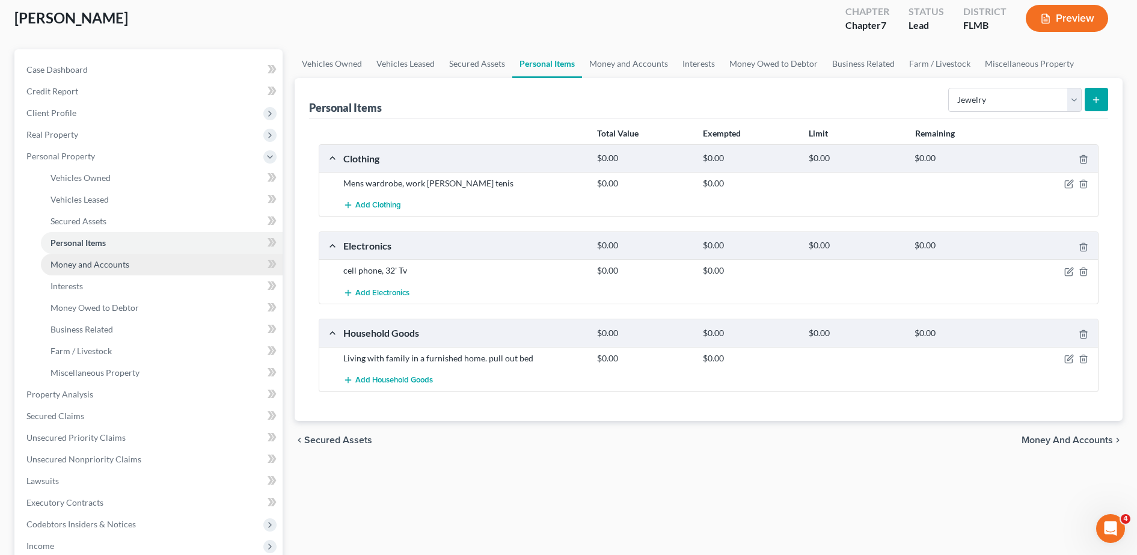
click at [172, 260] on link "Money and Accounts" at bounding box center [162, 265] width 242 height 22
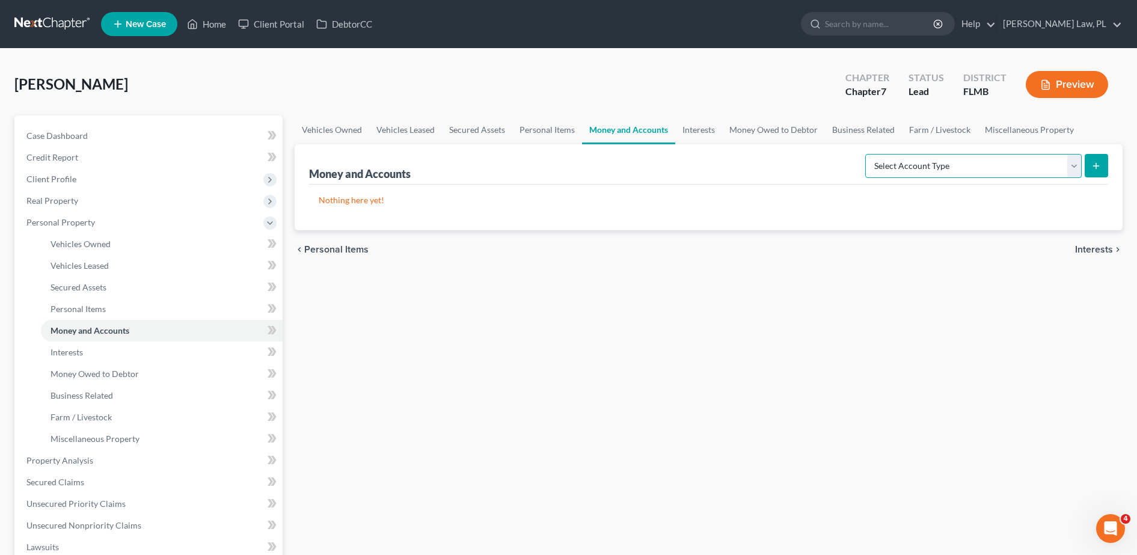
click at [929, 163] on select "Select Account Type Brokerage Cash on Hand Certificates of Deposit Checking Acc…" at bounding box center [974, 166] width 217 height 24
select select "checking"
click at [868, 154] on select "Select Account Type Brokerage Cash on Hand Certificates of Deposit Checking Acc…" at bounding box center [974, 166] width 217 height 24
click at [1100, 168] on icon "submit" at bounding box center [1097, 166] width 10 height 10
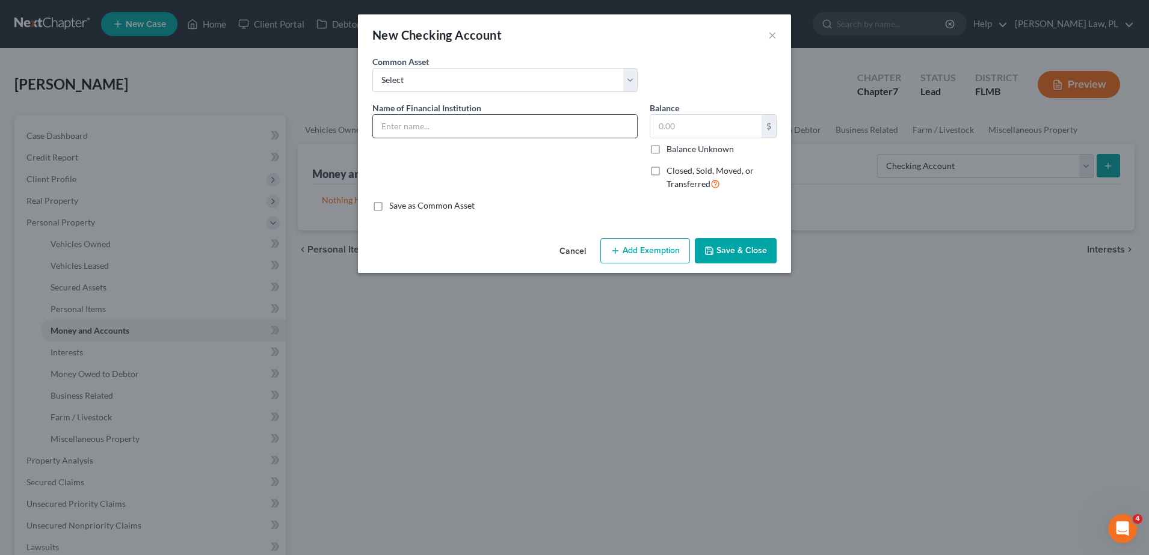
click at [528, 126] on input "text" at bounding box center [505, 126] width 264 height 23
type input "Truist"
click at [734, 131] on input "text" at bounding box center [705, 126] width 111 height 23
type input "6,600.00"
click at [749, 250] on button "Save & Close" at bounding box center [736, 250] width 82 height 25
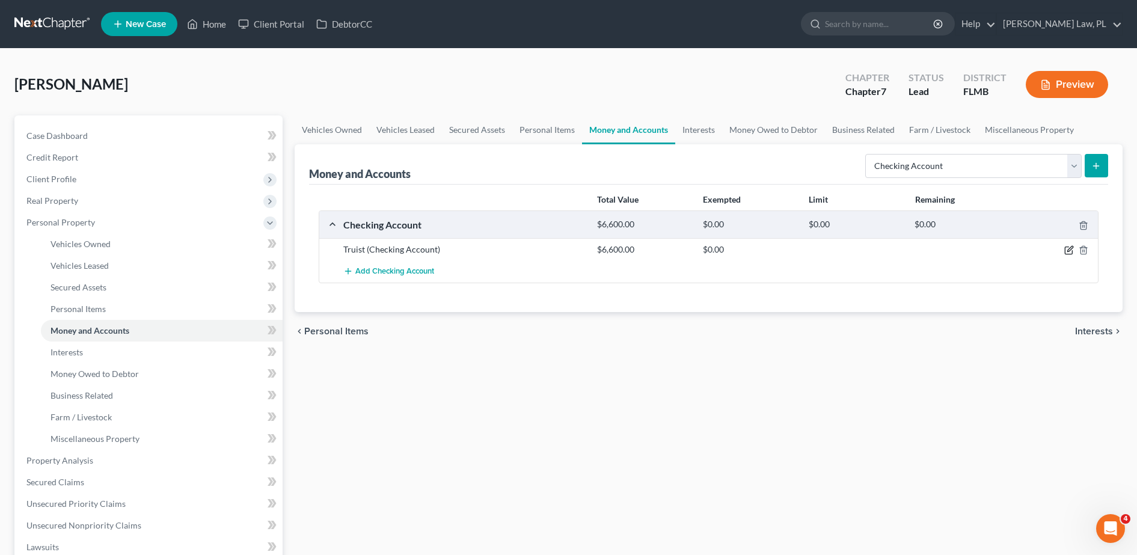
click at [1067, 251] on icon "button" at bounding box center [1070, 250] width 10 height 10
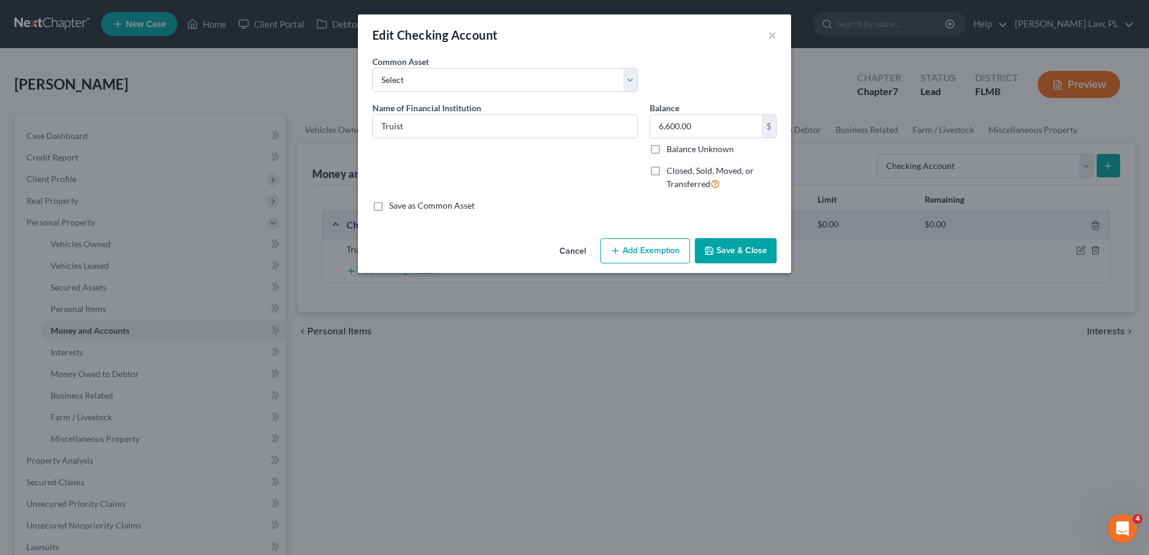
click at [727, 257] on button "Save & Close" at bounding box center [736, 250] width 82 height 25
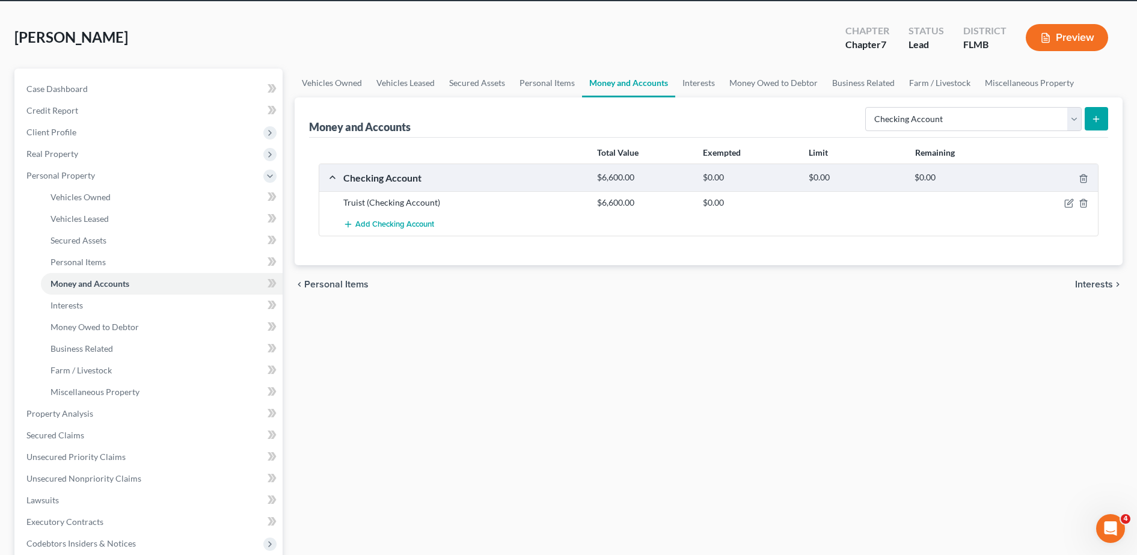
scroll to position [48, 0]
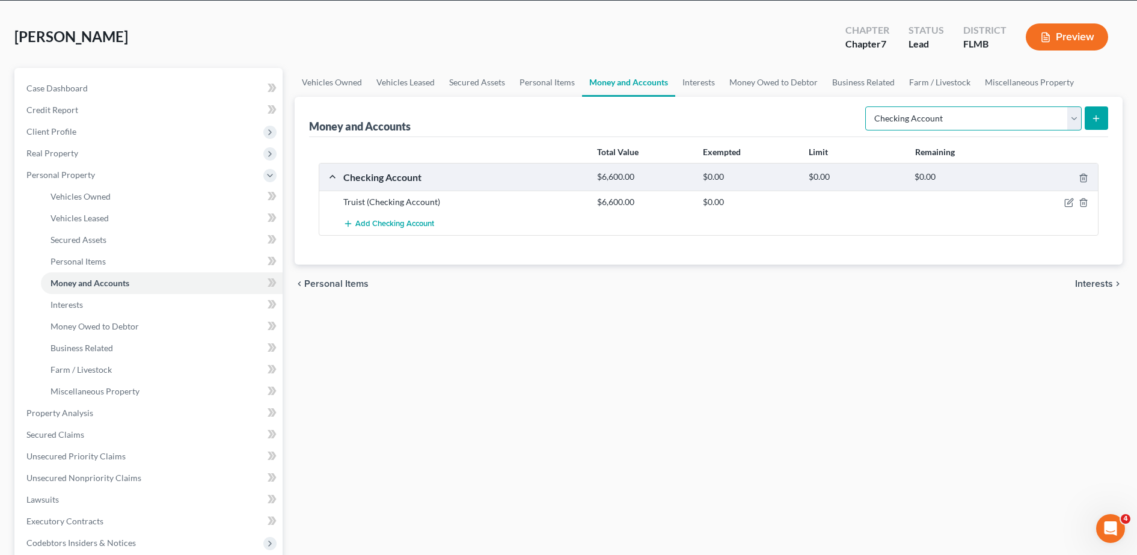
click at [918, 111] on select "Select Account Type Brokerage Cash on Hand Certificates of Deposit Checking Acc…" at bounding box center [974, 118] width 217 height 24
click at [1014, 120] on select "Select Account Type Brokerage Cash on Hand Certificates of Deposit Checking Acc…" at bounding box center [974, 118] width 217 height 24
select select "other"
click at [868, 106] on select "Select Account Type Brokerage Cash on Hand Certificates of Deposit Checking Acc…" at bounding box center [974, 118] width 217 height 24
click at [1094, 117] on icon "submit" at bounding box center [1097, 119] width 10 height 10
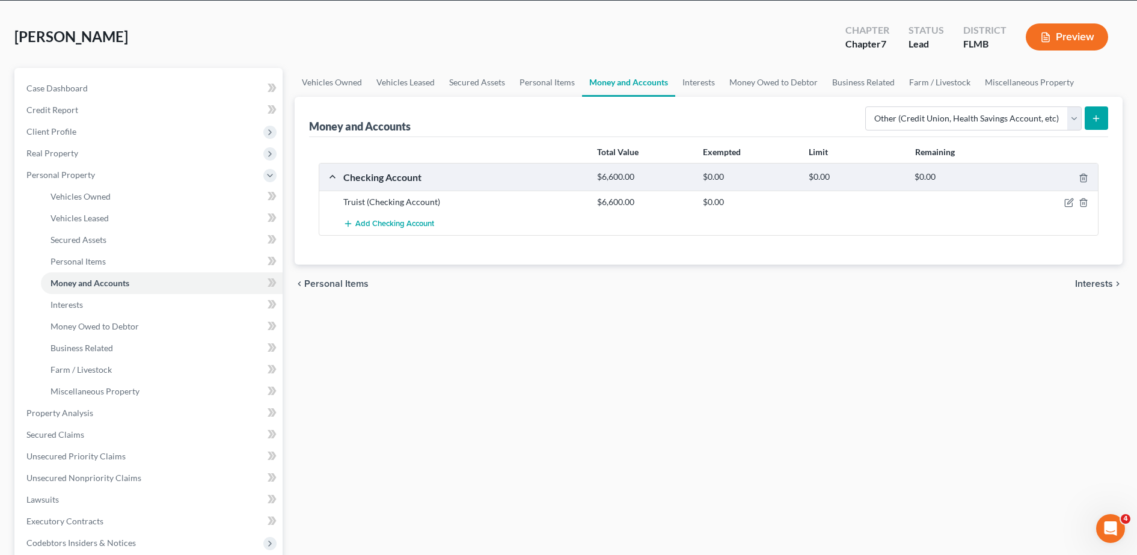
click at [1096, 118] on line "submit" at bounding box center [1096, 117] width 0 height 5
click at [144, 266] on link "Personal Items" at bounding box center [162, 262] width 242 height 22
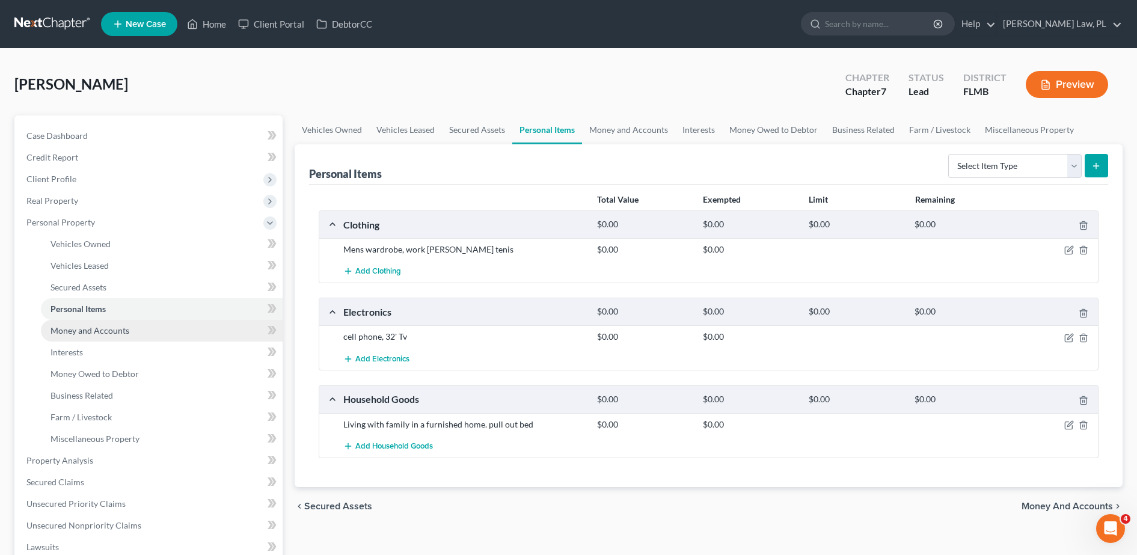
click at [111, 332] on span "Money and Accounts" at bounding box center [90, 330] width 79 height 10
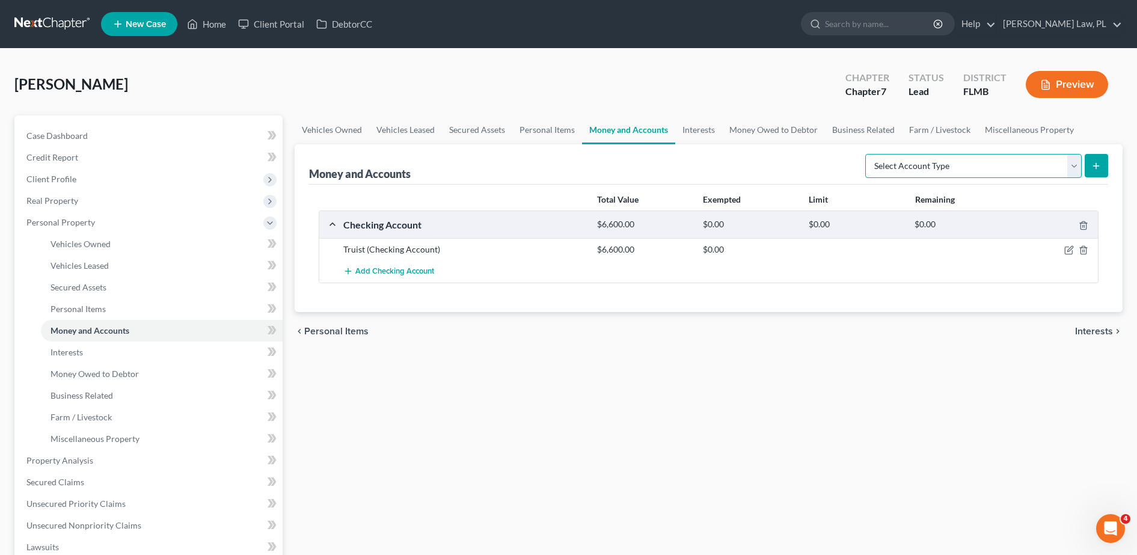
click at [1006, 173] on select "Select Account Type Brokerage Cash on Hand Certificates of Deposit Checking Acc…" at bounding box center [974, 166] width 217 height 24
select select "other"
click at [868, 154] on select "Select Account Type Brokerage Cash on Hand Certificates of Deposit Checking Acc…" at bounding box center [974, 166] width 217 height 24
click at [1098, 161] on icon "submit" at bounding box center [1097, 166] width 10 height 10
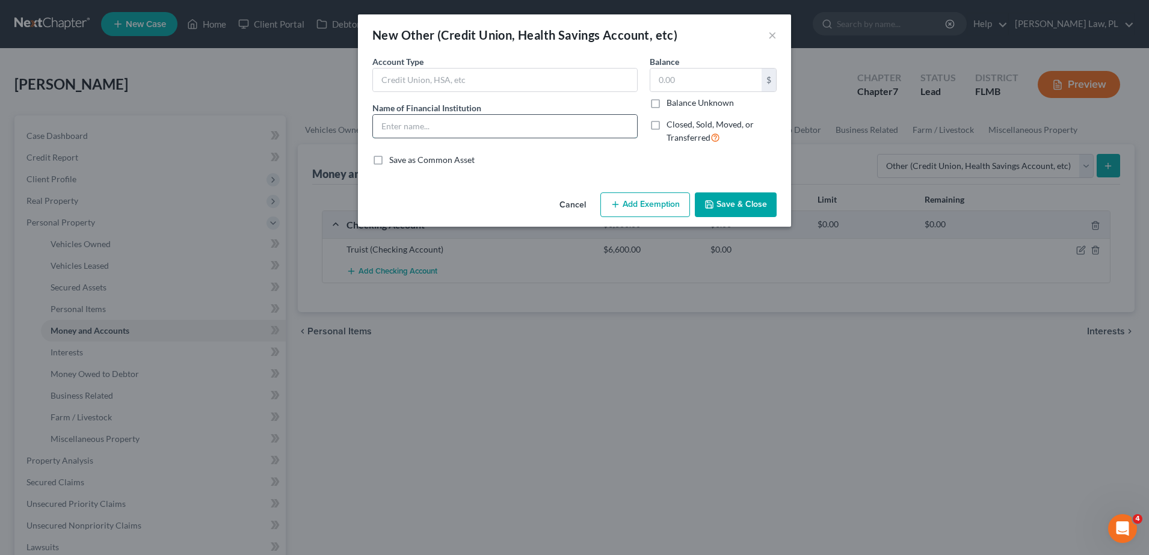
click at [477, 122] on input "text" at bounding box center [505, 126] width 264 height 23
type input "chime preiad"
click at [745, 208] on button "Save & Close" at bounding box center [736, 204] width 82 height 25
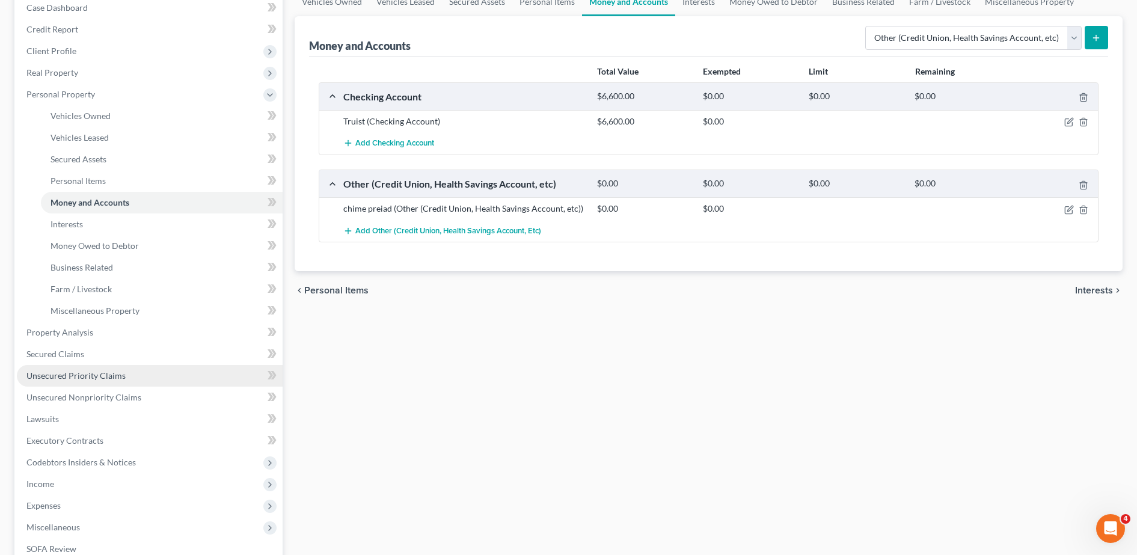
scroll to position [130, 0]
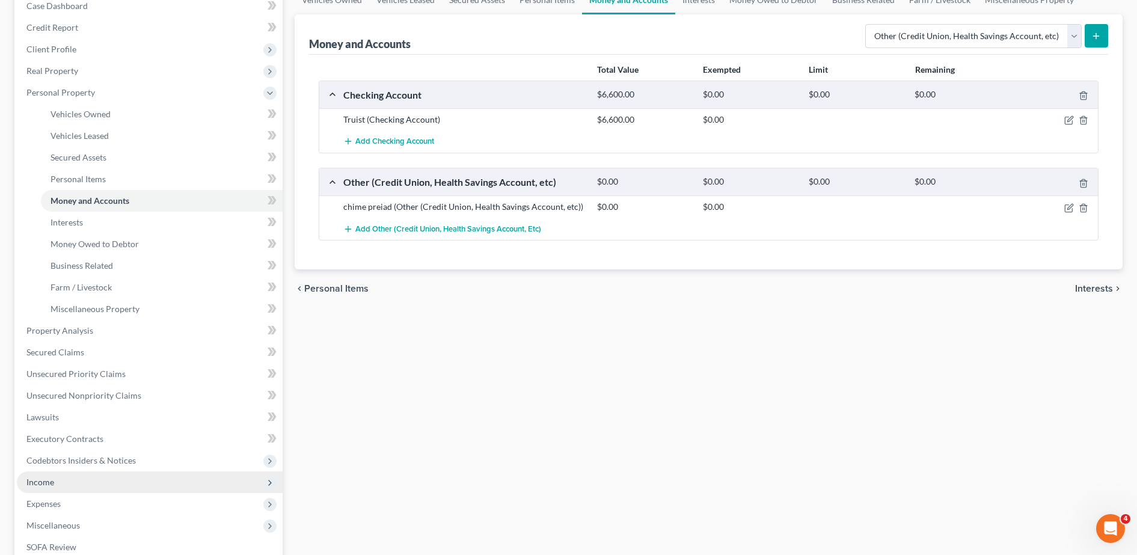
click at [63, 482] on span "Income" at bounding box center [150, 483] width 266 height 22
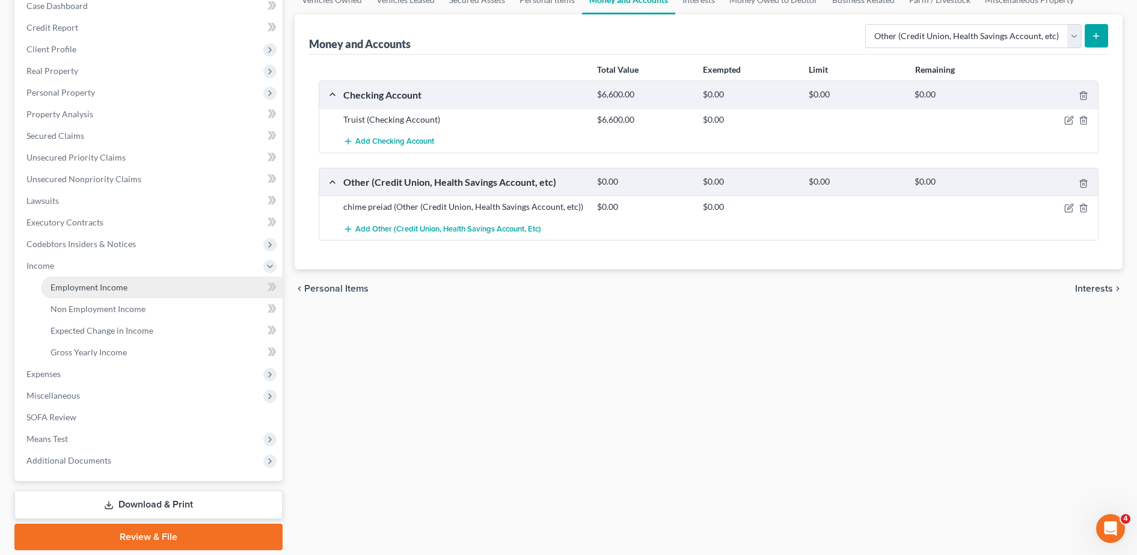
click at [107, 288] on span "Employment Income" at bounding box center [89, 287] width 77 height 10
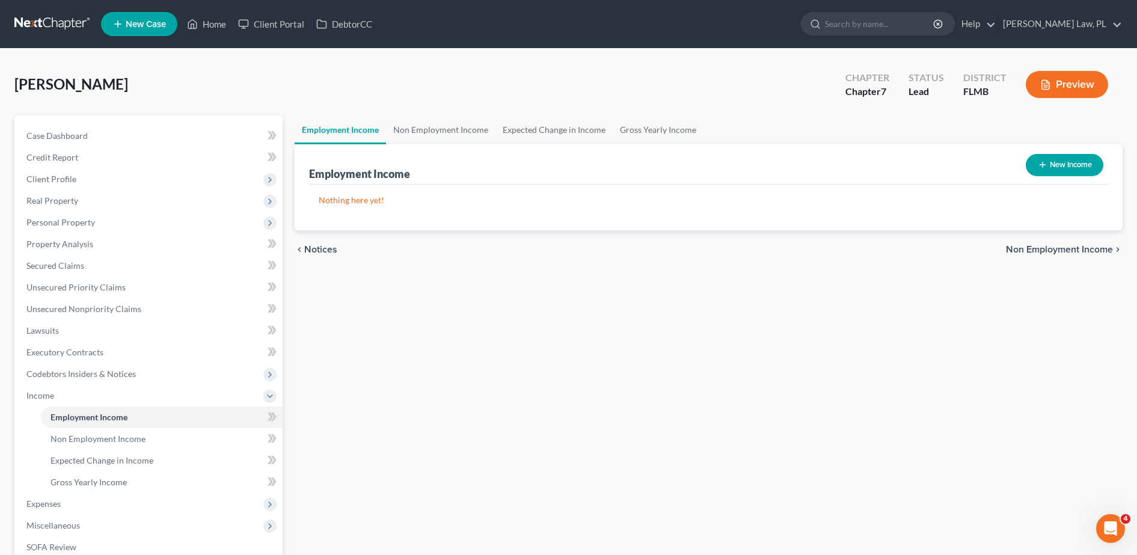
click at [1068, 165] on button "New Income" at bounding box center [1065, 165] width 78 height 22
select select "0"
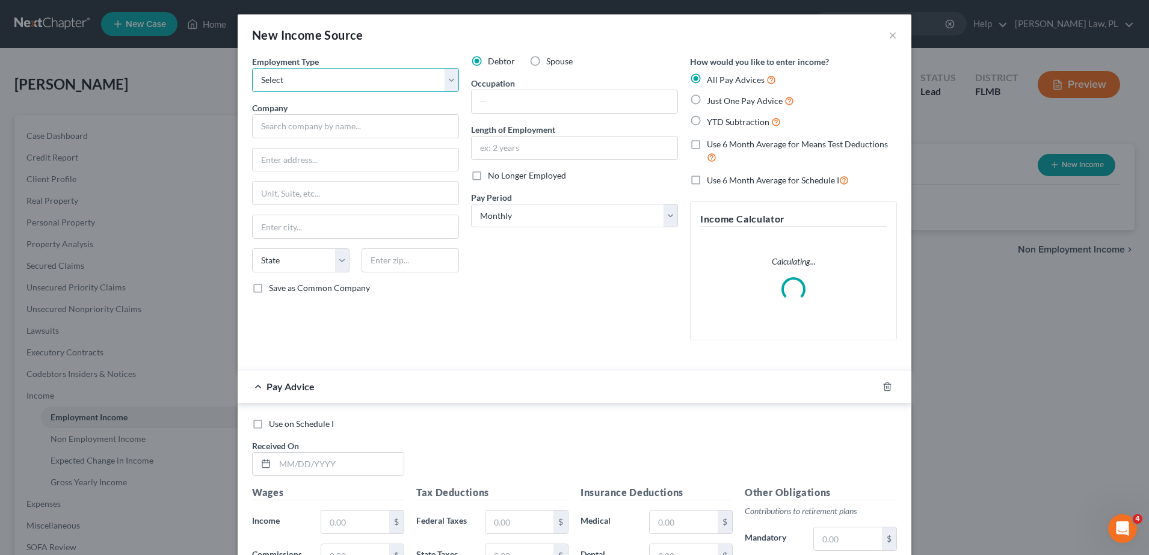
click at [343, 72] on select "Select Full or [DEMOGRAPHIC_DATA] Employment Self Employment" at bounding box center [355, 80] width 207 height 24
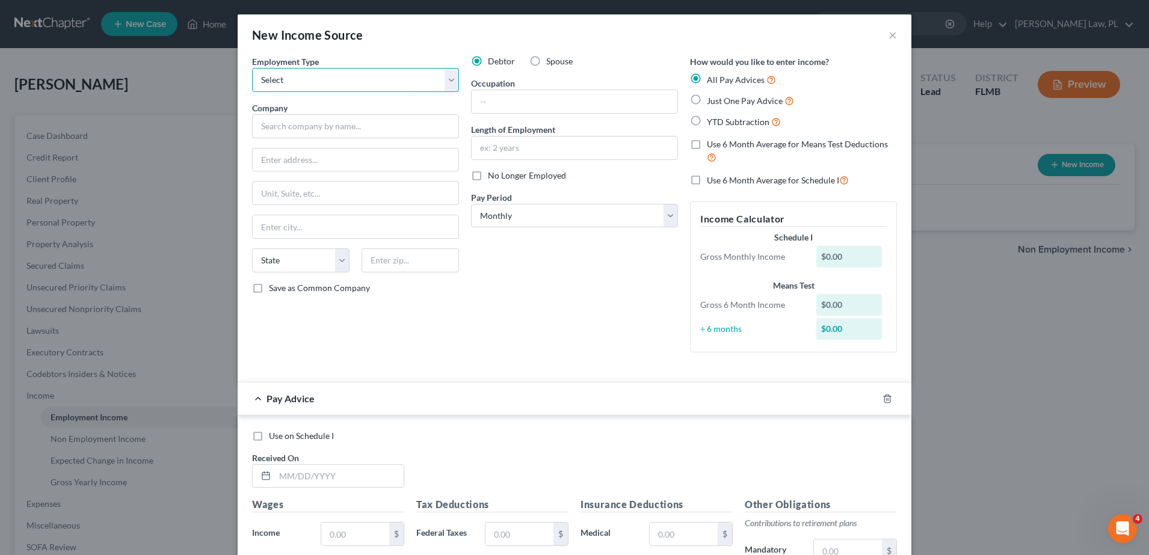
select select "0"
click at [252, 68] on select "Select Full or [DEMOGRAPHIC_DATA] Employment Self Employment" at bounding box center [355, 80] width 207 height 24
click at [333, 129] on input "text" at bounding box center [355, 126] width 207 height 24
type input "[PERSON_NAME] Quality Lawn Service"
click at [488, 179] on label "No Longer Employed" at bounding box center [527, 176] width 78 height 12
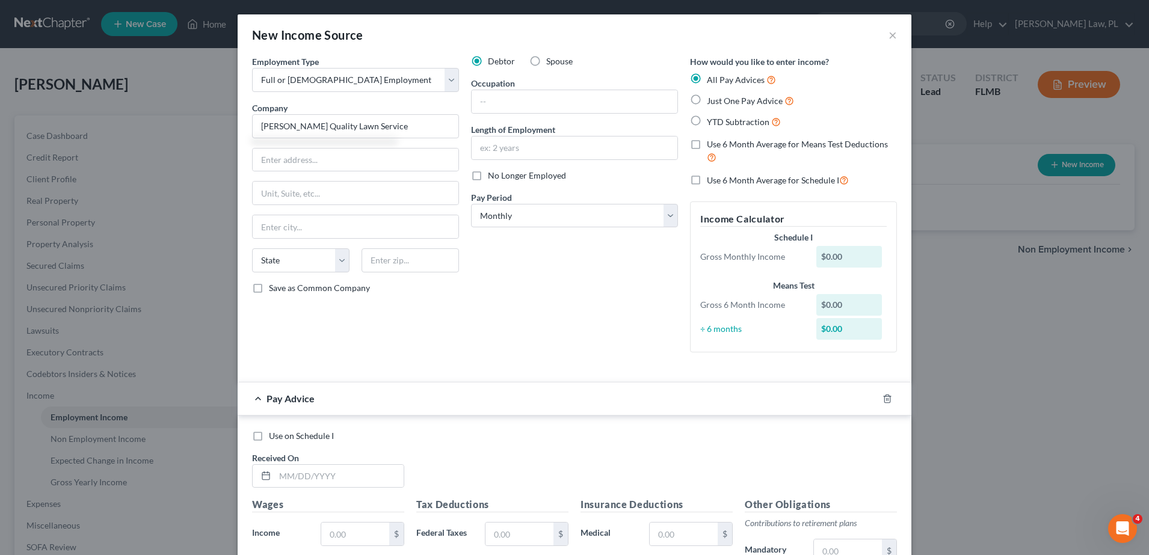
click at [493, 177] on input "No Longer Employed" at bounding box center [497, 174] width 8 height 8
checkbox input "true"
type input "[PERSON_NAME] Quality Lawn Service"
click at [516, 150] on input "text" at bounding box center [575, 148] width 206 height 23
type input "5 months"
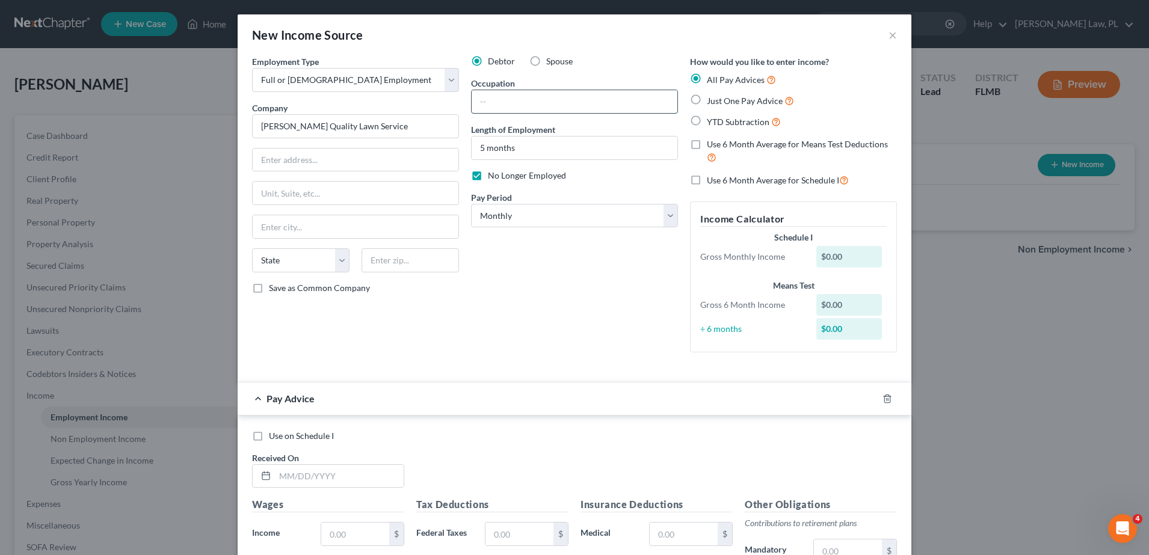
click at [526, 97] on input "text" at bounding box center [575, 101] width 206 height 23
type input "Lawn Maintenace"
click at [515, 223] on select "Select Monthly Twice Monthly Every Other Week Weekly" at bounding box center [574, 216] width 207 height 24
select select "3"
click at [471, 204] on select "Select Monthly Twice Monthly Every Other Week Weekly" at bounding box center [574, 216] width 207 height 24
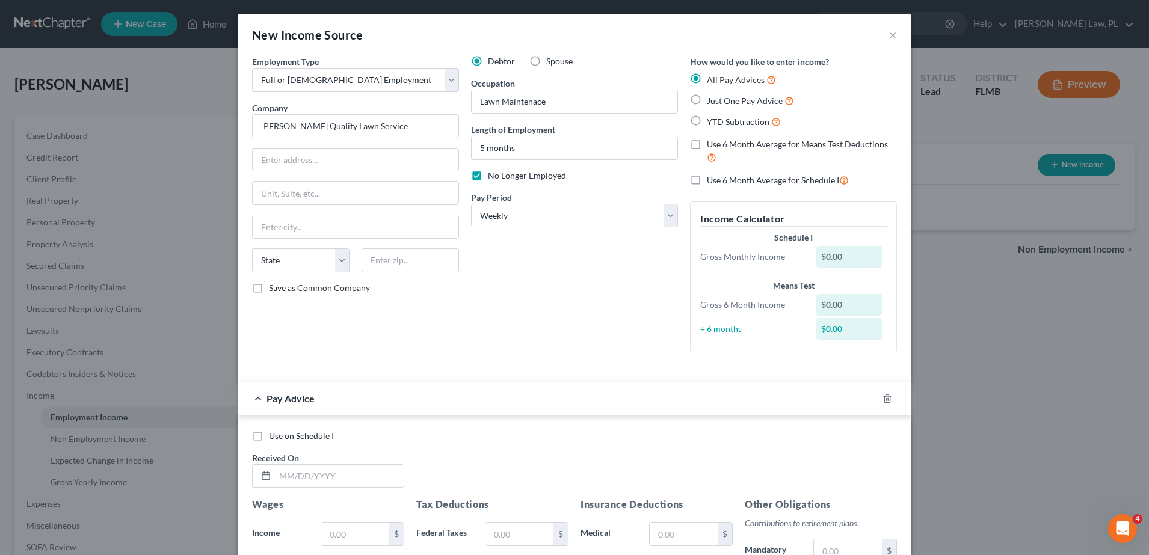
click at [707, 95] on label "Just One Pay Advice" at bounding box center [750, 101] width 87 height 14
click at [712, 95] on input "Just One Pay Advice" at bounding box center [716, 98] width 8 height 8
radio input "true"
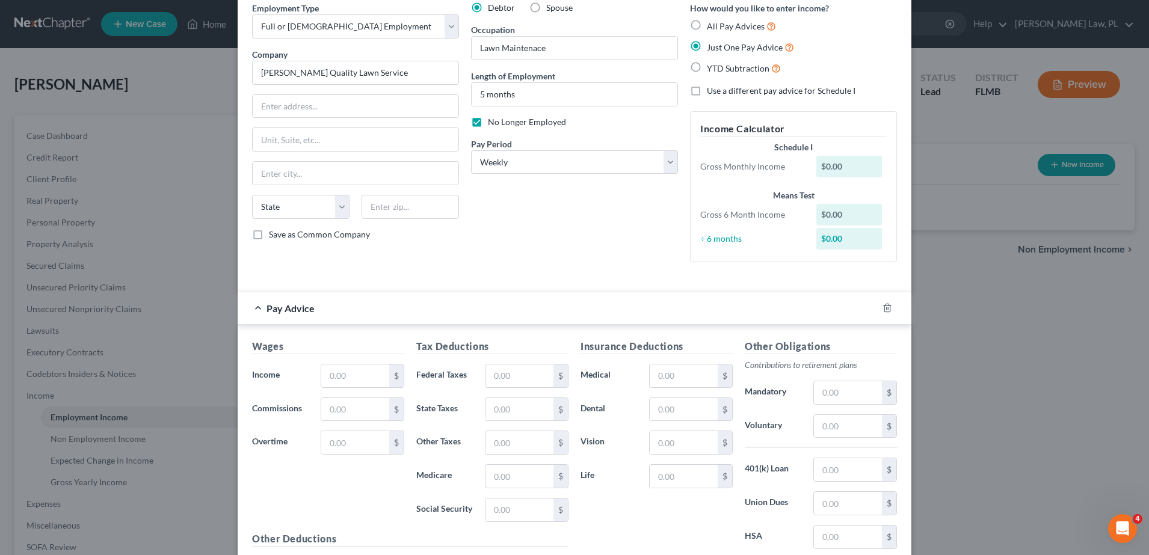
scroll to position [57, 0]
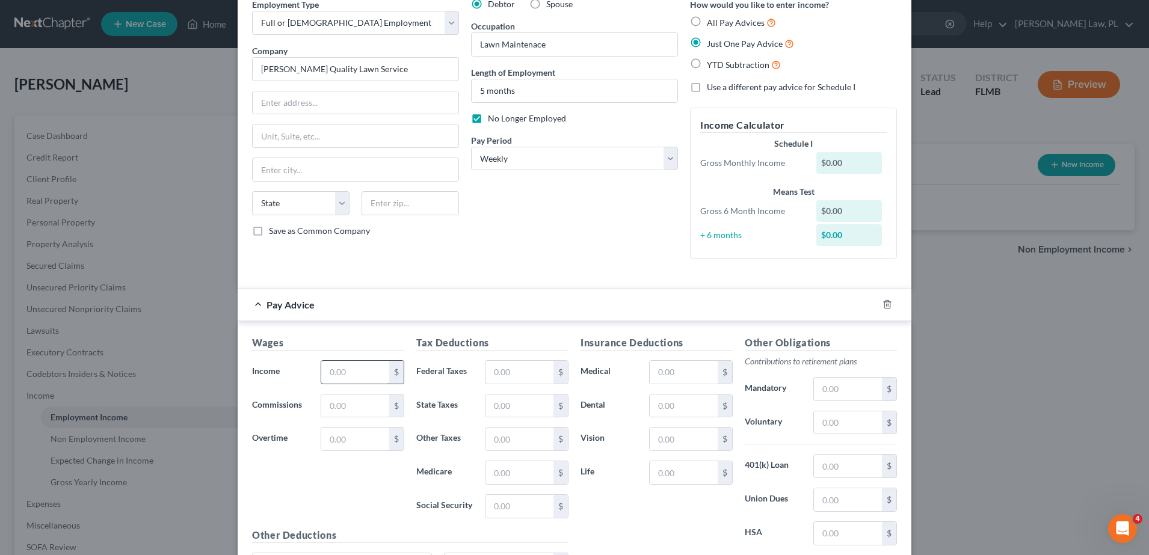
click at [351, 371] on input "text" at bounding box center [355, 372] width 68 height 23
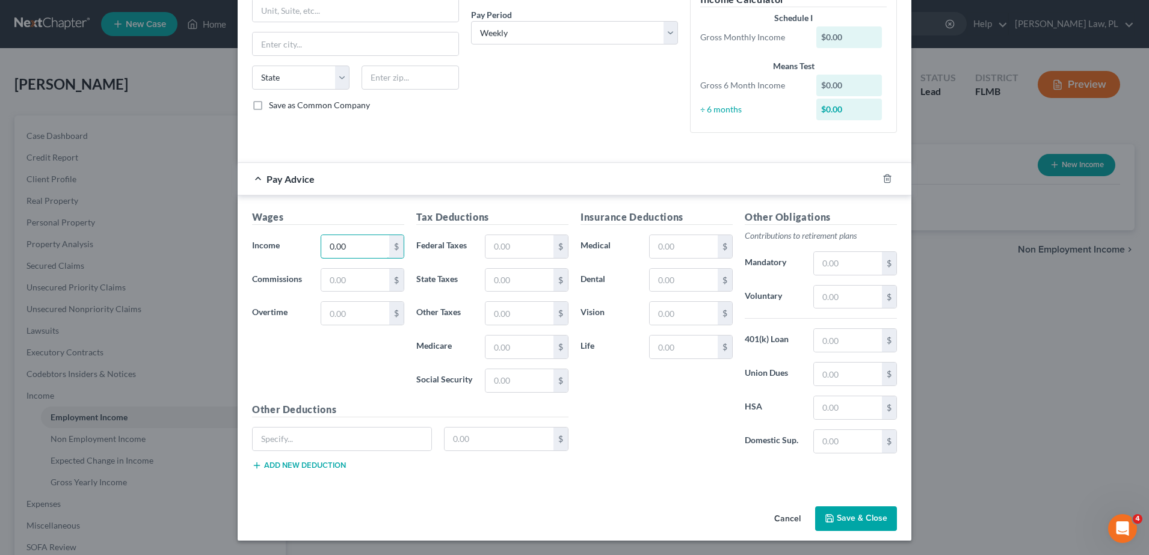
type input "0.00"
click at [833, 523] on button "Save & Close" at bounding box center [856, 518] width 82 height 25
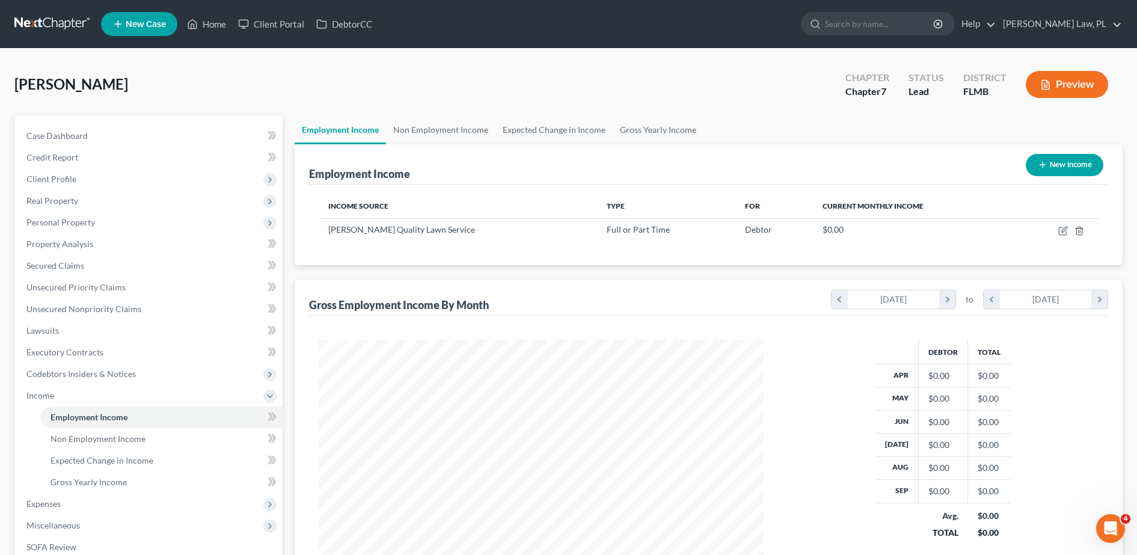
scroll to position [53, 0]
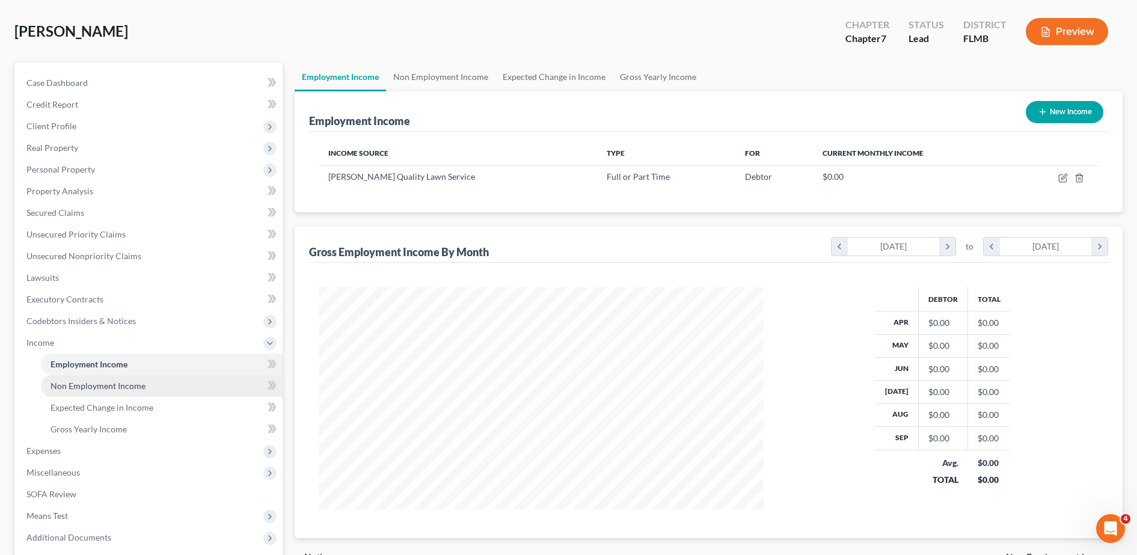
click at [177, 390] on link "Non Employment Income" at bounding box center [162, 386] width 242 height 22
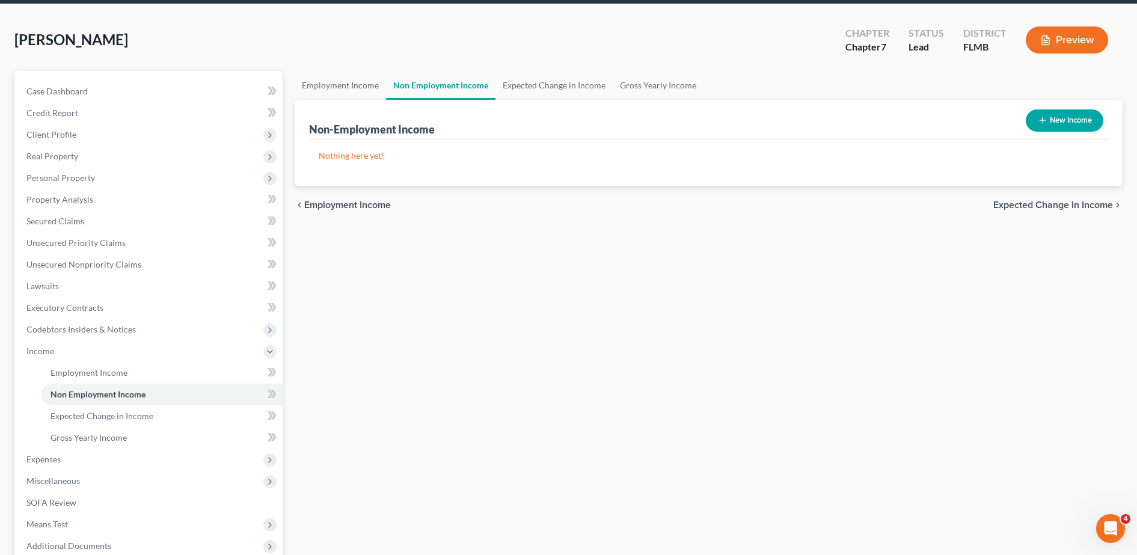
scroll to position [45, 0]
click at [202, 414] on link "Expected Change in Income" at bounding box center [162, 416] width 242 height 22
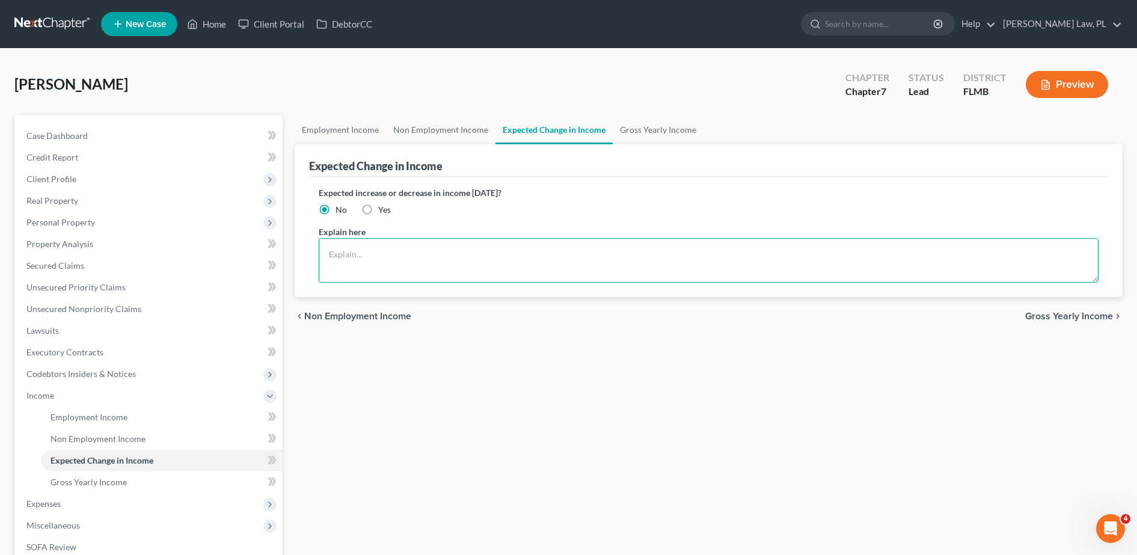
click at [390, 265] on textarea at bounding box center [709, 260] width 780 height 45
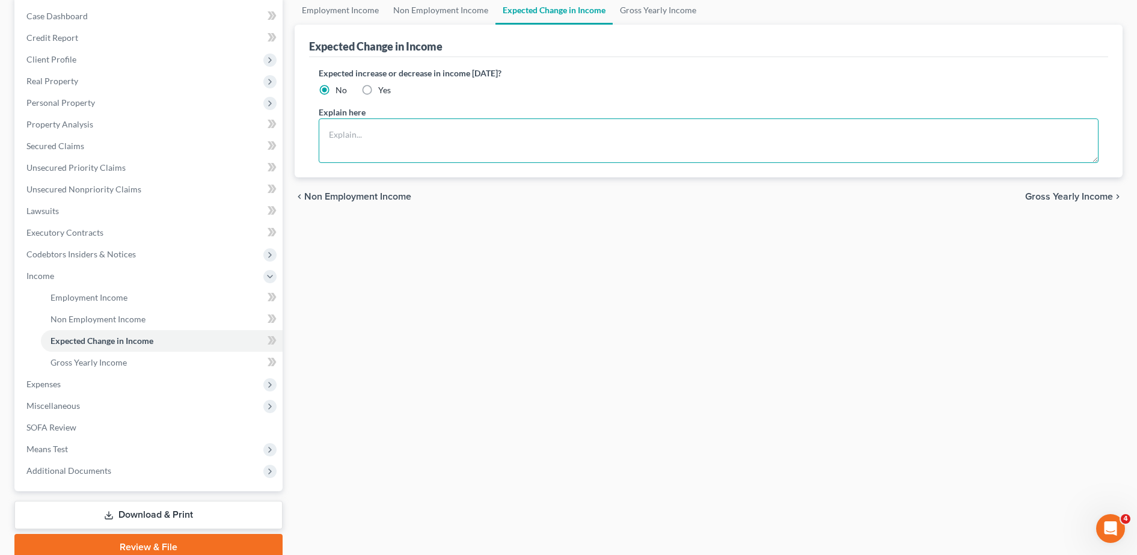
scroll to position [120, 0]
type textarea "Possible increase if he gets job"
click at [125, 377] on span "Expenses" at bounding box center [150, 384] width 266 height 22
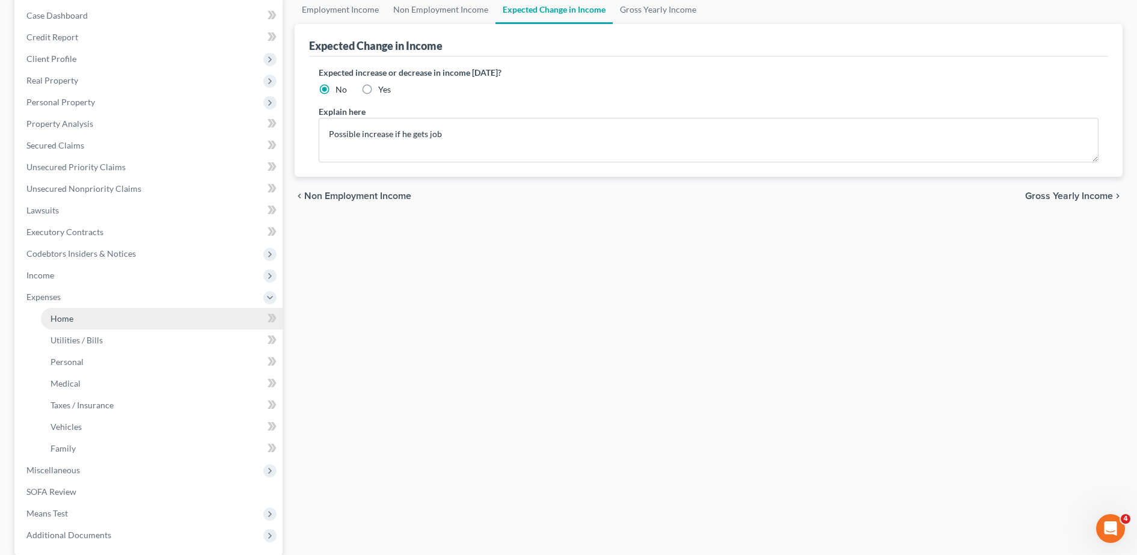
click at [93, 324] on link "Home" at bounding box center [162, 319] width 242 height 22
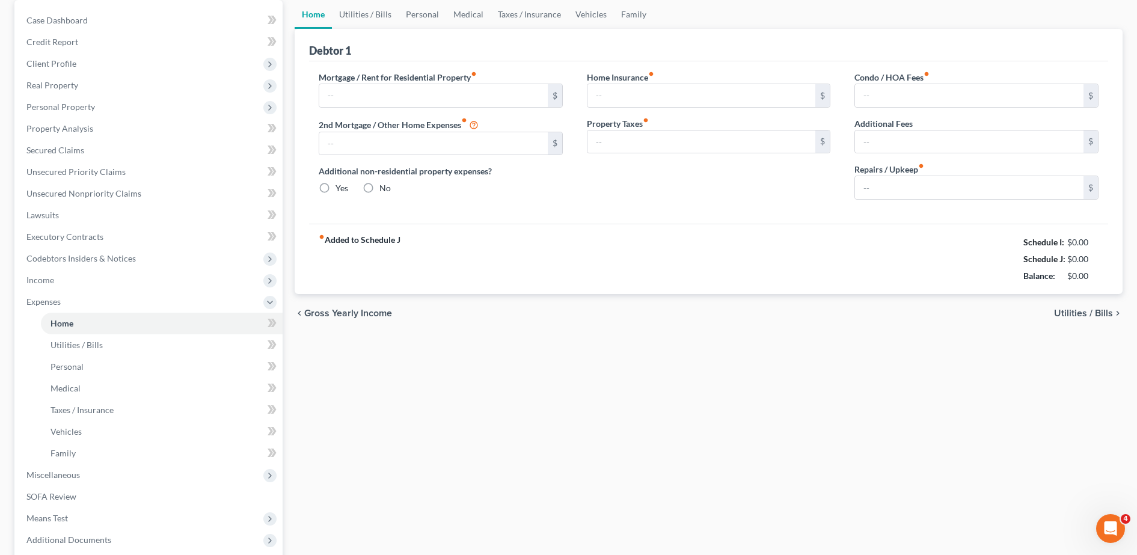
type input "0.00"
radio input "true"
type input "0.00"
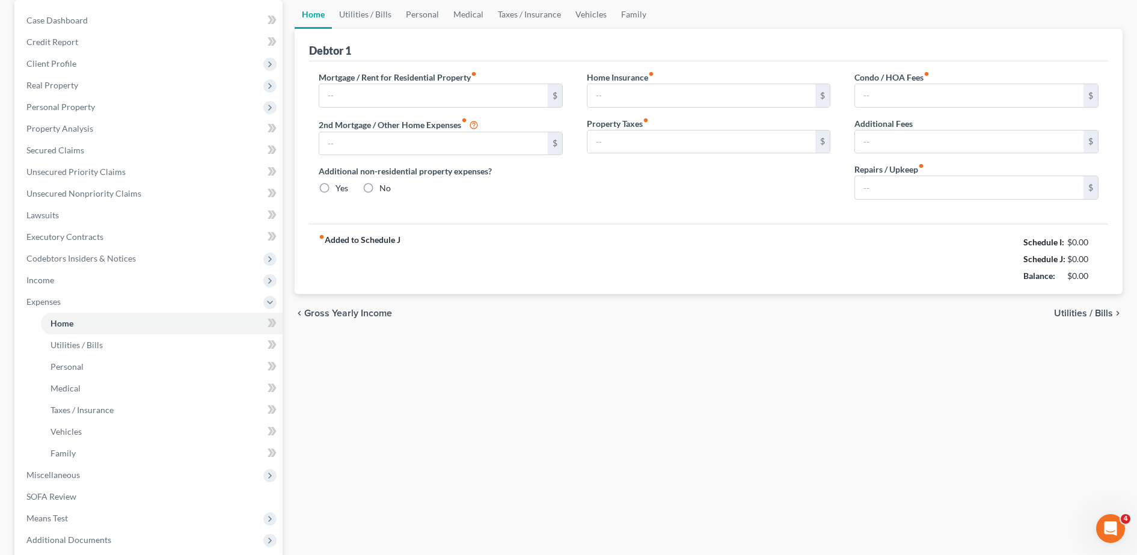
type input "0.00"
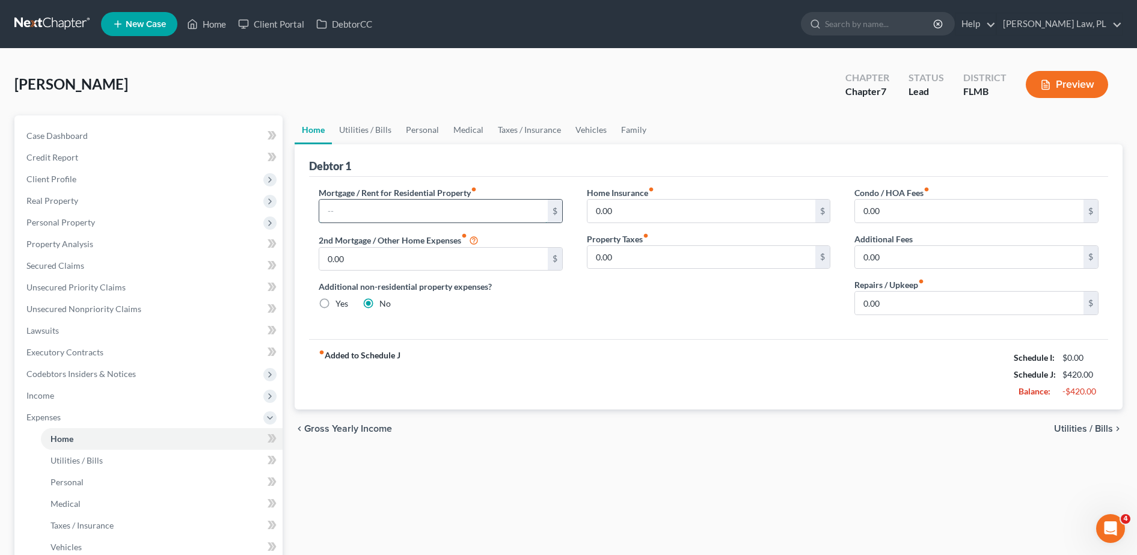
click at [383, 220] on input "text" at bounding box center [433, 211] width 229 height 23
click at [429, 165] on div "Debtor 1" at bounding box center [708, 160] width 799 height 32
click at [413, 208] on input "text" at bounding box center [433, 211] width 229 height 23
type input "1"
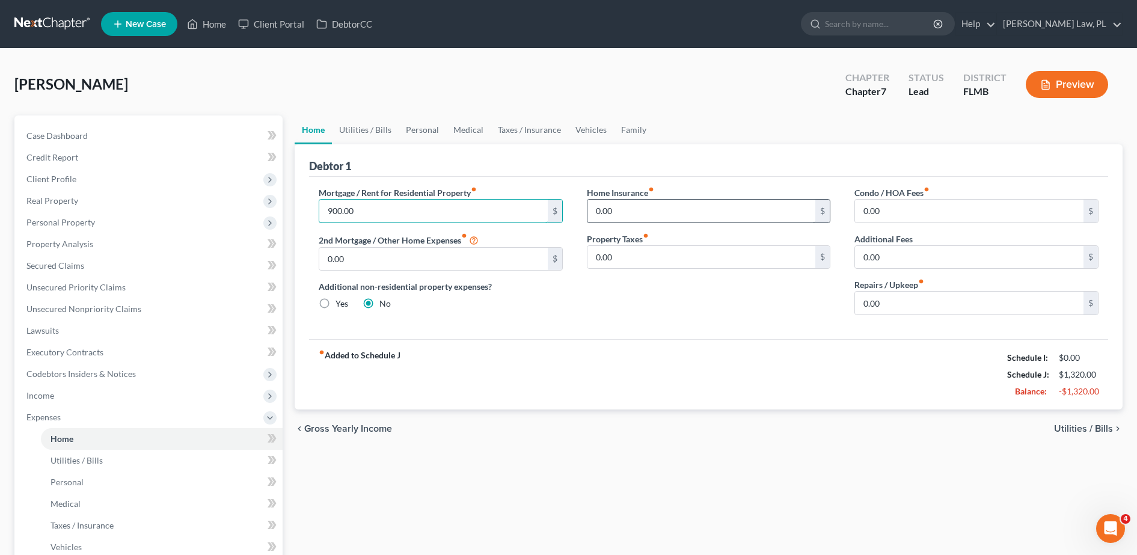
type input "900.00"
click at [687, 203] on input "0.00" at bounding box center [702, 211] width 229 height 23
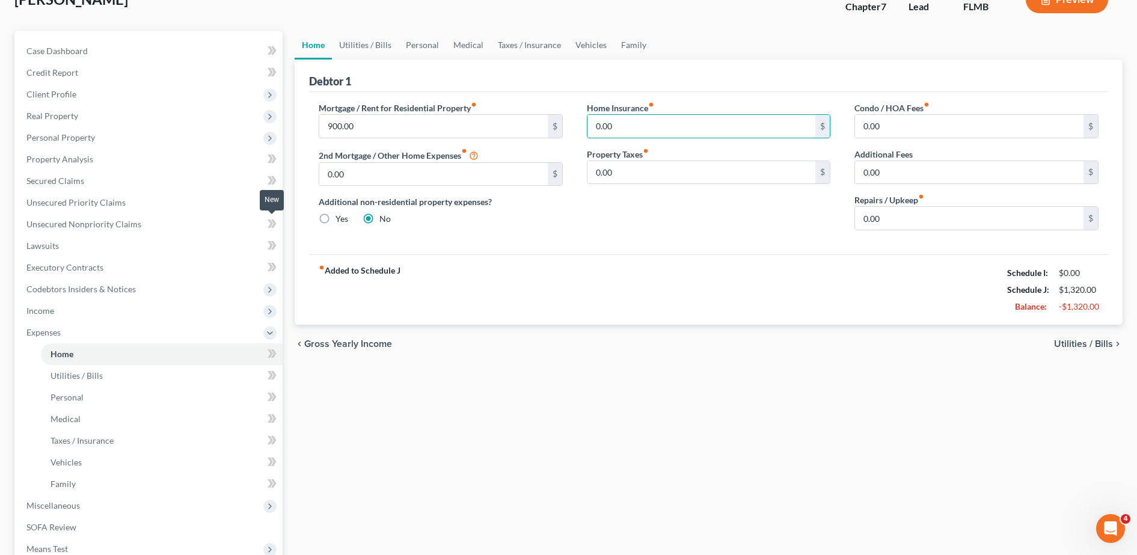
scroll to position [86, 0]
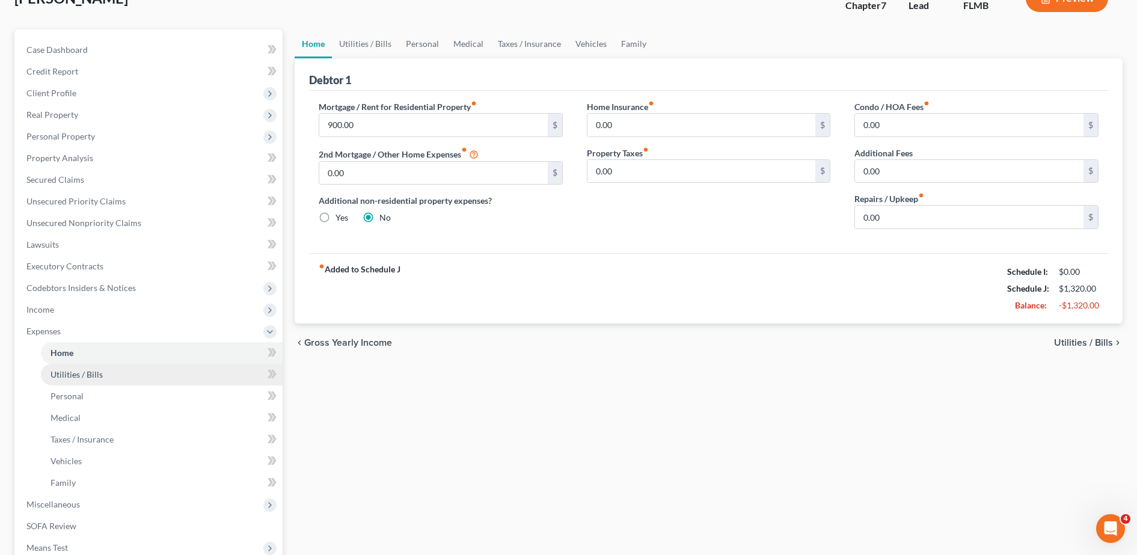
click at [141, 377] on link "Utilities / Bills" at bounding box center [162, 375] width 242 height 22
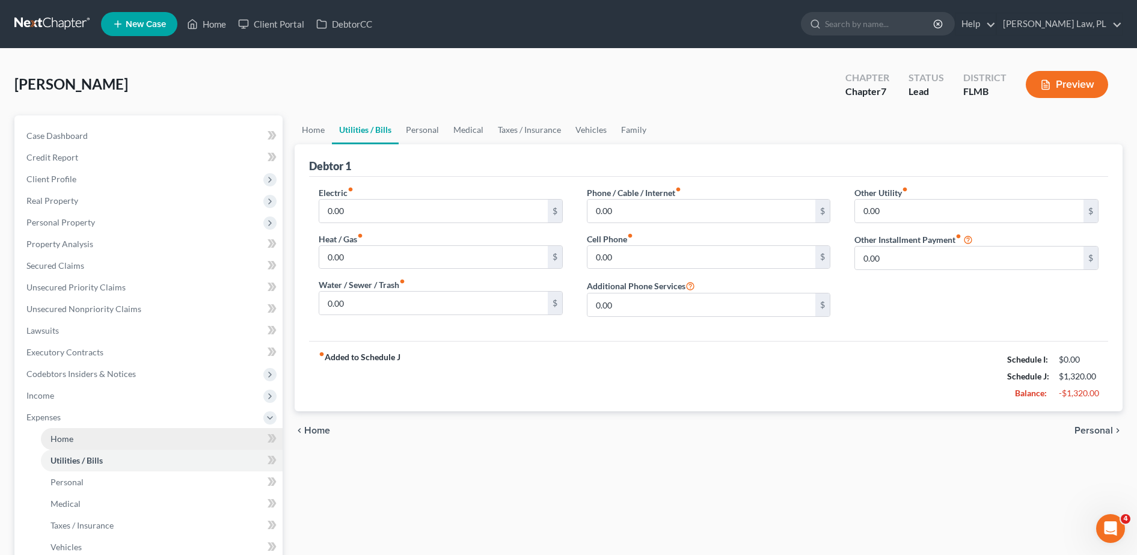
click at [109, 441] on link "Home" at bounding box center [162, 439] width 242 height 22
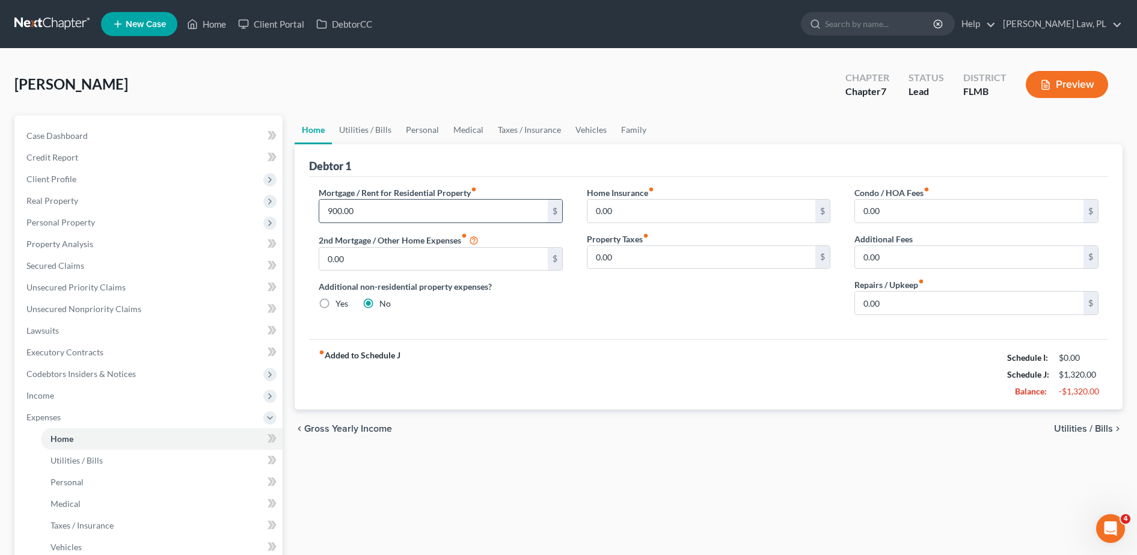
click at [395, 216] on input "900.00" at bounding box center [433, 211] width 229 height 23
type input "600.00"
click at [99, 461] on span "Utilities / Bills" at bounding box center [77, 460] width 52 height 10
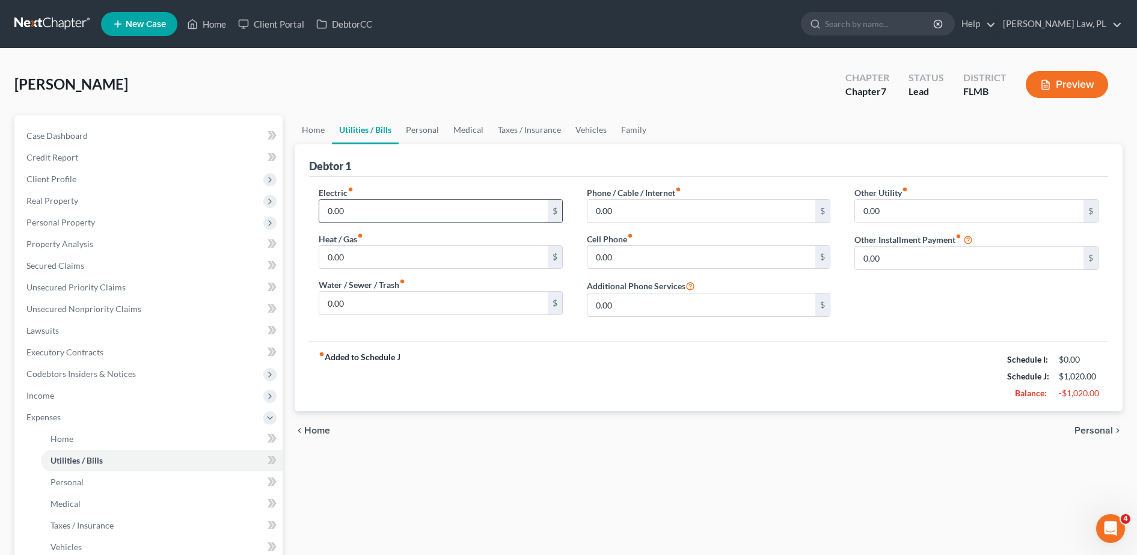
click at [389, 218] on input "0.00" at bounding box center [433, 211] width 229 height 23
type input "1"
click at [466, 341] on div "fiber_manual_record Added to Schedule J Schedule I: $0.00 Schedule J: $1,020.00…" at bounding box center [708, 376] width 799 height 70
click at [97, 437] on link "Home" at bounding box center [162, 439] width 242 height 22
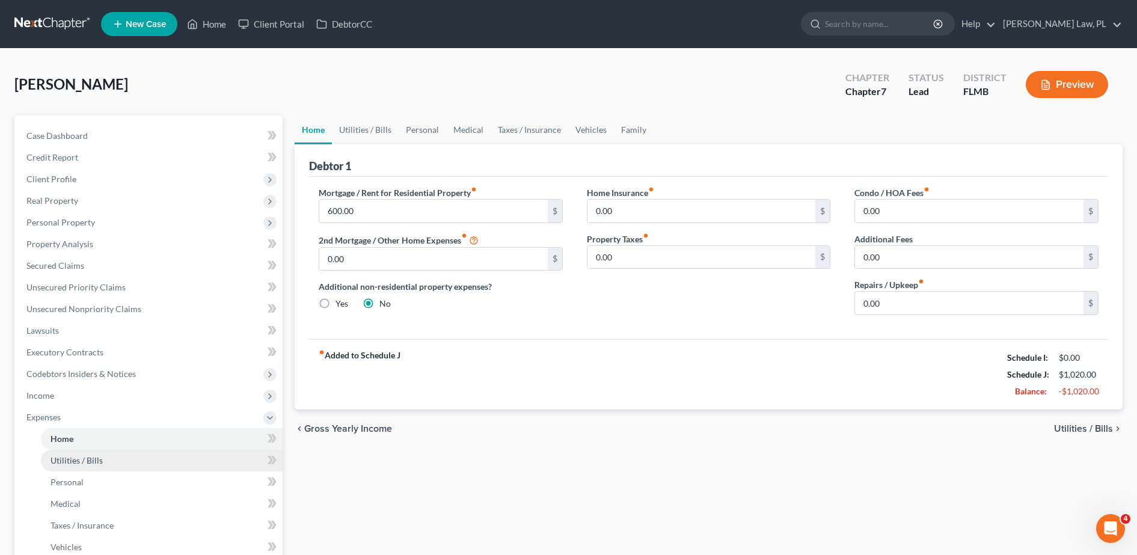
click at [158, 452] on link "Utilities / Bills" at bounding box center [162, 461] width 242 height 22
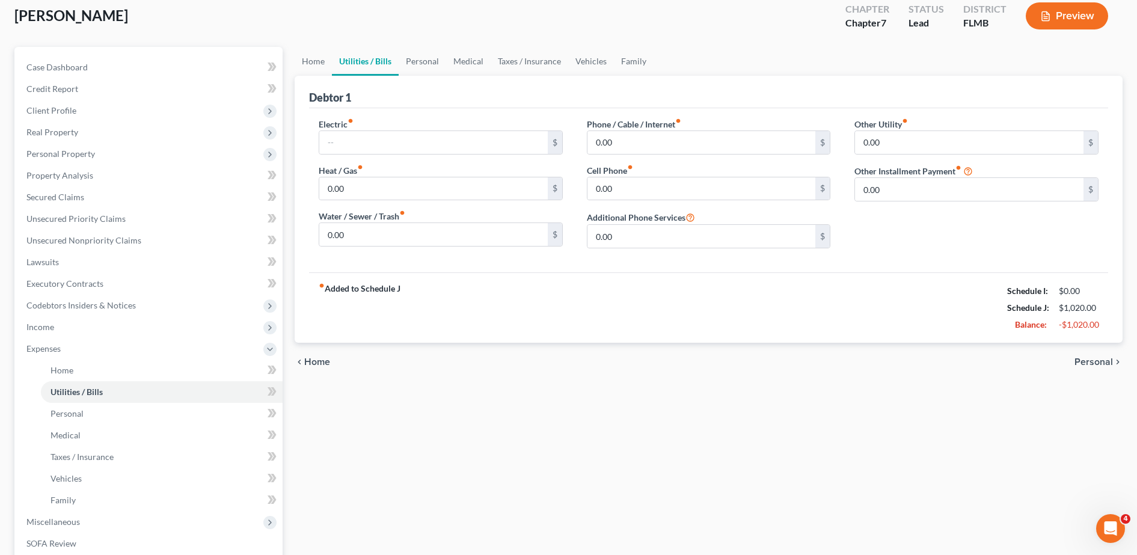
scroll to position [69, 0]
click at [648, 194] on input "0.00" at bounding box center [702, 188] width 229 height 23
type input "40.00"
click at [125, 417] on link "Personal" at bounding box center [162, 413] width 242 height 22
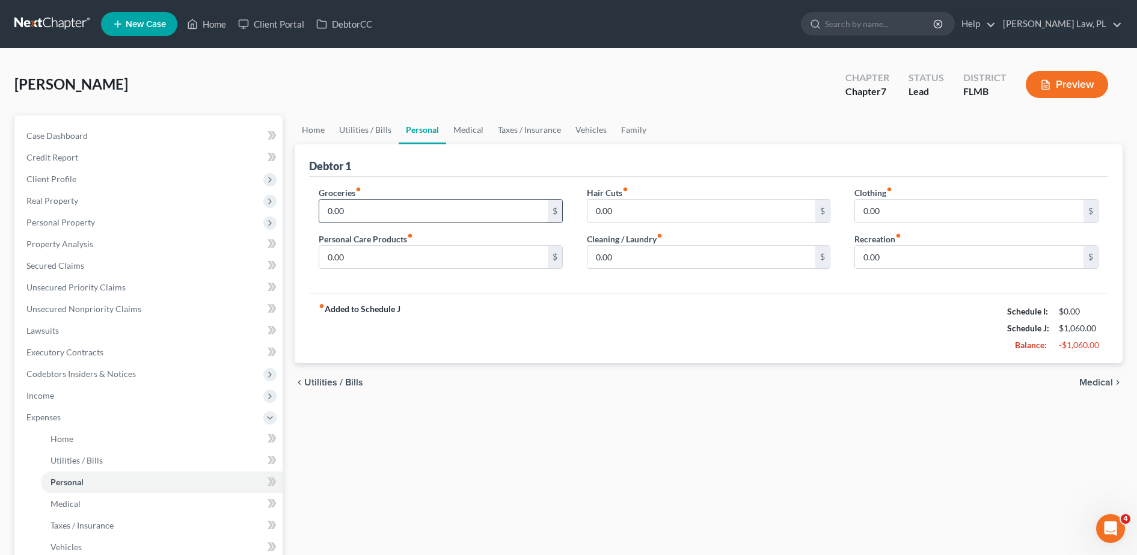
click at [384, 210] on input "0.00" at bounding box center [433, 211] width 229 height 23
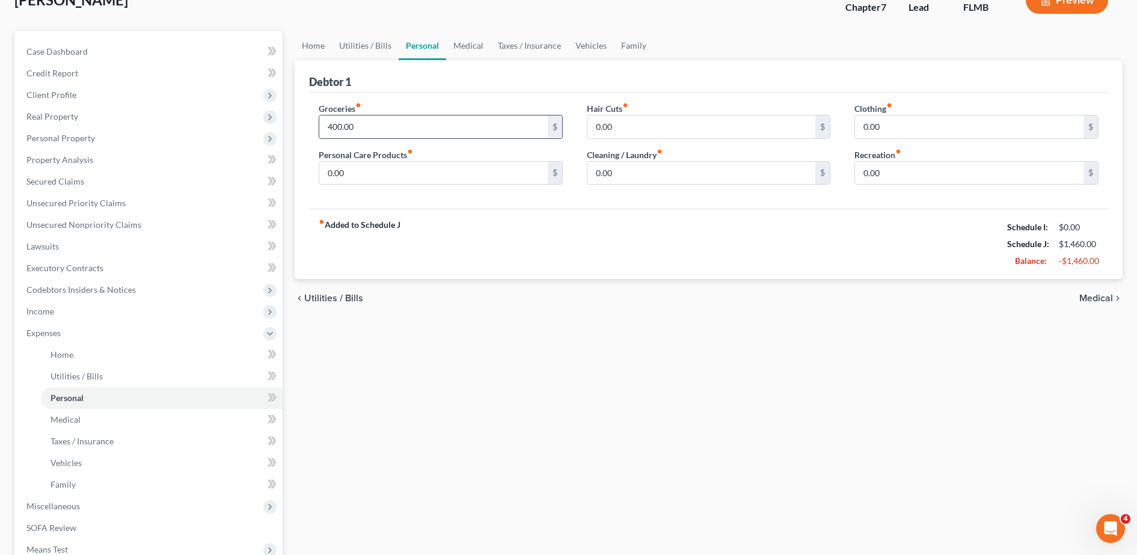
scroll to position [85, 0]
type input "400.00"
click at [398, 183] on input "0.00" at bounding box center [433, 172] width 229 height 23
type input "120.00"
click at [694, 176] on input "0.00" at bounding box center [702, 172] width 229 height 23
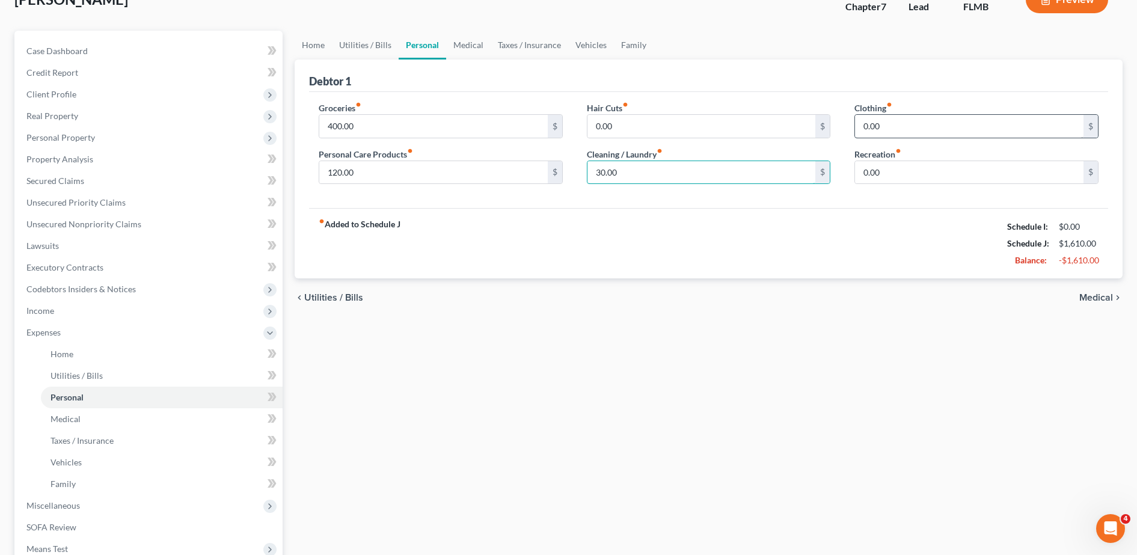
type input "30.00"
click at [909, 121] on input "0.00" at bounding box center [969, 126] width 229 height 23
click at [902, 166] on input "0.00" at bounding box center [969, 172] width 229 height 23
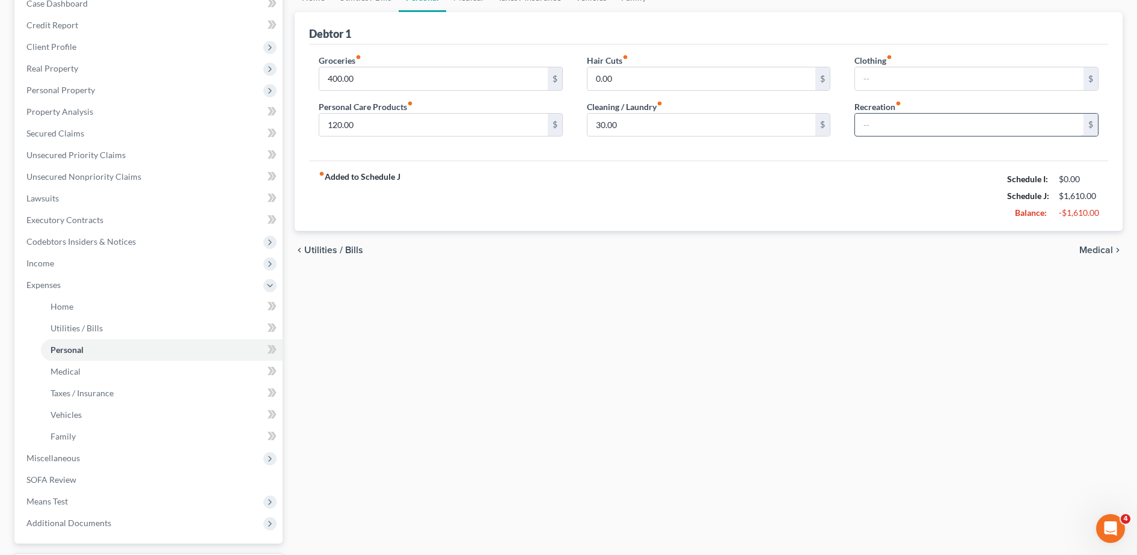
scroll to position [133, 0]
click at [161, 376] on link "Medical" at bounding box center [162, 371] width 242 height 22
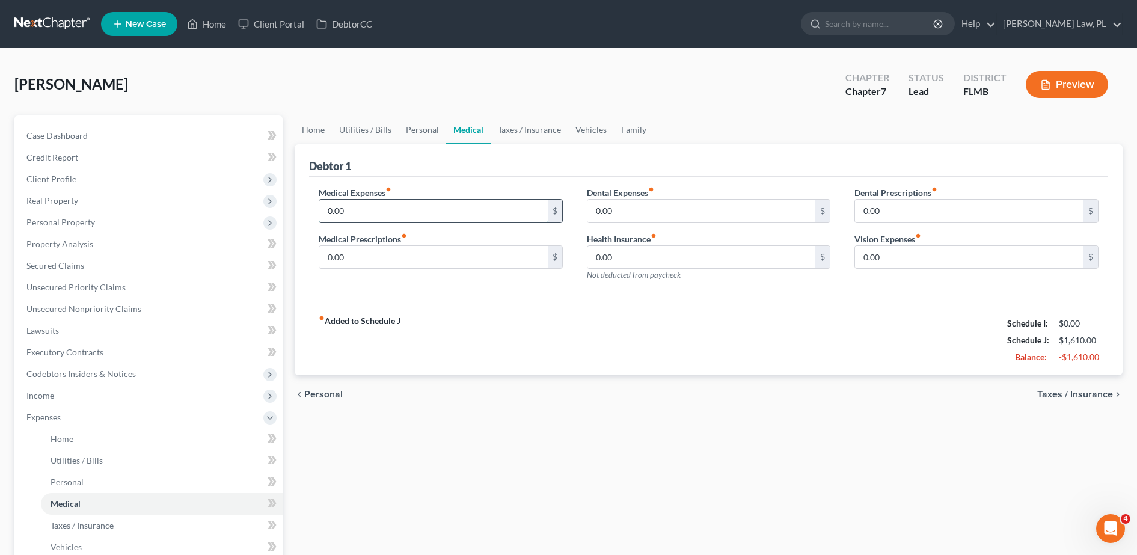
click at [382, 206] on input "0.00" at bounding box center [433, 211] width 229 height 23
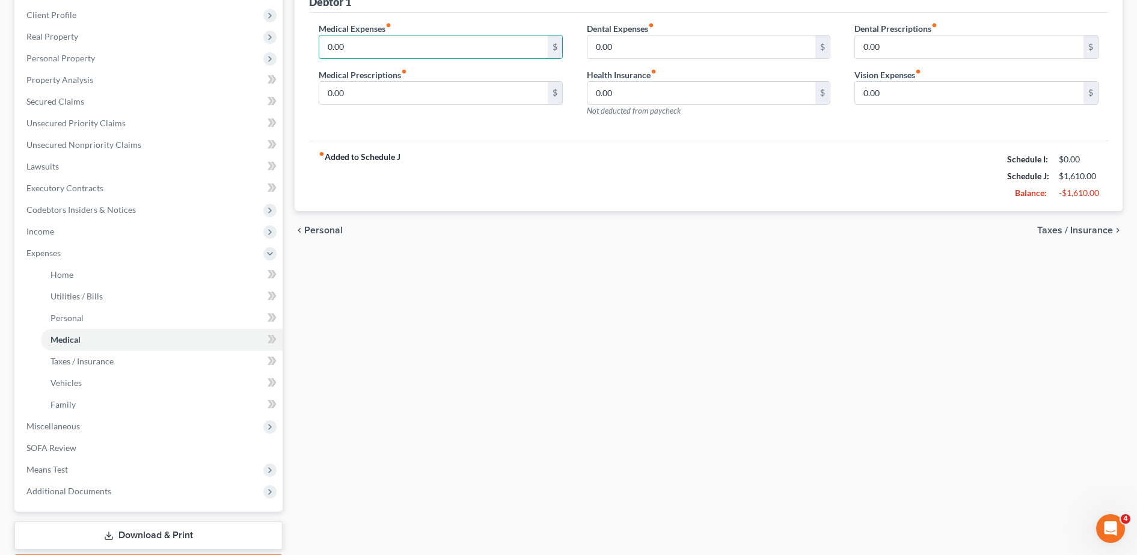
scroll to position [173, 0]
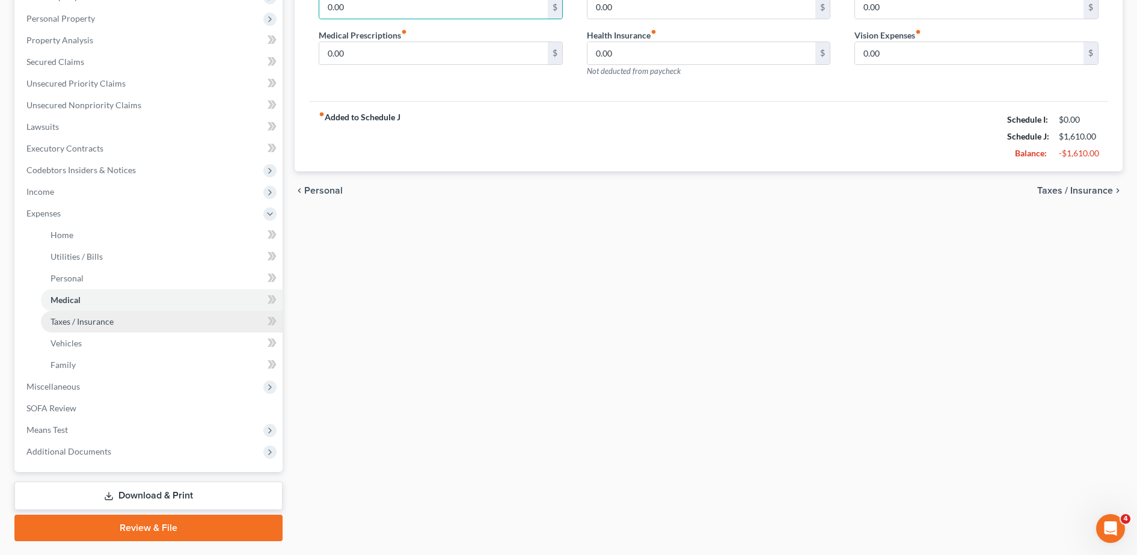
click at [153, 319] on link "Taxes / Insurance" at bounding box center [162, 322] width 242 height 22
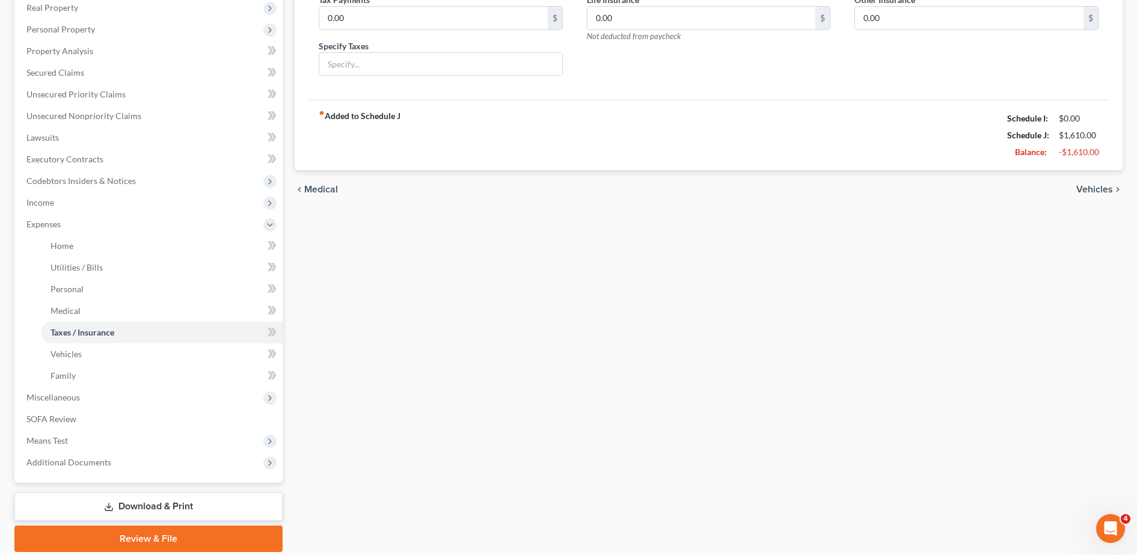
scroll to position [198, 0]
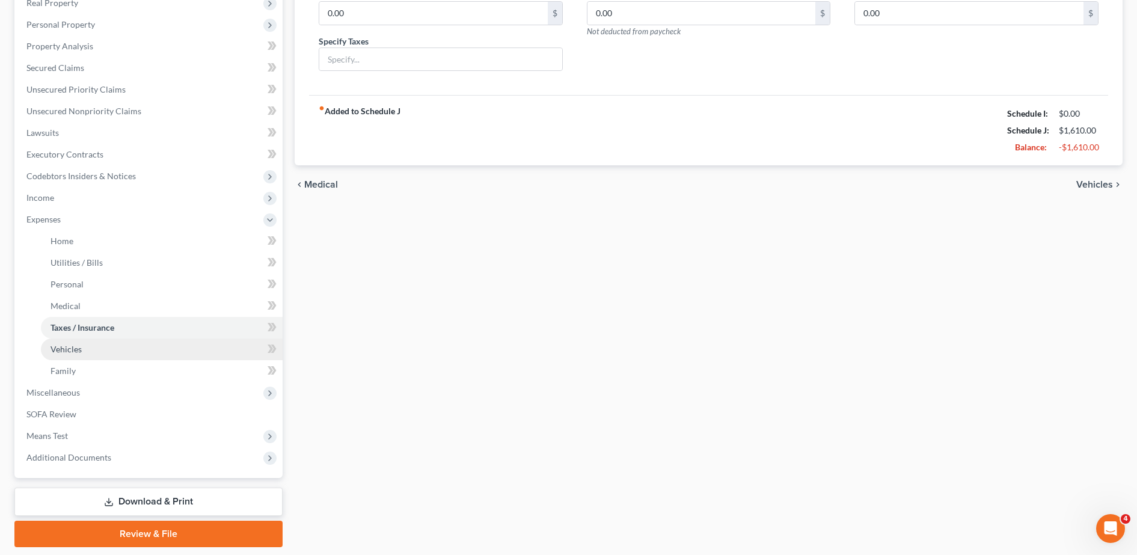
click at [147, 353] on link "Vehicles" at bounding box center [162, 350] width 242 height 22
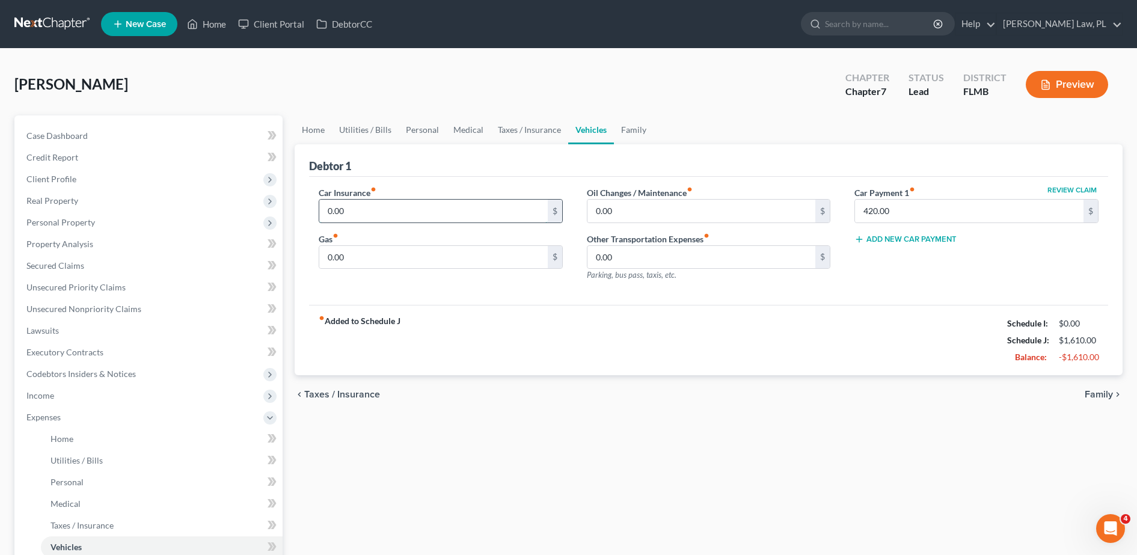
click at [380, 212] on input "0.00" at bounding box center [433, 211] width 229 height 23
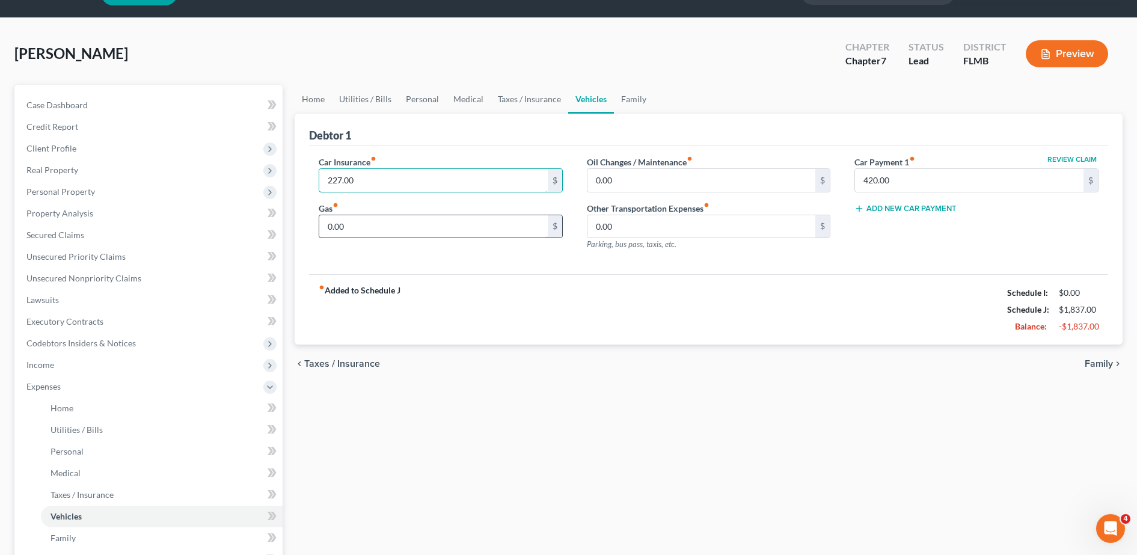
type input "227.00"
click at [364, 223] on input "0.00" at bounding box center [433, 226] width 229 height 23
click at [389, 266] on div "Car Insurance fiber_manual_record 227.00 $ Gas fiber_manual_record $ Oil Change…" at bounding box center [708, 210] width 799 height 129
click at [375, 228] on input "text" at bounding box center [433, 226] width 229 height 23
type input "50.00"
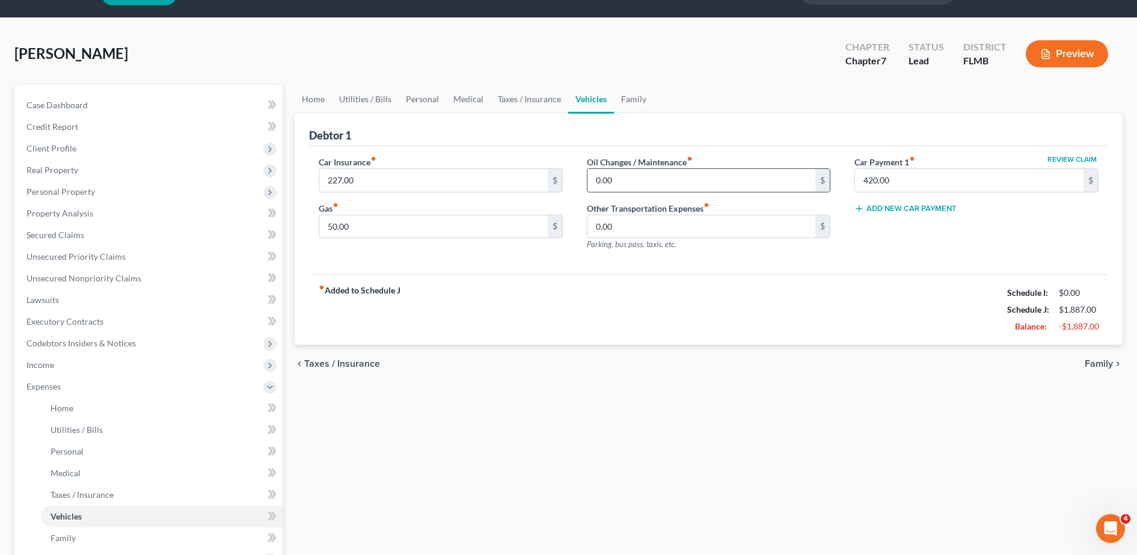
click at [637, 187] on input "0.00" at bounding box center [702, 180] width 229 height 23
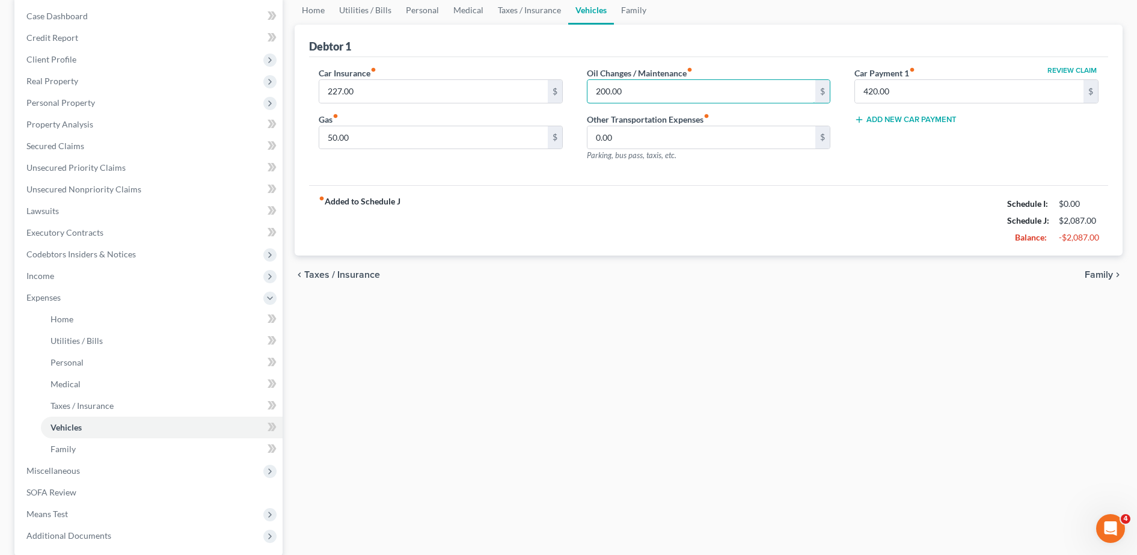
scroll to position [186, 0]
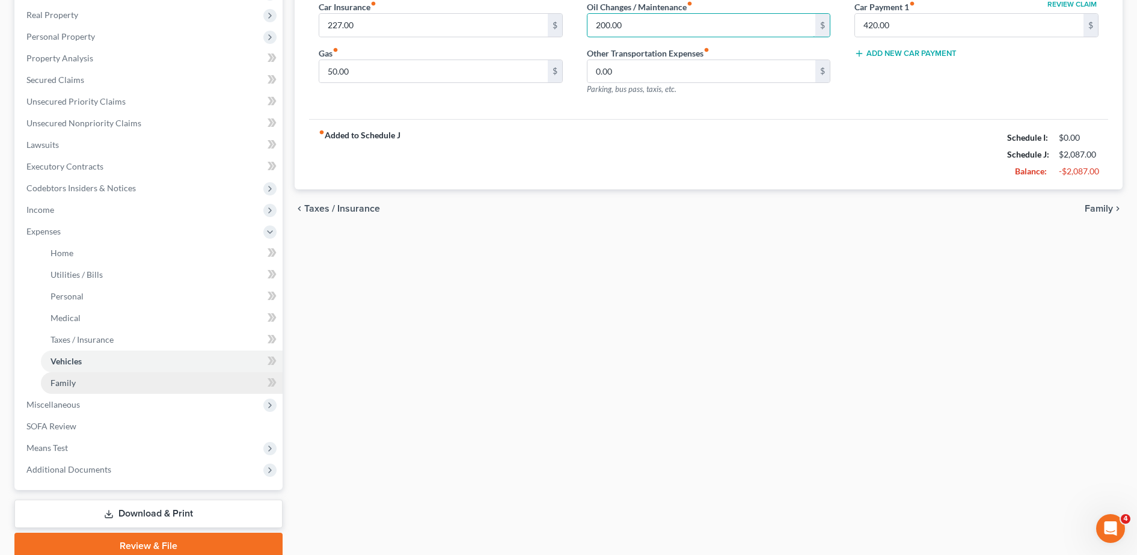
type input "200.00"
click at [113, 381] on link "Family" at bounding box center [162, 383] width 242 height 22
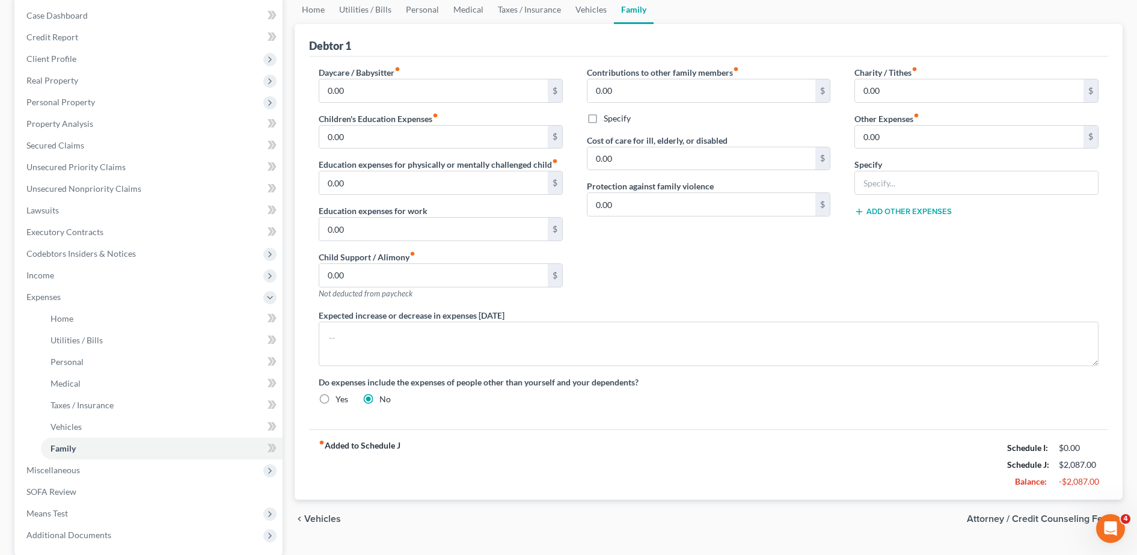
scroll to position [69, 0]
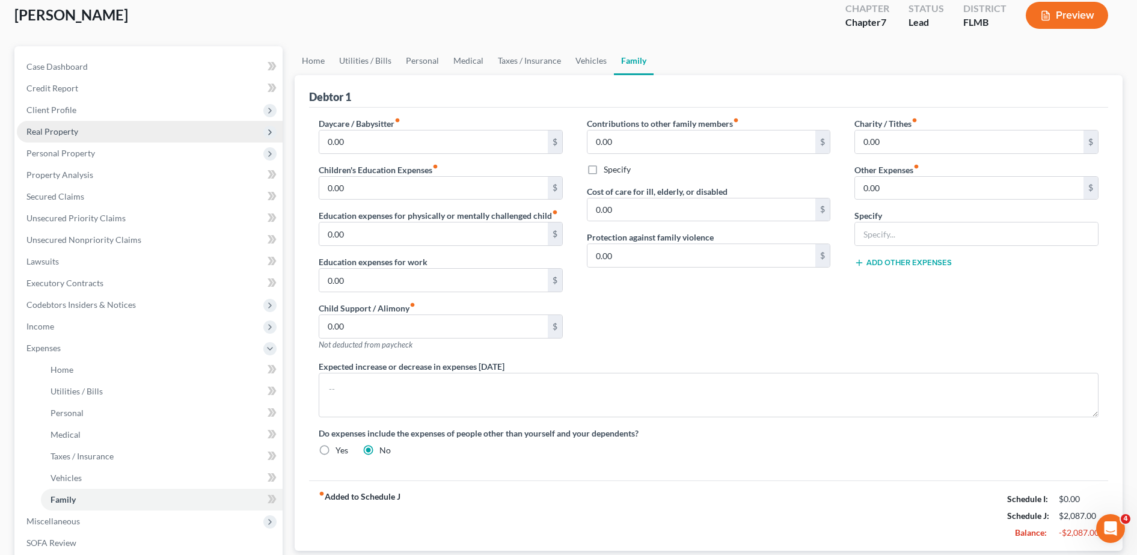
click at [86, 129] on span "Real Property" at bounding box center [150, 132] width 266 height 22
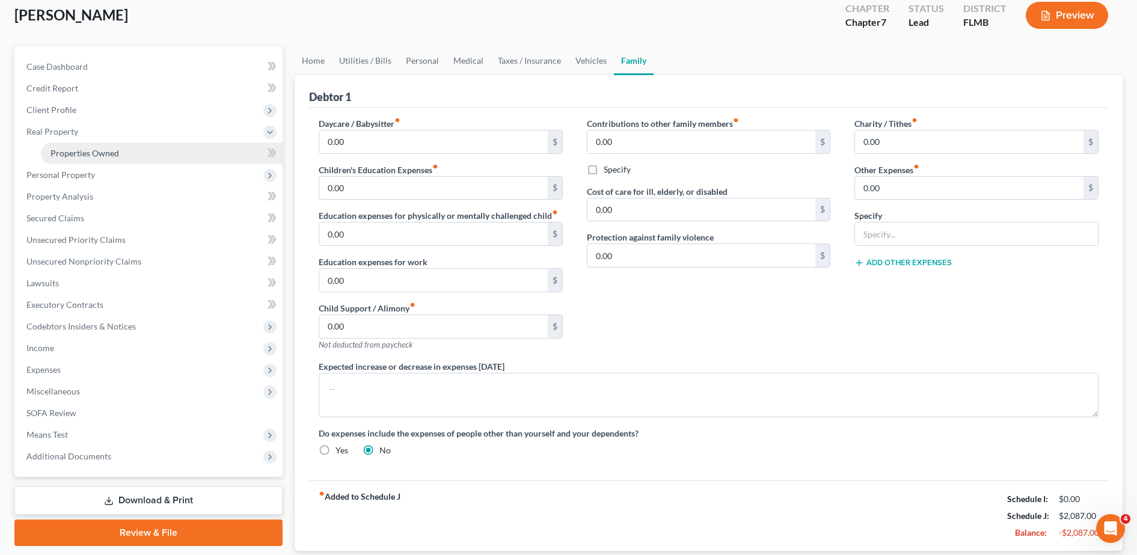
click at [88, 150] on span "Properties Owned" at bounding box center [85, 153] width 69 height 10
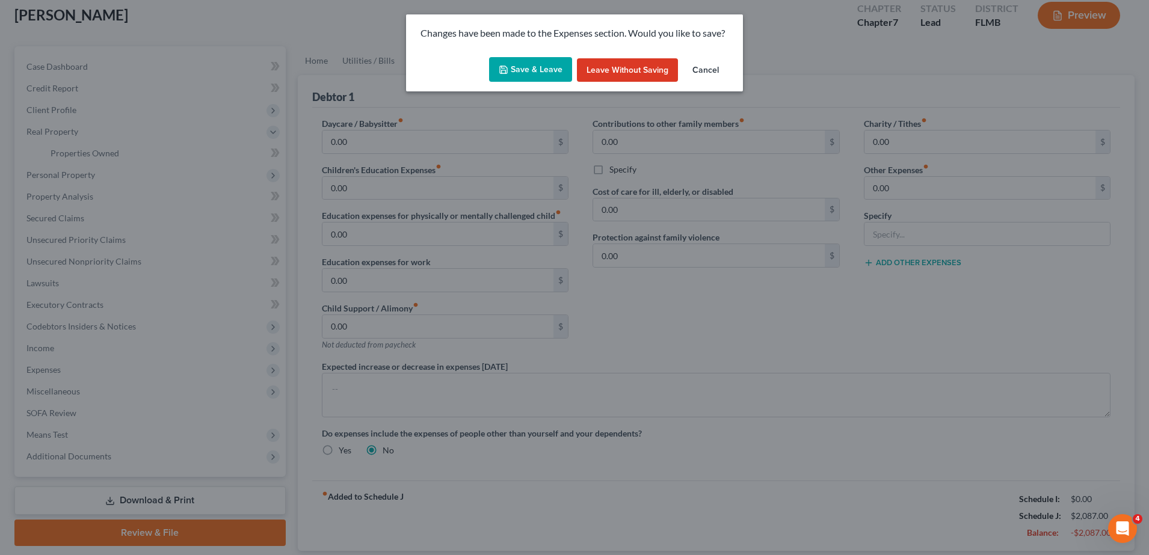
click at [520, 79] on button "Save & Leave" at bounding box center [530, 69] width 83 height 25
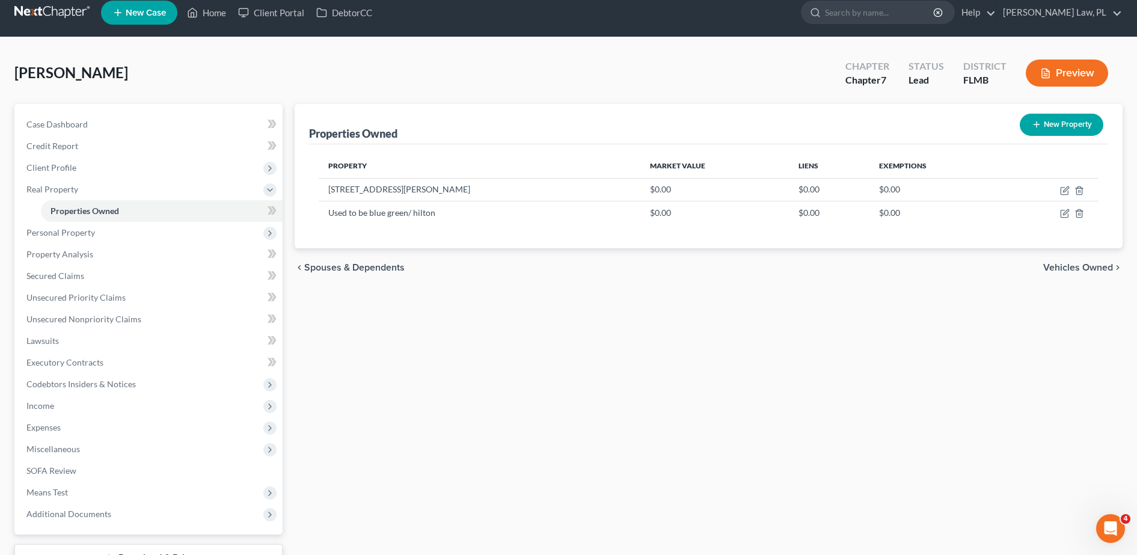
scroll to position [5, 0]
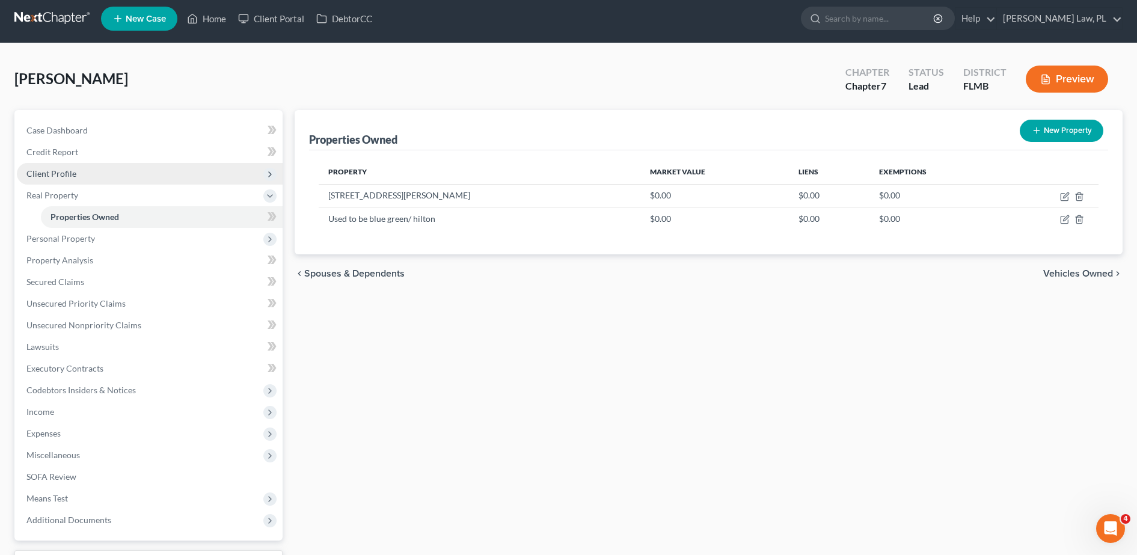
click at [73, 171] on span "Client Profile" at bounding box center [51, 173] width 50 height 10
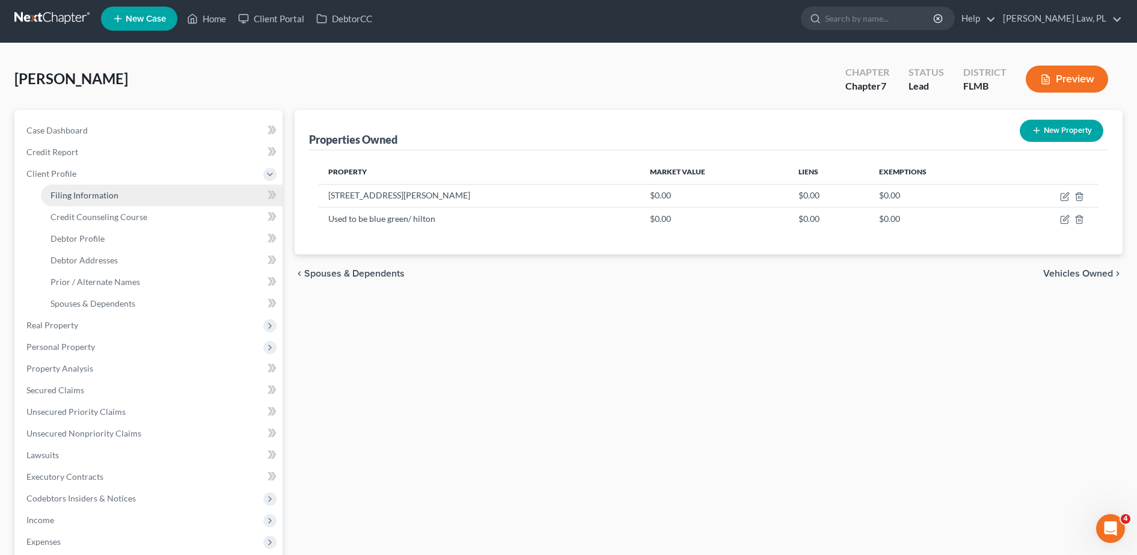
click at [88, 188] on link "Filing Information" at bounding box center [162, 196] width 242 height 22
select select "1"
select select "0"
select select "15"
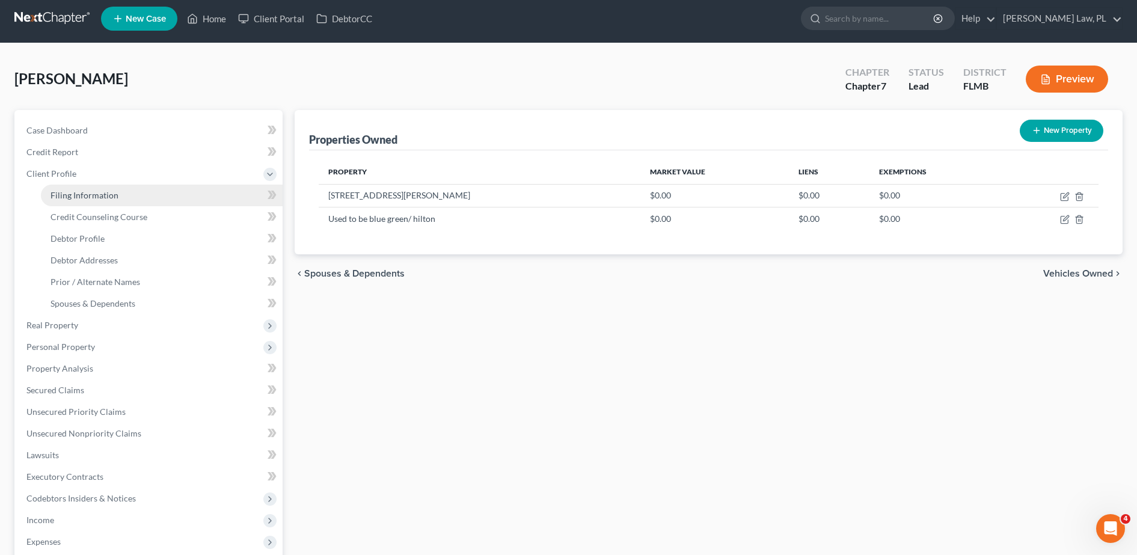
select select "0"
select select "9"
